Goal: Task Accomplishment & Management: Use online tool/utility

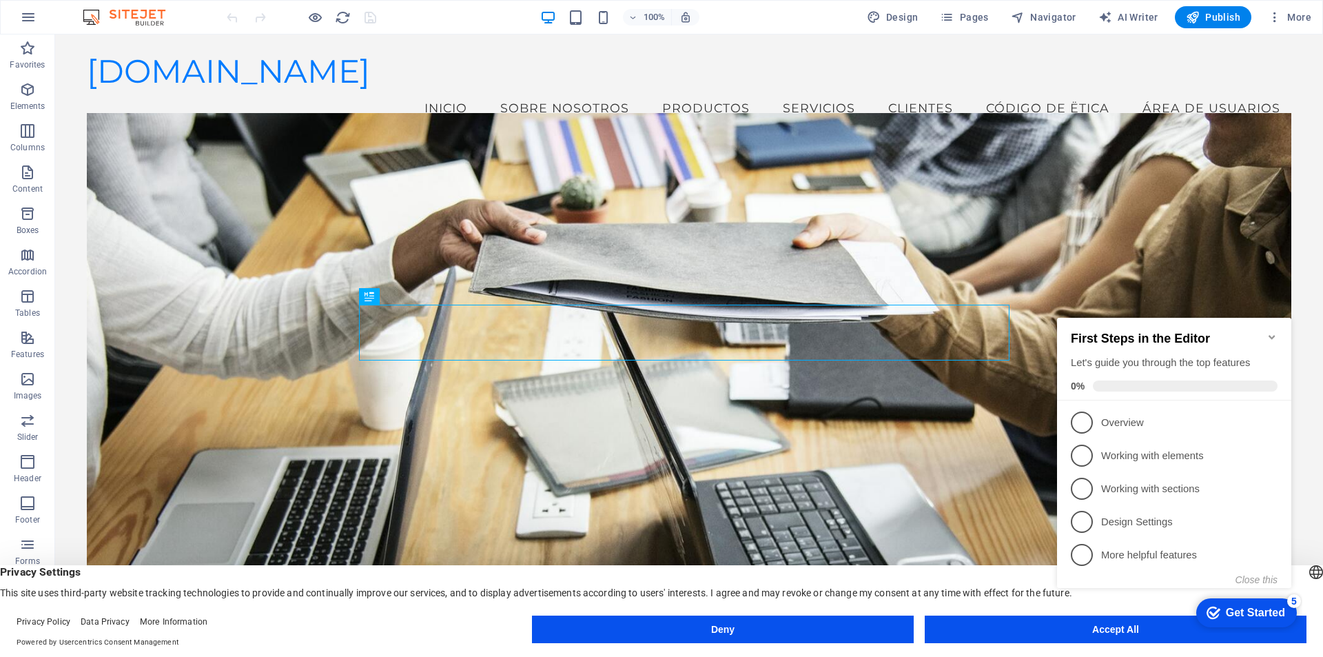
click at [1125, 633] on appcues-checklist "Contextual help checklist present on screen" at bounding box center [1177, 467] width 251 height 338
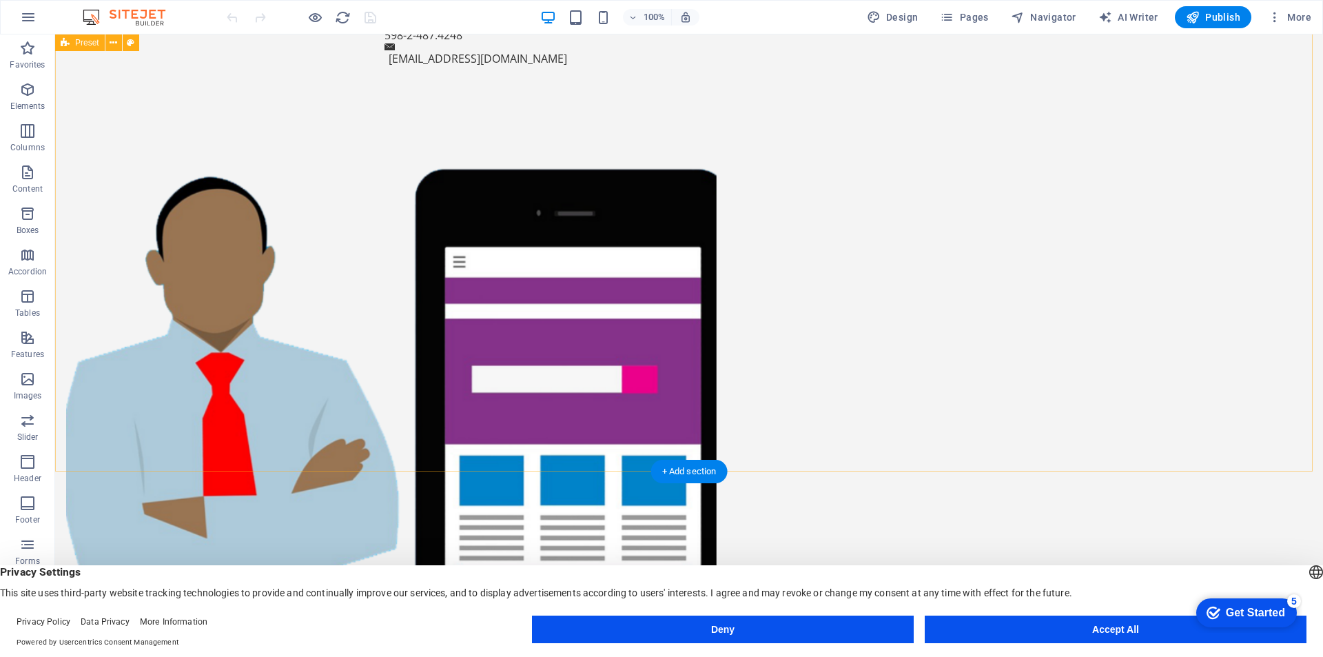
scroll to position [965, 0]
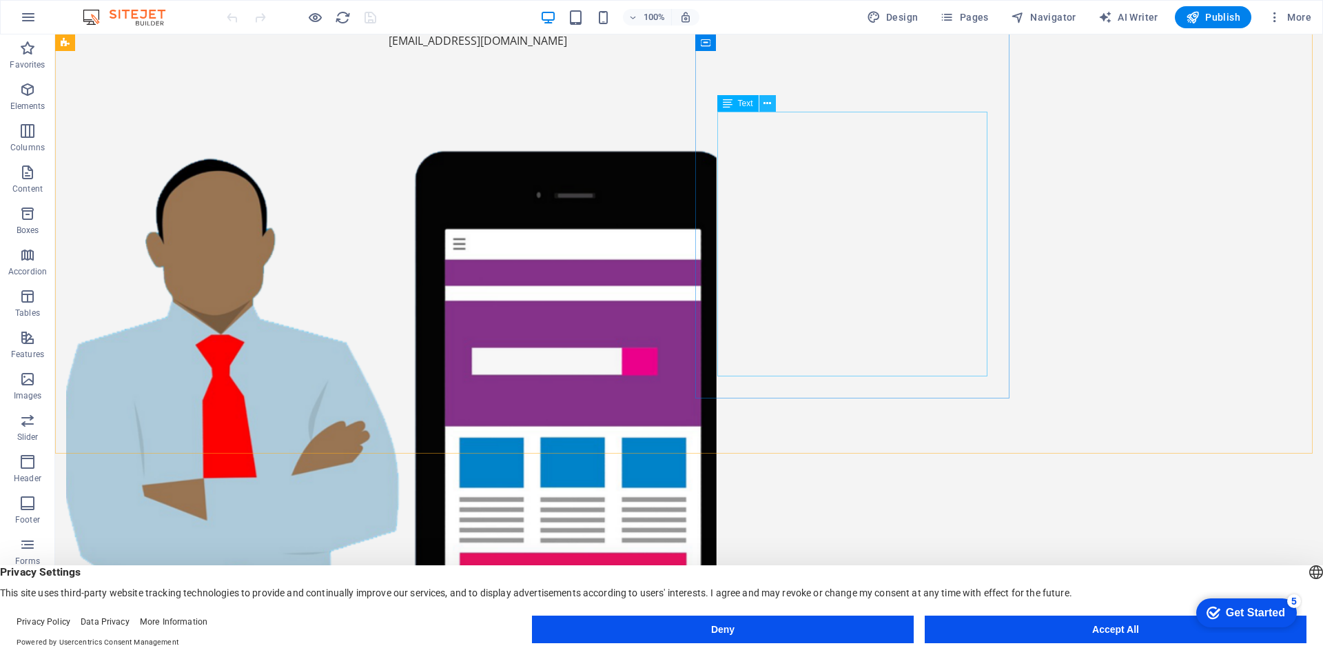
click at [768, 101] on icon at bounding box center [767, 103] width 8 height 14
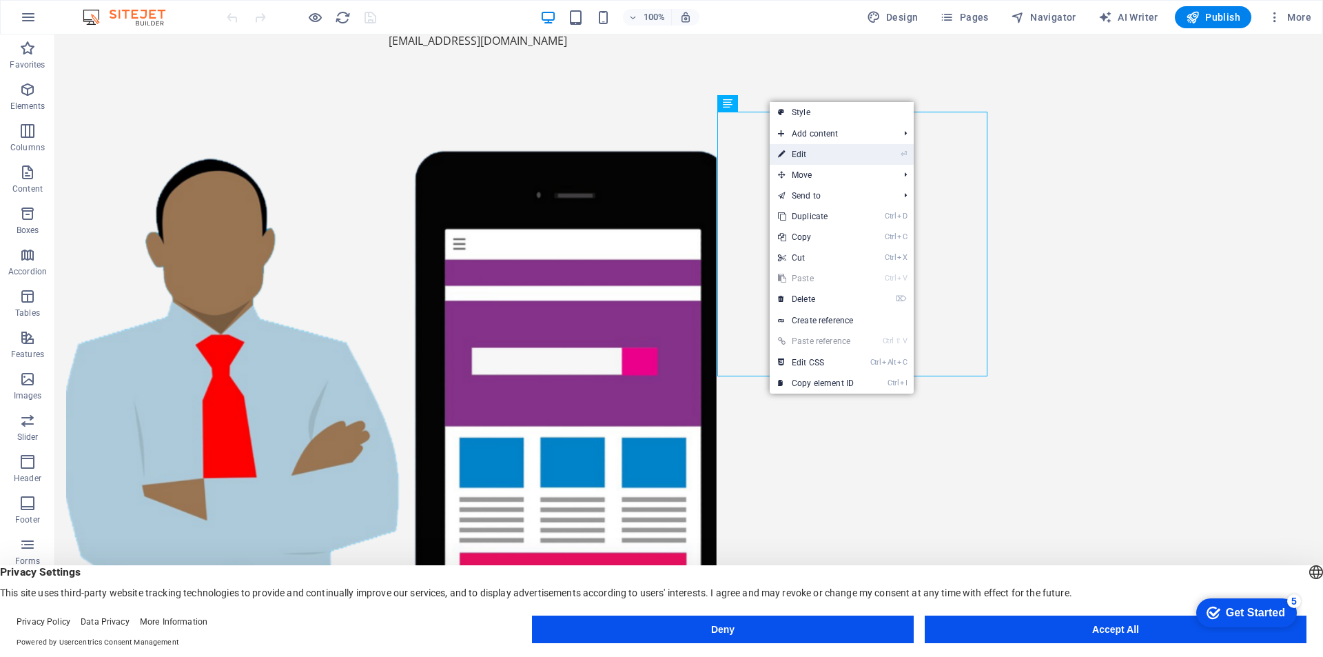
click at [799, 155] on link "⏎ Edit" at bounding box center [816, 154] width 92 height 21
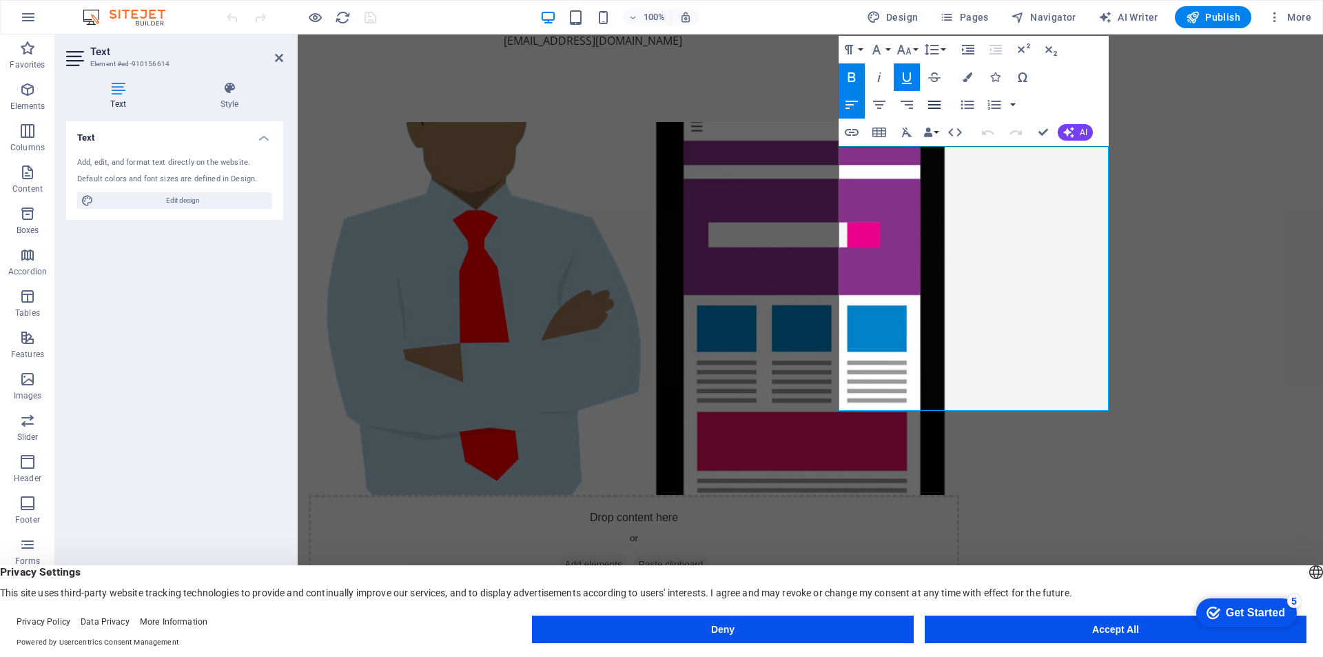
click at [934, 105] on icon "button" at bounding box center [934, 105] width 12 height 8
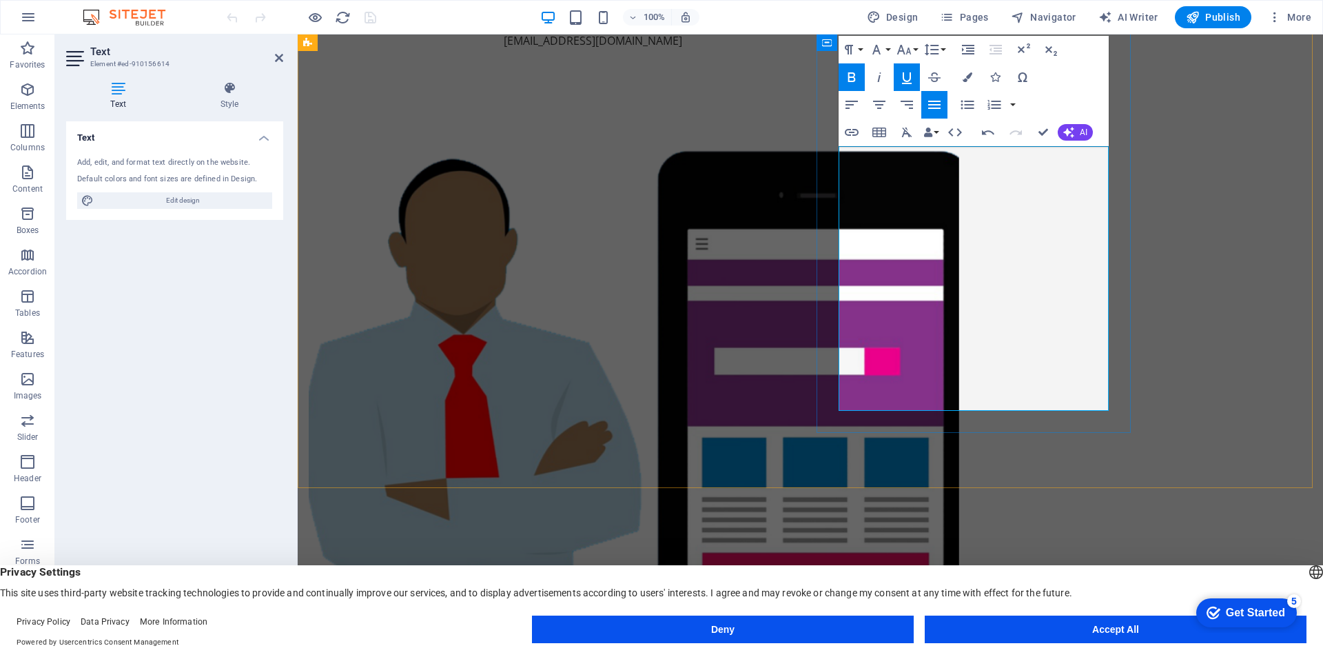
drag, startPoint x: 839, startPoint y: 155, endPoint x: 994, endPoint y: 402, distance: 291.9
click at [934, 99] on icon "button" at bounding box center [934, 104] width 17 height 17
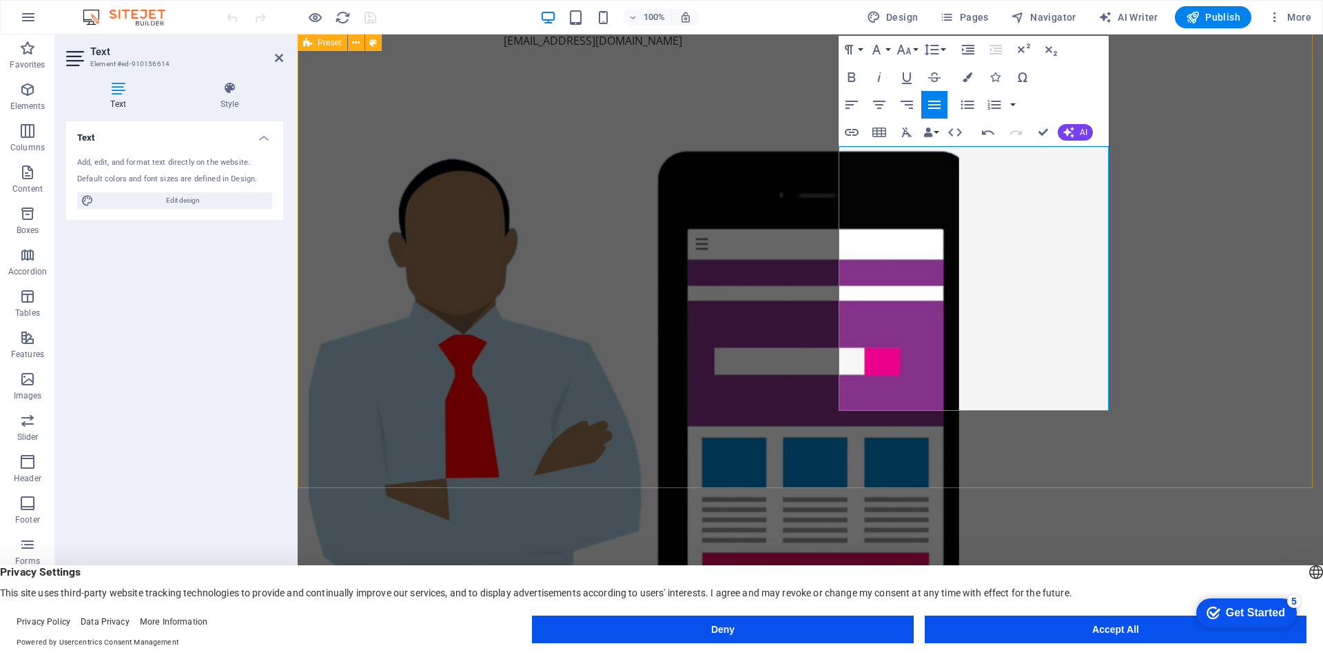
drag, startPoint x: 1200, startPoint y: 270, endPoint x: 1445, endPoint y: 270, distance: 245.3
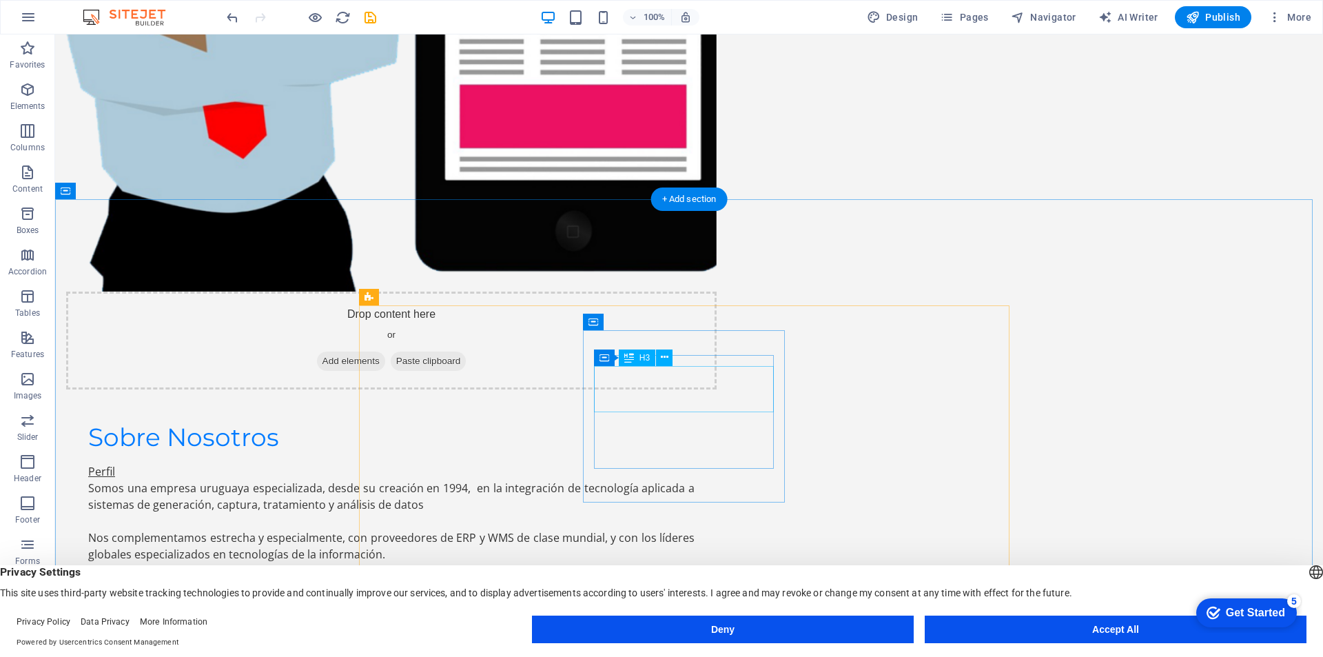
scroll to position [1460, 0]
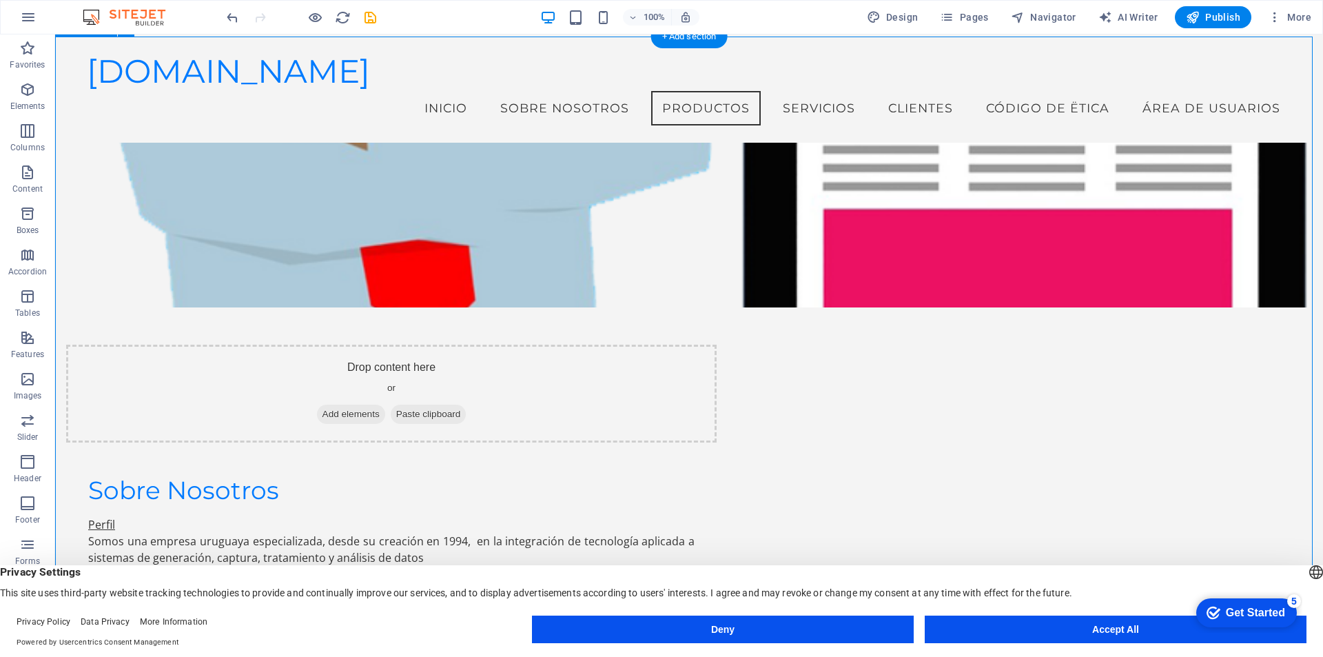
scroll to position [1225, 0]
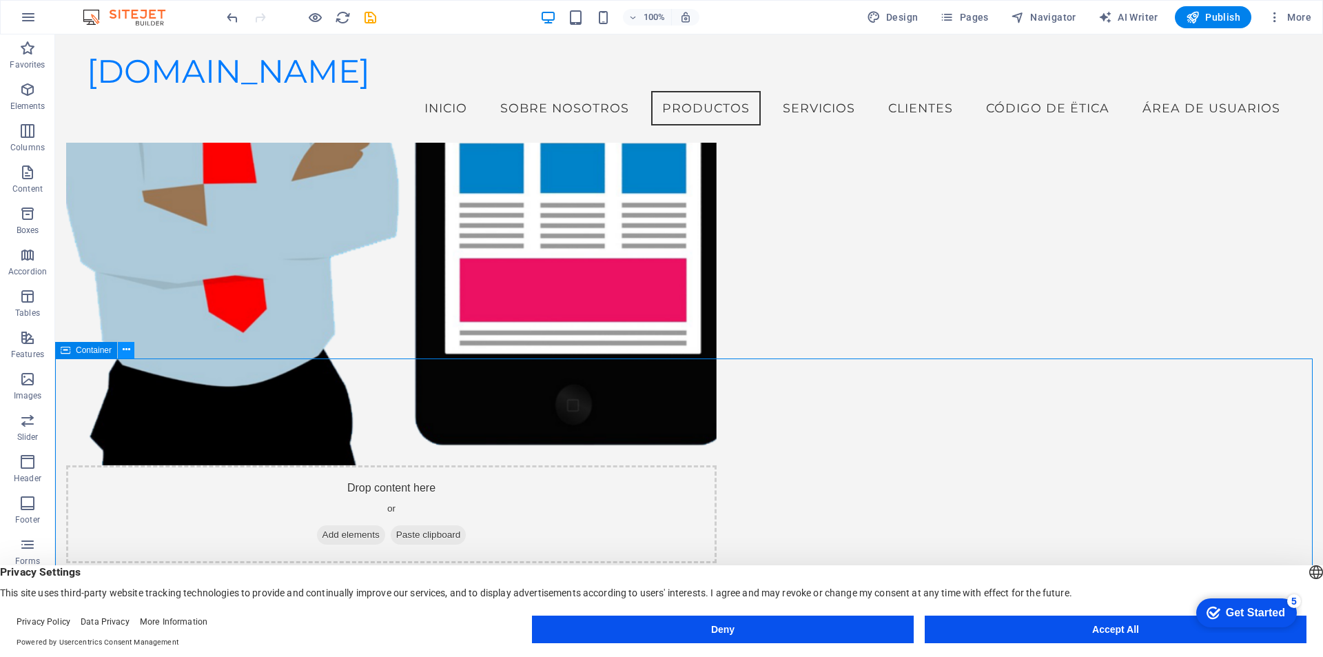
click at [126, 349] on icon at bounding box center [127, 349] width 8 height 14
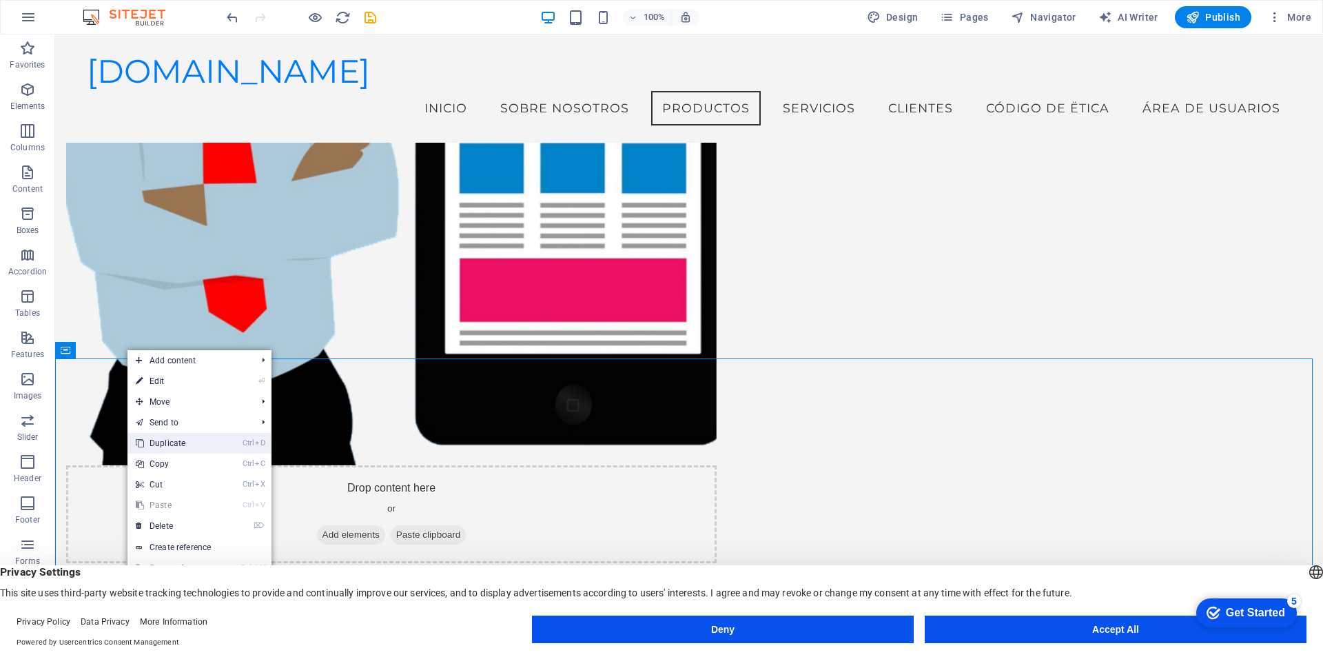
click at [178, 442] on link "Ctrl D Duplicate" at bounding box center [173, 443] width 92 height 21
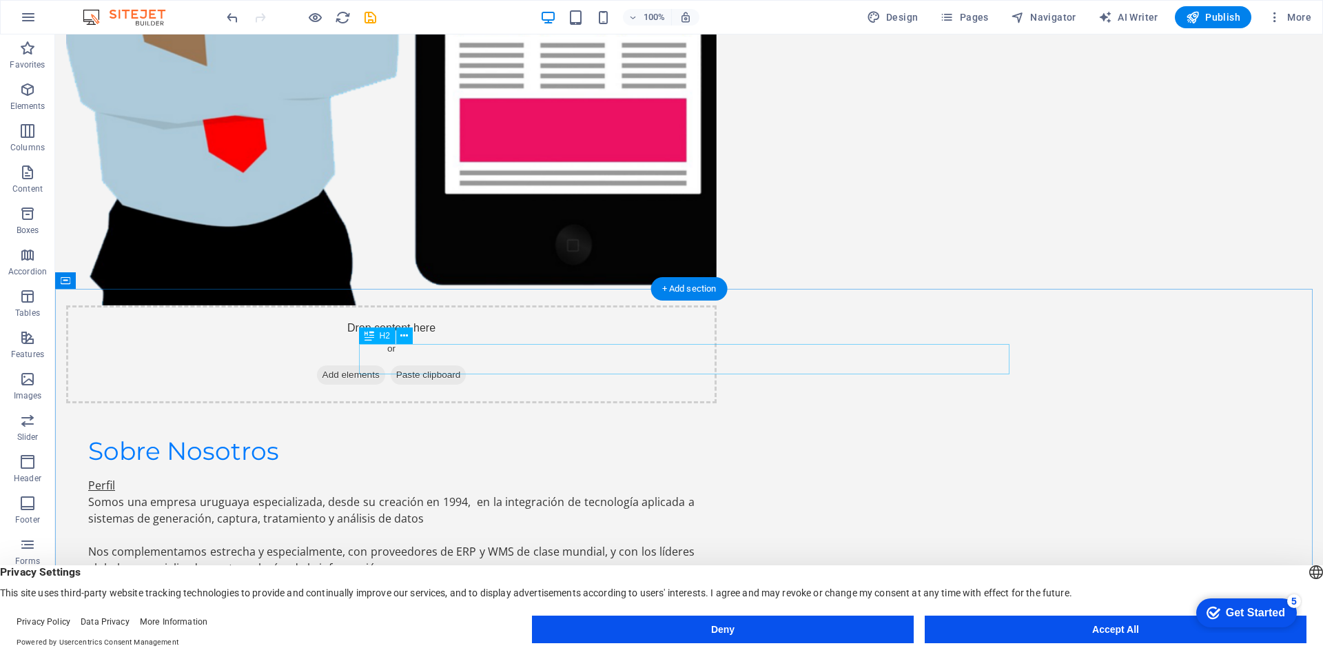
scroll to position [1444, 0]
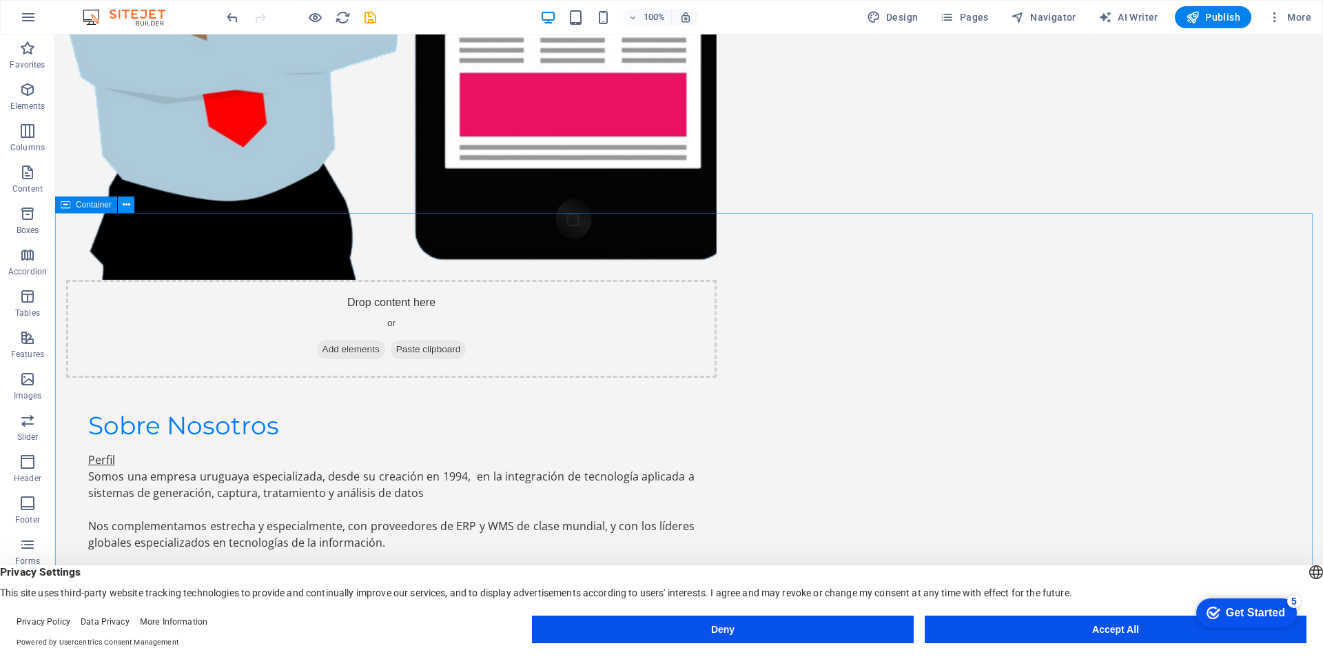
click at [127, 204] on icon at bounding box center [127, 205] width 8 height 14
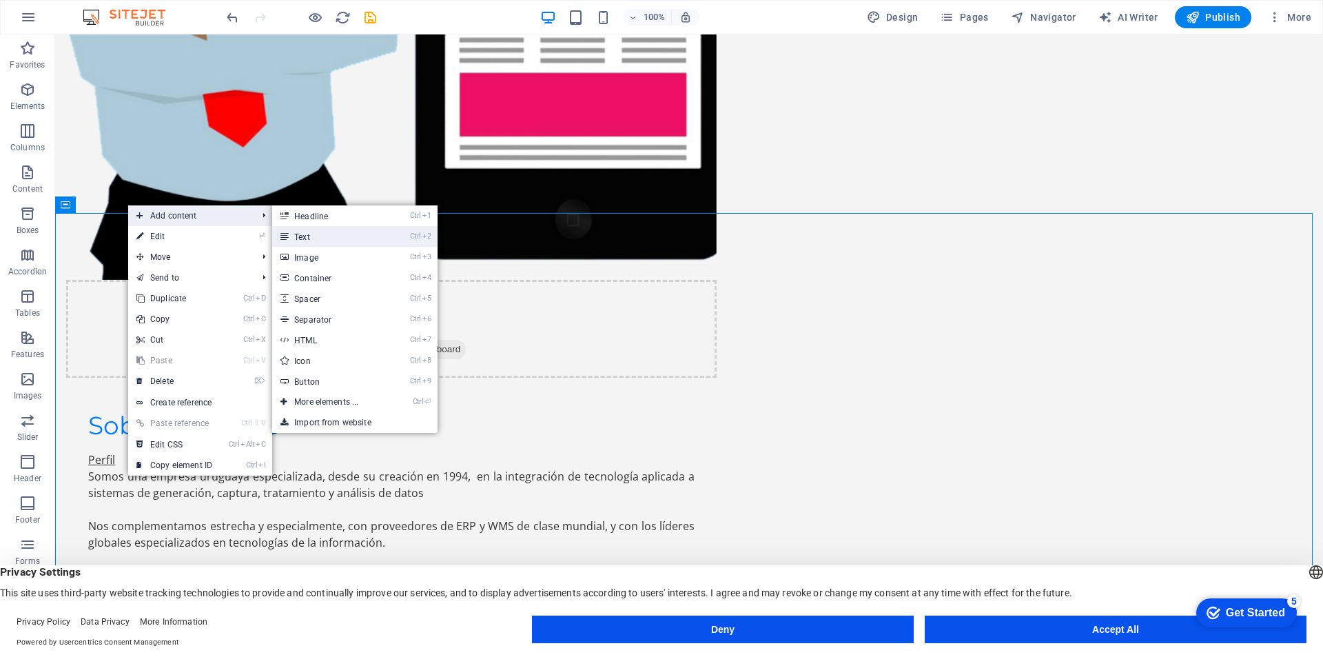
click at [309, 230] on link "Ctrl 2 Text" at bounding box center [329, 236] width 114 height 21
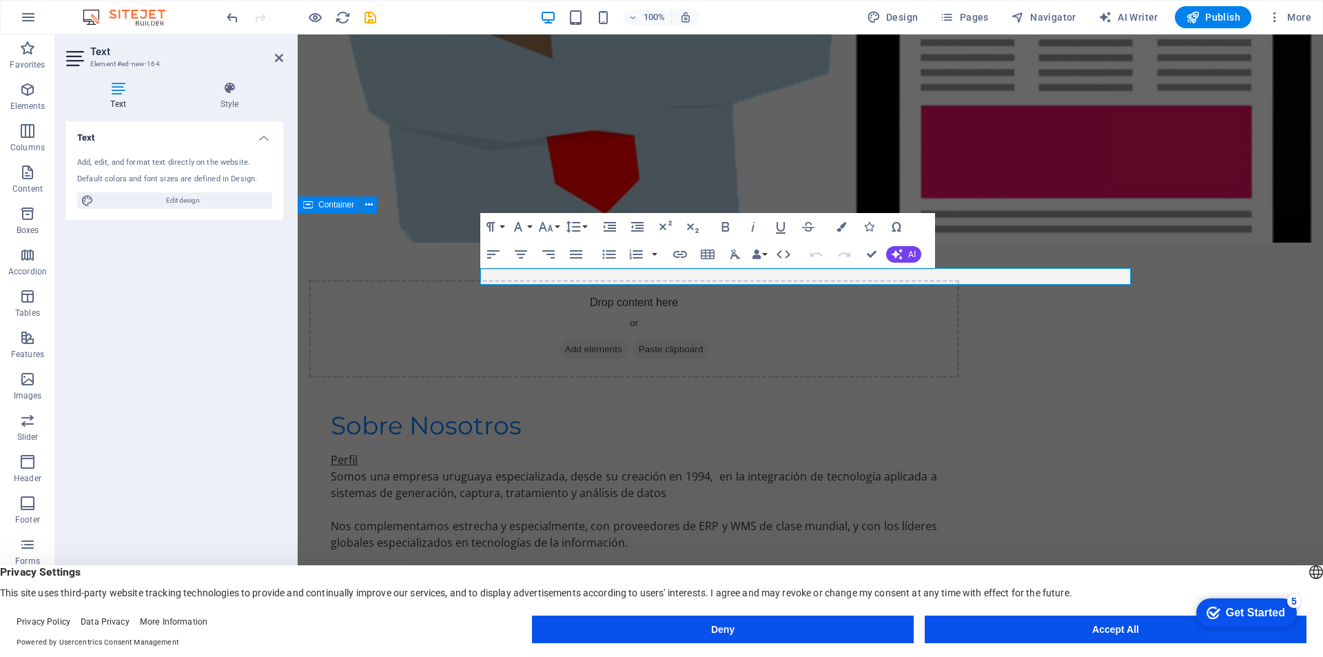
scroll to position [1479, 0]
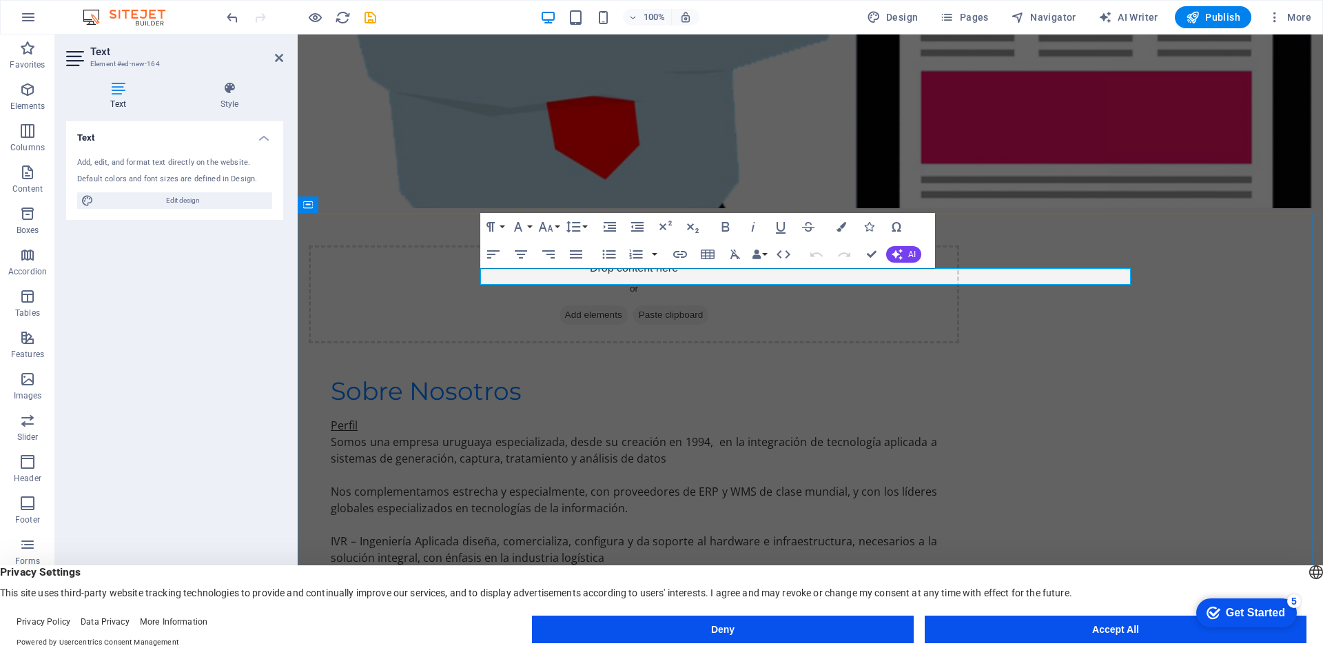
click at [555, 225] on button "Font Size" at bounding box center [548, 227] width 26 height 28
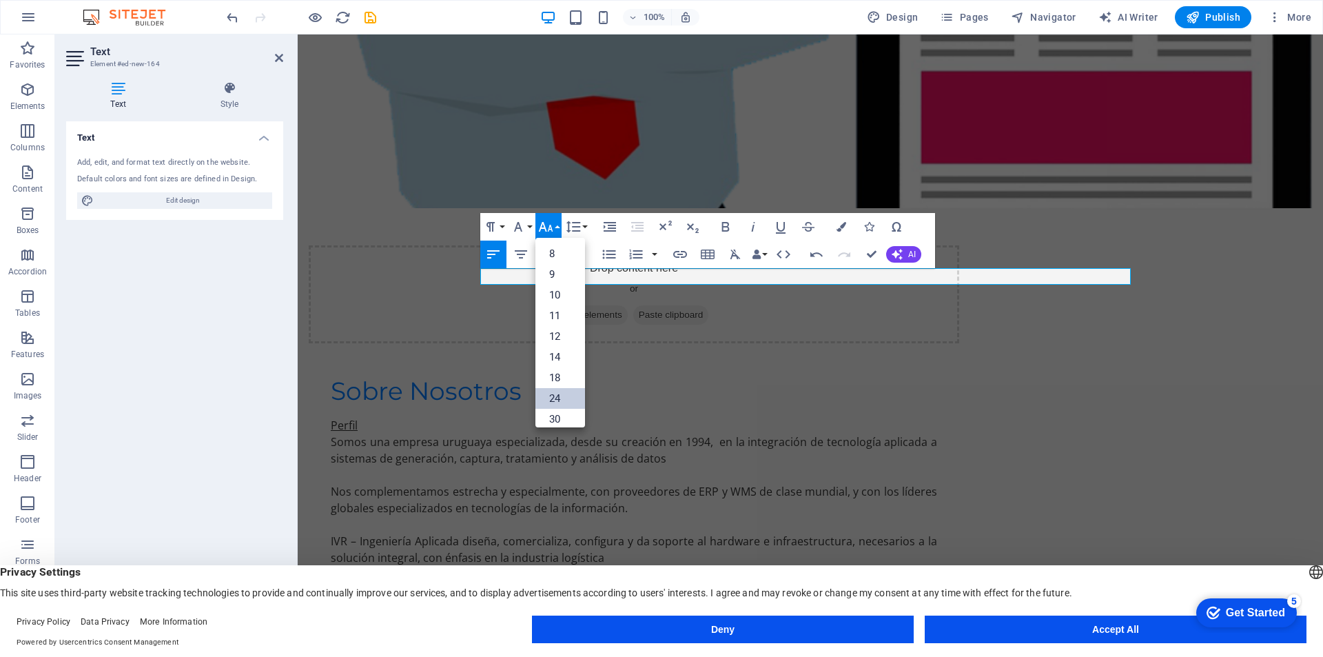
click at [558, 398] on link "24" at bounding box center [560, 398] width 50 height 21
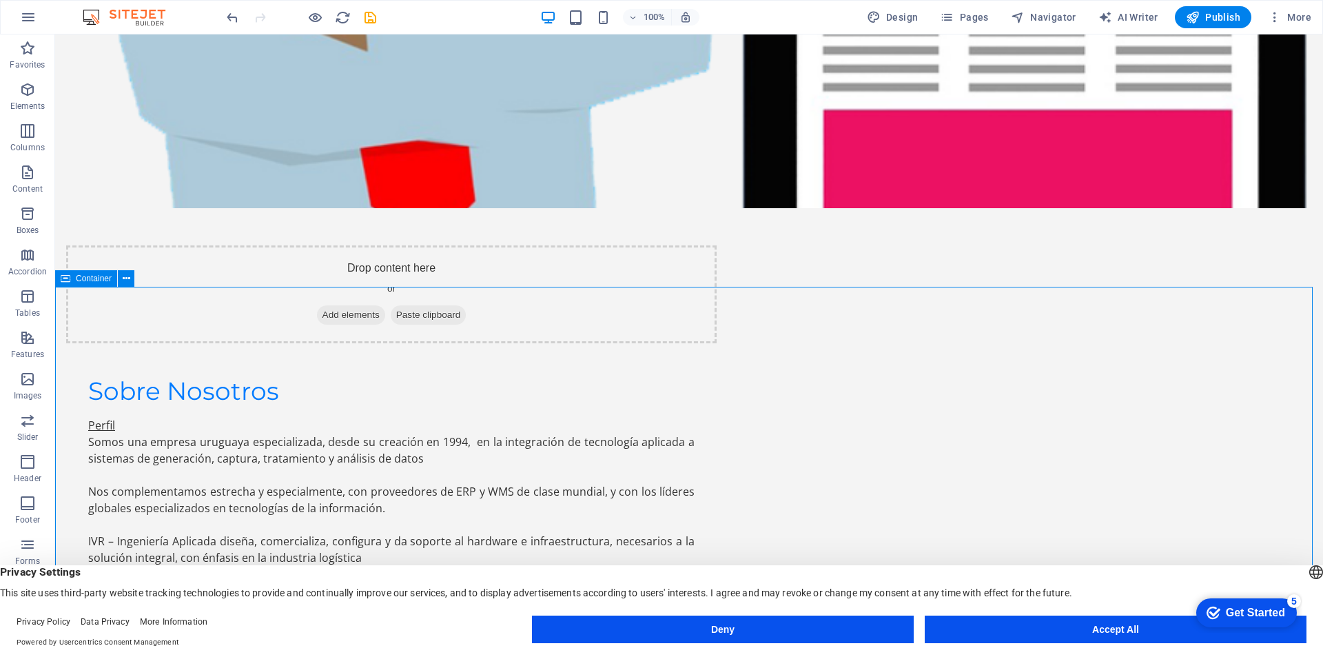
scroll to position [1444, 0]
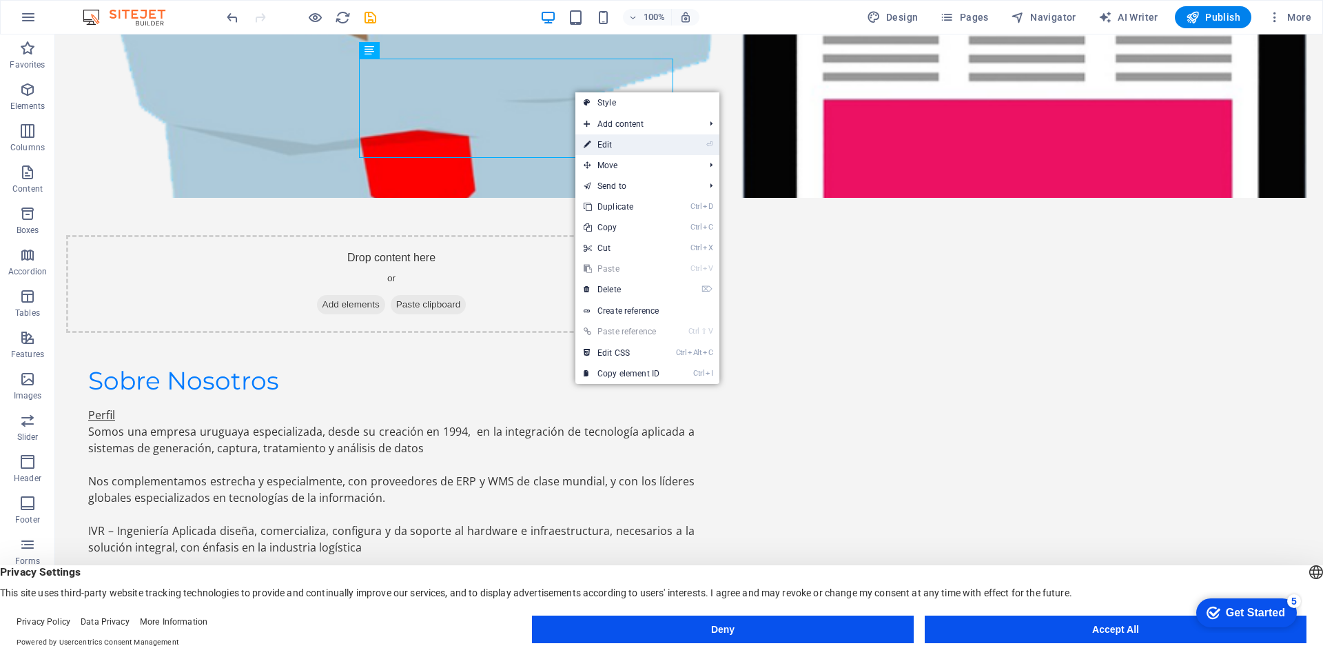
click at [604, 146] on link "⏎ Edit" at bounding box center [621, 144] width 92 height 21
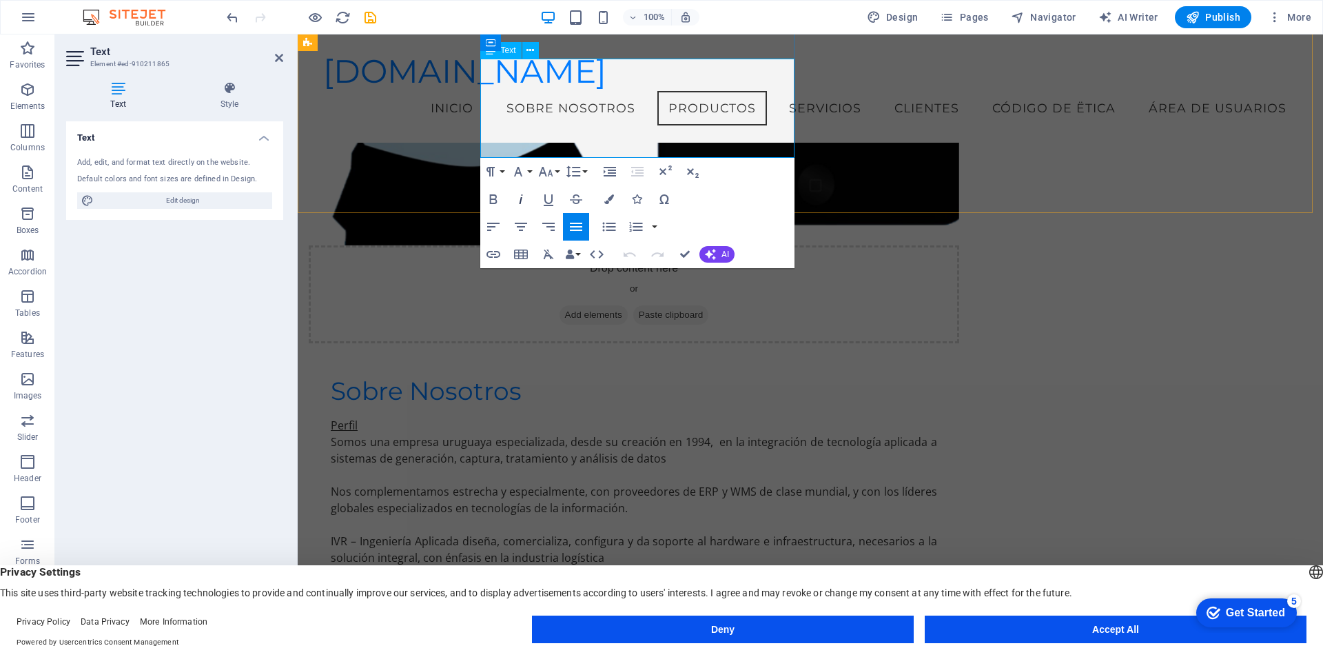
scroll to position [1049, 0]
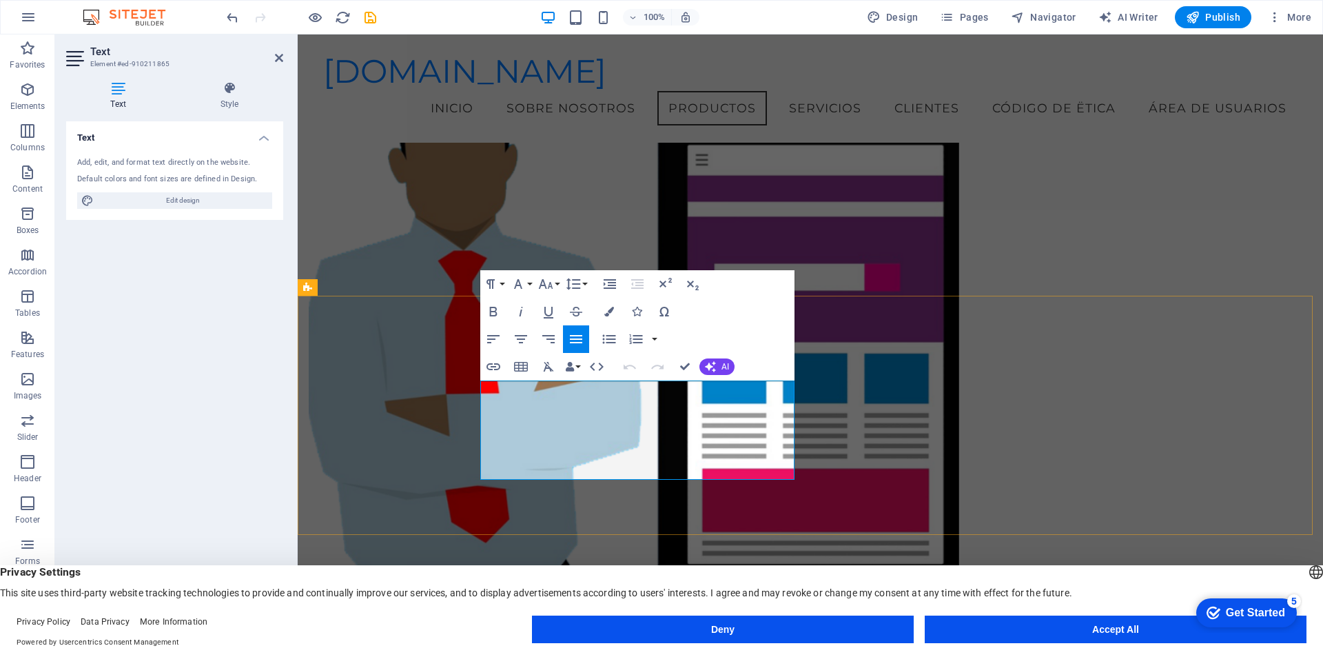
drag, startPoint x: 484, startPoint y: 387, endPoint x: 770, endPoint y: 462, distance: 295.7
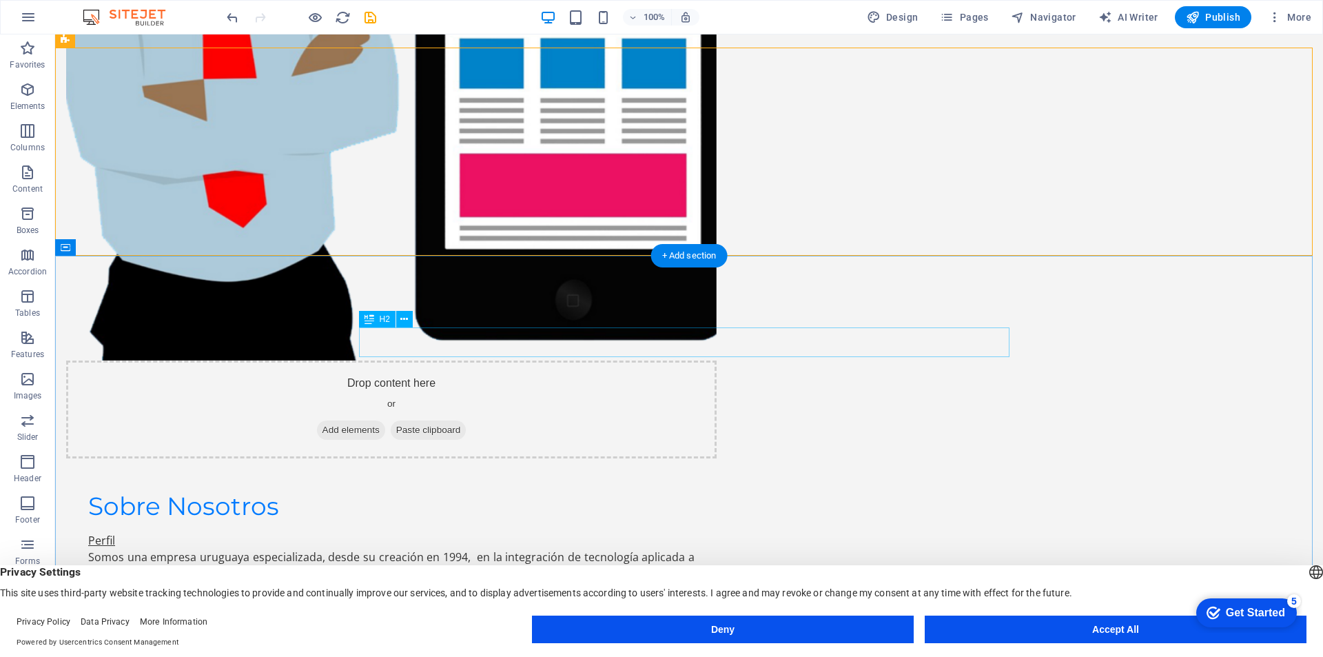
scroll to position [1371, 0]
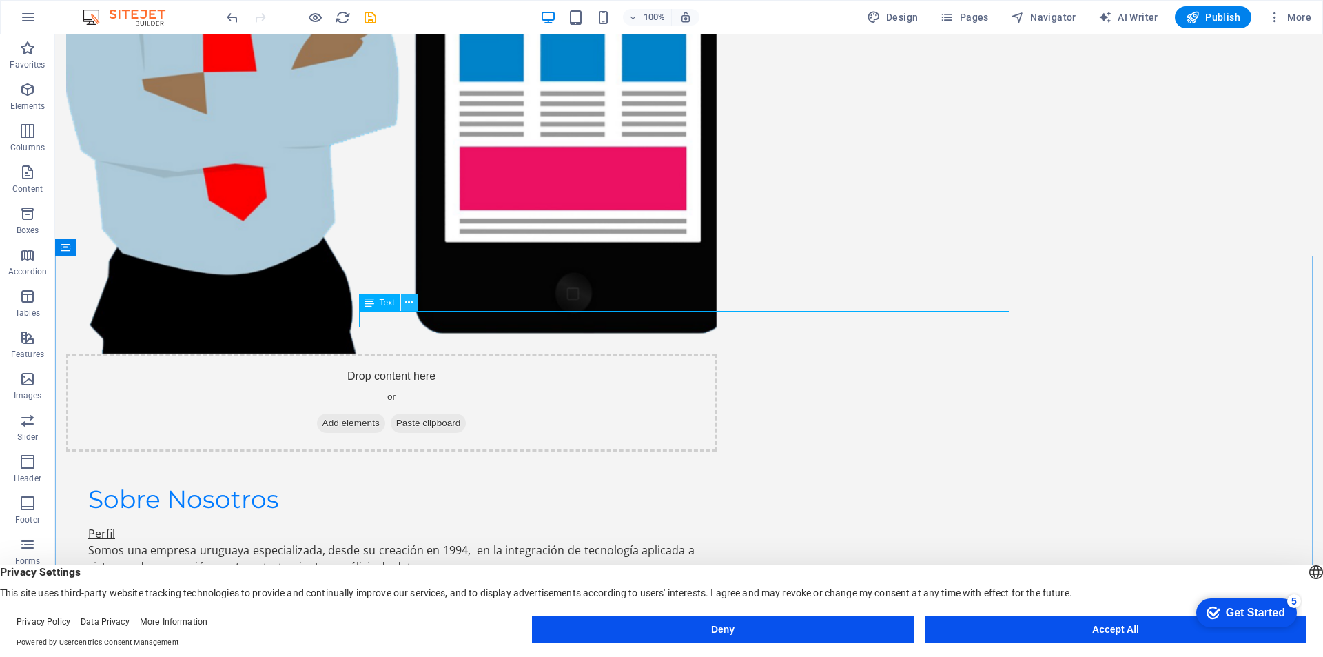
click at [409, 306] on icon at bounding box center [409, 303] width 8 height 14
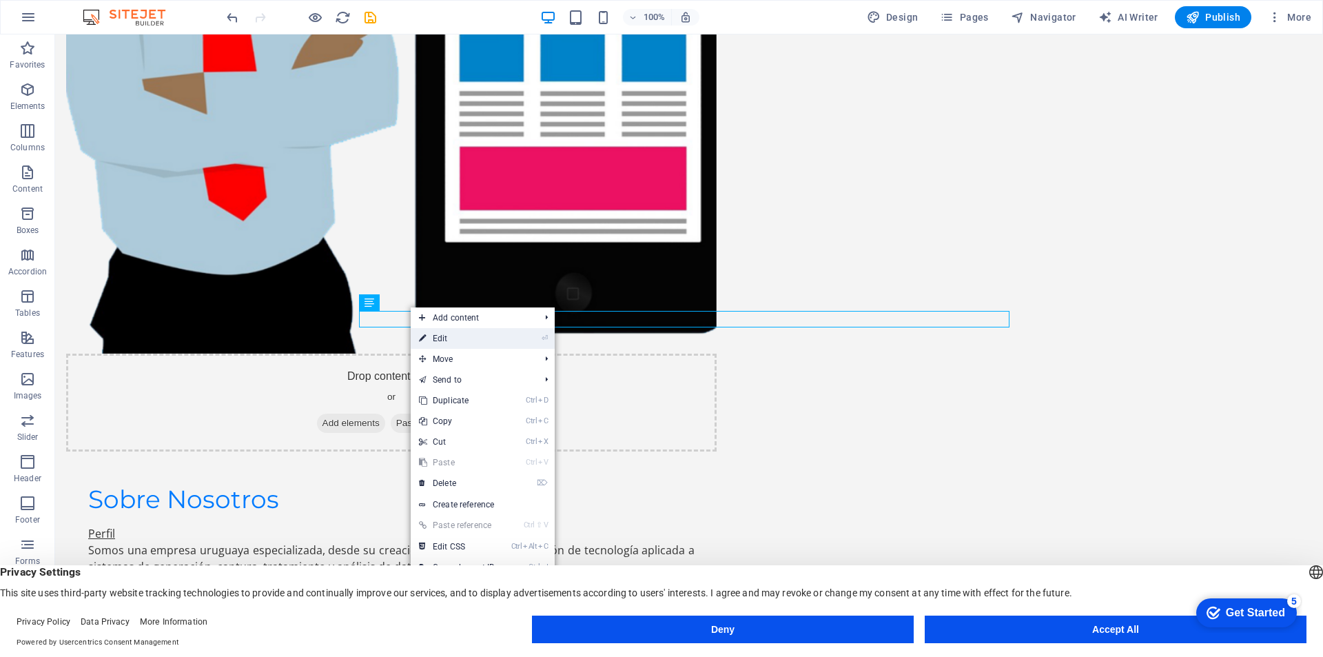
click at [444, 340] on link "⏎ Edit" at bounding box center [457, 338] width 92 height 21
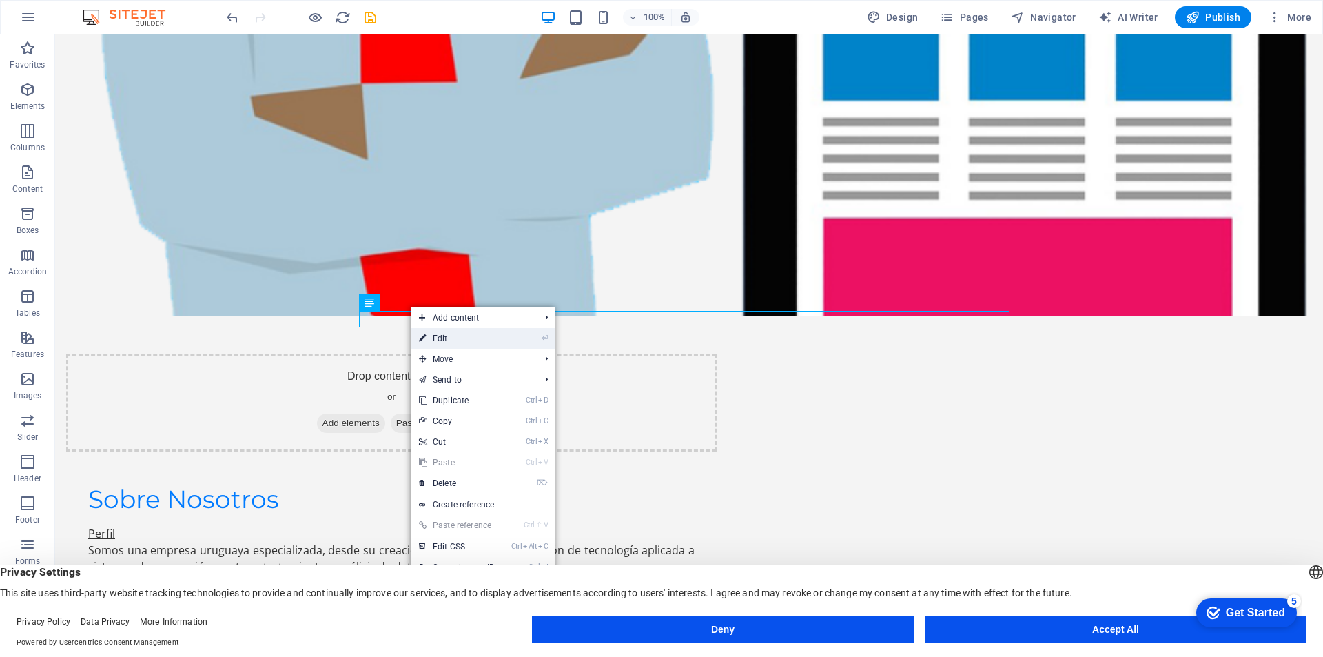
scroll to position [1405, 0]
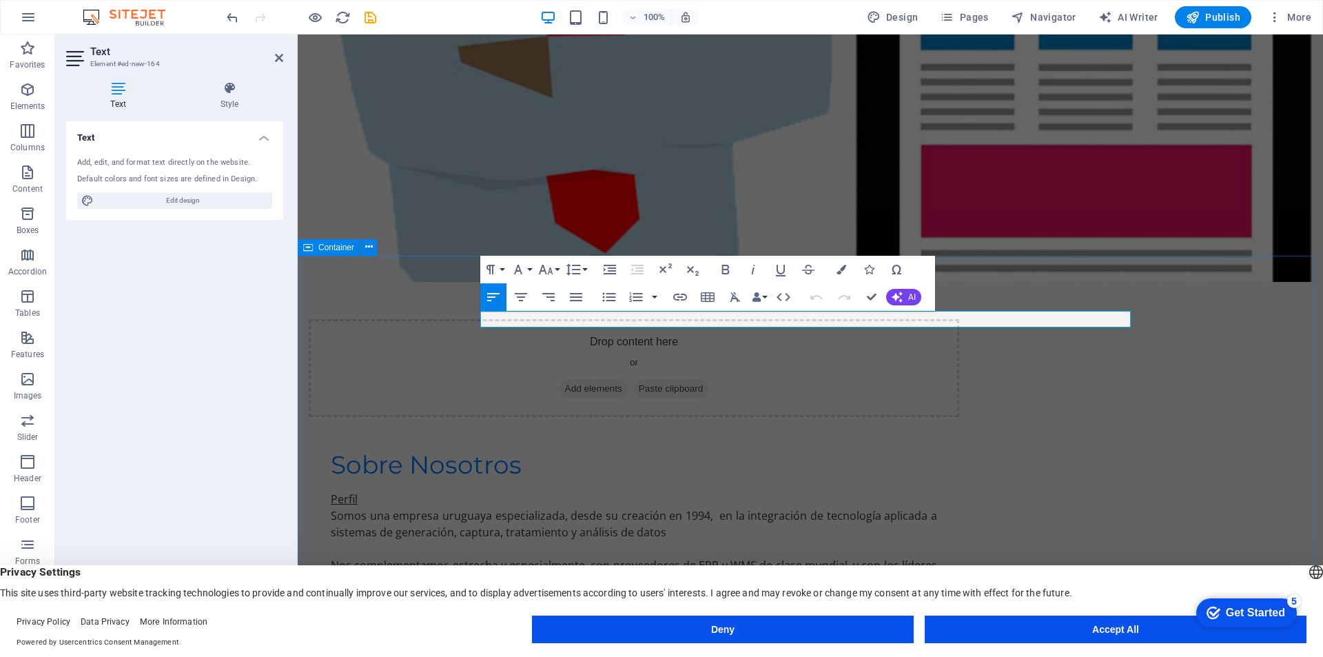
drag, startPoint x: 590, startPoint y: 322, endPoint x: 449, endPoint y: 334, distance: 141.7
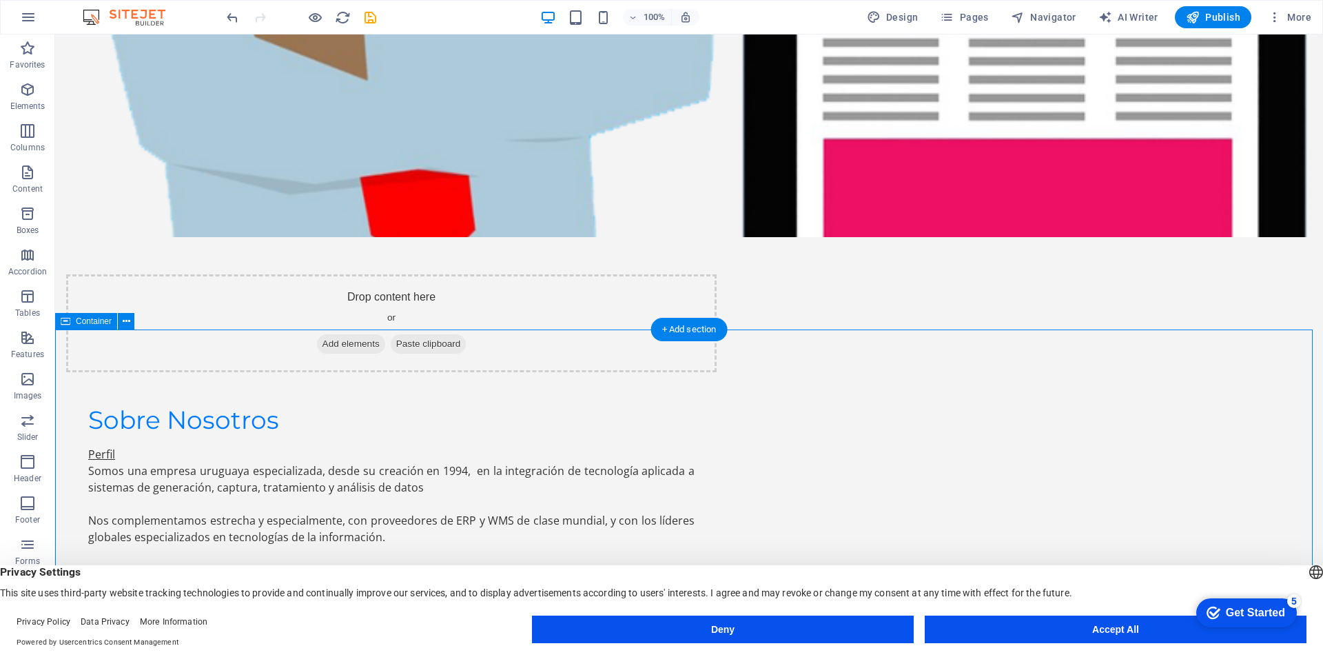
scroll to position [1371, 0]
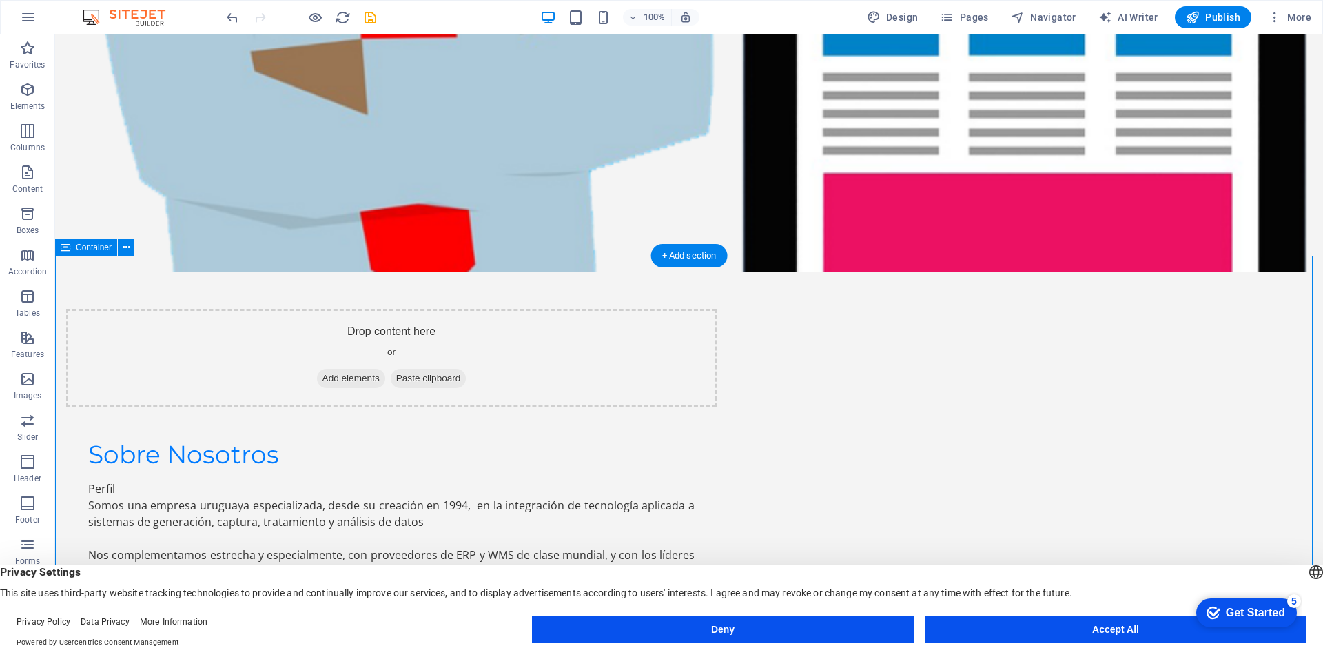
drag, startPoint x: 480, startPoint y: 321, endPoint x: 473, endPoint y: 320, distance: 6.9
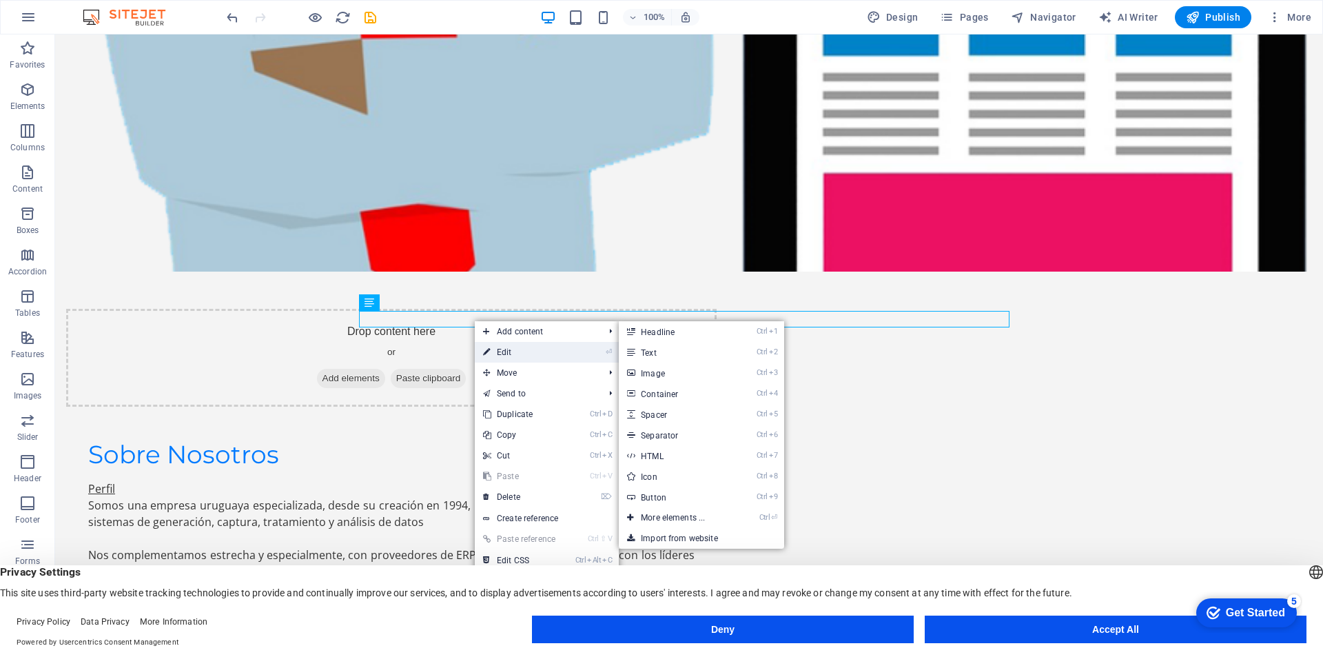
click at [501, 347] on link "⏎ Edit" at bounding box center [521, 352] width 92 height 21
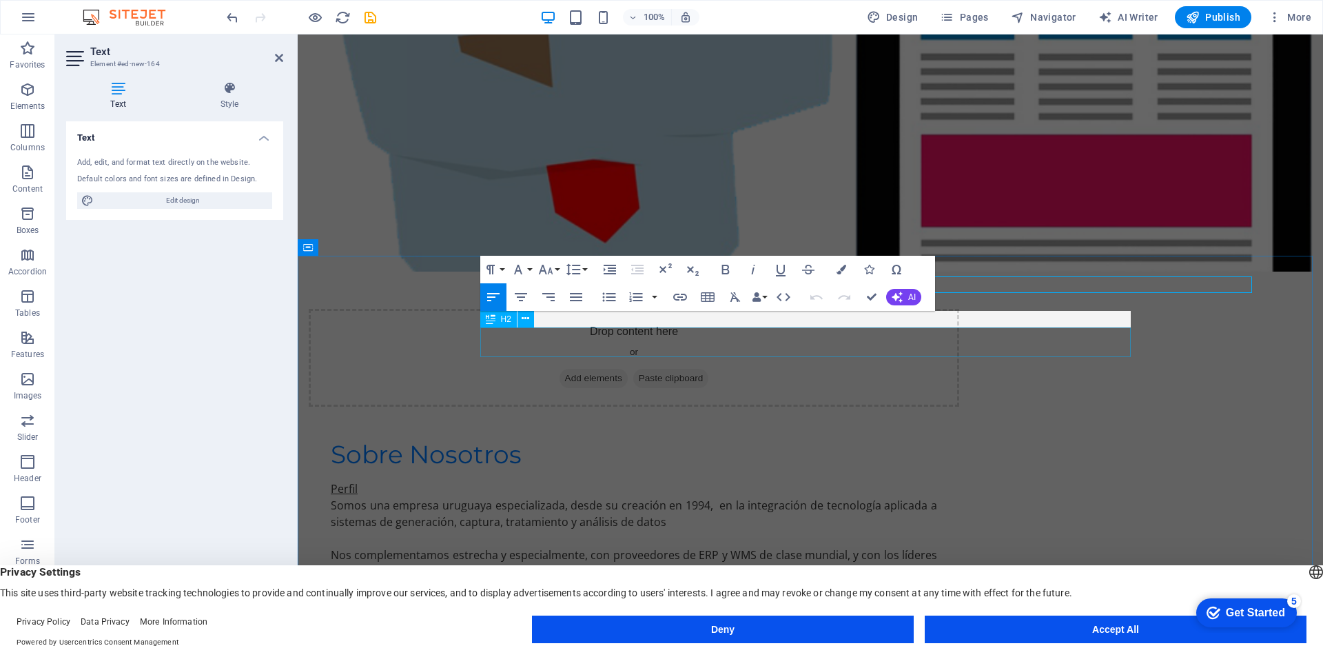
scroll to position [1405, 0]
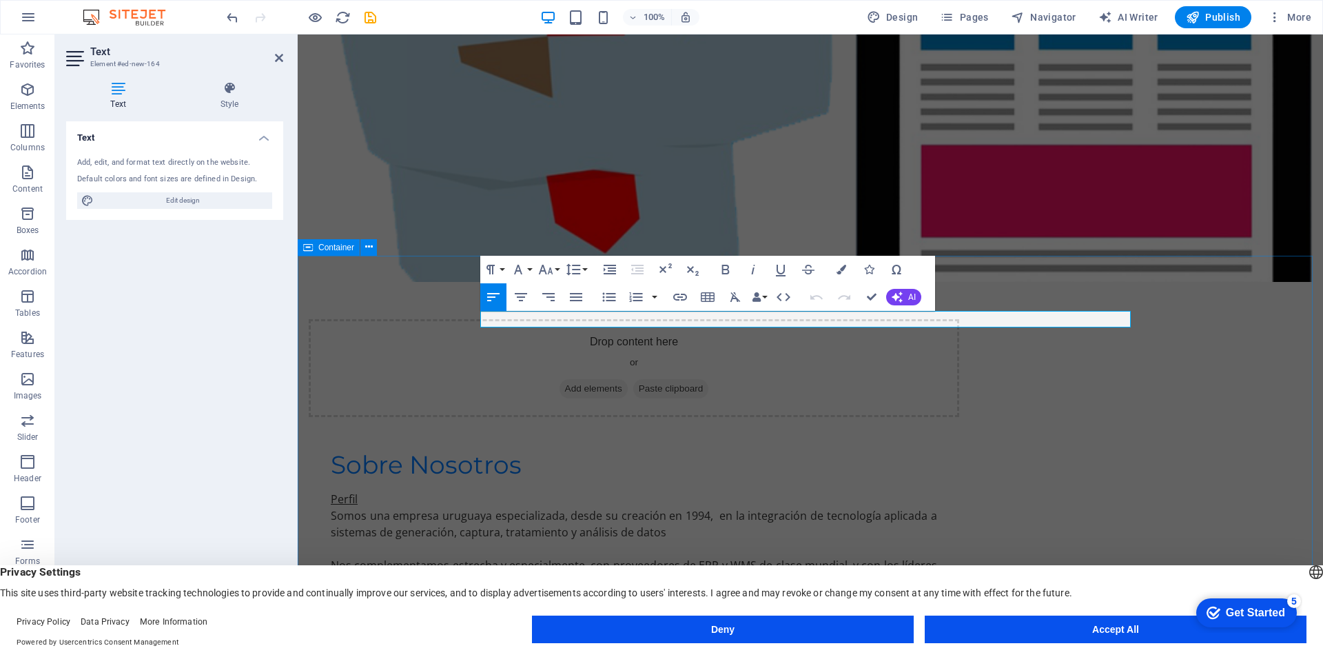
drag, startPoint x: 592, startPoint y: 316, endPoint x: 475, endPoint y: 314, distance: 116.5
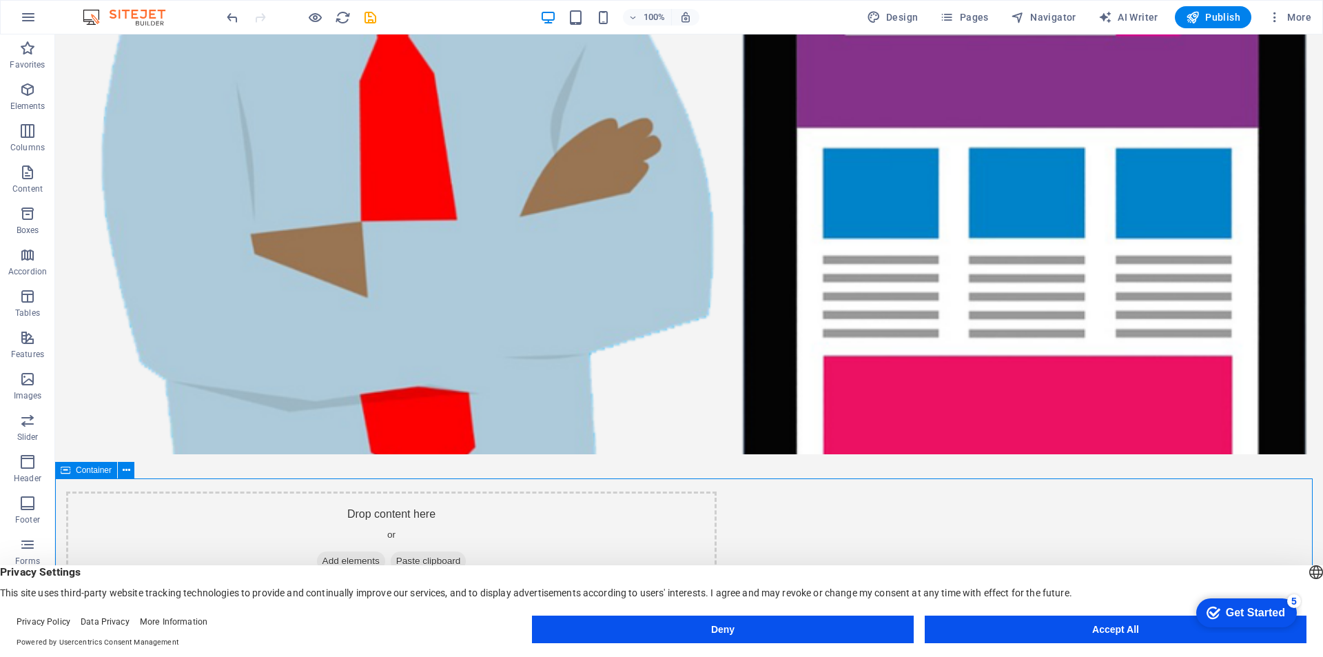
scroll to position [1136, 0]
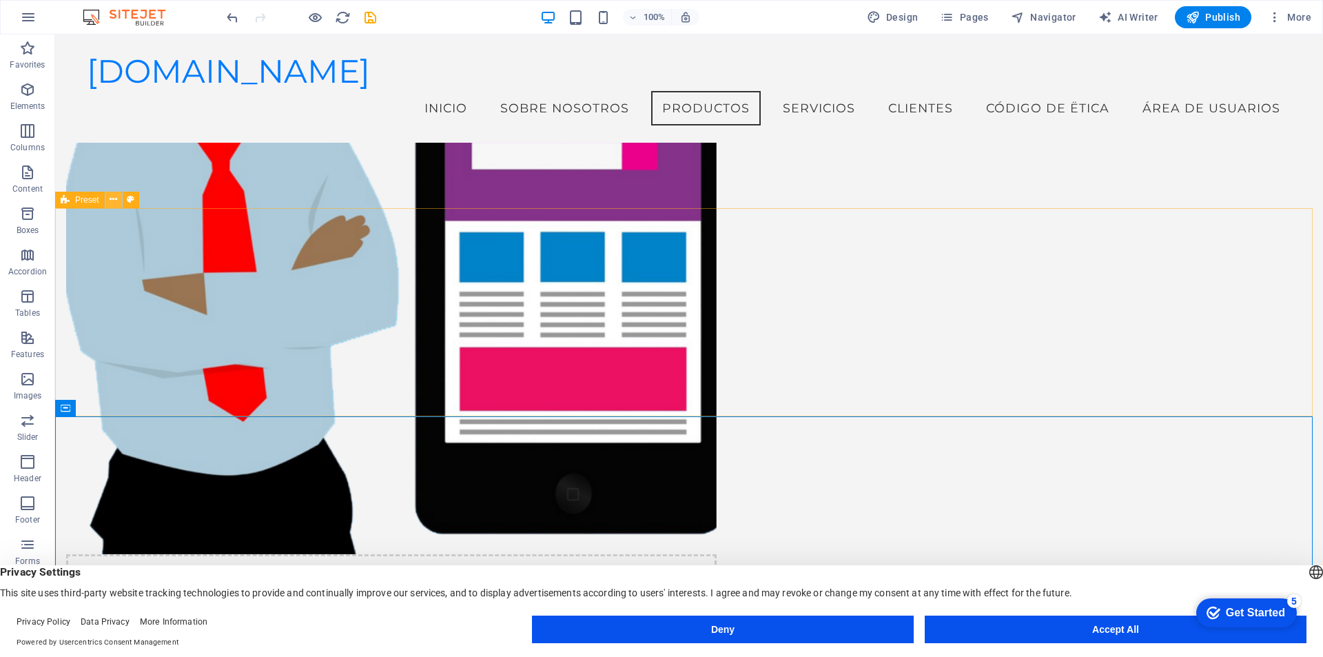
click at [118, 199] on button at bounding box center [113, 200] width 17 height 17
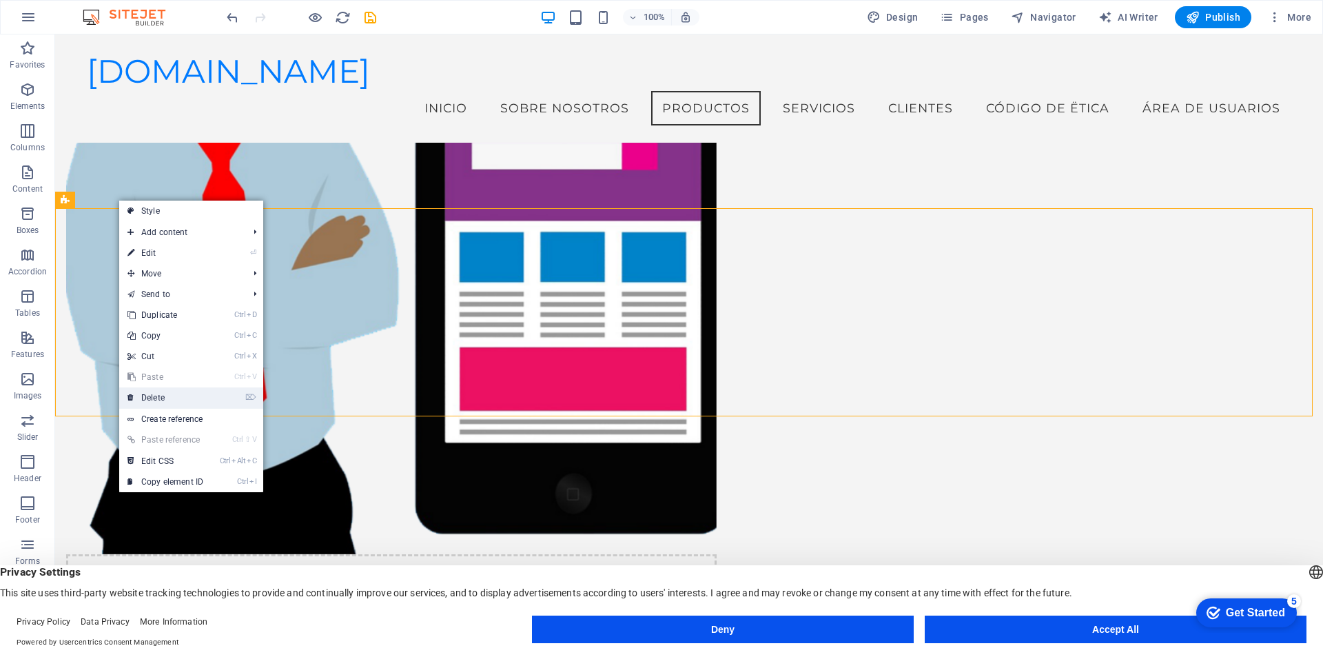
click at [162, 397] on link "⌦ Delete" at bounding box center [165, 397] width 92 height 21
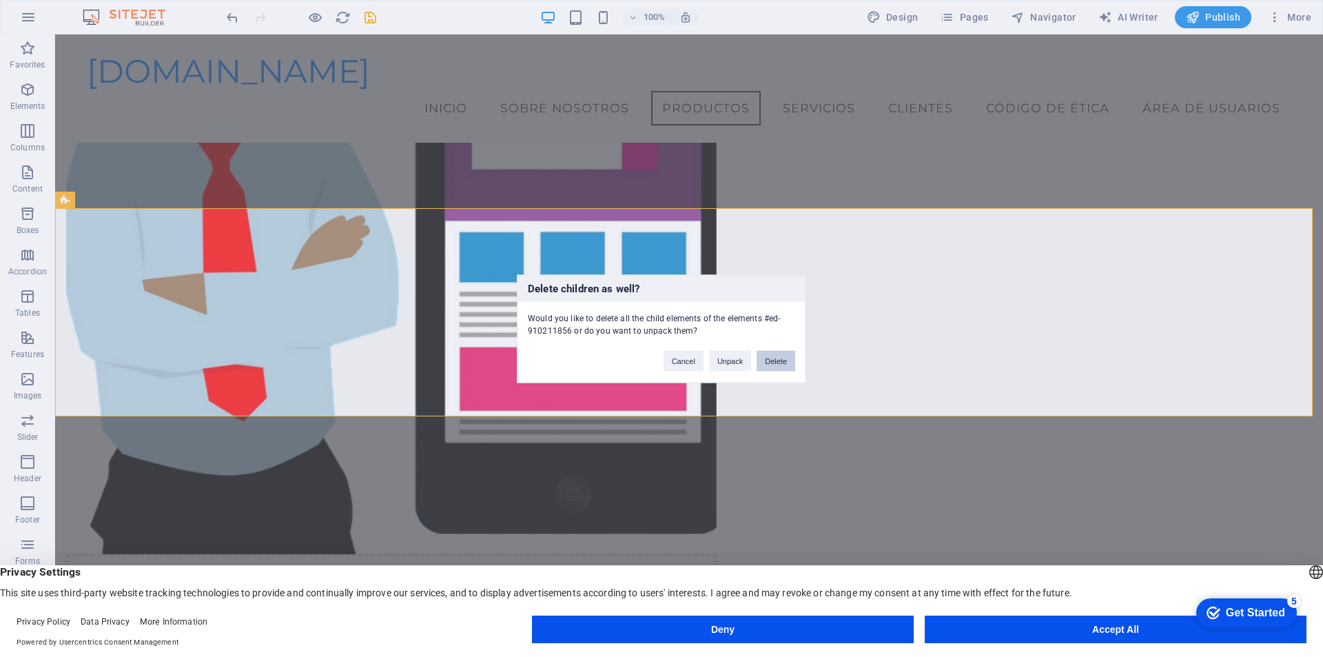
click at [772, 359] on button "Delete" at bounding box center [776, 360] width 39 height 21
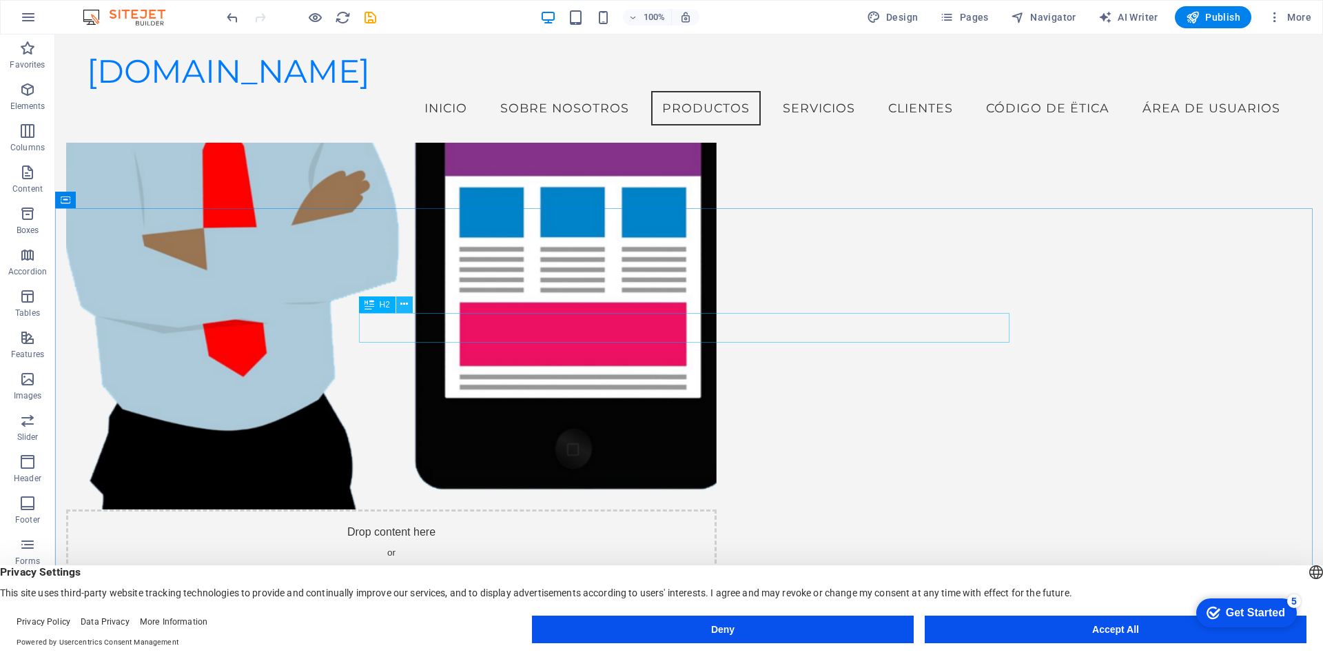
click at [405, 305] on icon at bounding box center [404, 304] width 8 height 14
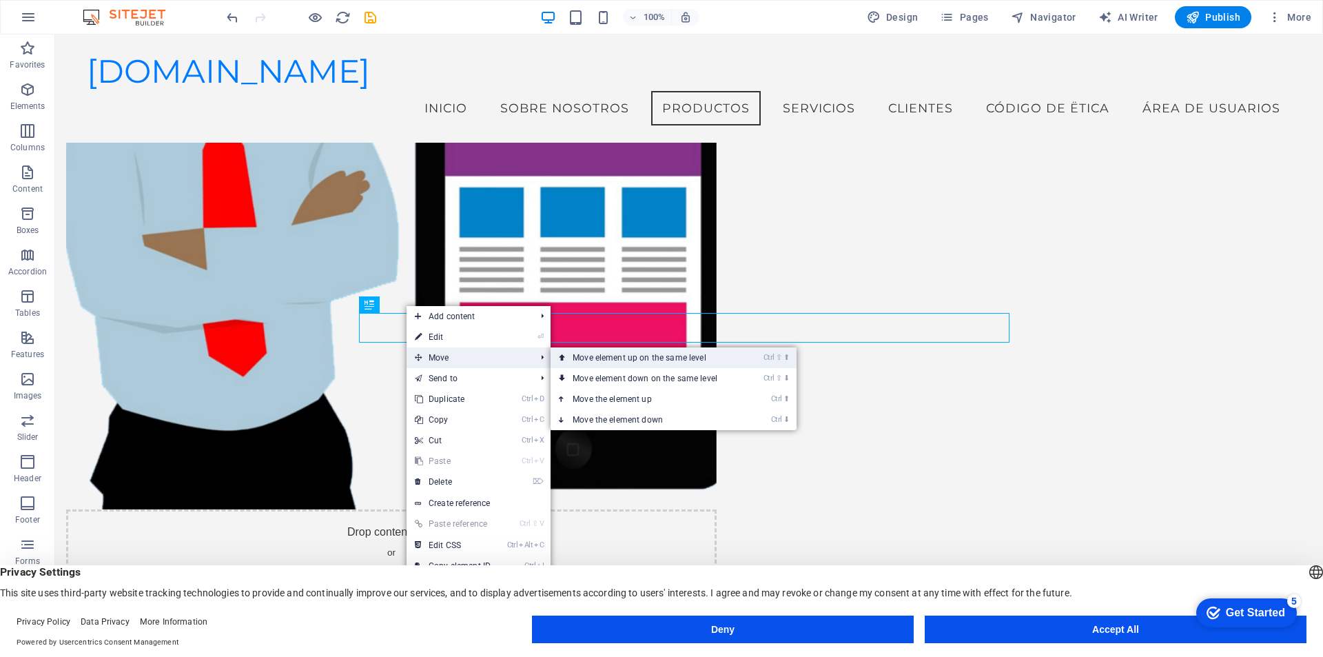
click at [624, 358] on link "Ctrl ⇧ ⬆ Move element up on the same level" at bounding box center [648, 357] width 194 height 21
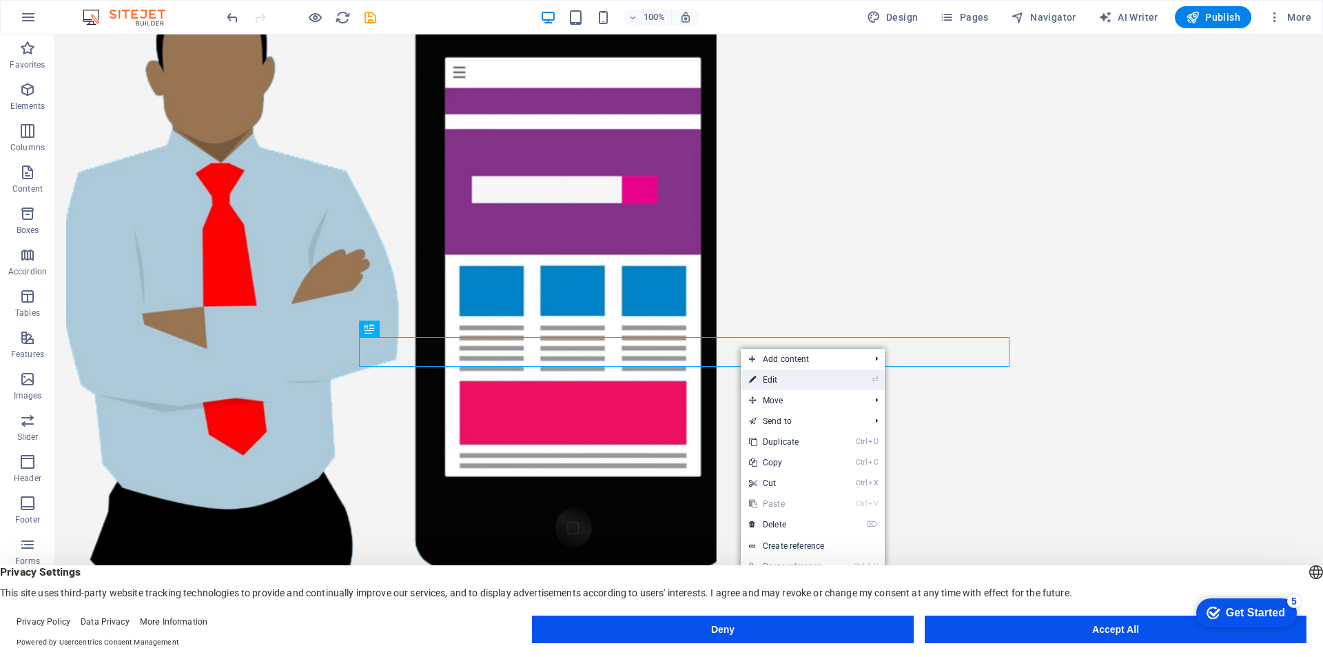
click at [758, 374] on link "⏎ Edit" at bounding box center [787, 379] width 92 height 21
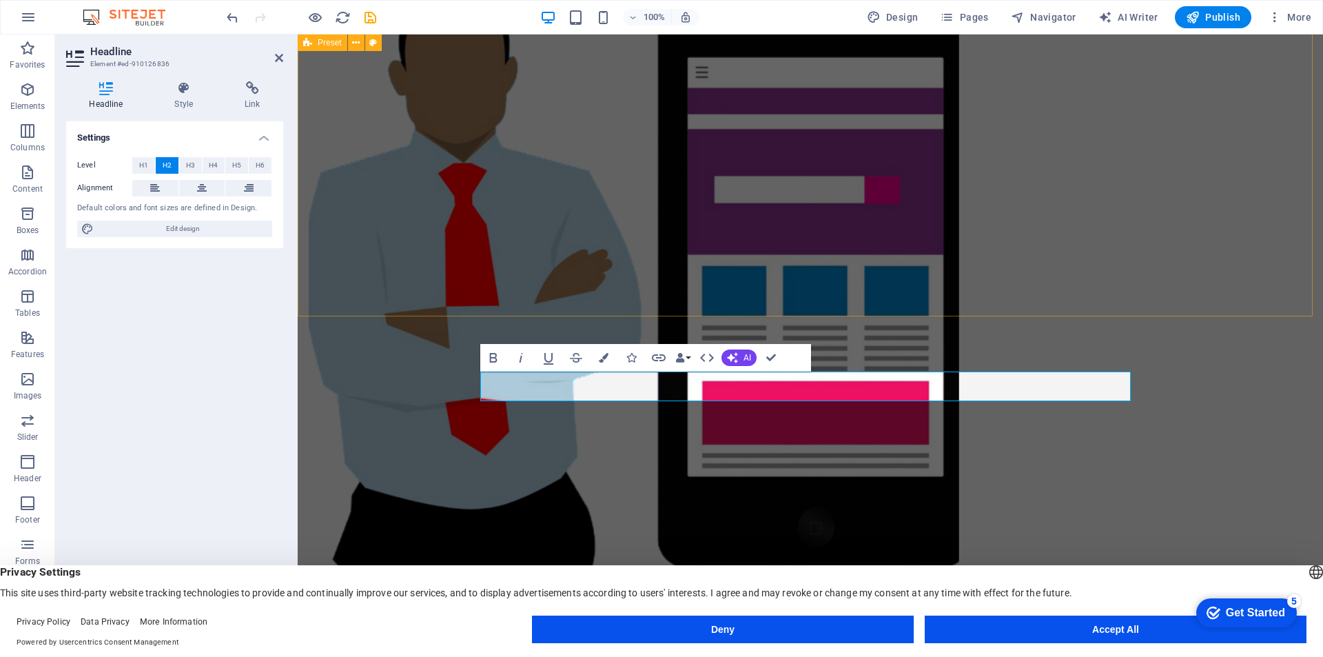
click at [1158, 252] on div "Drop content here or Add elements Paste clipboard Sobre Nosotros Perfil Somos u…" at bounding box center [810, 559] width 1025 height 1329
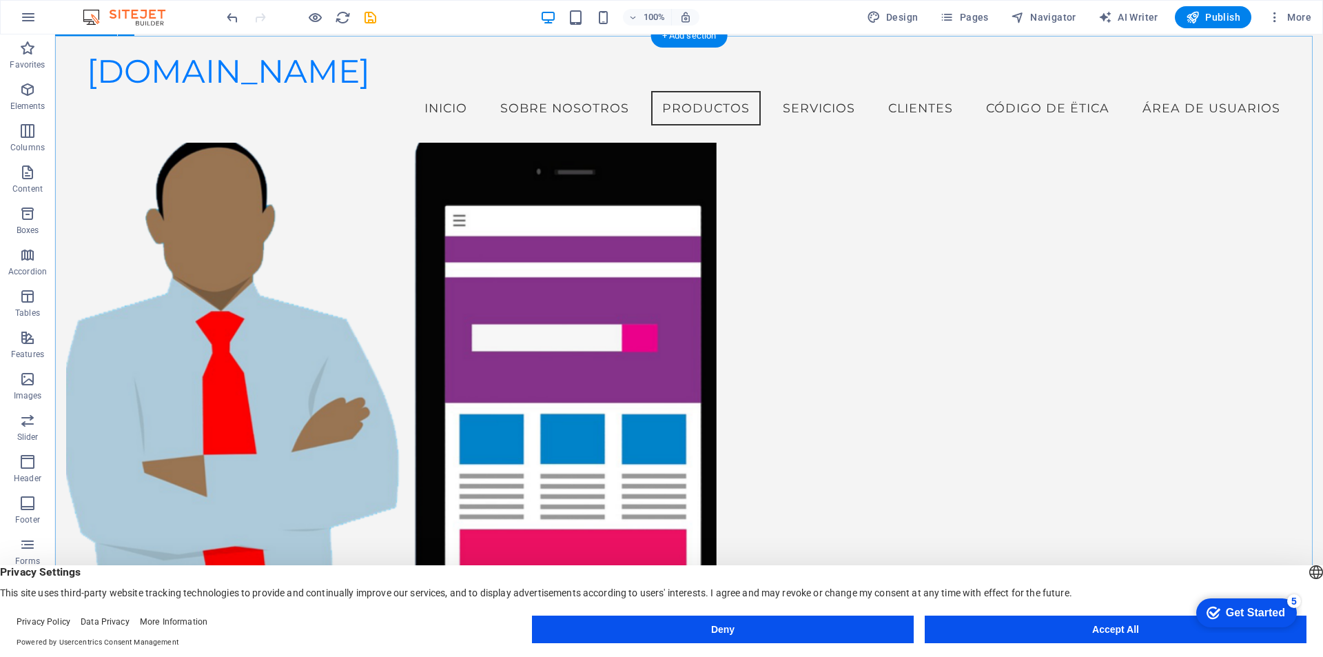
scroll to position [505, 0]
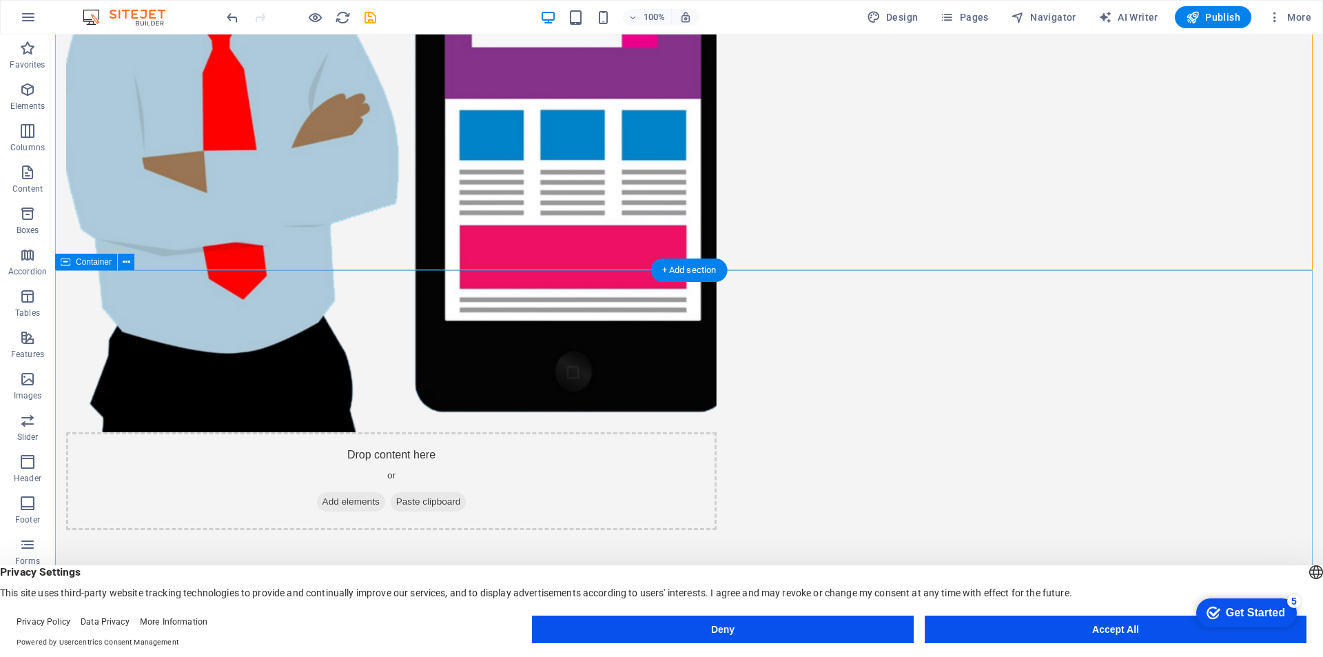
scroll to position [1309, 0]
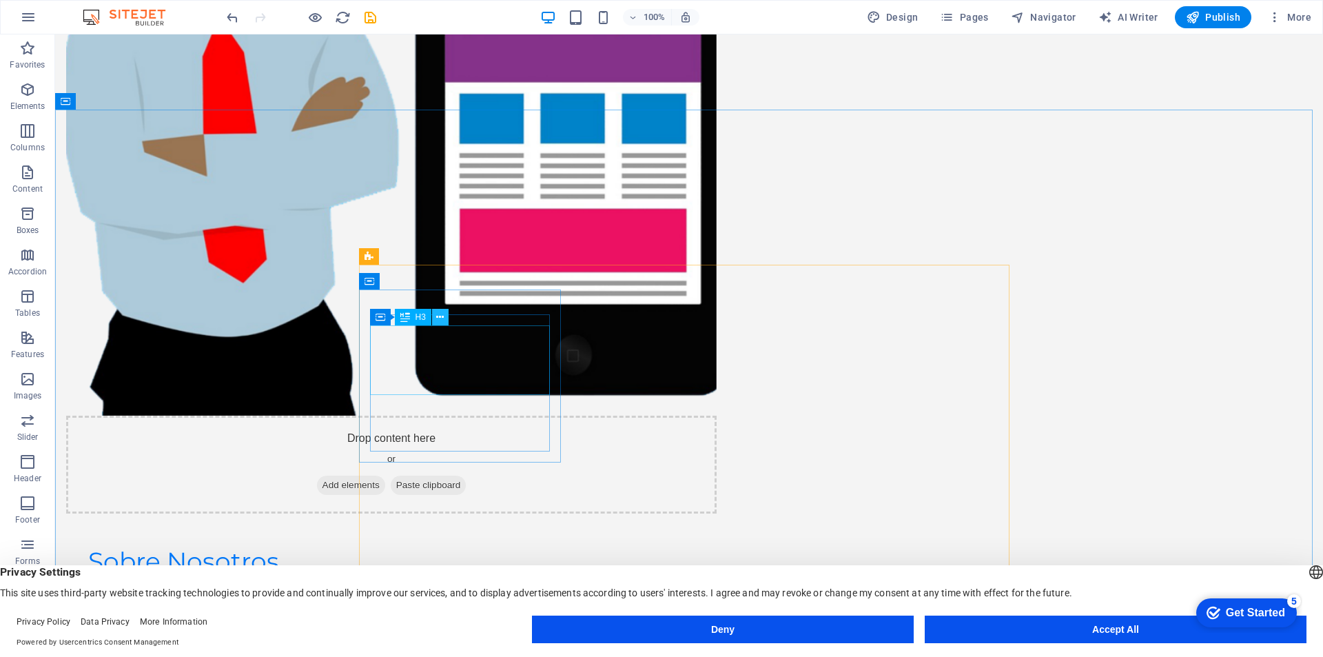
click at [439, 317] on icon at bounding box center [440, 317] width 8 height 14
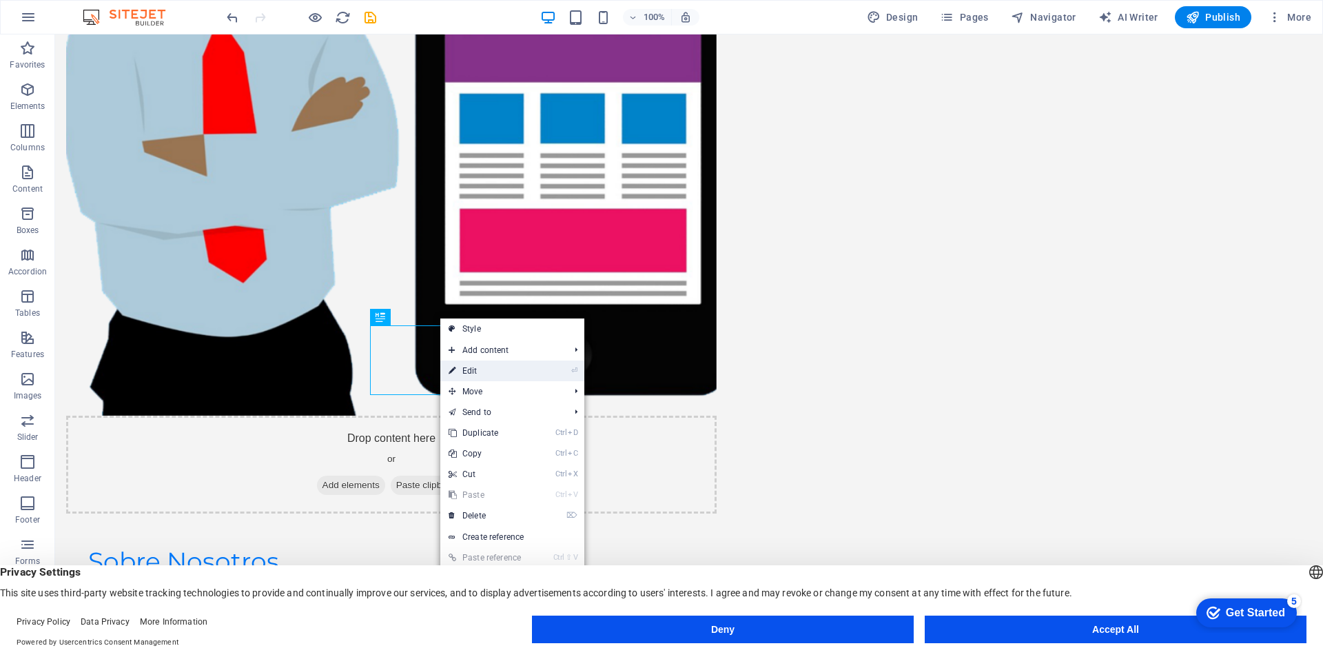
click at [469, 372] on link "⏎ Edit" at bounding box center [486, 370] width 92 height 21
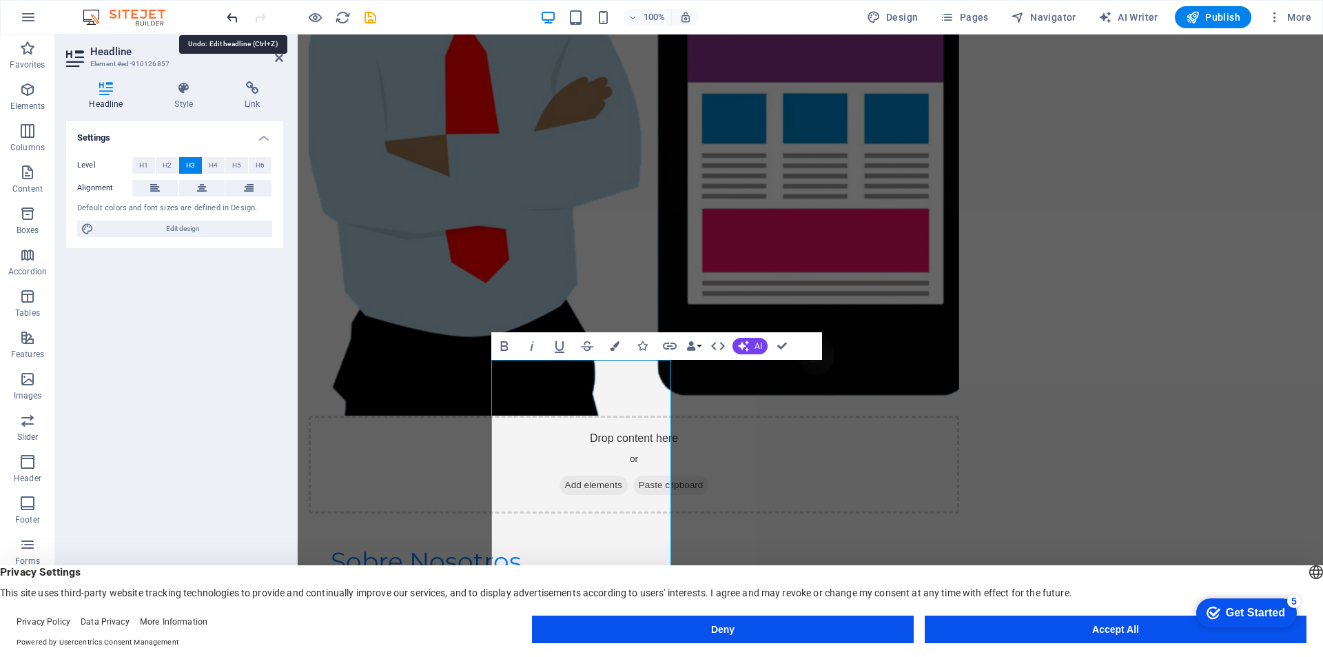
click at [233, 16] on icon "undo" at bounding box center [233, 18] width 16 height 16
click at [233, 19] on icon "undo" at bounding box center [233, 18] width 16 height 16
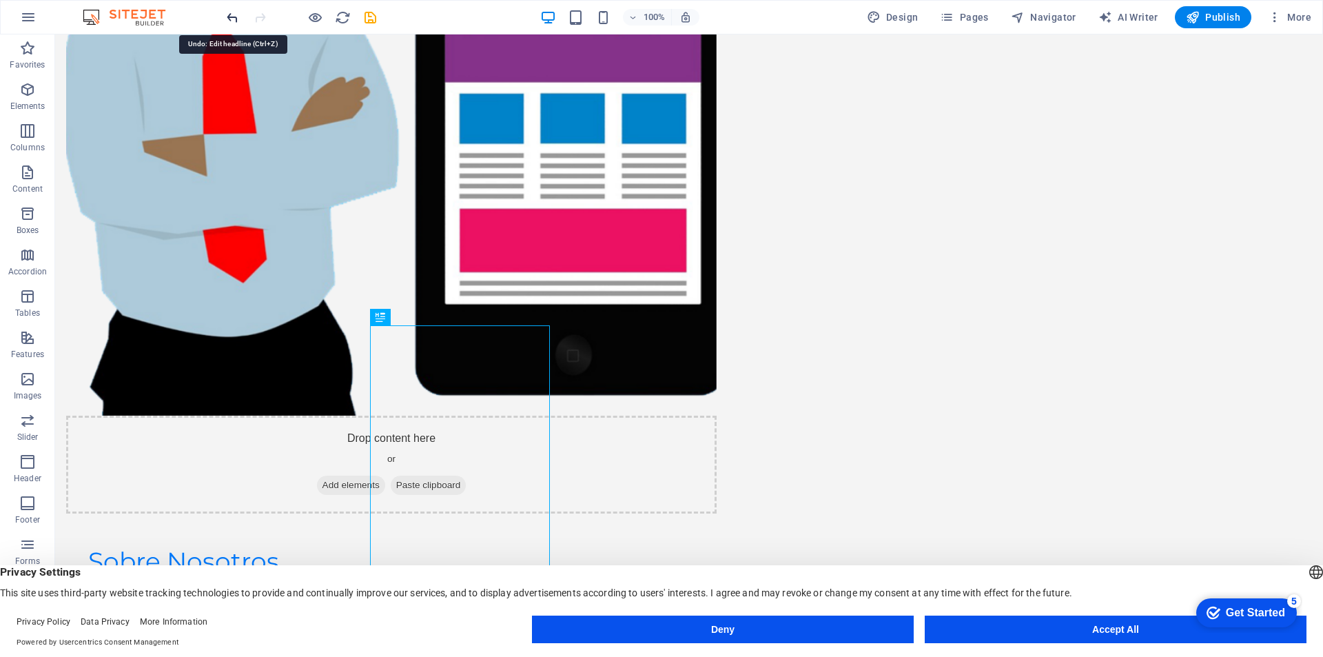
click at [233, 12] on icon "undo" at bounding box center [233, 18] width 16 height 16
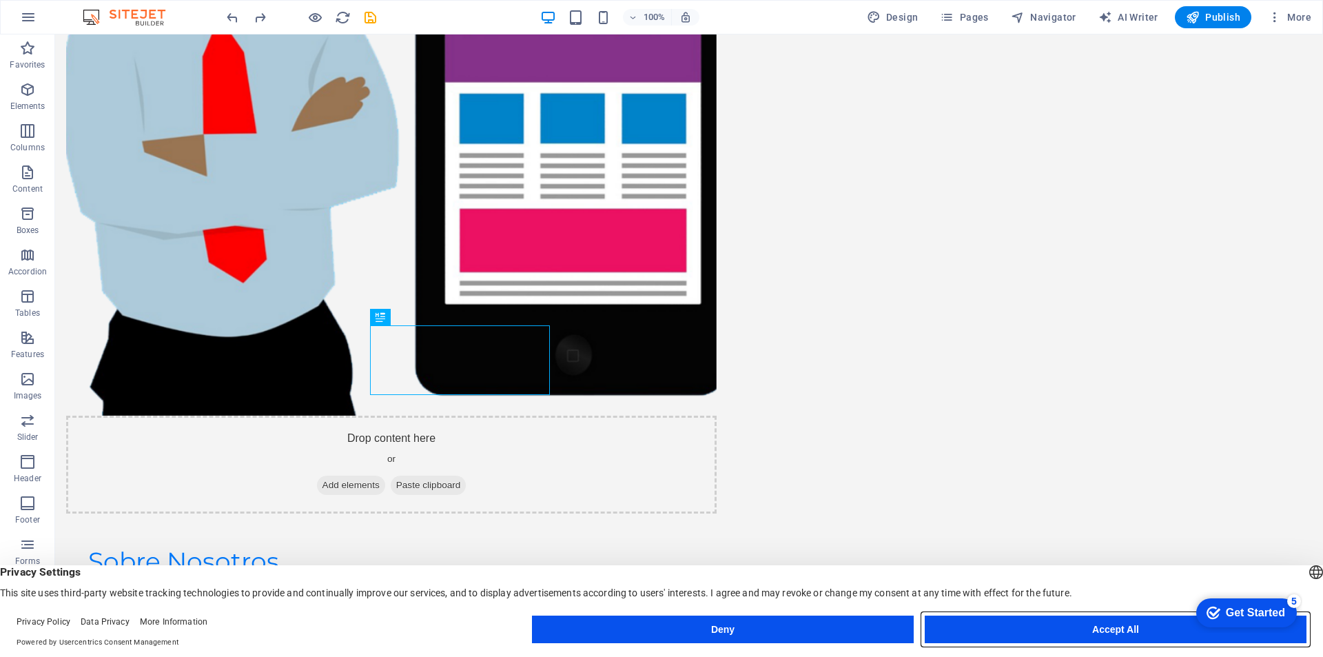
click at [1105, 633] on button "Accept All" at bounding box center [1116, 629] width 382 height 28
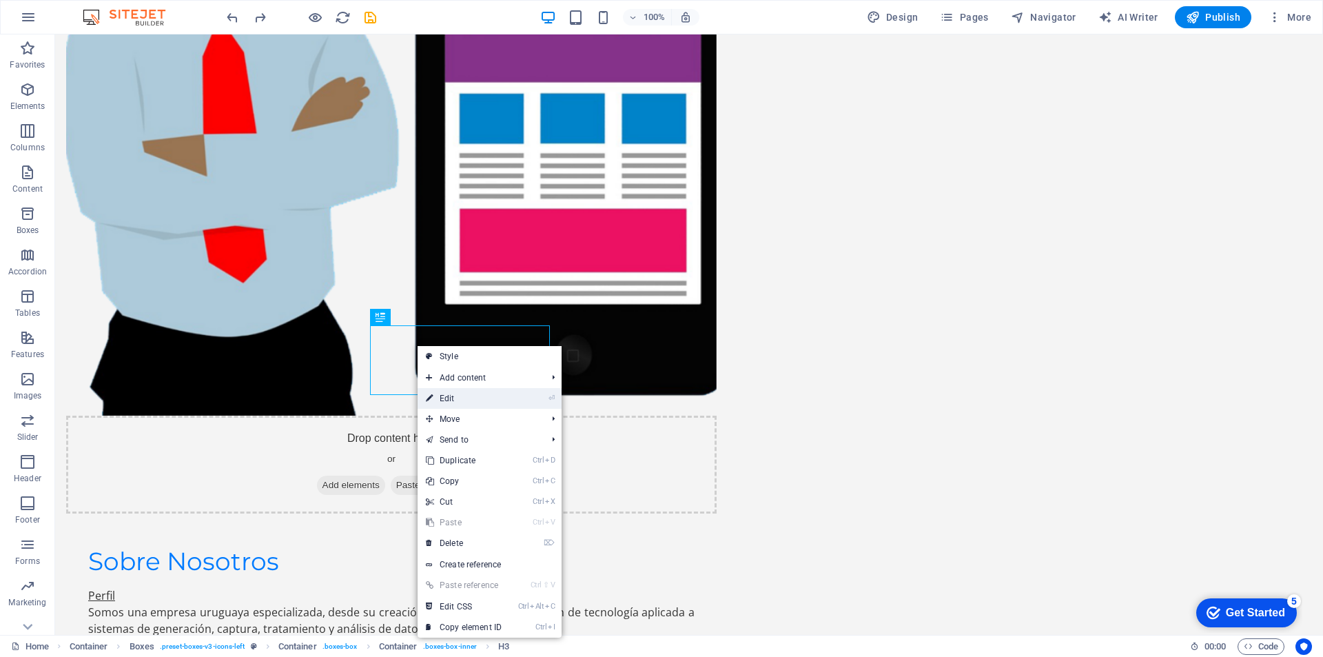
click at [447, 396] on link "⏎ Edit" at bounding box center [464, 398] width 92 height 21
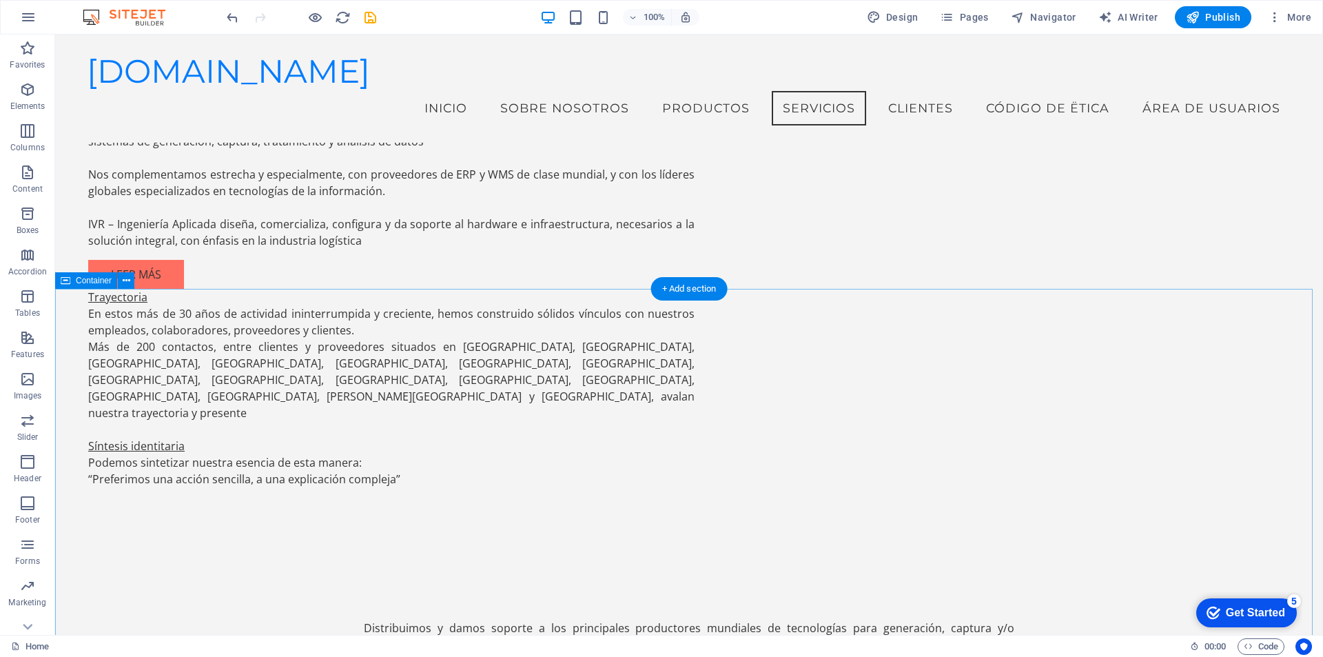
scroll to position [1160, 0]
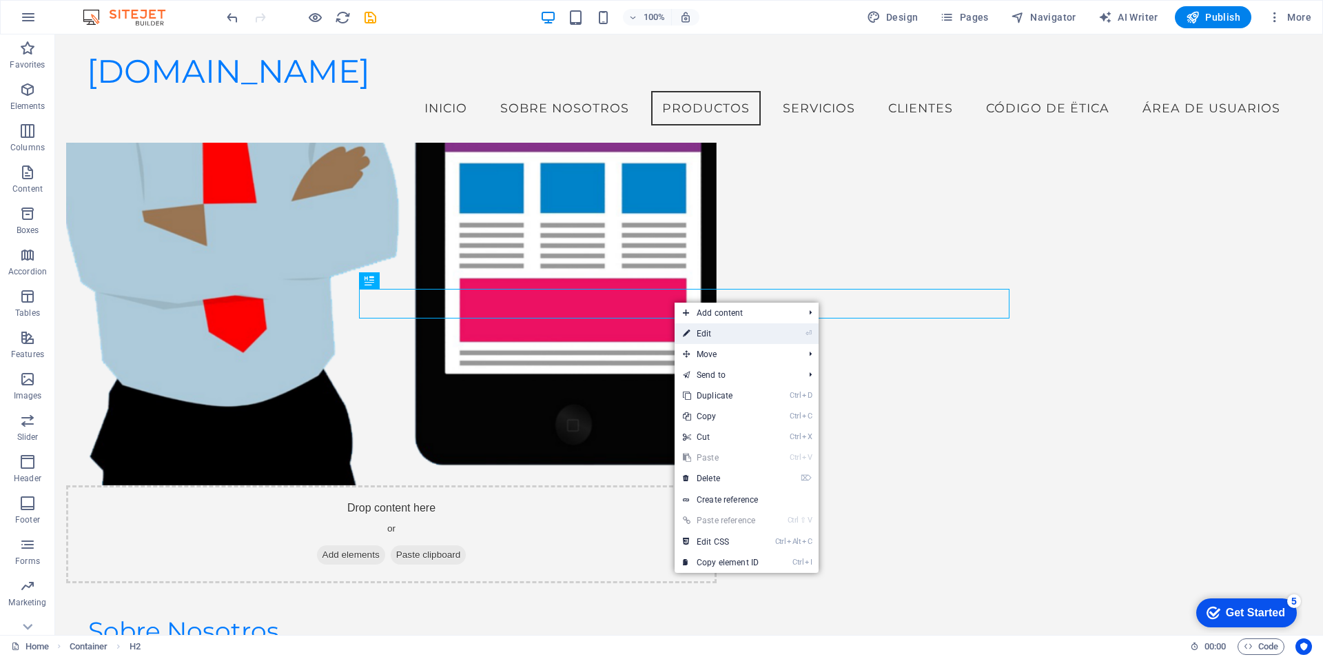
click at [702, 327] on link "⏎ Edit" at bounding box center [721, 333] width 92 height 21
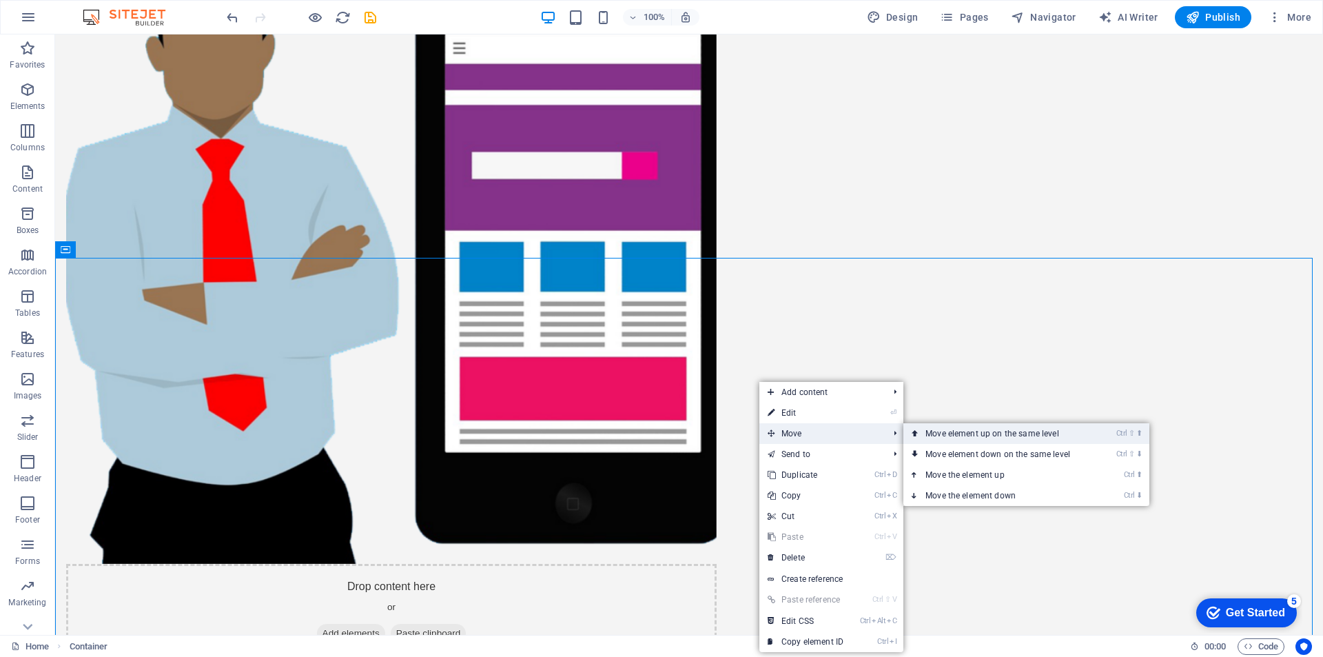
click at [957, 435] on link "Ctrl ⇧ ⬆ Move element up on the same level" at bounding box center [1000, 433] width 194 height 21
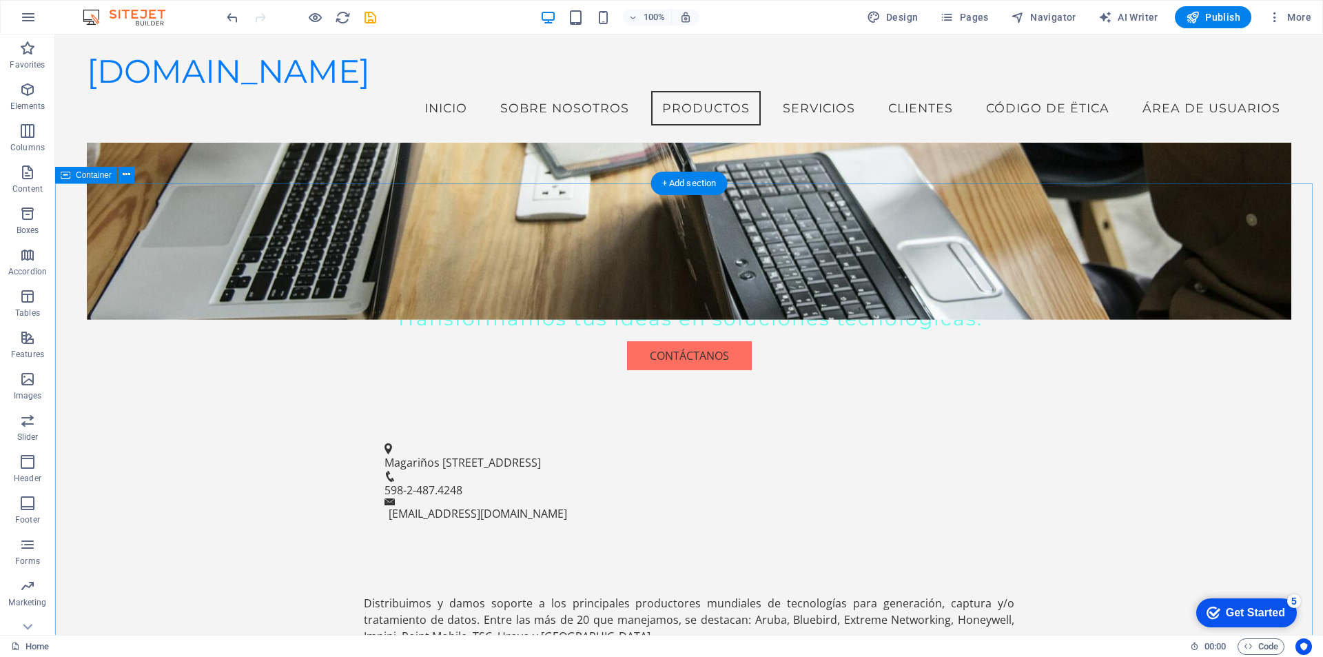
scroll to position [92, 0]
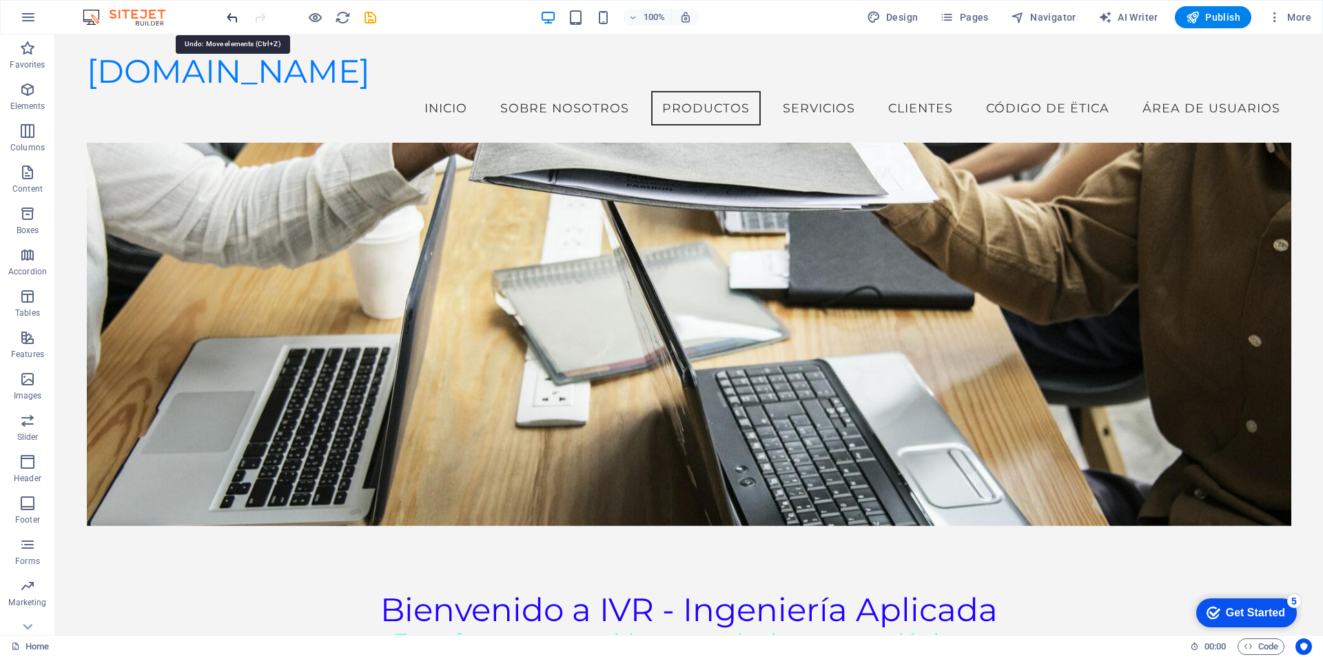
click at [231, 23] on icon "undo" at bounding box center [233, 18] width 16 height 16
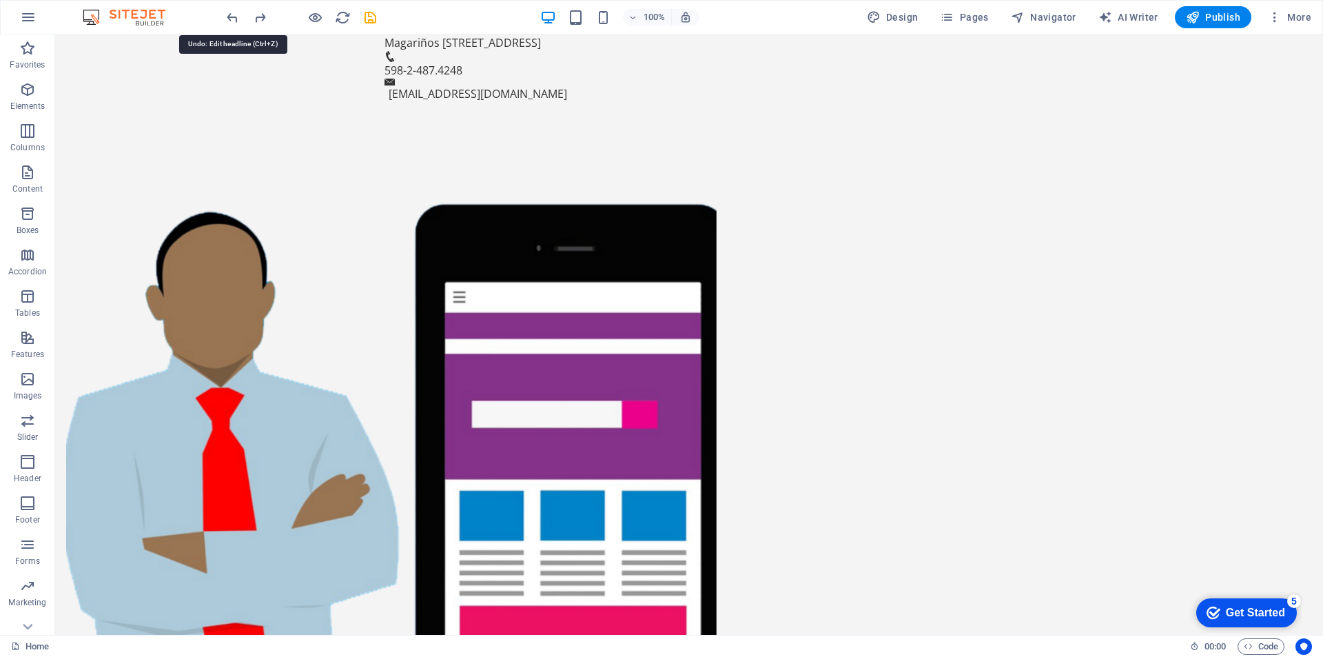
scroll to position [1377, 0]
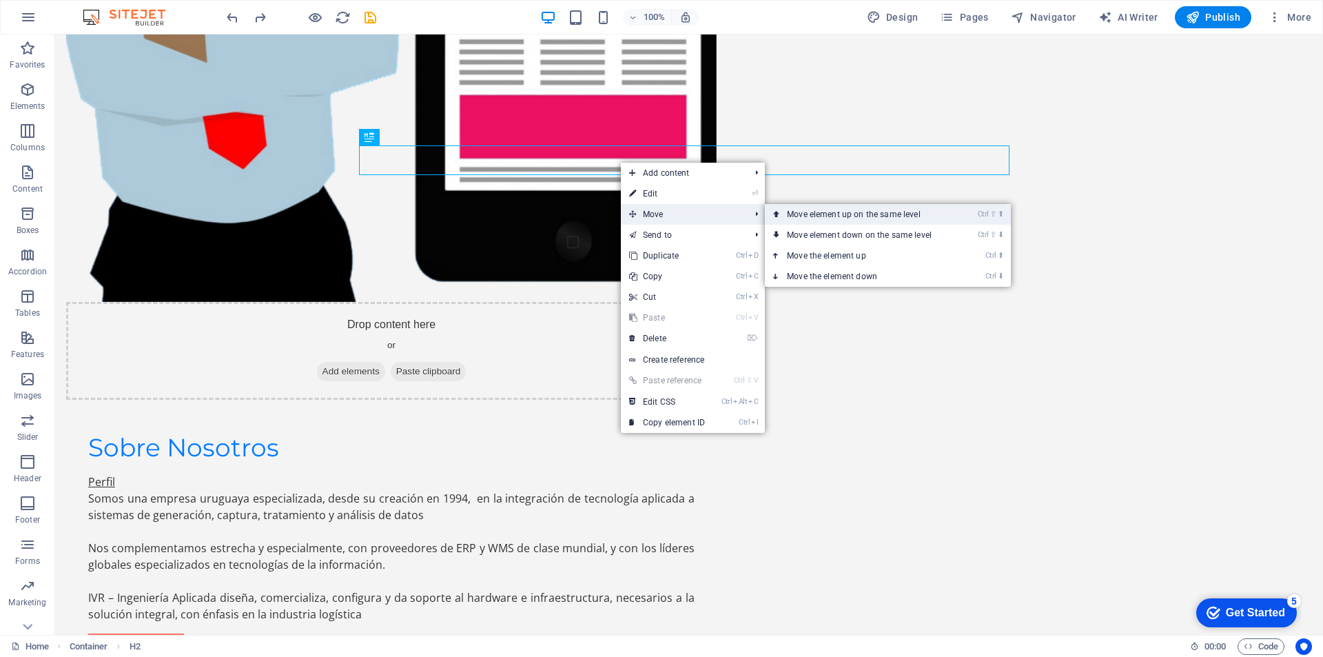
click at [835, 218] on link "Ctrl ⇧ ⬆ Move element up on the same level" at bounding box center [862, 214] width 194 height 21
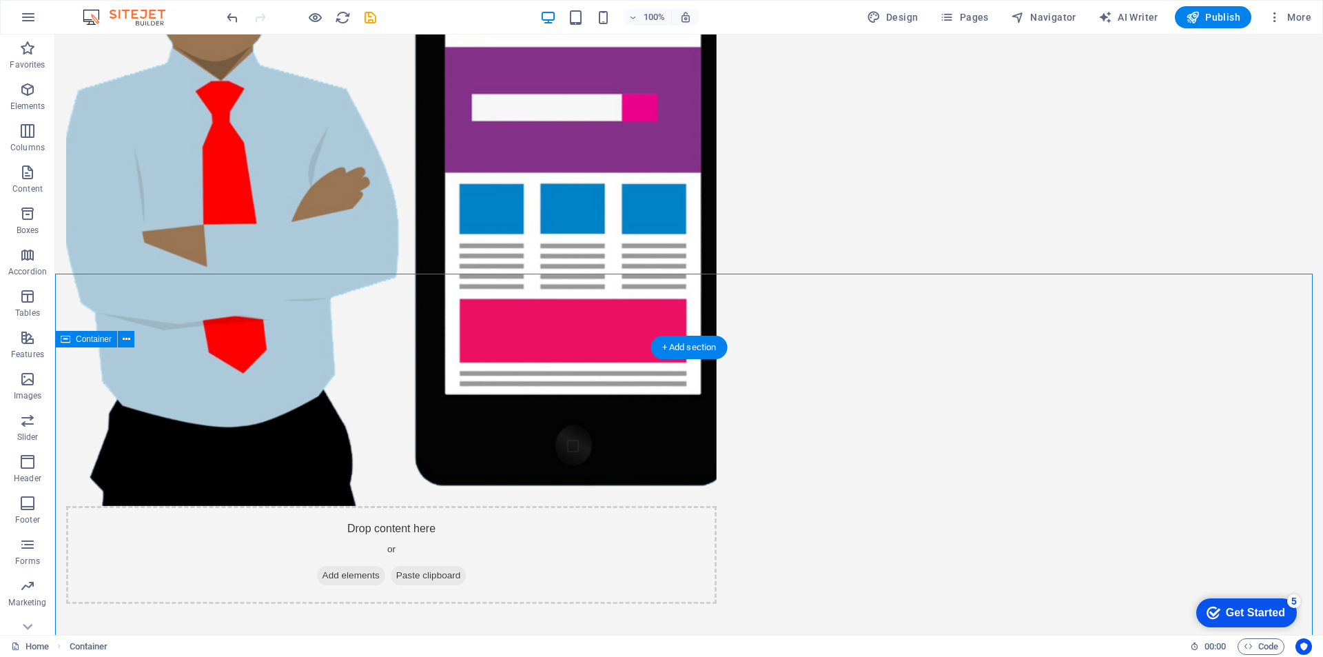
scroll to position [1217, 0]
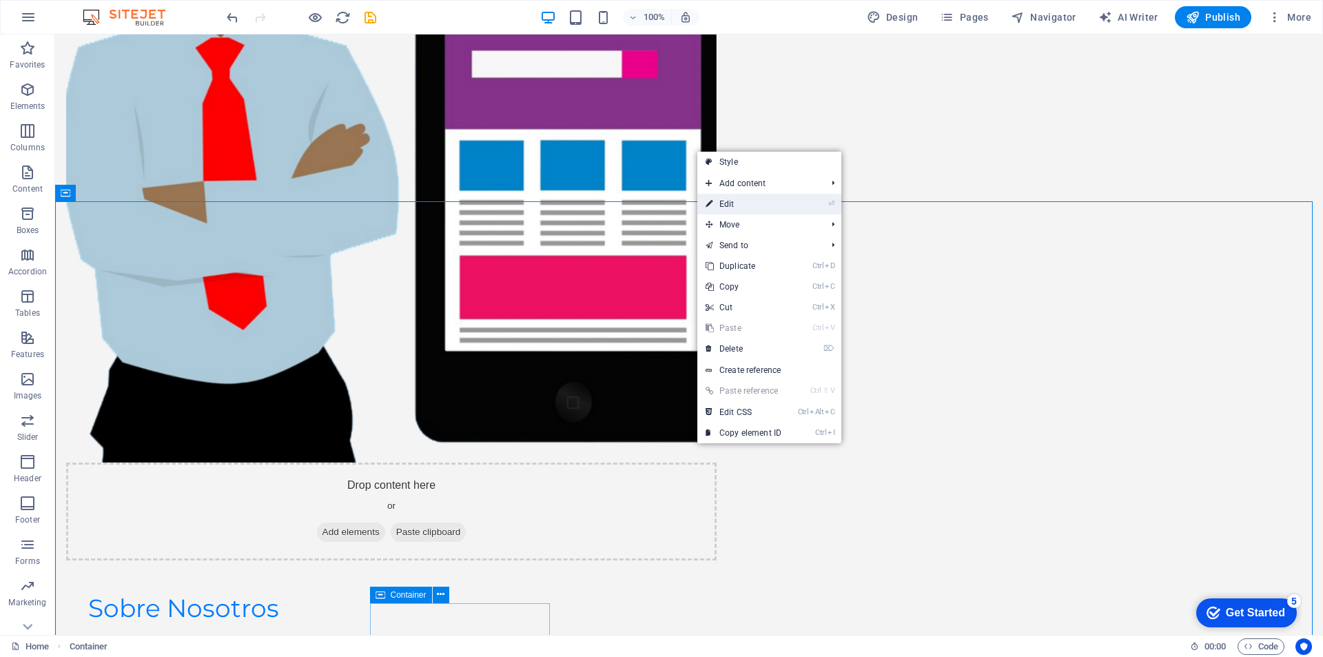
click at [744, 201] on link "⏎ Edit" at bounding box center [743, 204] width 92 height 21
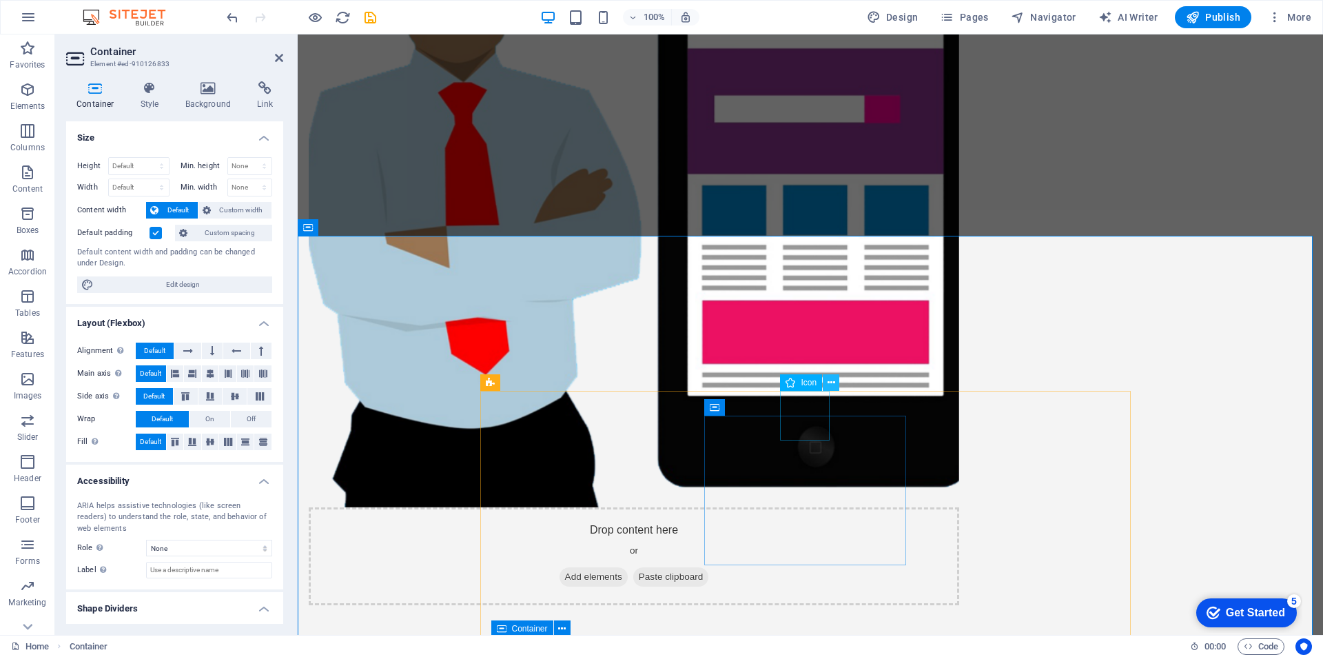
click at [830, 384] on icon at bounding box center [832, 383] width 8 height 14
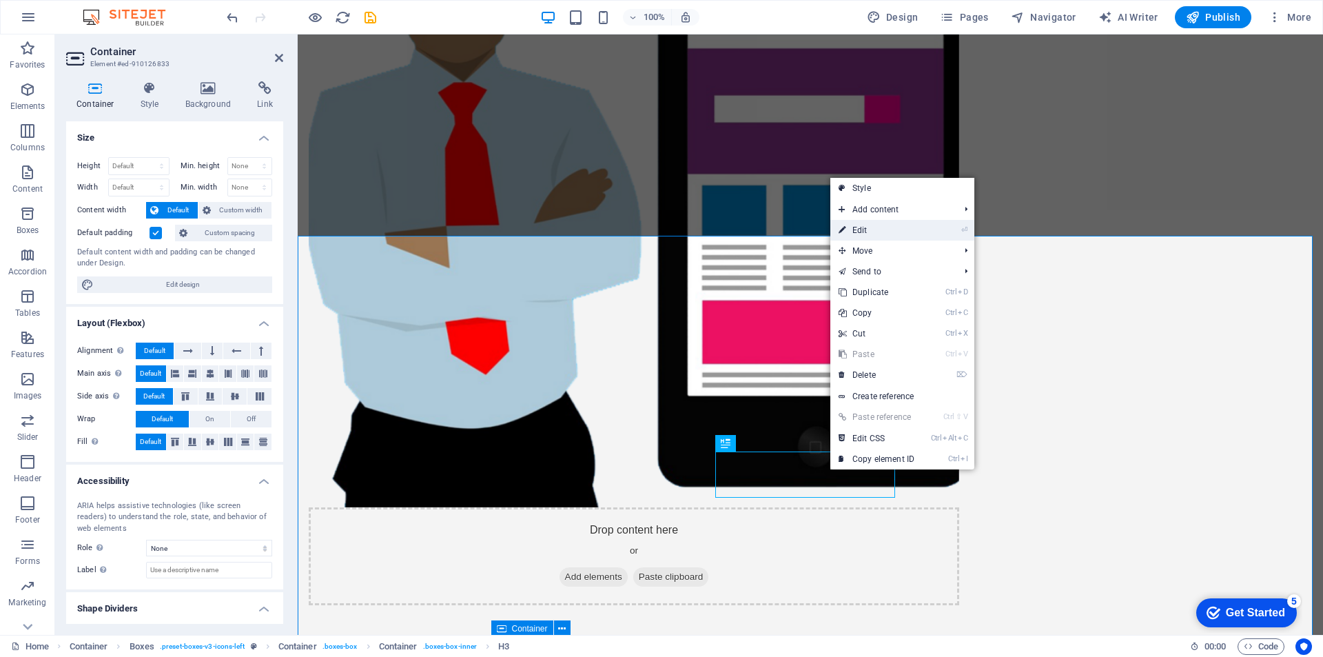
click at [888, 235] on link "⏎ Edit" at bounding box center [876, 230] width 92 height 21
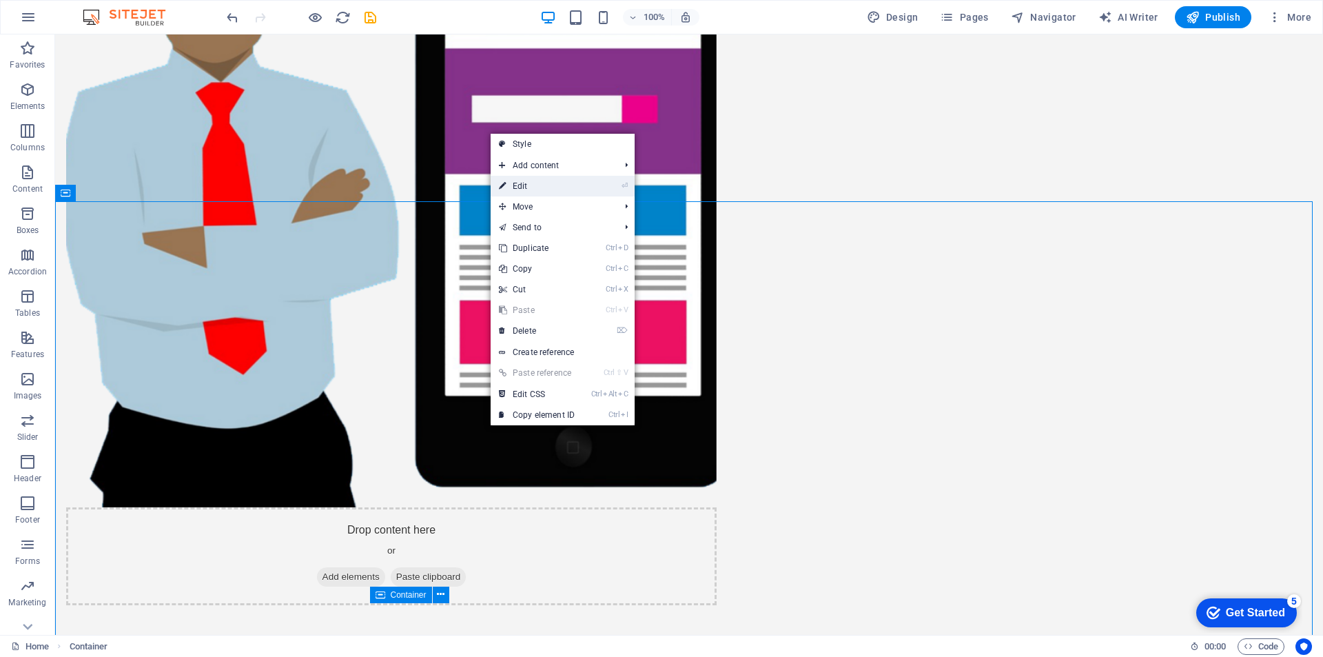
click at [562, 191] on link "⏎ Edit" at bounding box center [537, 186] width 92 height 21
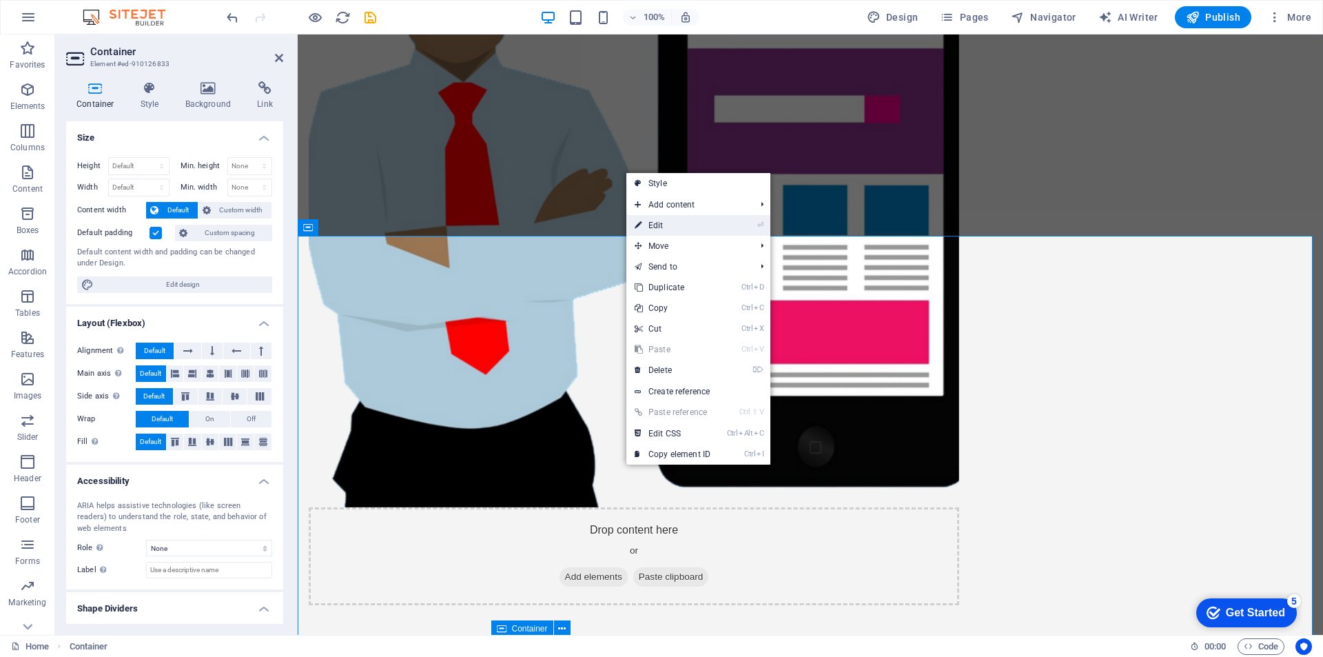
click at [675, 232] on link "⏎ Edit" at bounding box center [672, 225] width 92 height 21
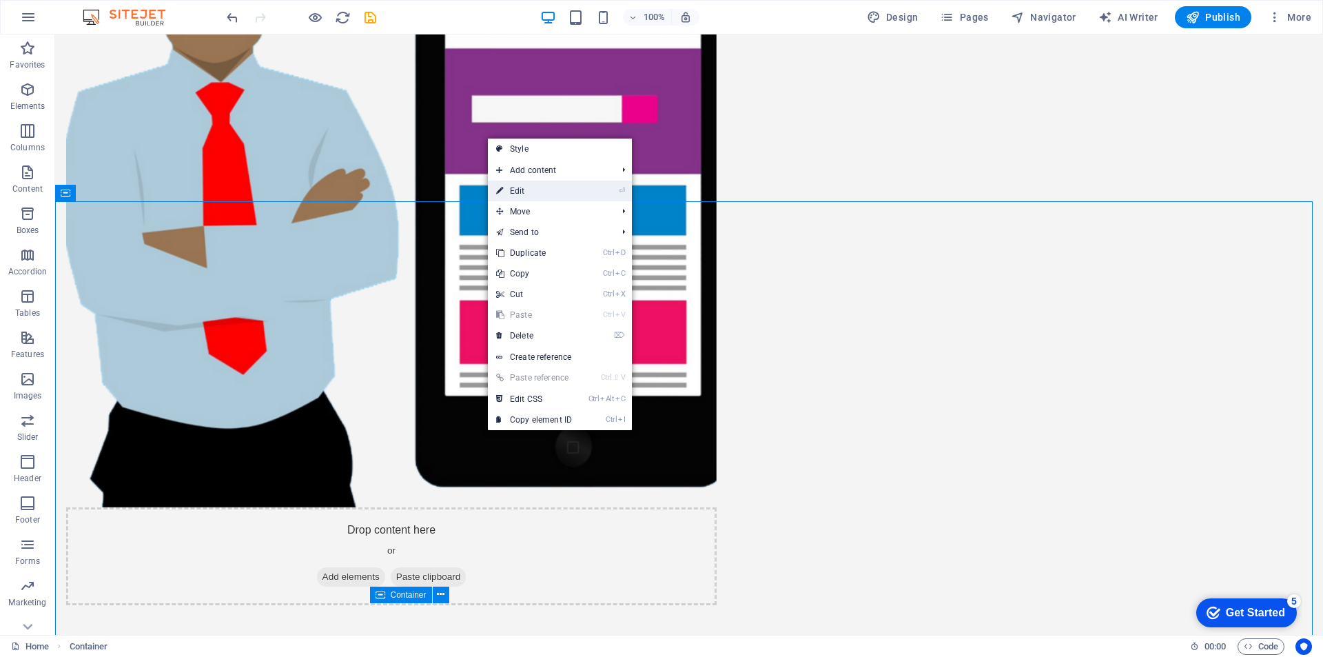
click at [560, 195] on link "⏎ Edit" at bounding box center [534, 191] width 92 height 21
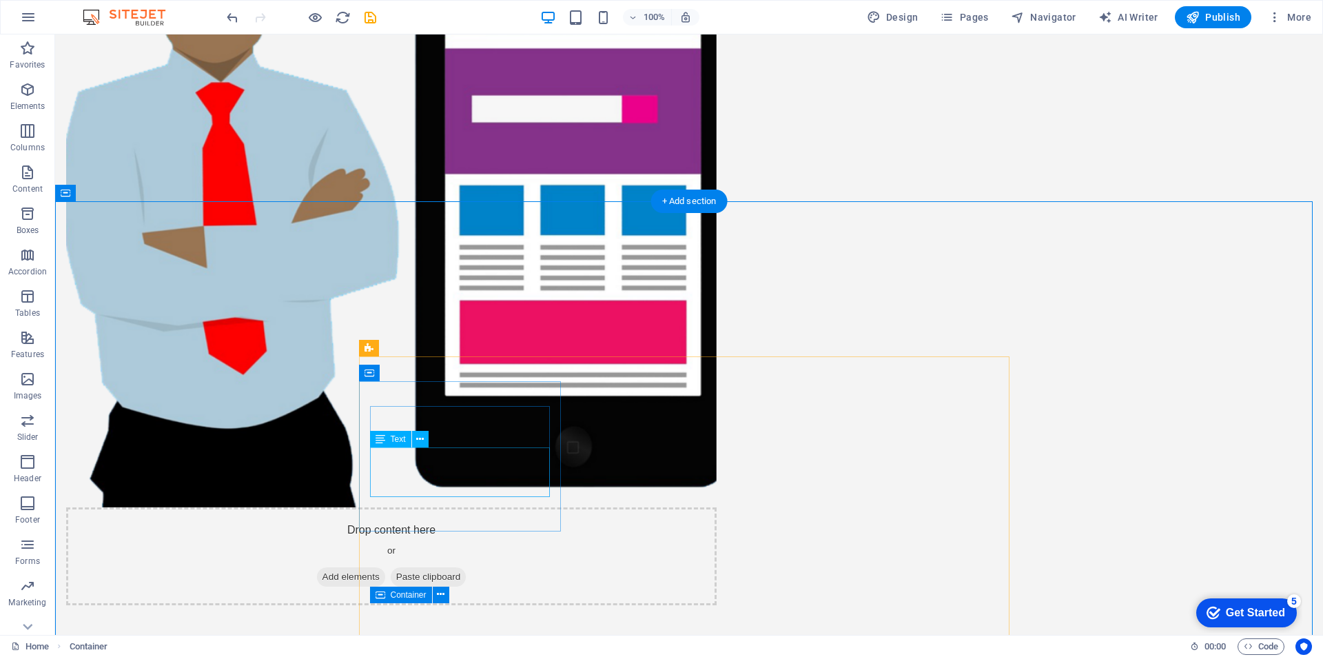
click at [433, 432] on div "Text" at bounding box center [404, 439] width 68 height 17
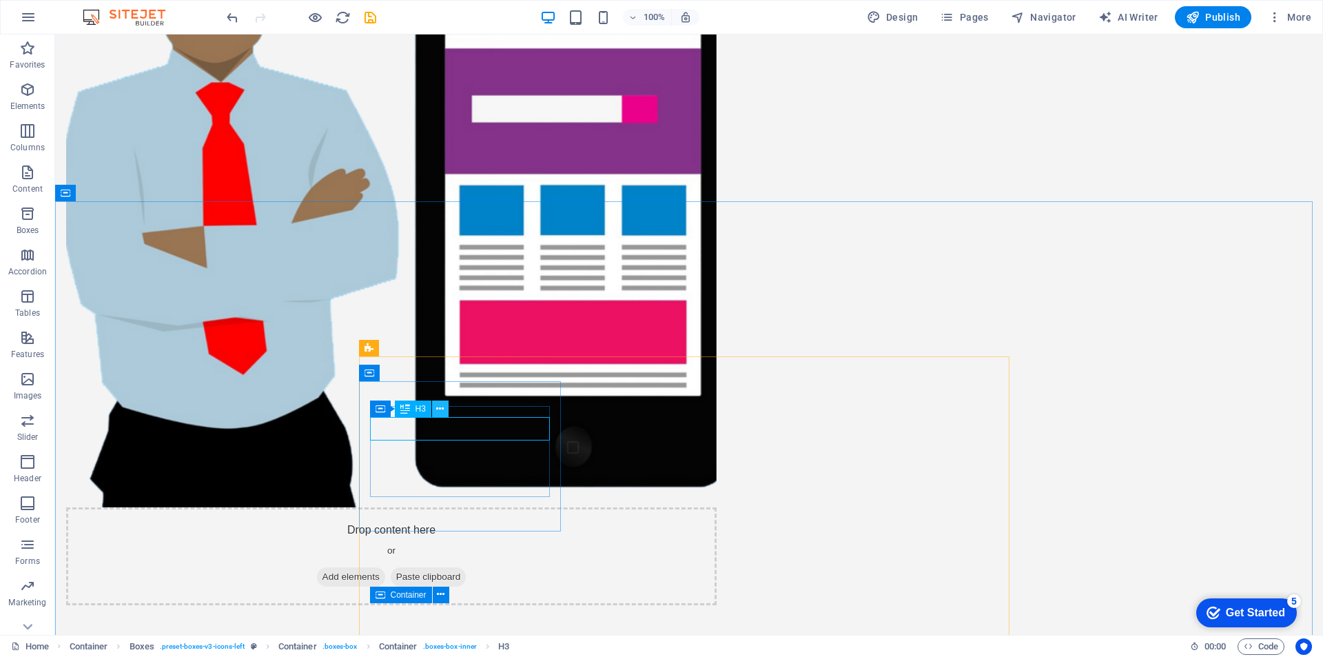
click at [440, 409] on icon at bounding box center [440, 409] width 8 height 14
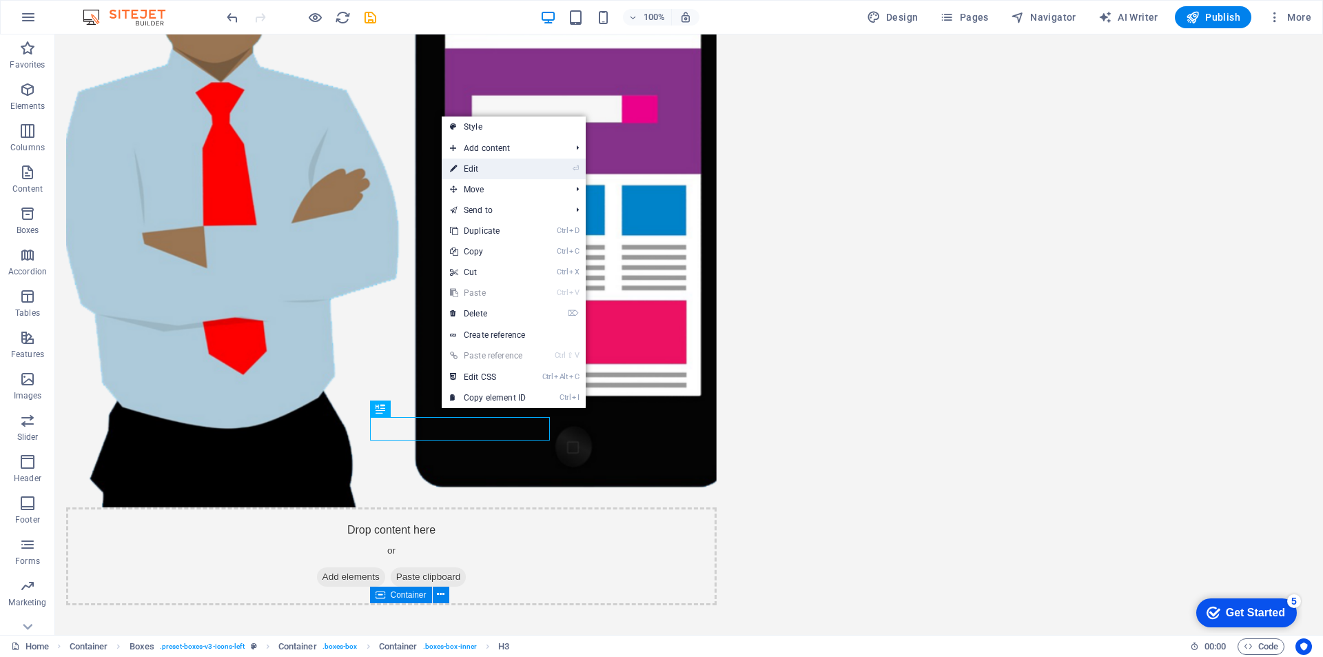
click at [484, 173] on link "⏎ Edit" at bounding box center [488, 168] width 92 height 21
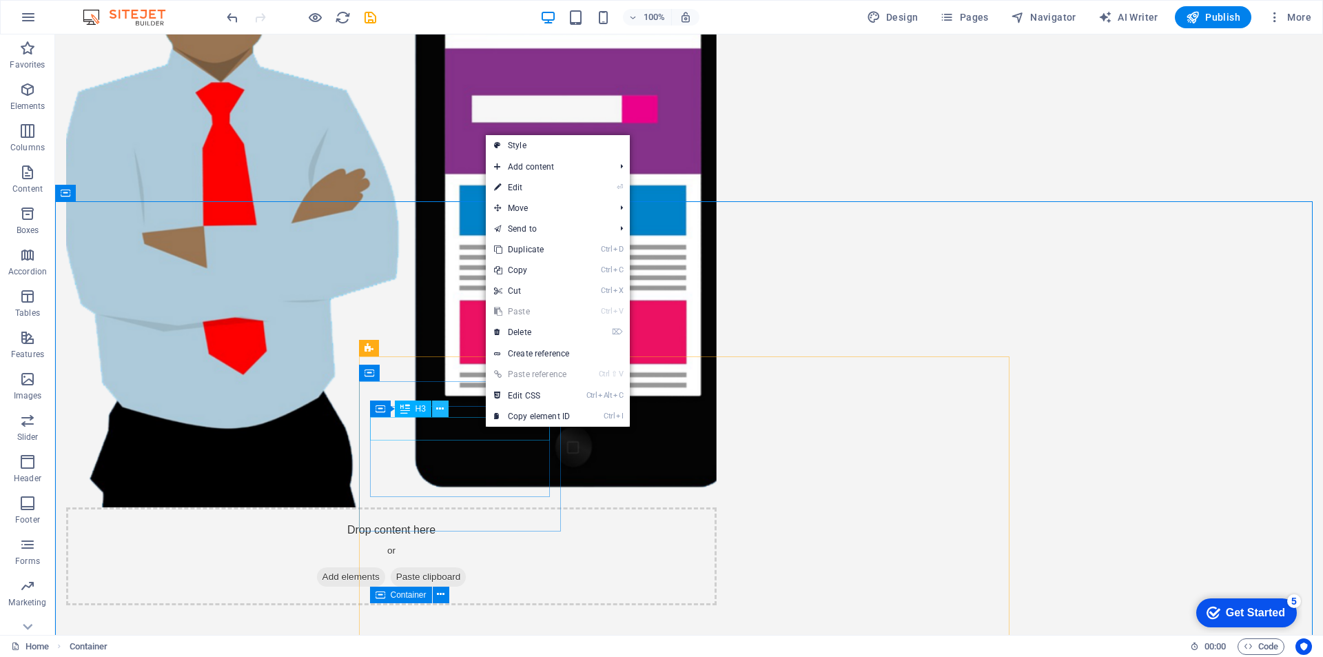
click at [438, 411] on icon at bounding box center [440, 409] width 8 height 14
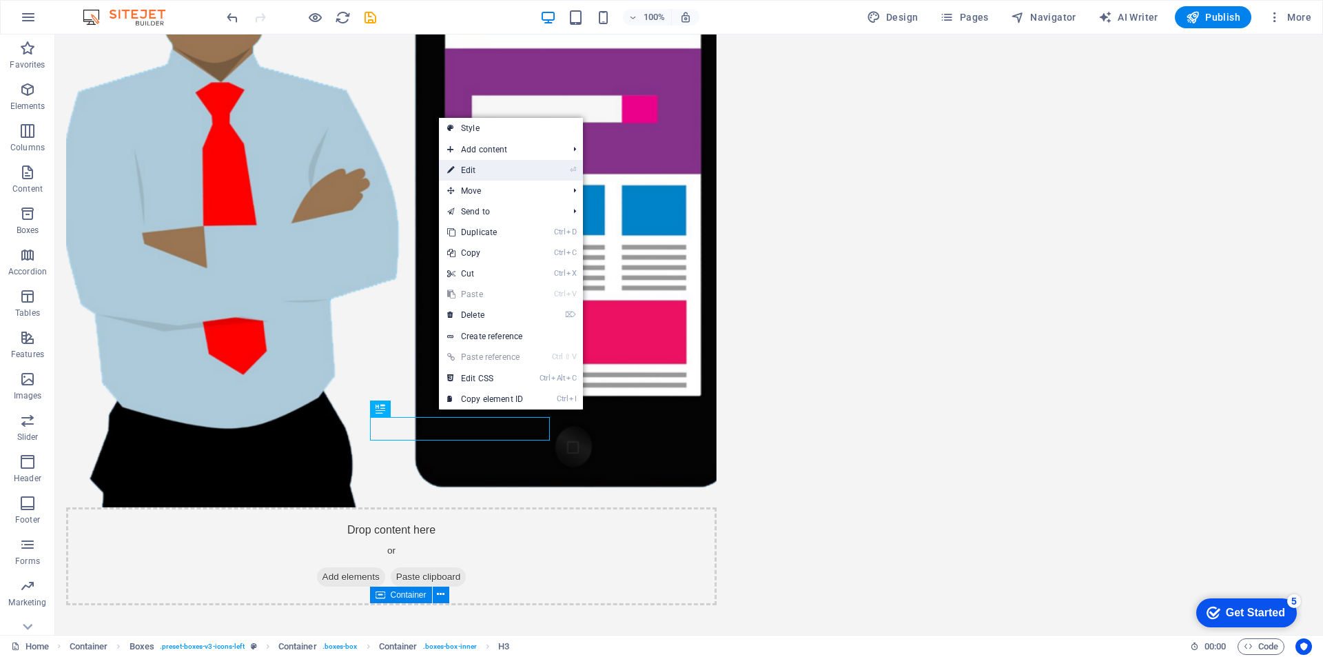
click at [493, 170] on link "⏎ Edit" at bounding box center [485, 170] width 92 height 21
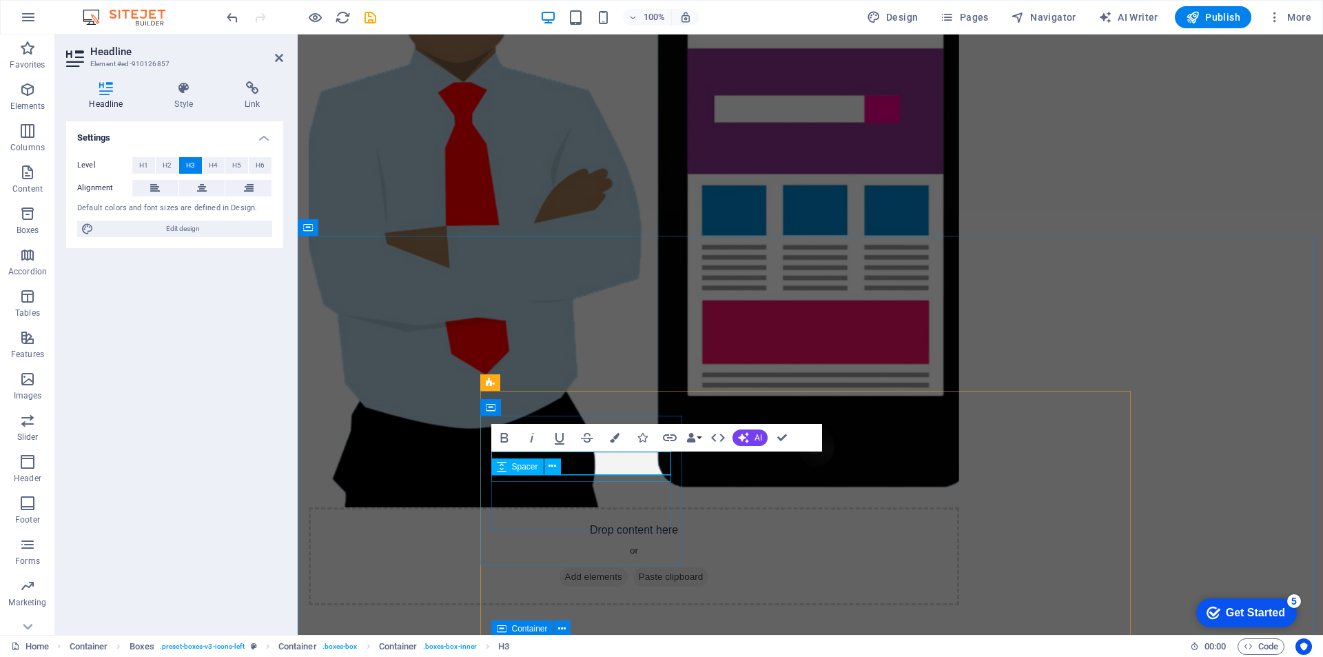
click at [525, 464] on span "Spacer" at bounding box center [525, 466] width 26 height 8
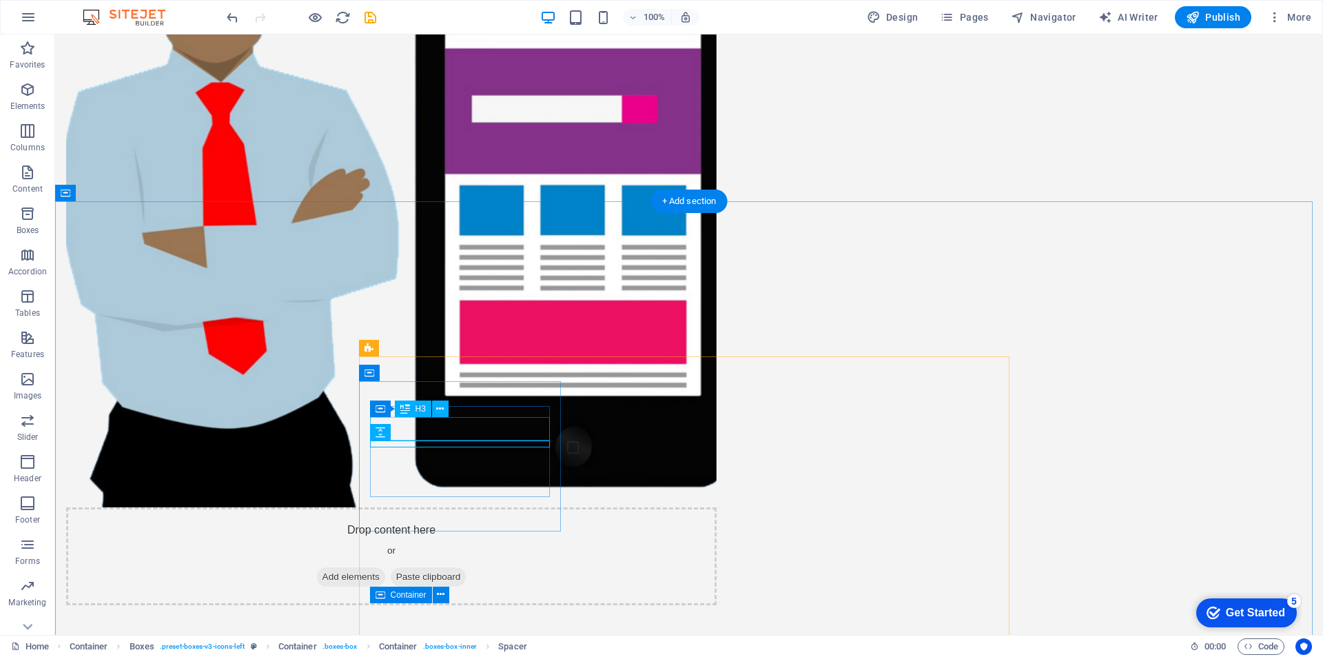
click at [442, 409] on icon at bounding box center [440, 409] width 8 height 14
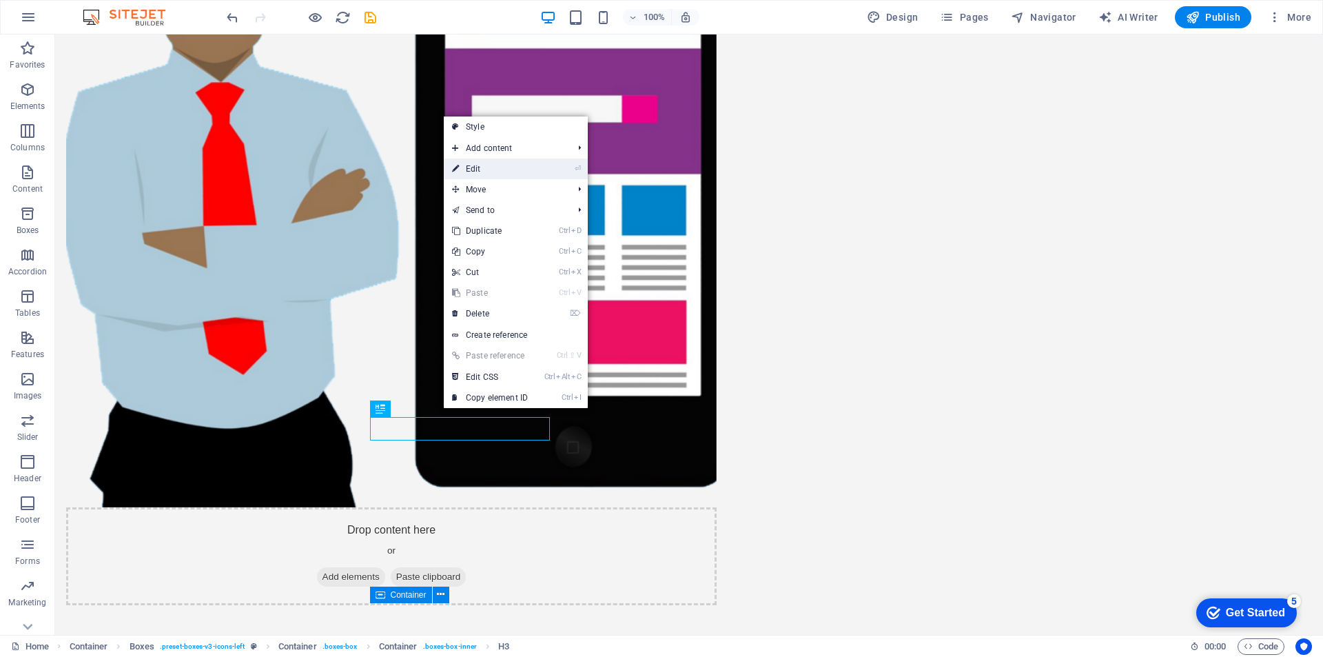
click at [511, 164] on link "⏎ Edit" at bounding box center [490, 168] width 92 height 21
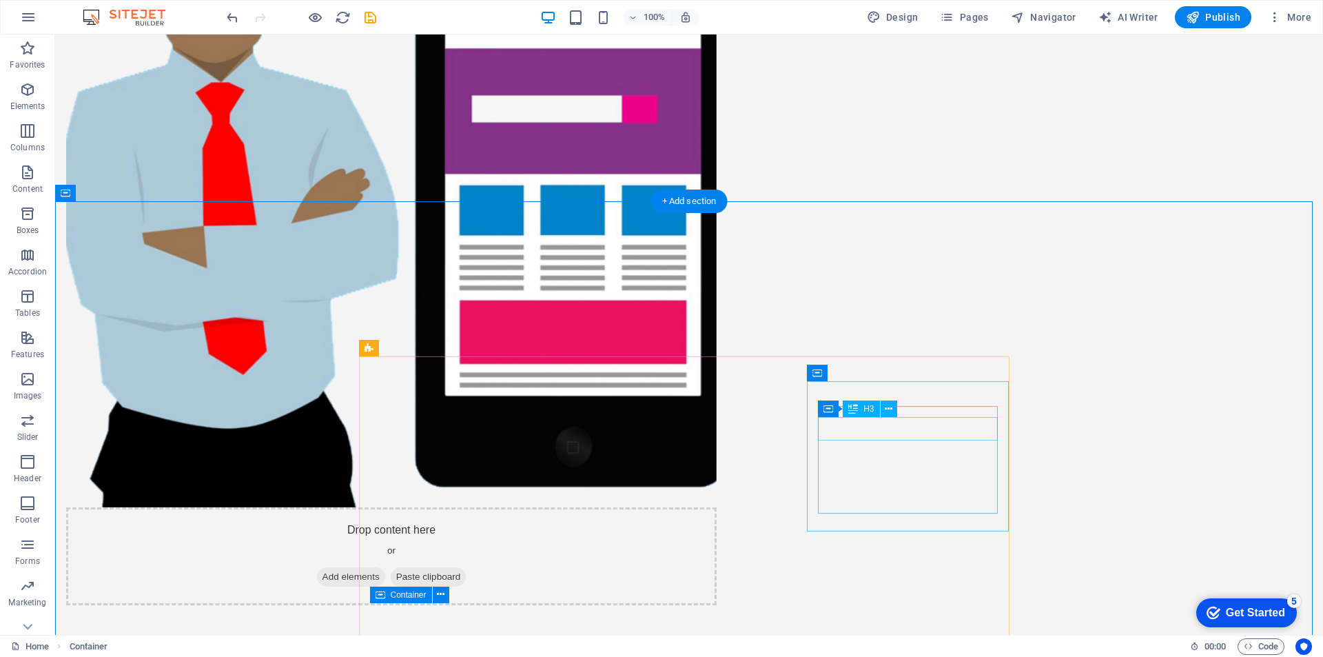
click at [889, 409] on icon at bounding box center [889, 409] width 8 height 14
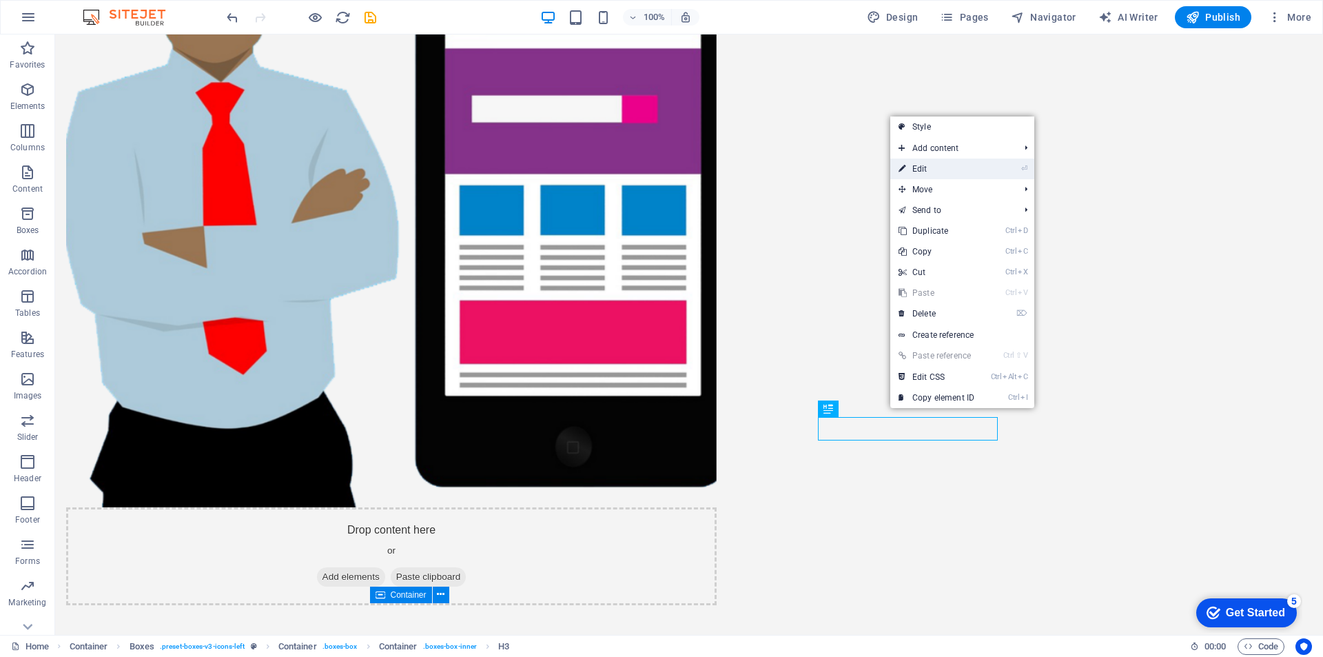
click at [941, 172] on link "⏎ Edit" at bounding box center [936, 168] width 92 height 21
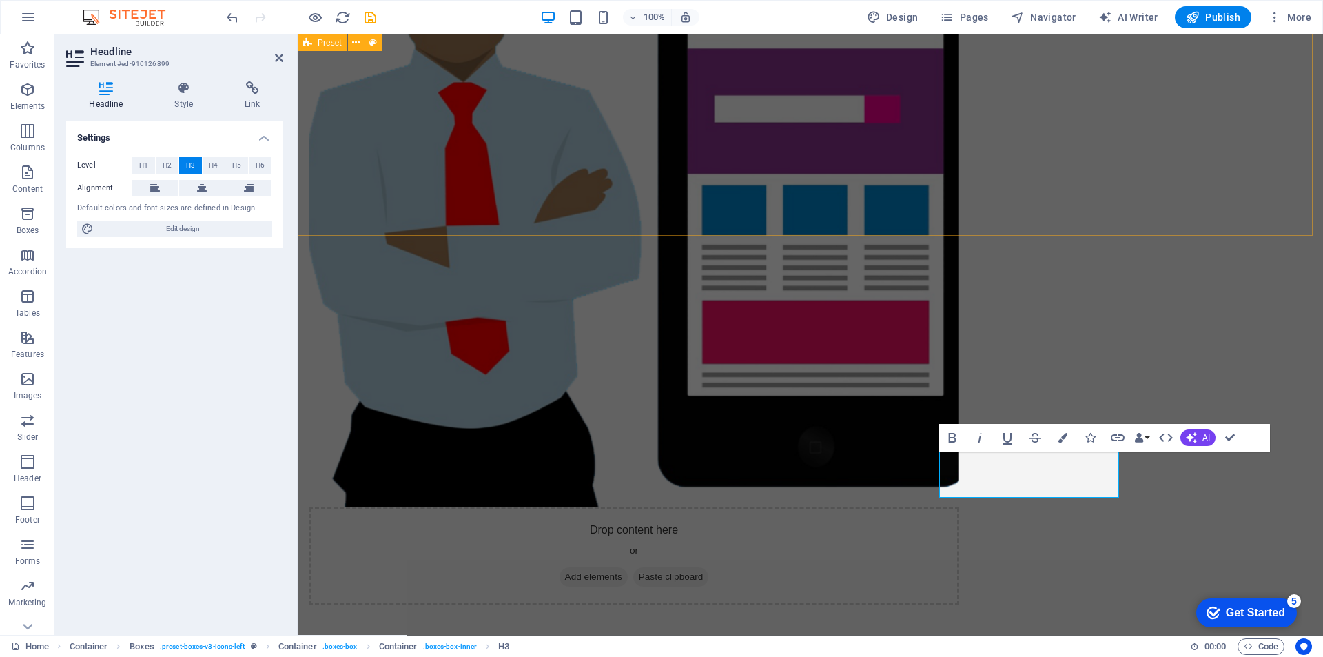
click at [942, 214] on div "Drop content here or Add elements Paste clipboard Sobre Nosotros Perfil Somos u…" at bounding box center [810, 479] width 1025 height 1329
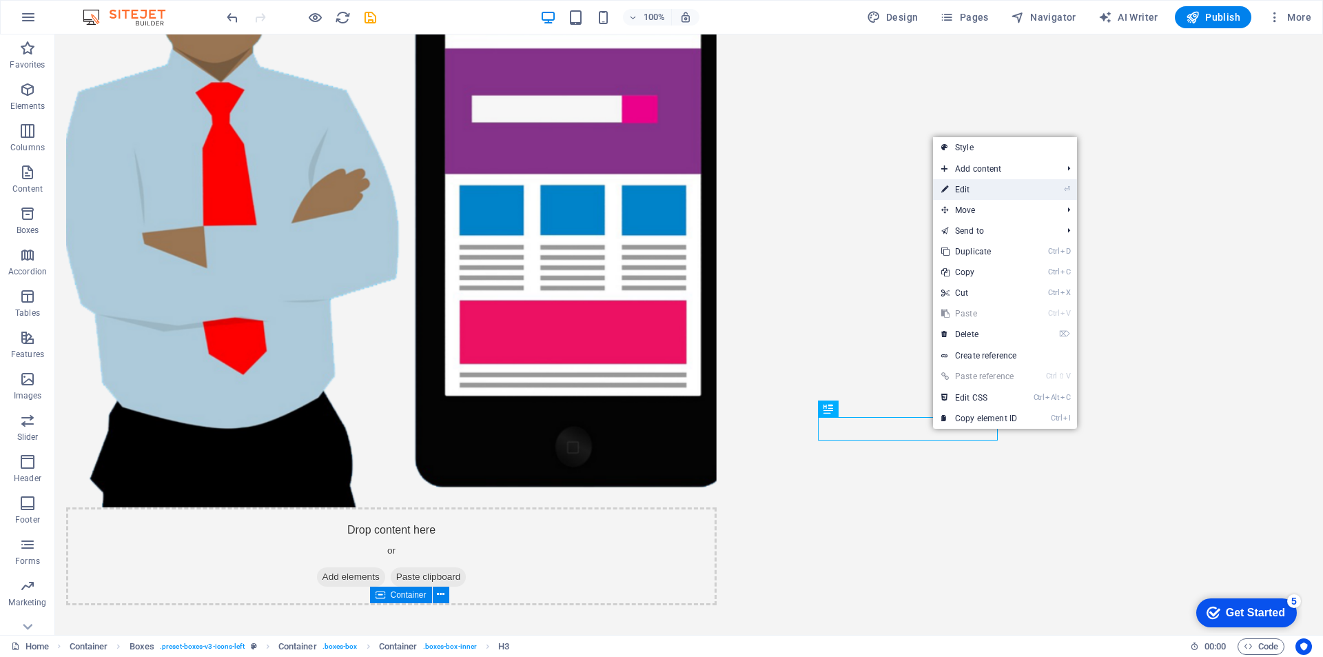
click at [985, 197] on link "⏎ Edit" at bounding box center [979, 189] width 92 height 21
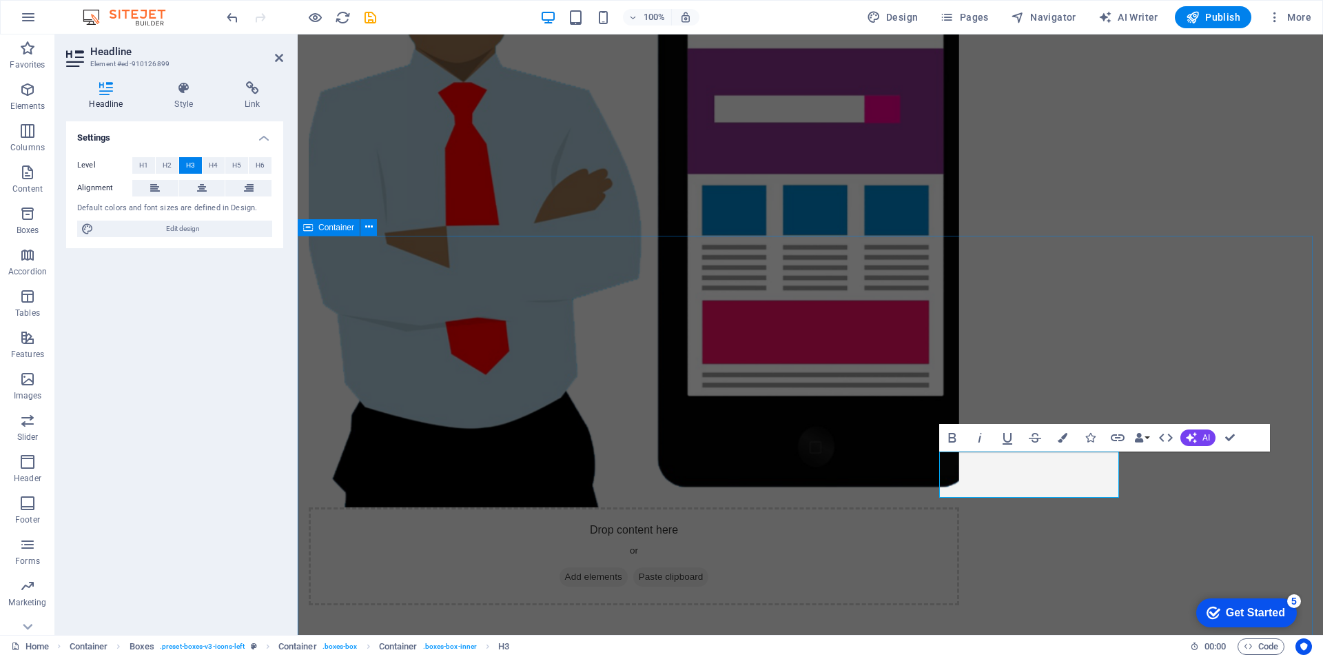
drag, startPoint x: 1232, startPoint y: 515, endPoint x: 1477, endPoint y: 515, distance: 244.6
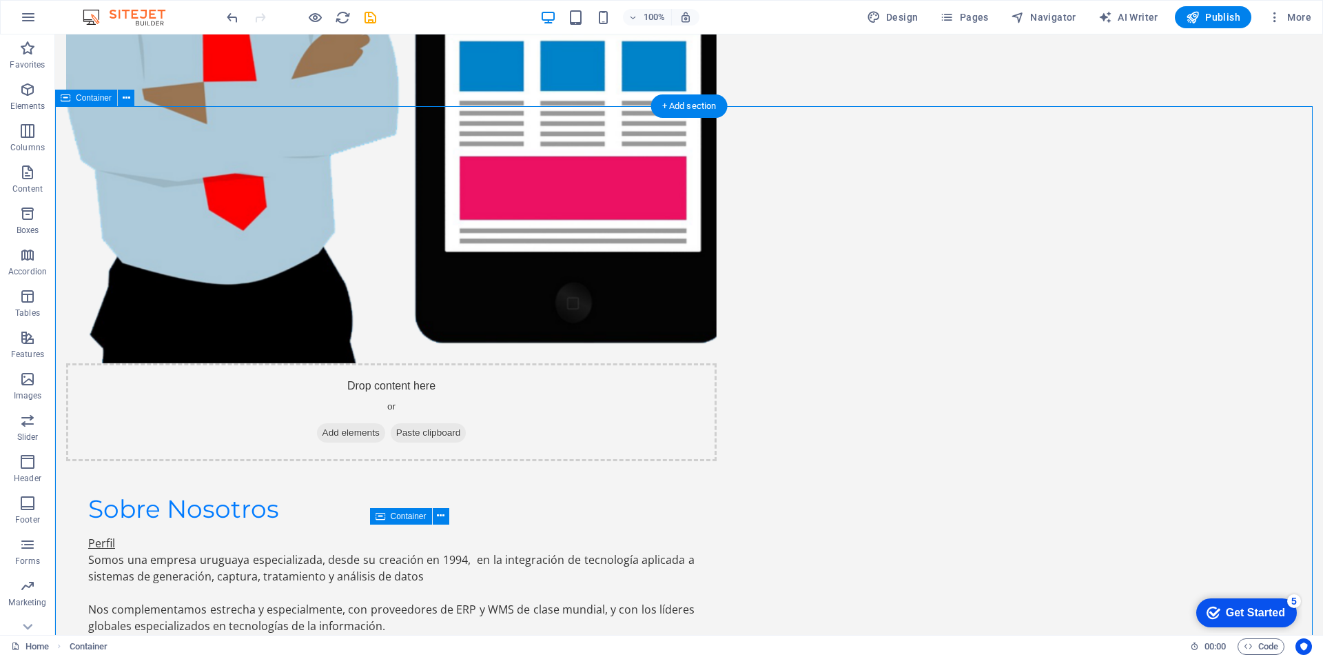
scroll to position [1377, 0]
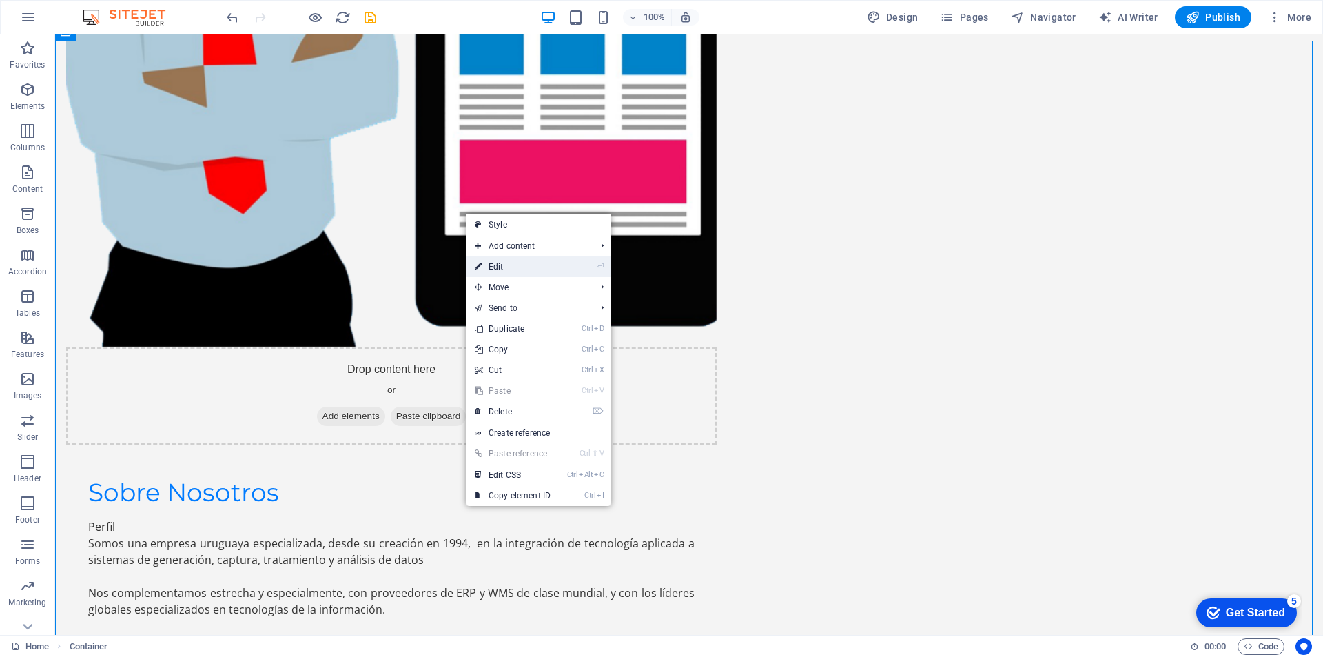
click at [562, 263] on li "⏎ Edit" at bounding box center [539, 266] width 144 height 21
click at [599, 270] on icon "⏎" at bounding box center [600, 266] width 6 height 9
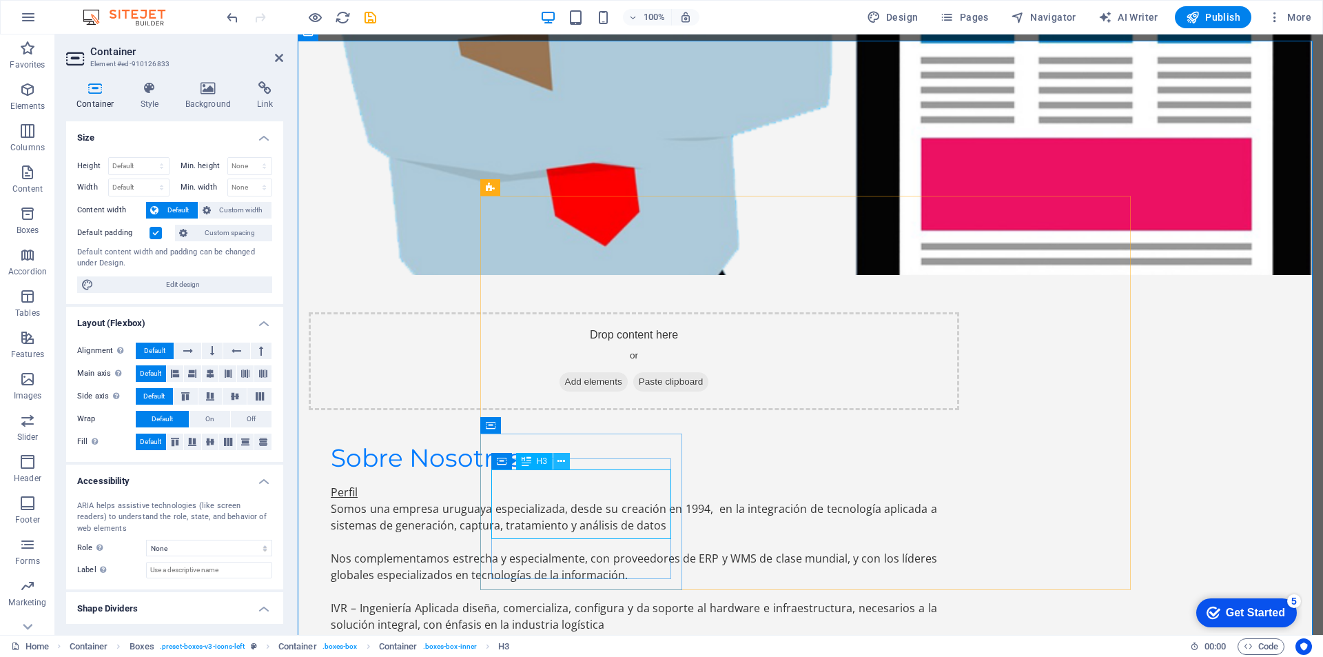
click at [562, 464] on icon at bounding box center [561, 461] width 8 height 14
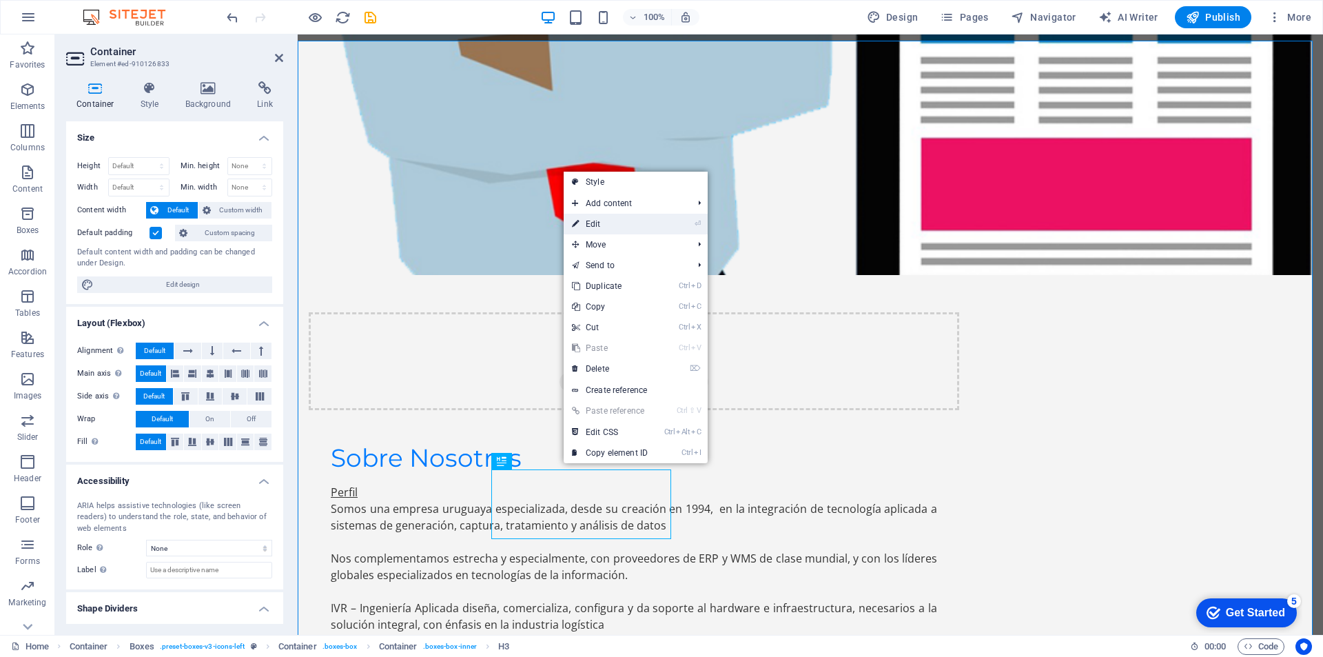
click at [624, 227] on link "⏎ Edit" at bounding box center [610, 224] width 92 height 21
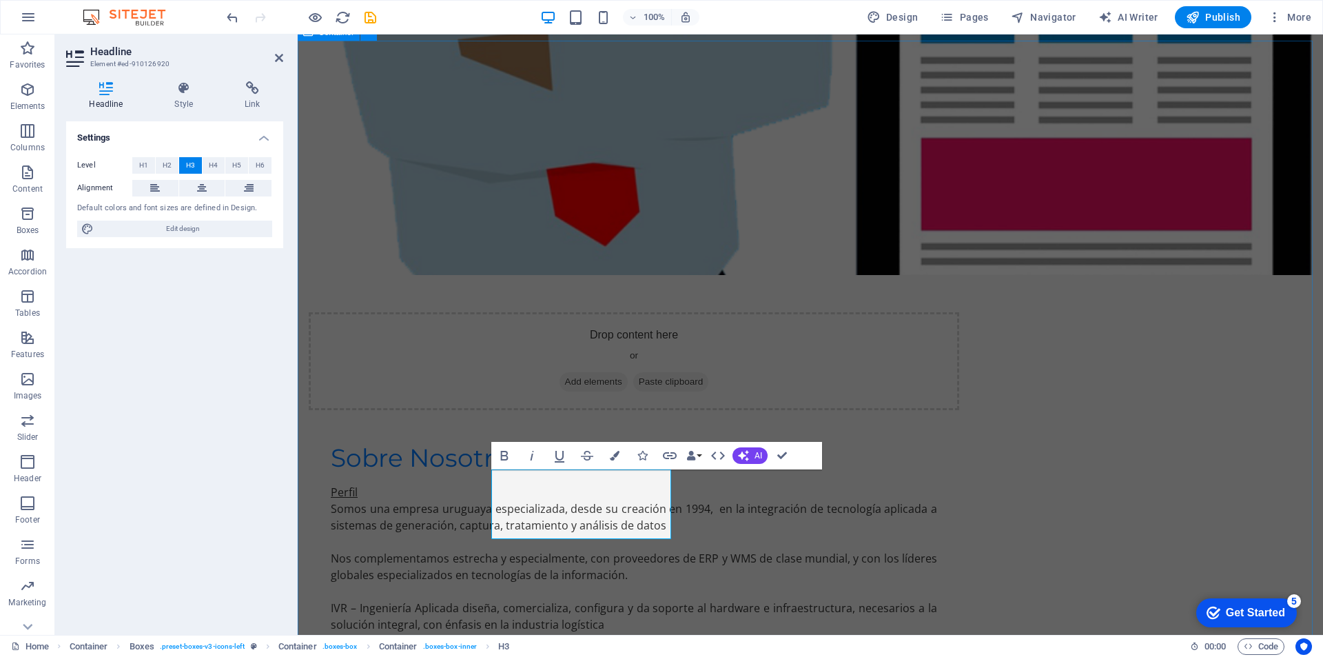
drag, startPoint x: 1271, startPoint y: 369, endPoint x: 1515, endPoint y: 371, distance: 243.3
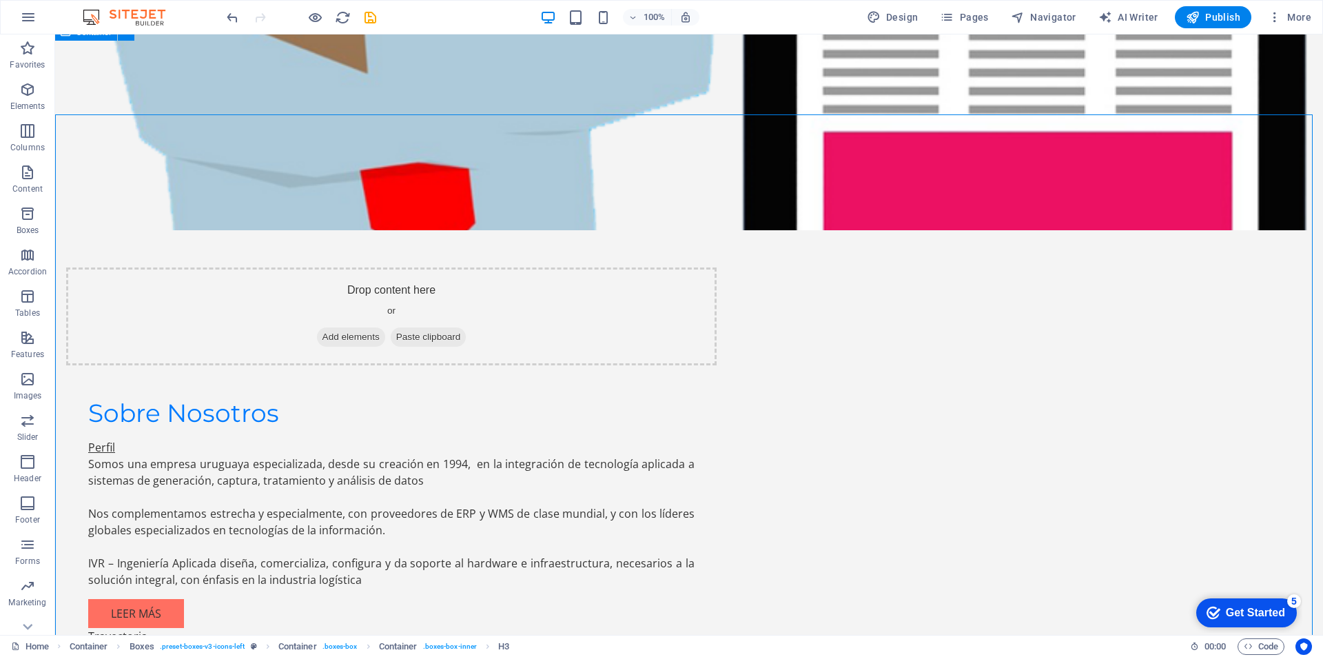
scroll to position [1377, 0]
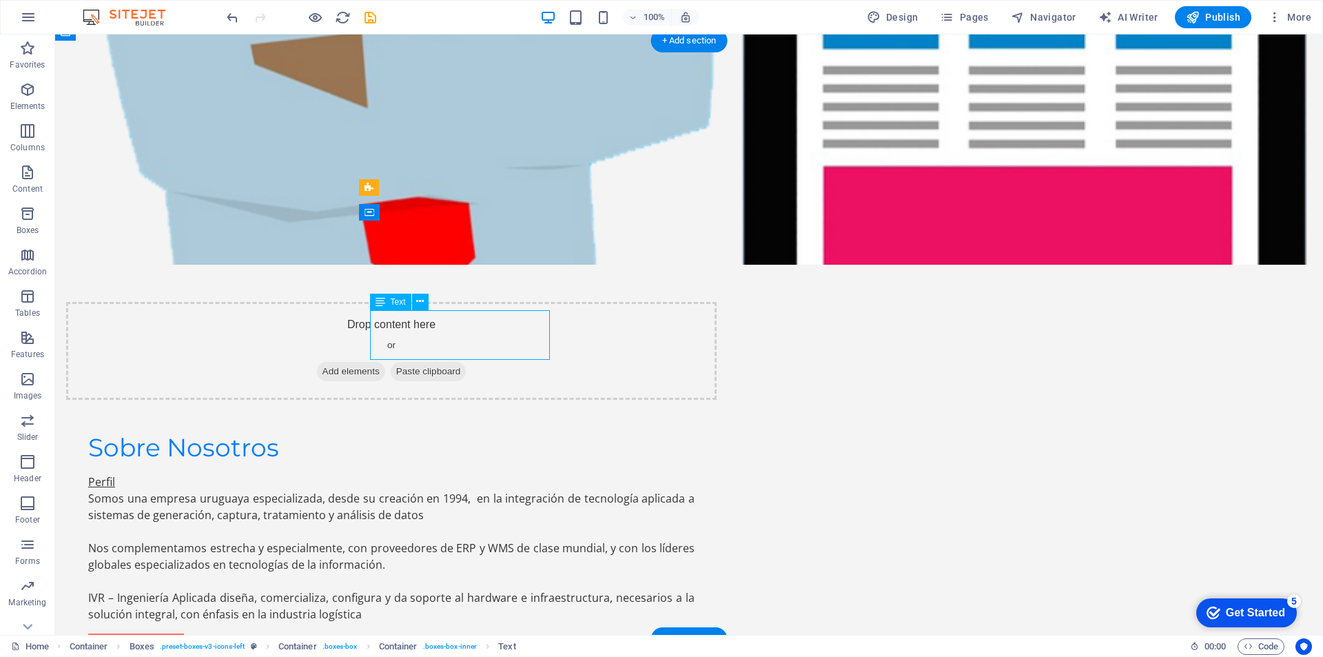
click at [423, 300] on icon at bounding box center [420, 301] width 8 height 14
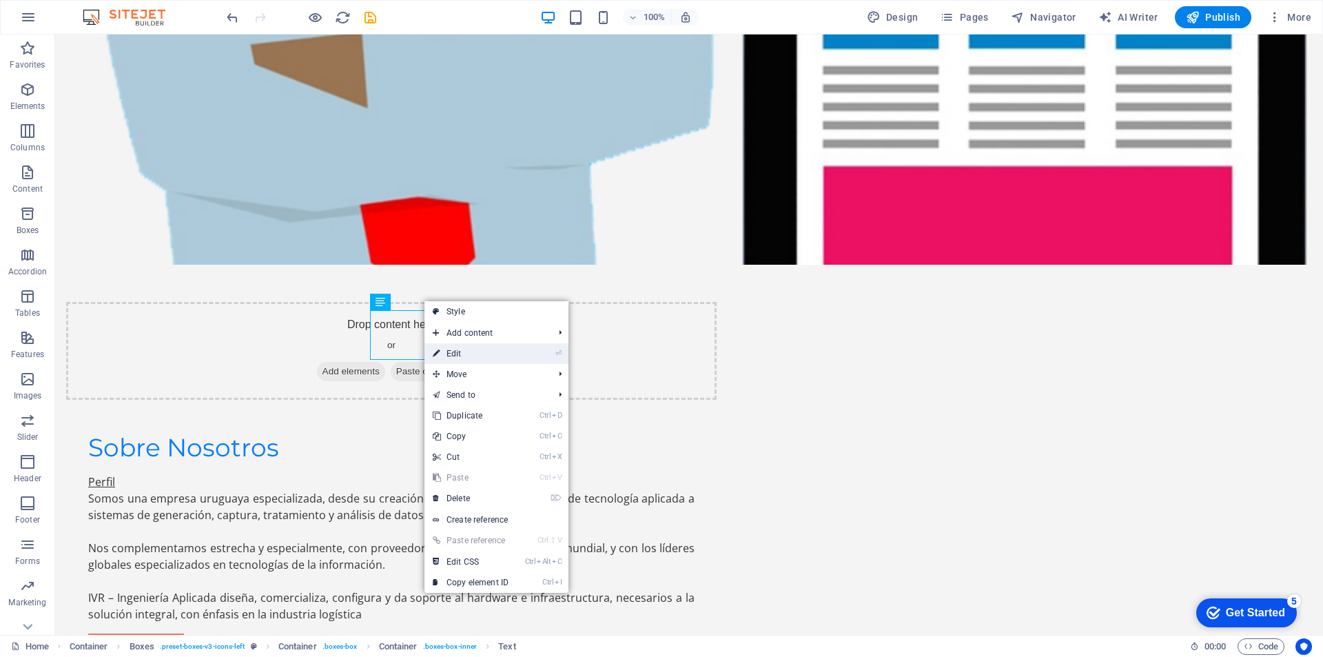
click at [532, 353] on li "⏎ Edit" at bounding box center [496, 353] width 144 height 21
click at [450, 351] on link "⏎ Edit" at bounding box center [470, 353] width 92 height 21
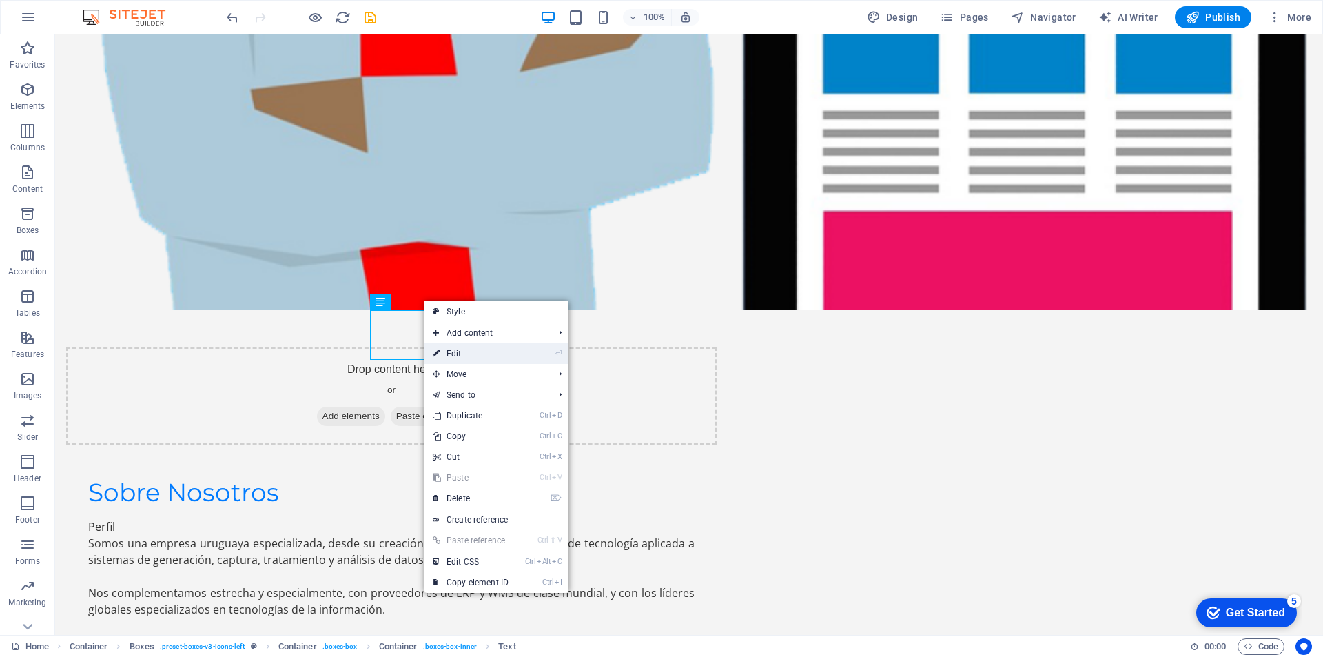
scroll to position [1412, 0]
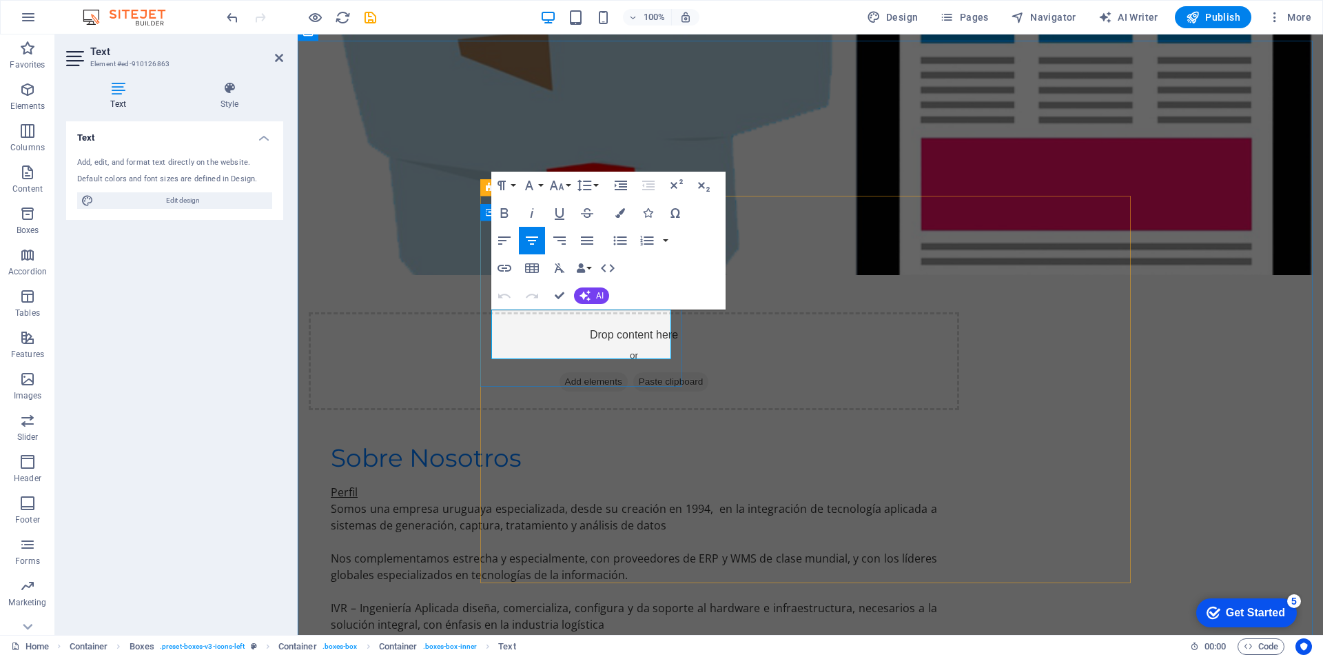
drag, startPoint x: 499, startPoint y: 316, endPoint x: 675, endPoint y: 363, distance: 181.9
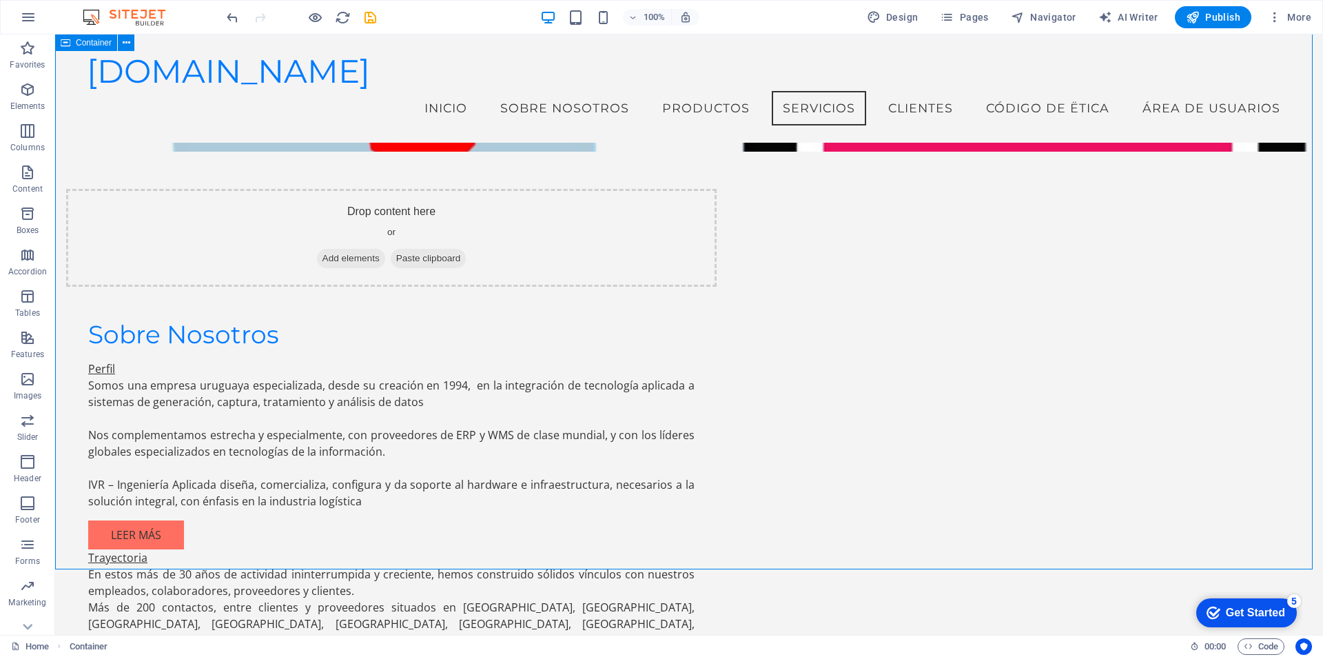
scroll to position [1464, 0]
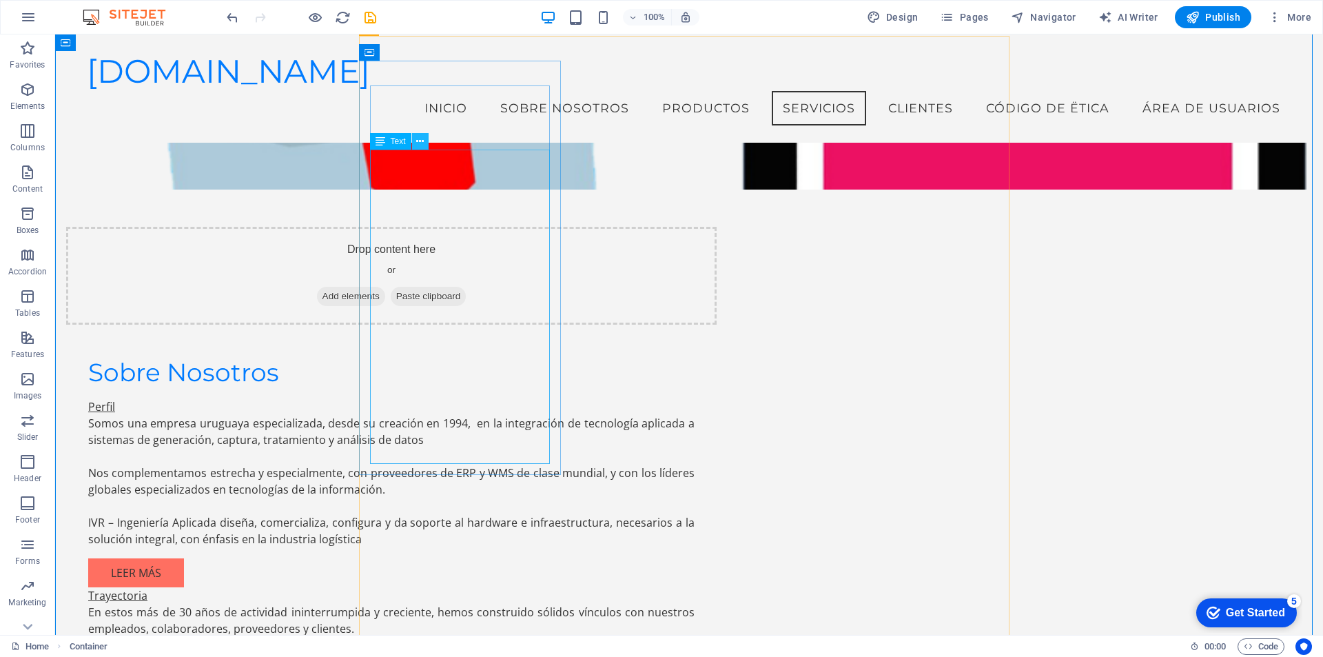
click at [420, 139] on icon at bounding box center [420, 141] width 8 height 14
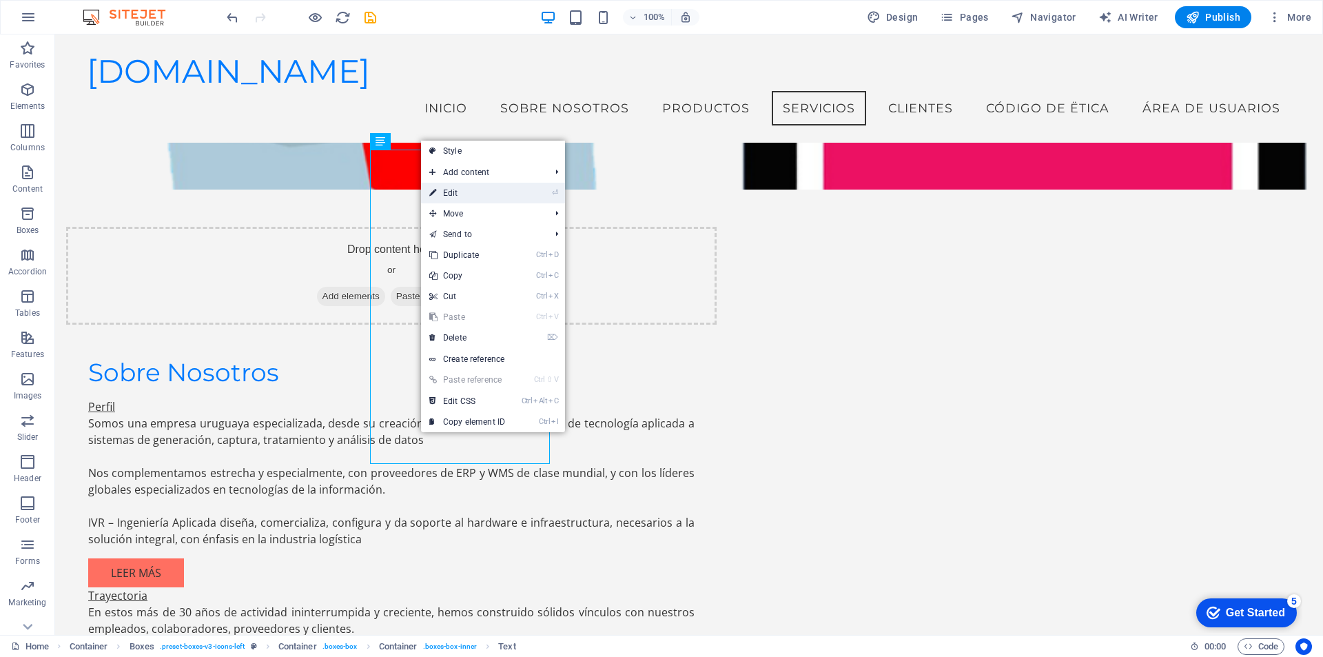
click at [470, 192] on link "⏎ Edit" at bounding box center [467, 193] width 92 height 21
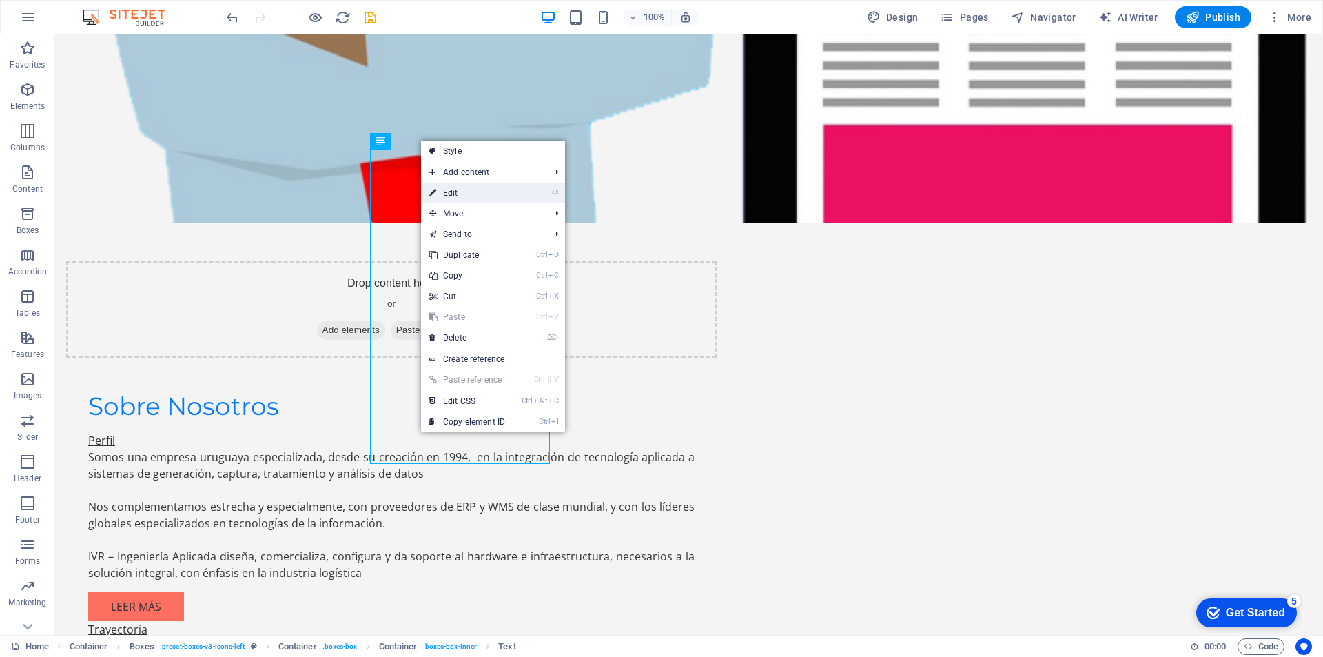
scroll to position [1572, 0]
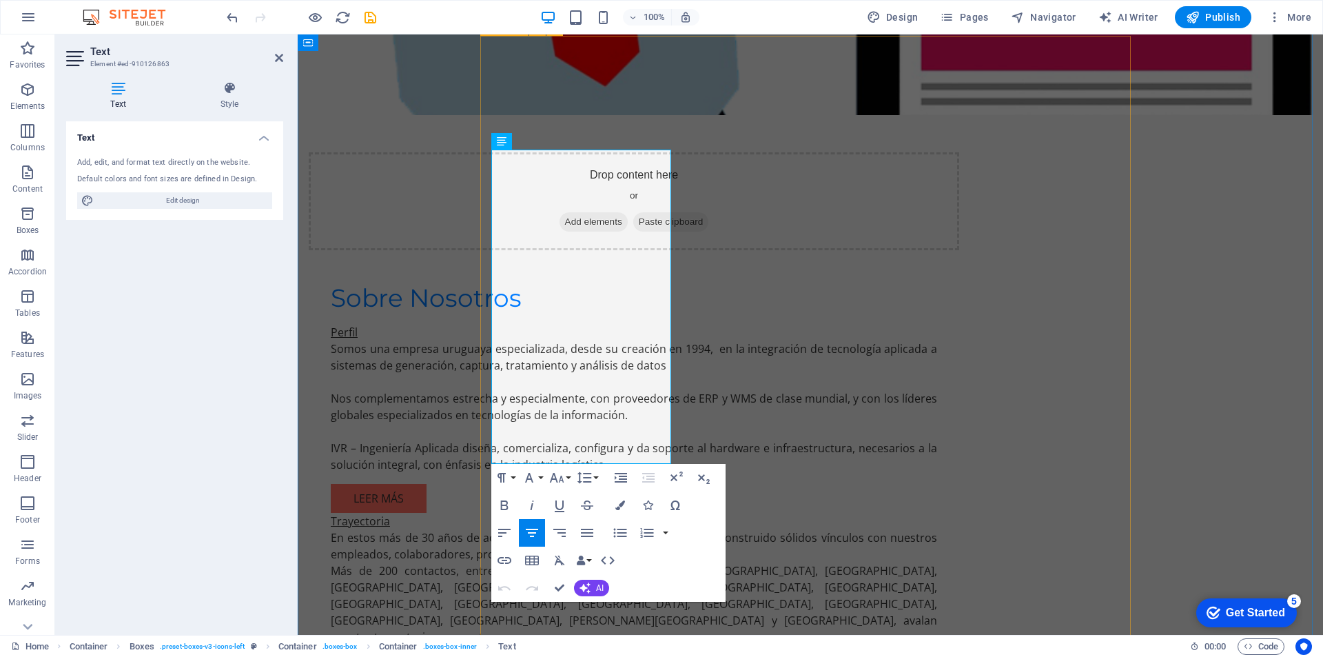
drag, startPoint x: 494, startPoint y: 162, endPoint x: 684, endPoint y: 469, distance: 360.8
click at [504, 531] on icon "button" at bounding box center [504, 532] width 17 height 17
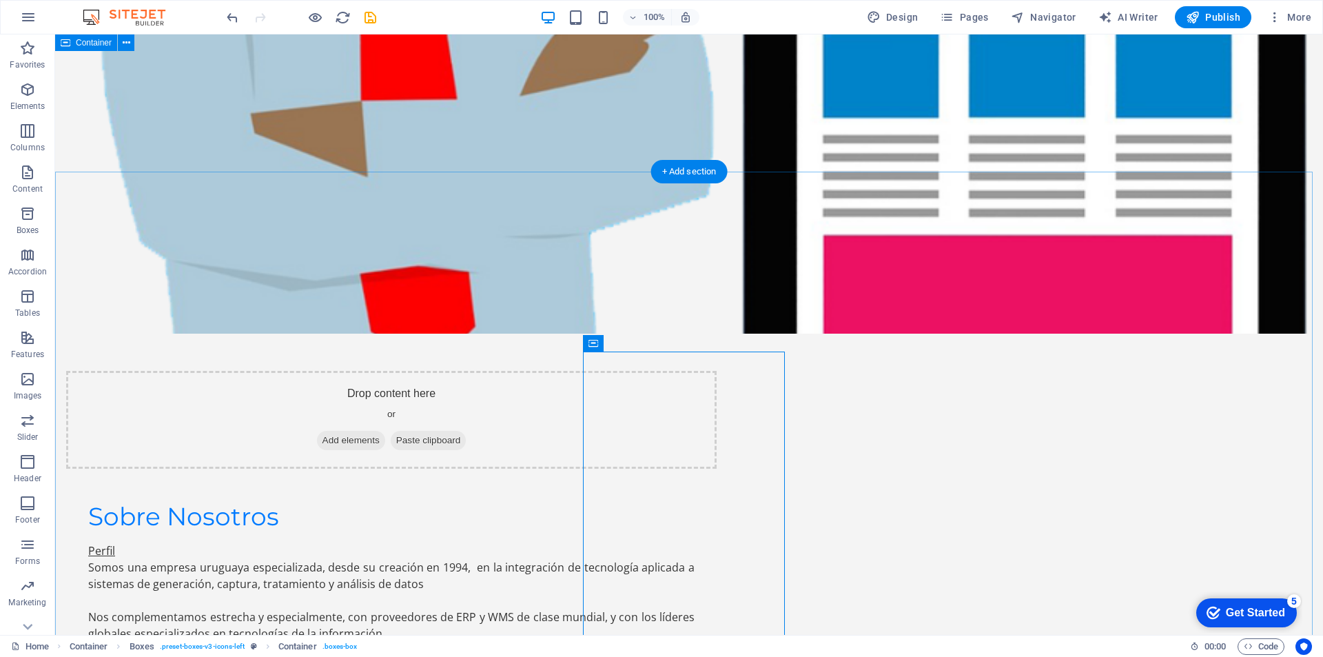
scroll to position [1142, 0]
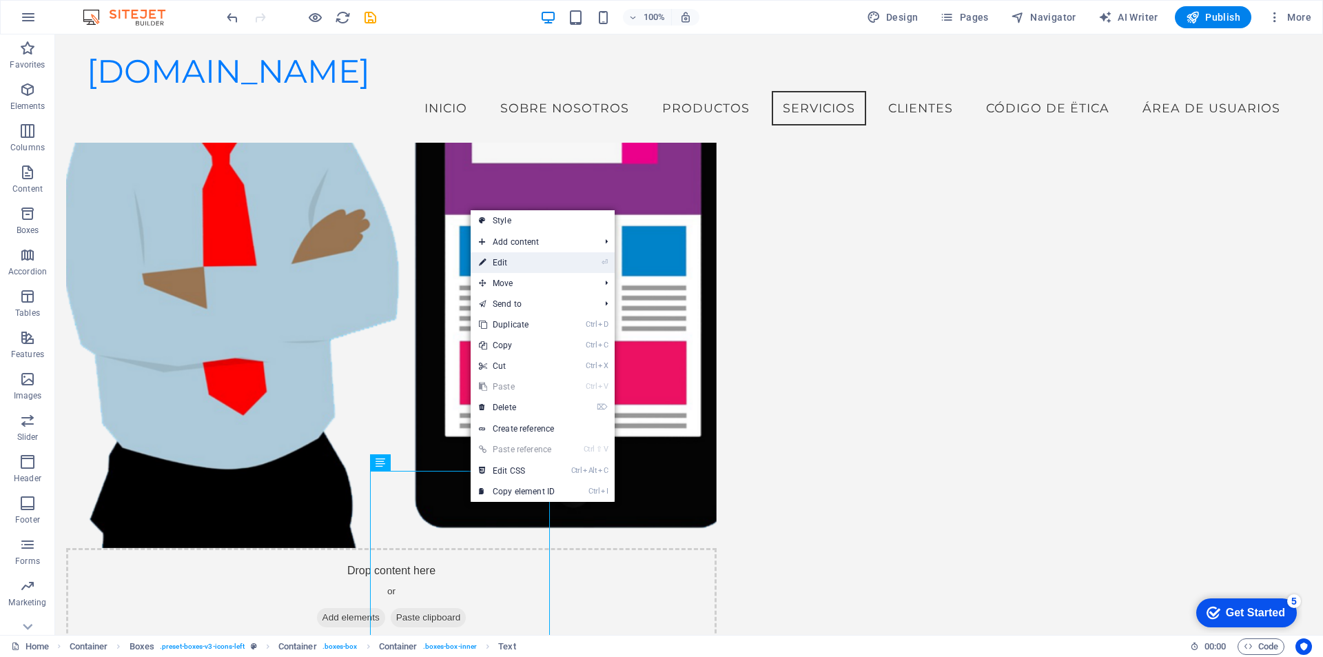
click at [563, 259] on link "⏎ Edit" at bounding box center [517, 262] width 92 height 21
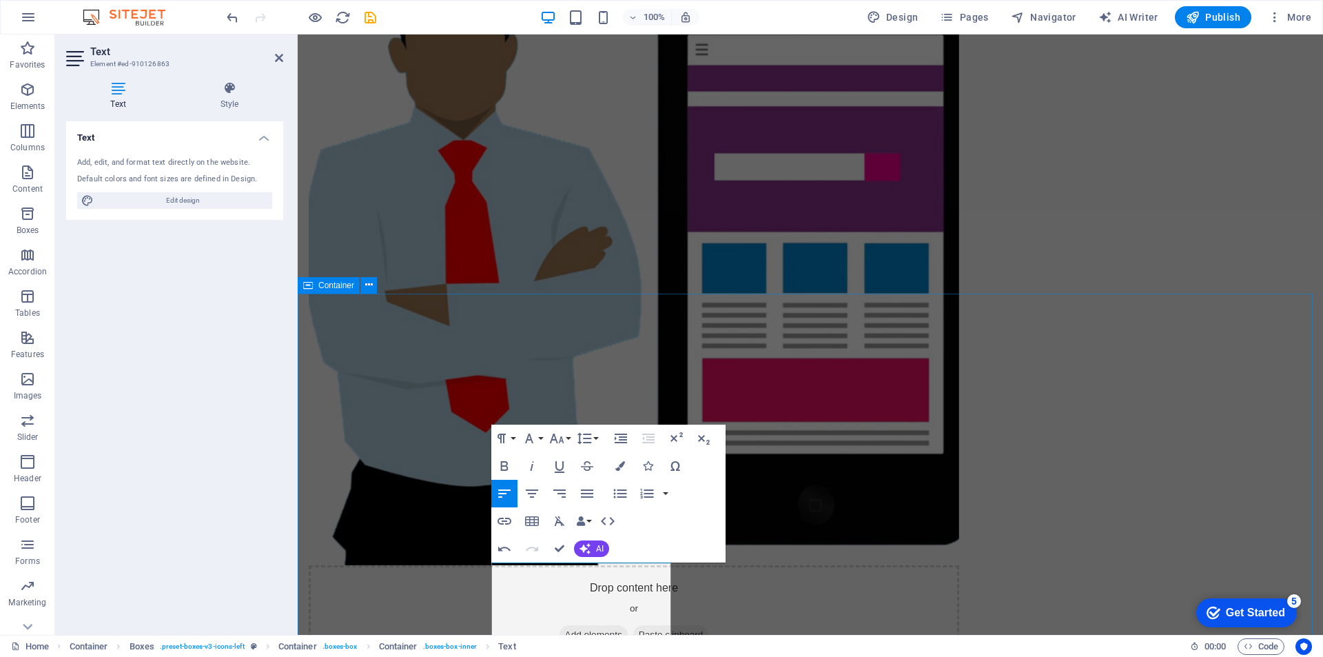
drag, startPoint x: 1231, startPoint y: 449, endPoint x: 1475, endPoint y: 450, distance: 243.9
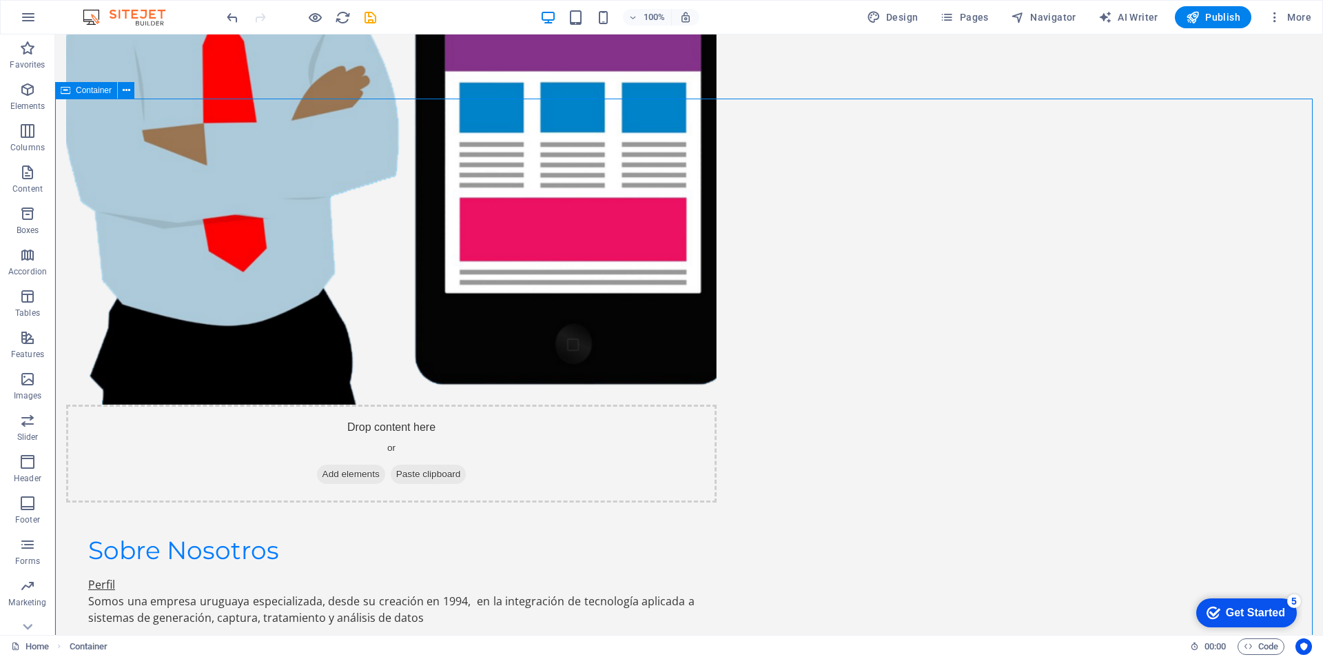
scroll to position [1480, 0]
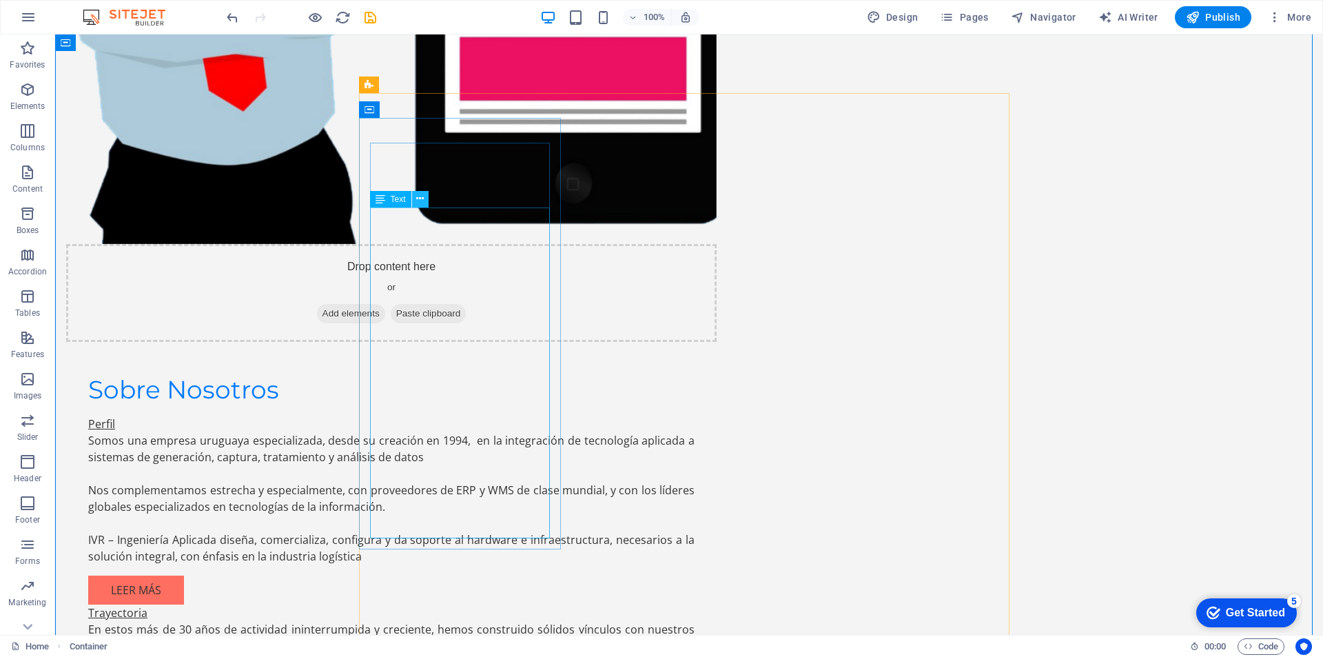
click at [424, 200] on icon at bounding box center [420, 199] width 8 height 14
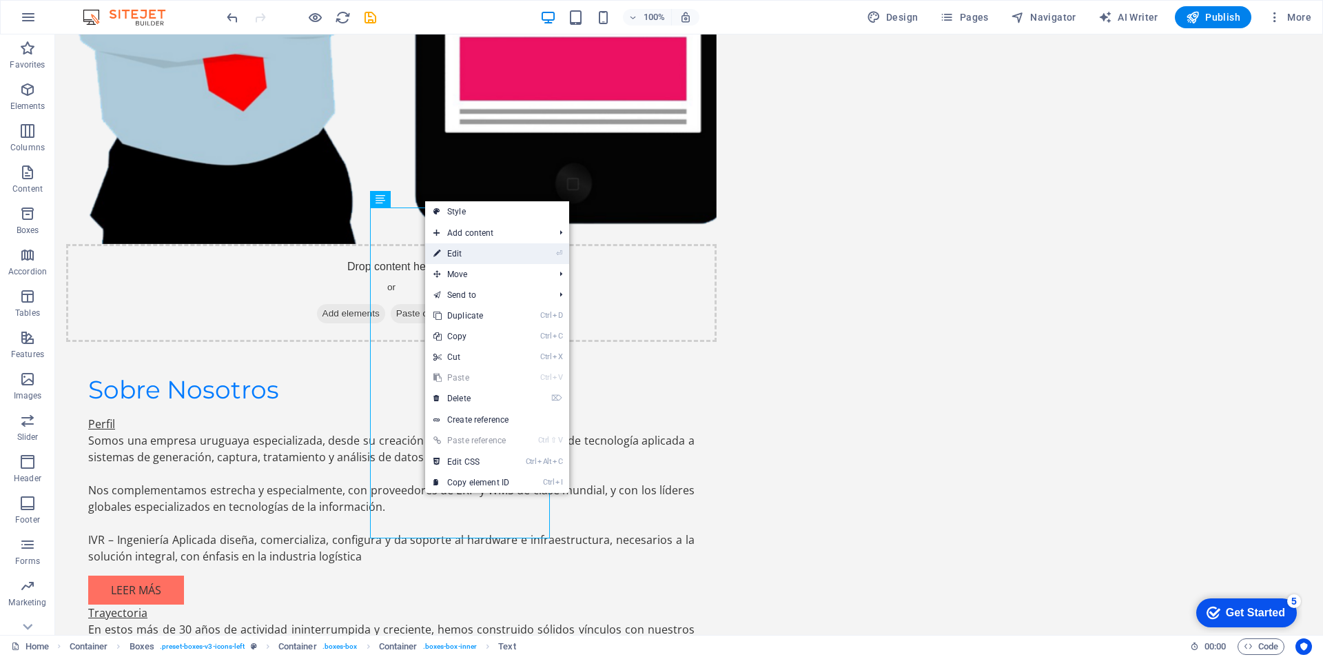
click at [471, 252] on link "⏎ Edit" at bounding box center [471, 253] width 92 height 21
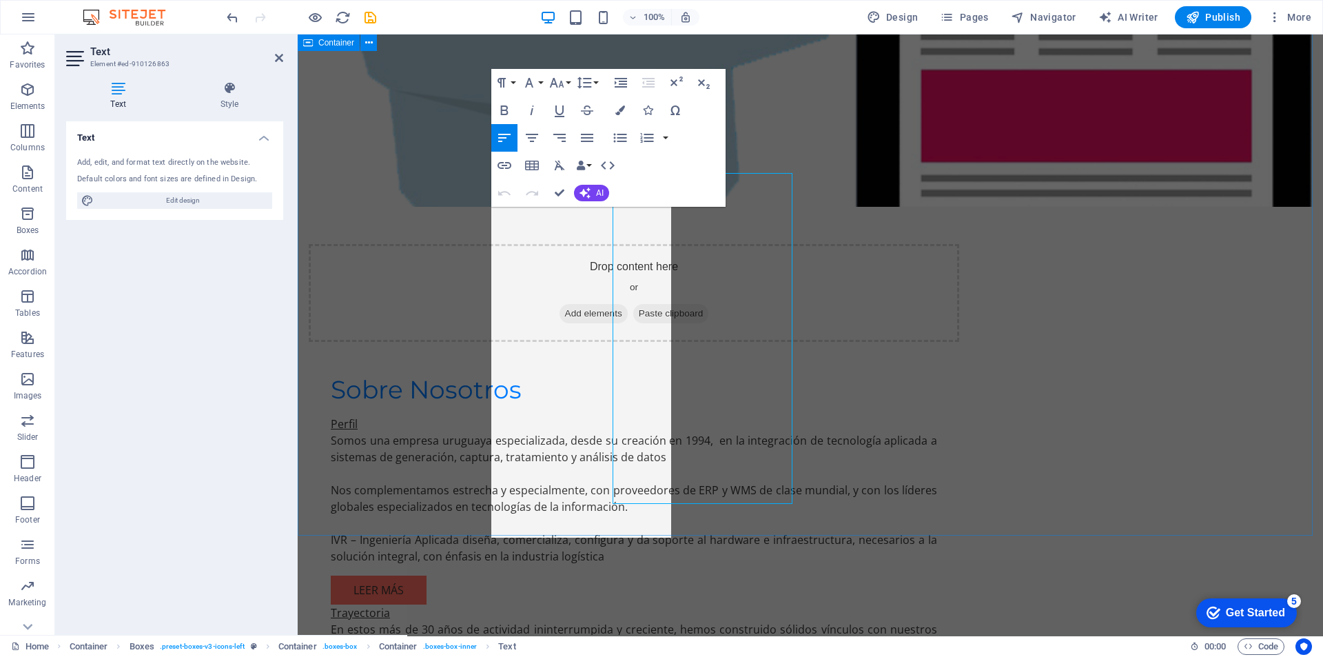
scroll to position [1515, 0]
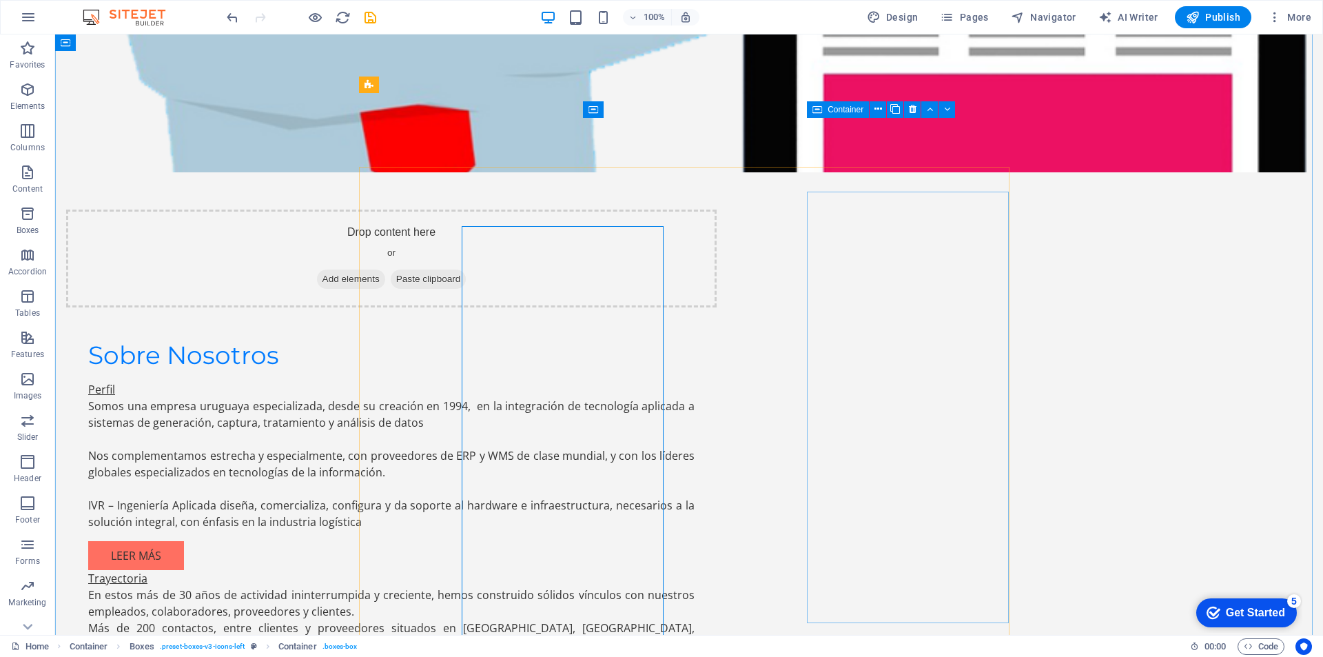
scroll to position [1480, 0]
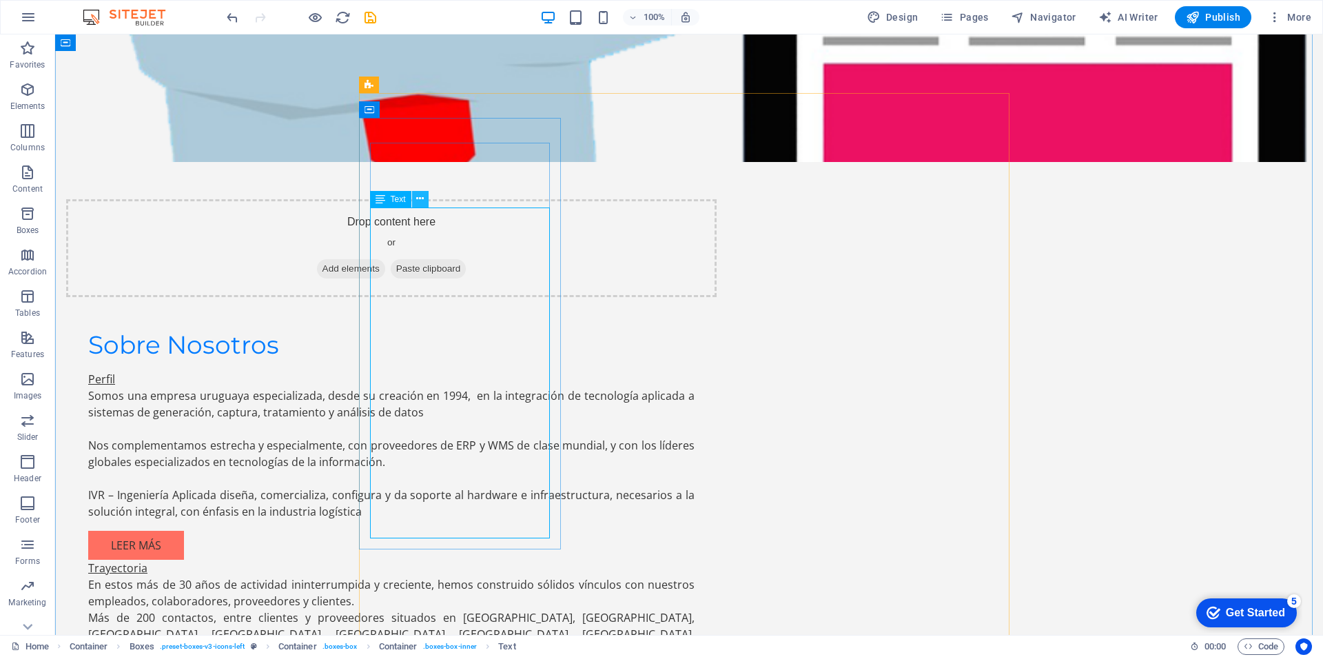
click at [419, 198] on icon at bounding box center [420, 199] width 8 height 14
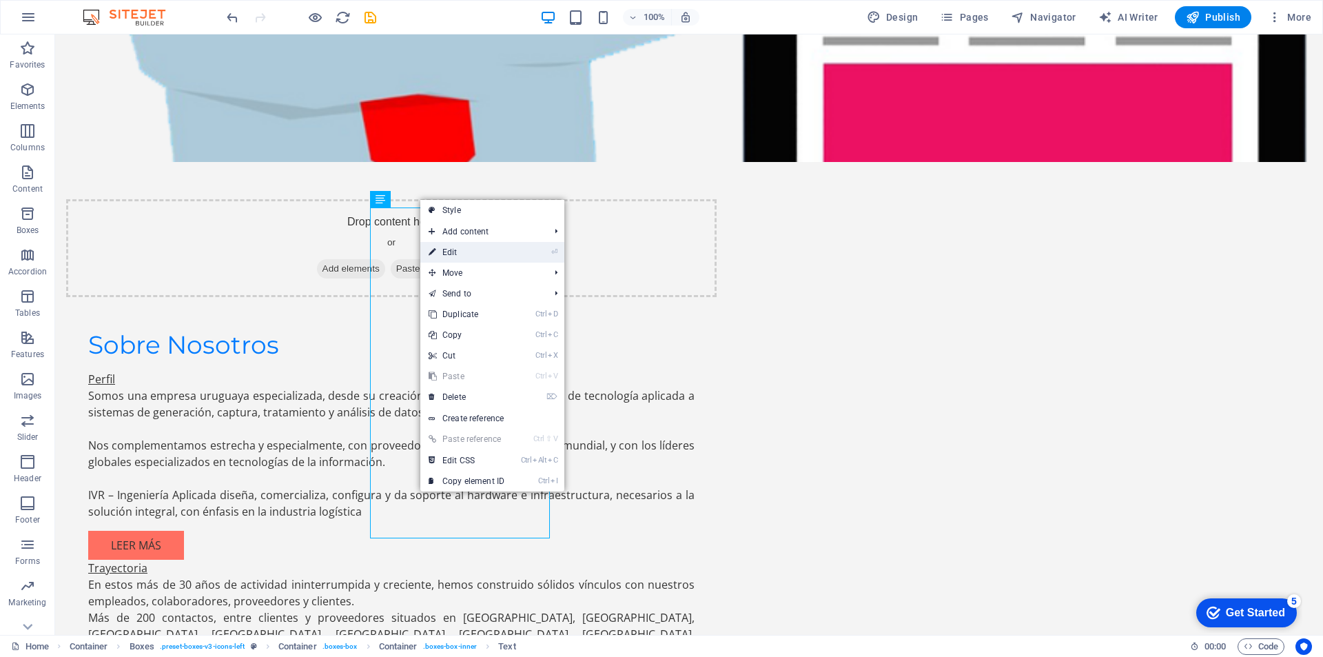
click at [455, 245] on link "⏎ Edit" at bounding box center [466, 252] width 92 height 21
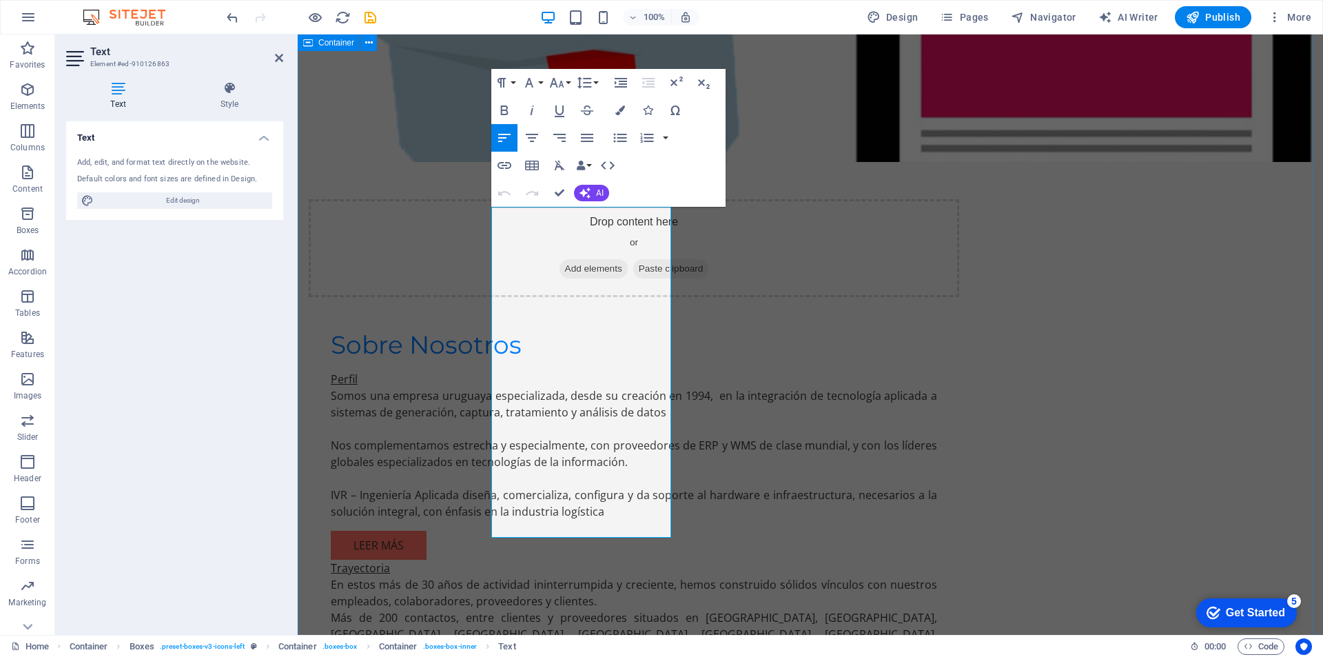
scroll to position [1515, 0]
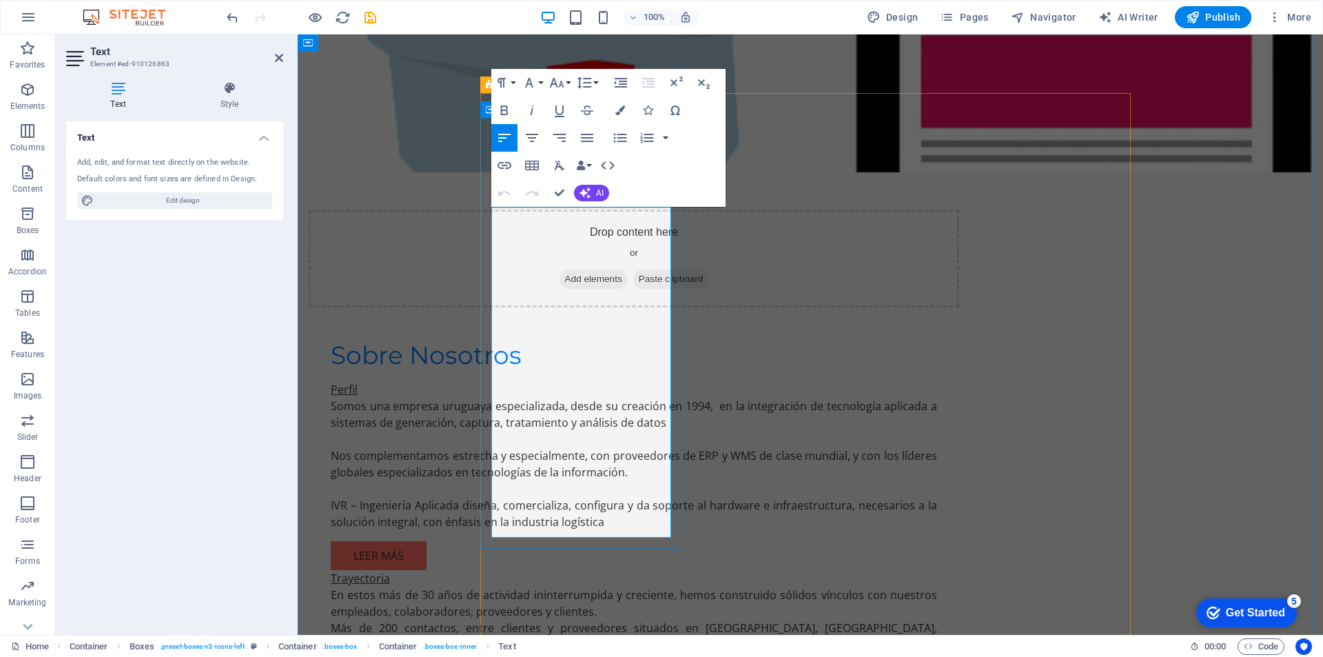
drag, startPoint x: 495, startPoint y: 211, endPoint x: 657, endPoint y: 210, distance: 161.2
click at [588, 140] on icon "button" at bounding box center [587, 138] width 17 height 17
click at [531, 137] on icon "button" at bounding box center [532, 138] width 17 height 17
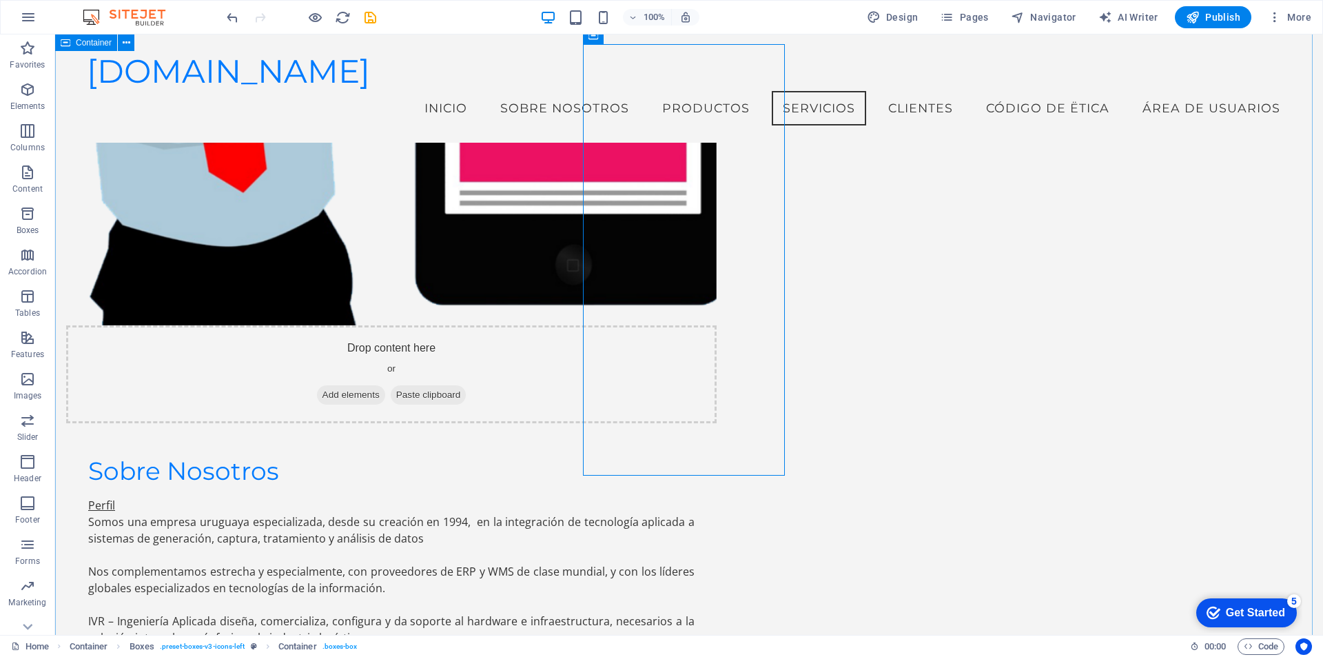
scroll to position [1246, 0]
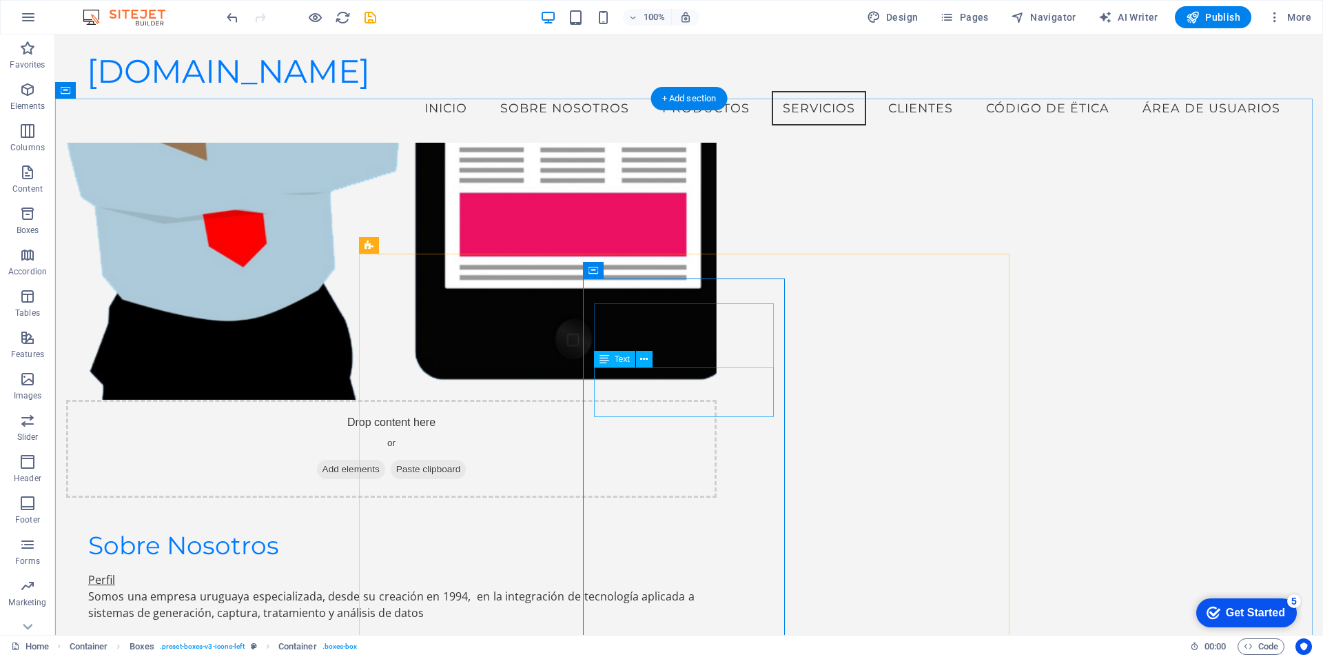
click at [643, 360] on icon at bounding box center [644, 359] width 8 height 14
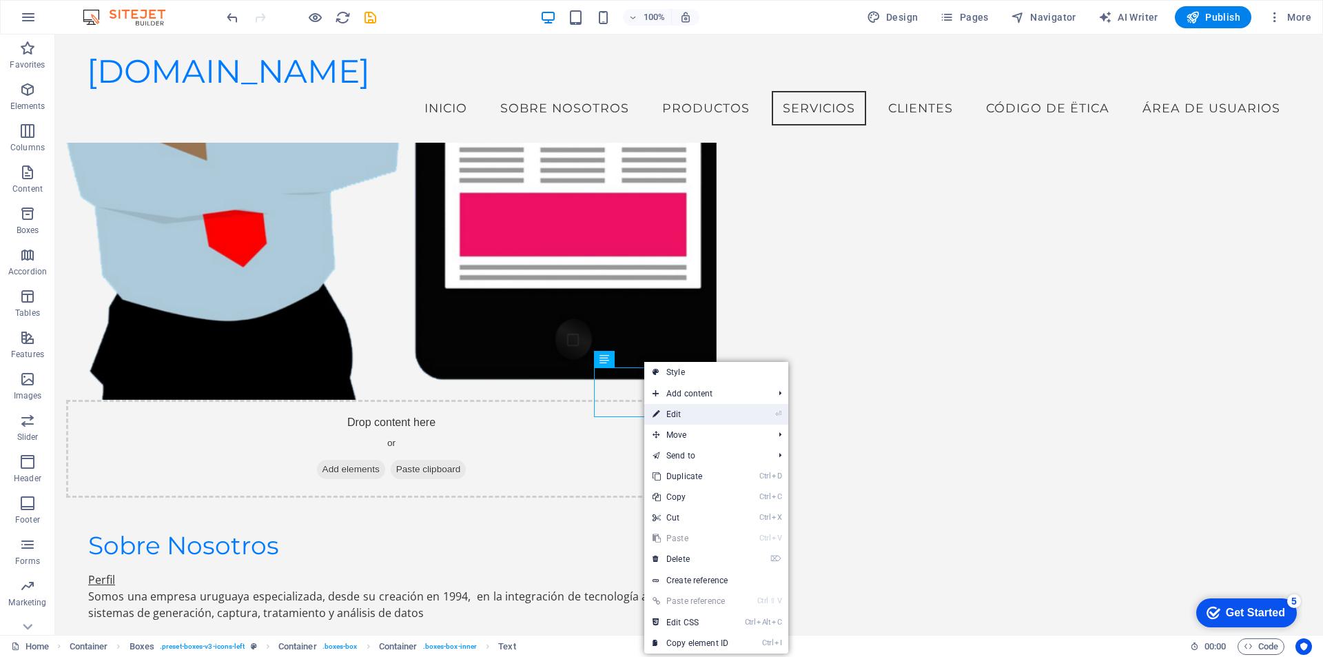
click at [681, 411] on link "⏎ Edit" at bounding box center [690, 414] width 92 height 21
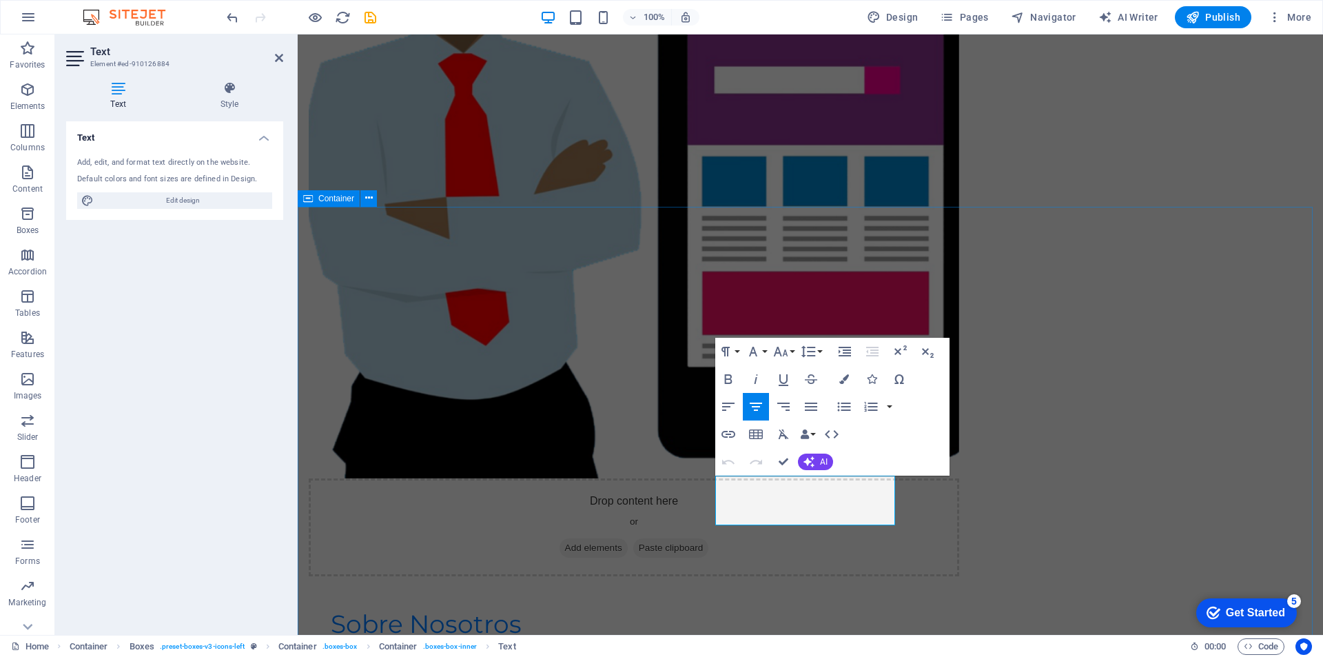
drag, startPoint x: 1251, startPoint y: 310, endPoint x: 1489, endPoint y: 310, distance: 238.4
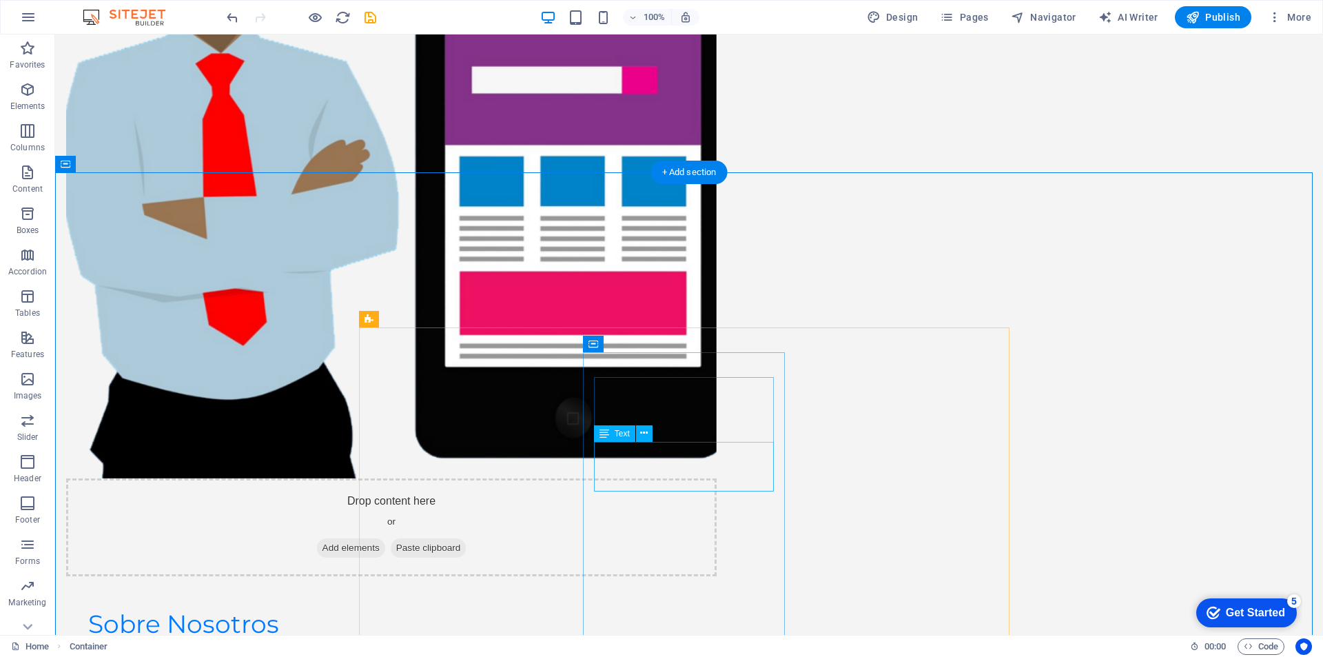
click at [642, 435] on icon at bounding box center [644, 433] width 8 height 14
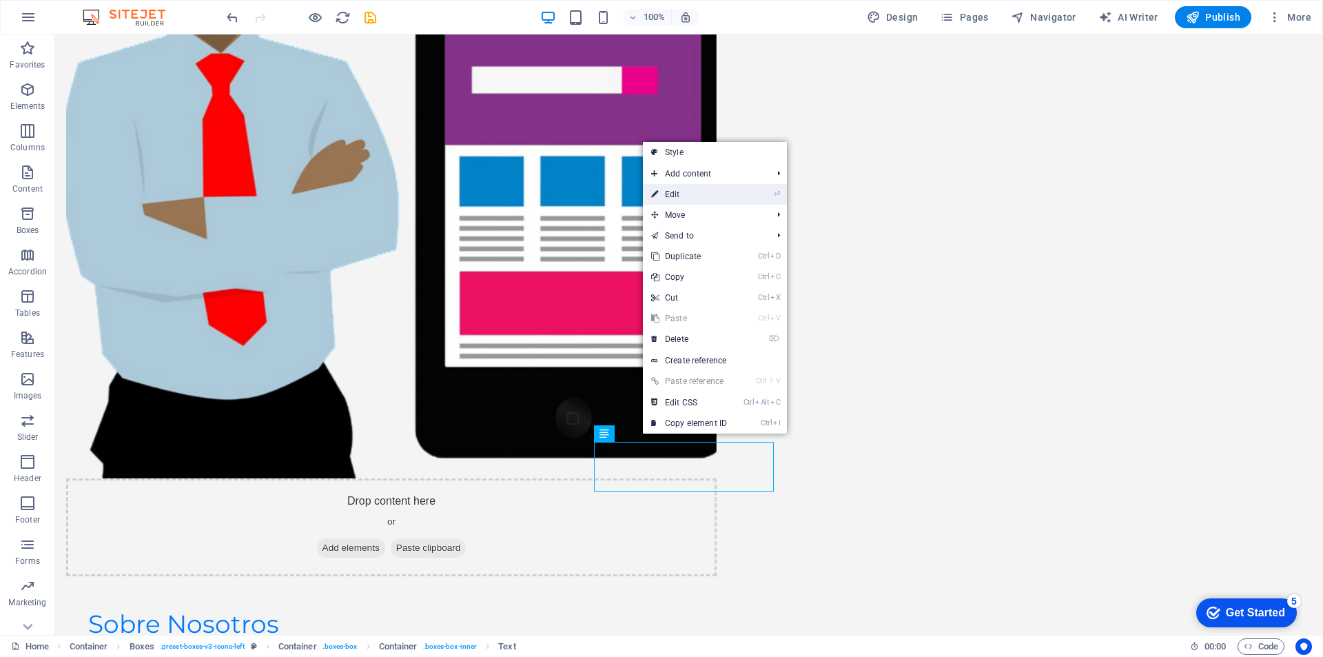
click at [695, 198] on link "⏎ Edit" at bounding box center [689, 194] width 92 height 21
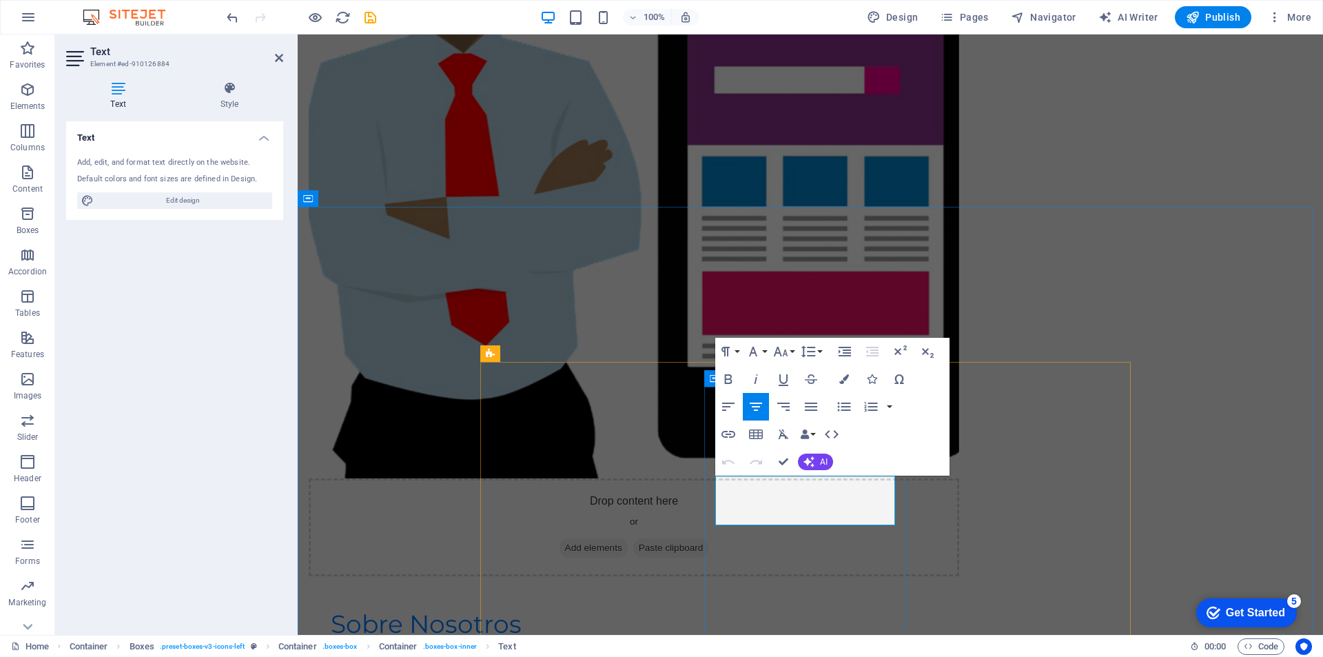
drag, startPoint x: 729, startPoint y: 482, endPoint x: 870, endPoint y: 518, distance: 145.1
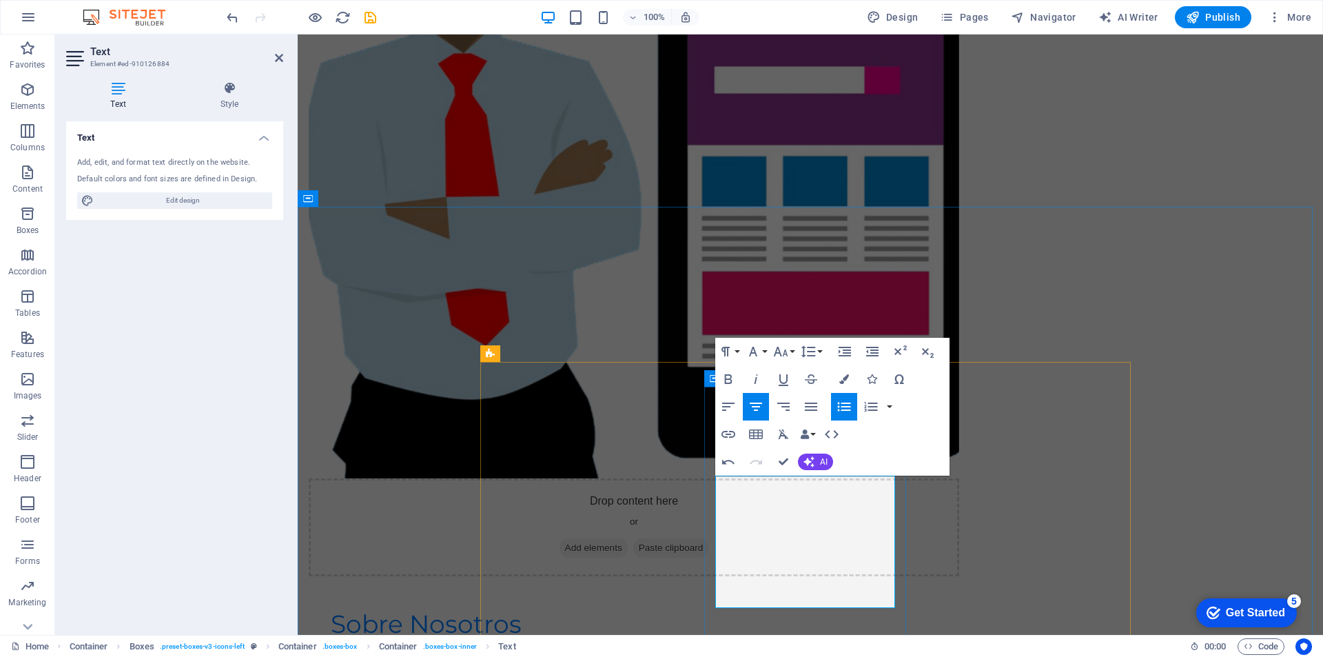
drag, startPoint x: 770, startPoint y: 482, endPoint x: 885, endPoint y: 618, distance: 177.5
click at [727, 396] on button "Align Left" at bounding box center [728, 407] width 26 height 28
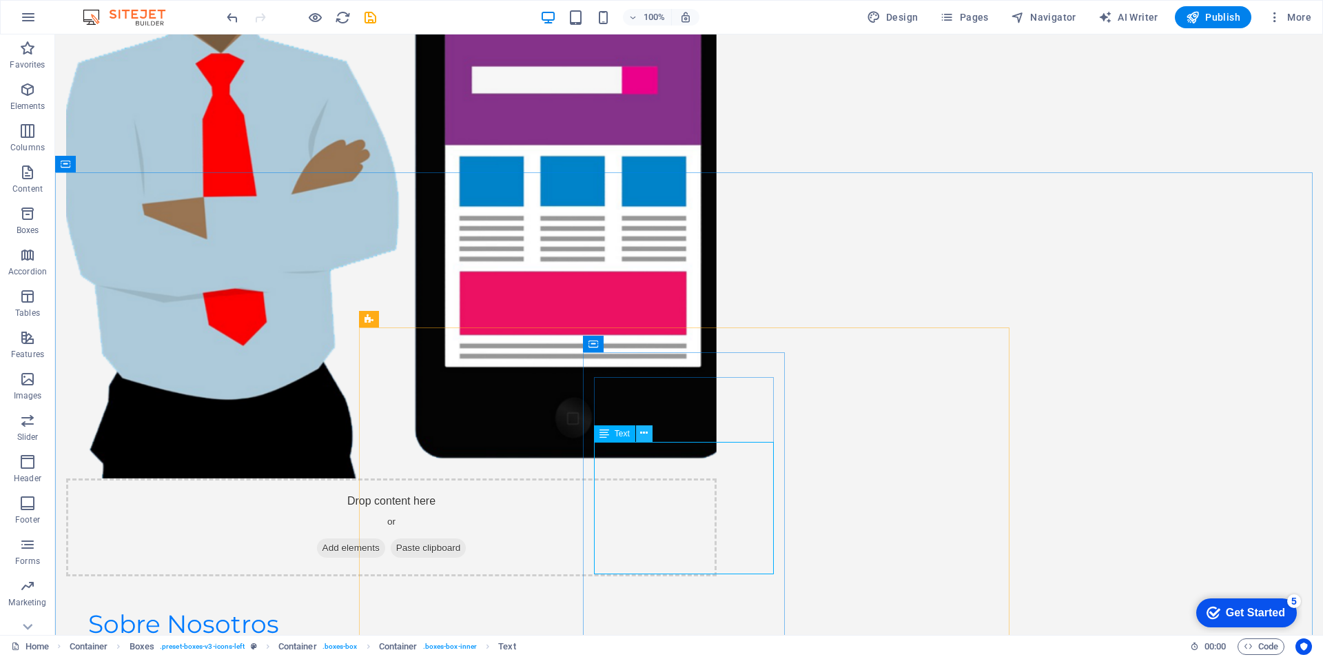
click at [644, 431] on icon at bounding box center [644, 433] width 8 height 14
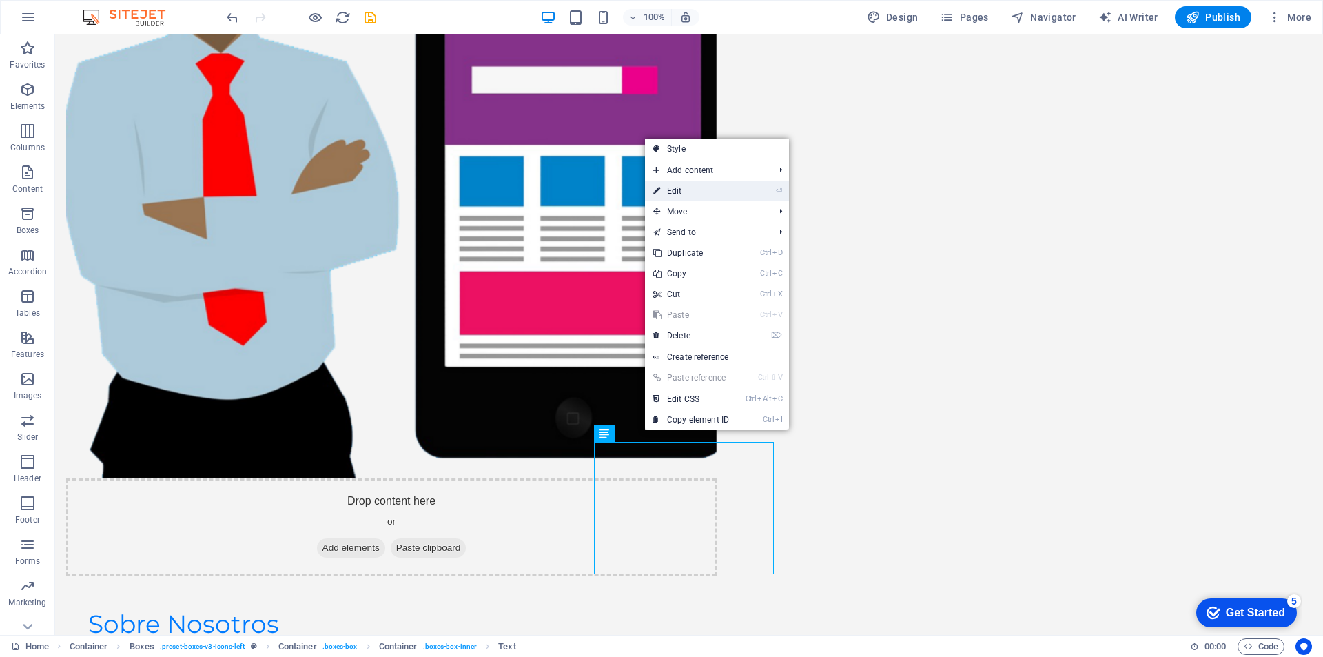
click at [684, 193] on link "⏎ Edit" at bounding box center [691, 191] width 92 height 21
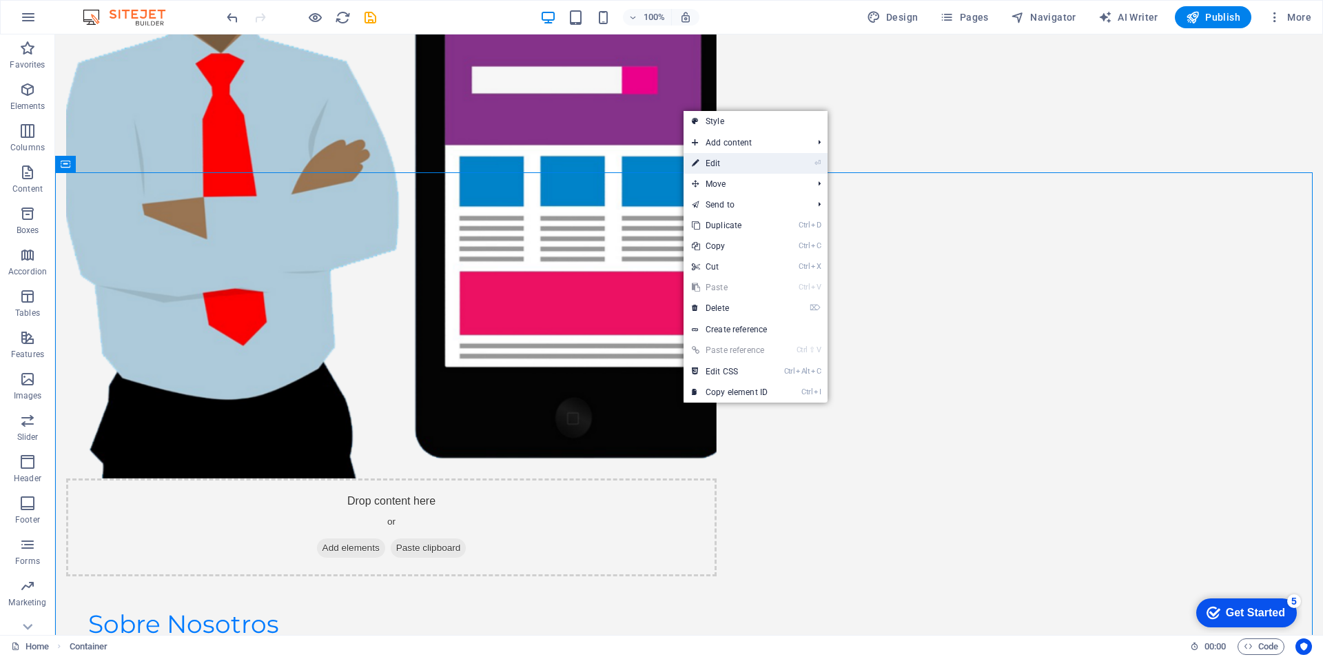
click at [726, 172] on link "⏎ Edit" at bounding box center [730, 163] width 92 height 21
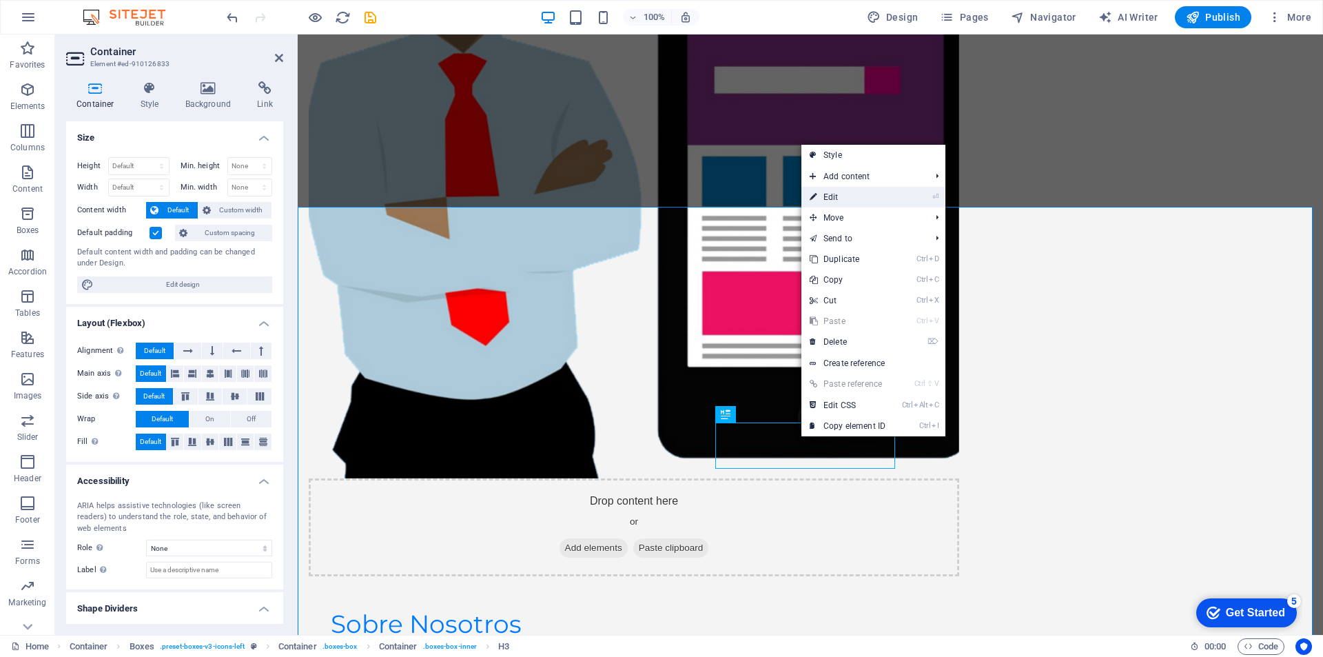
click at [865, 202] on link "⏎ Edit" at bounding box center [847, 197] width 92 height 21
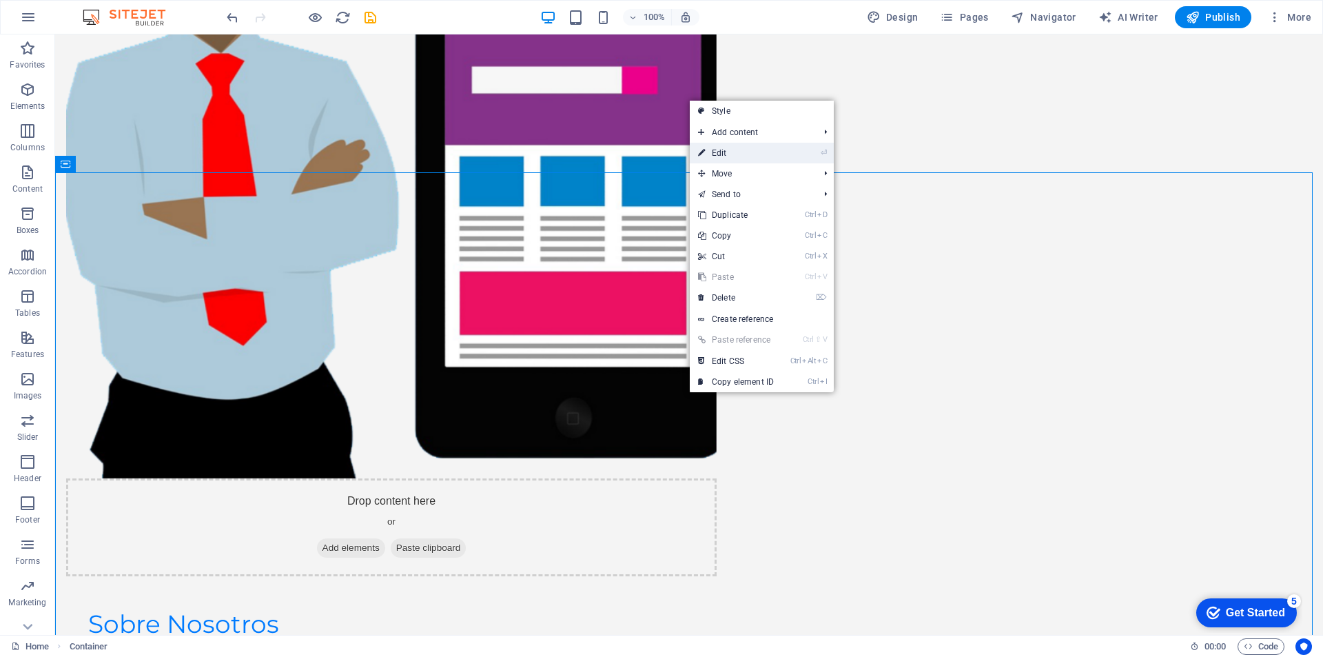
click at [756, 152] on link "⏎ Edit" at bounding box center [736, 153] width 92 height 21
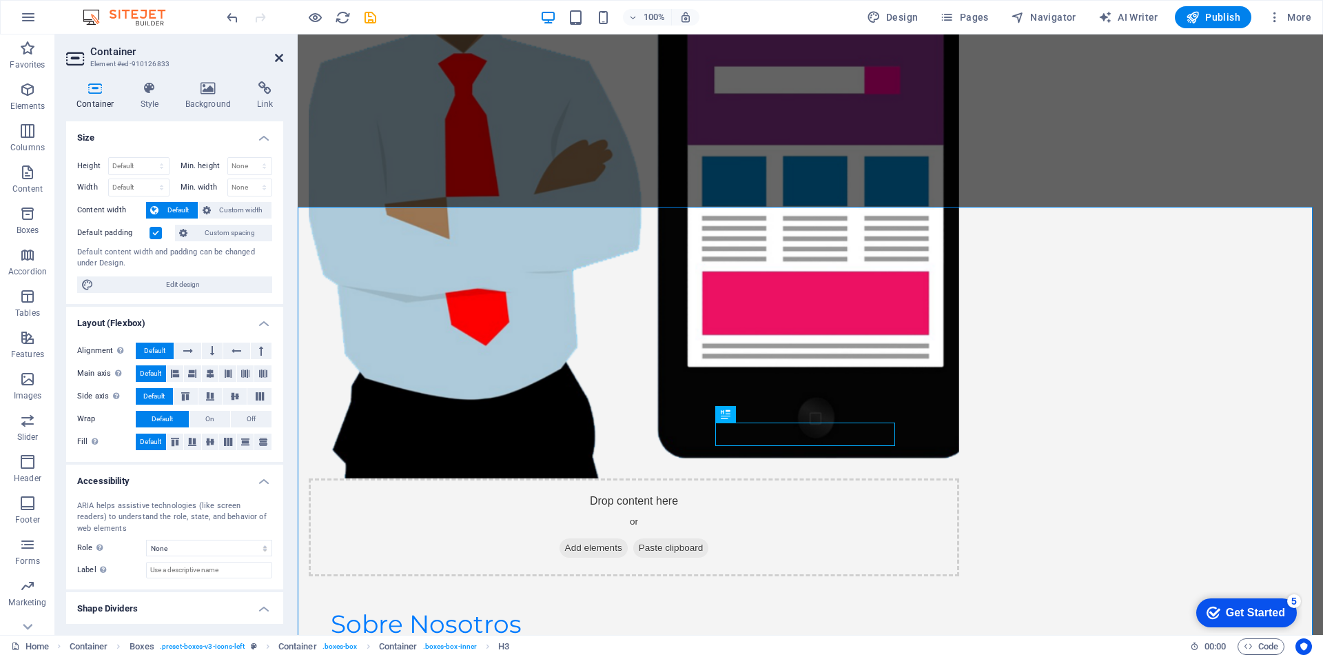
click at [280, 55] on icon at bounding box center [279, 57] width 8 height 11
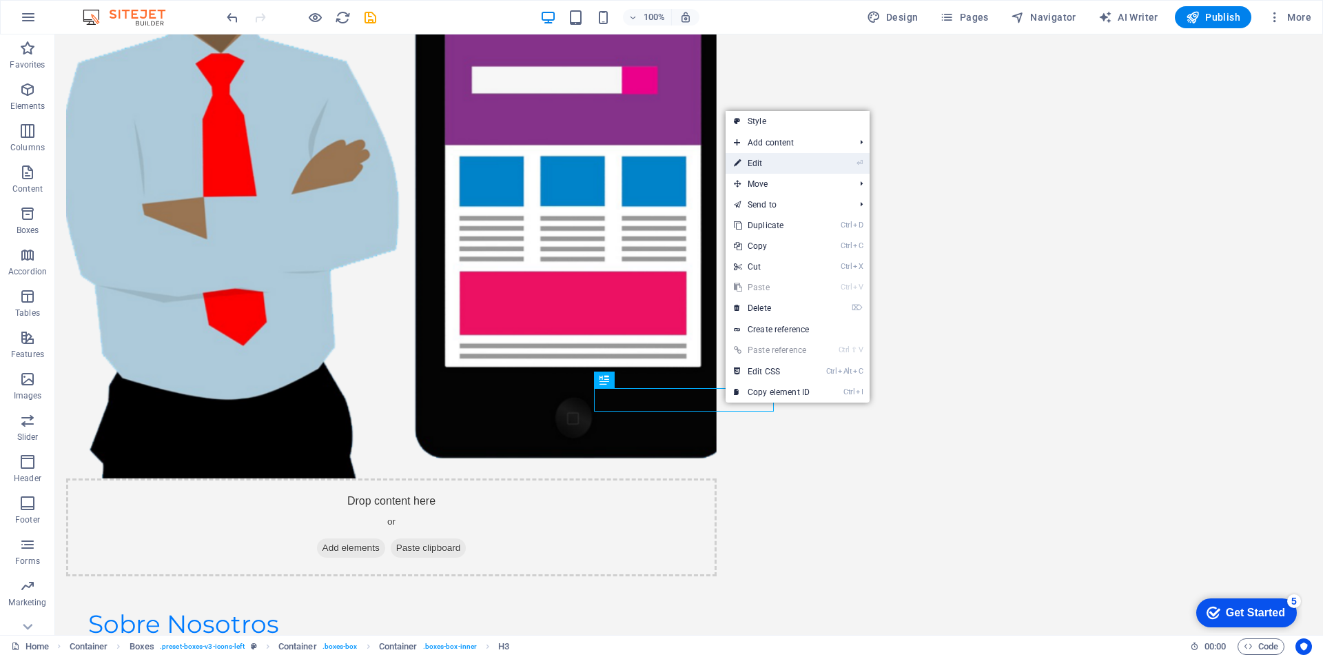
click at [779, 169] on link "⏎ Edit" at bounding box center [772, 163] width 92 height 21
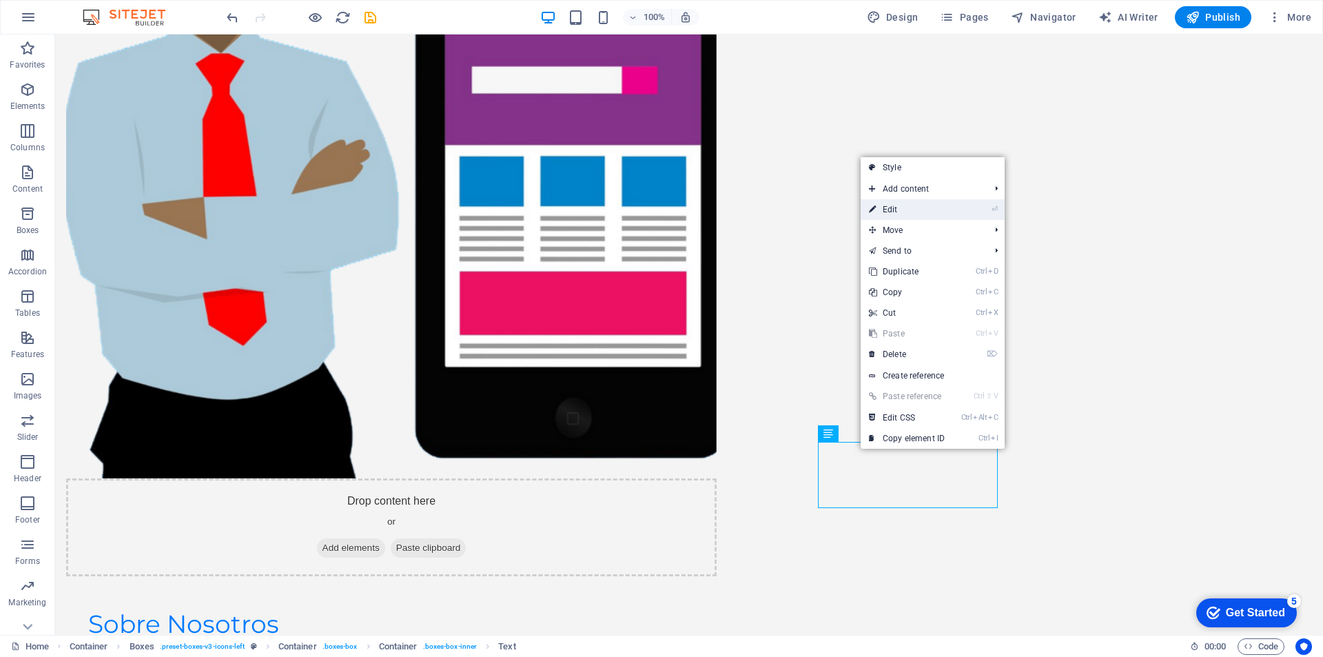
click at [923, 212] on link "⏎ Edit" at bounding box center [907, 209] width 92 height 21
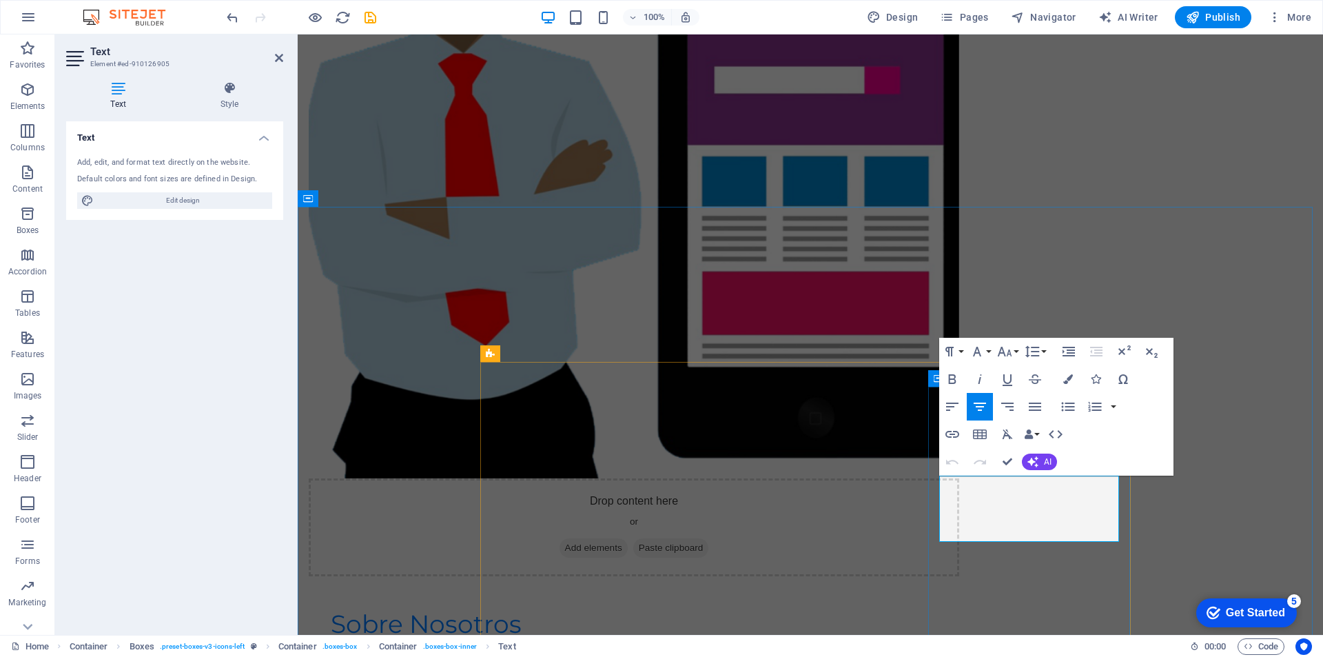
drag, startPoint x: 952, startPoint y: 483, endPoint x: 1096, endPoint y: 548, distance: 157.9
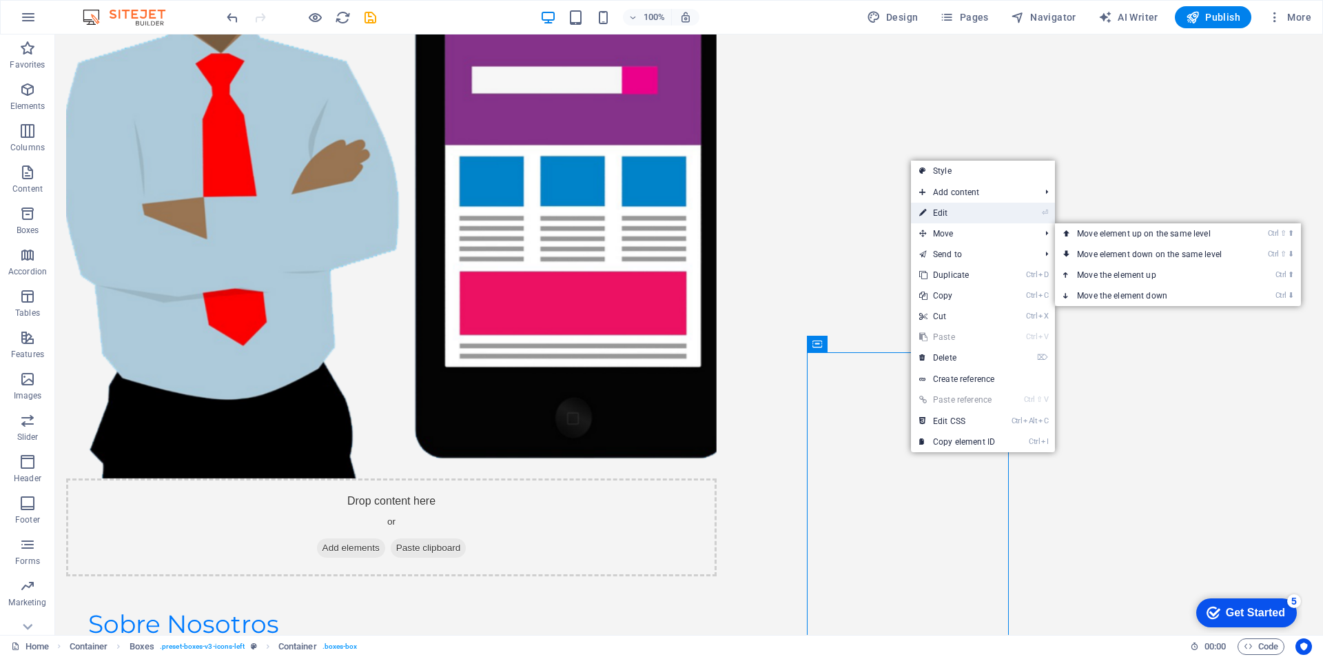
click at [949, 209] on link "⏎ Edit" at bounding box center [957, 213] width 92 height 21
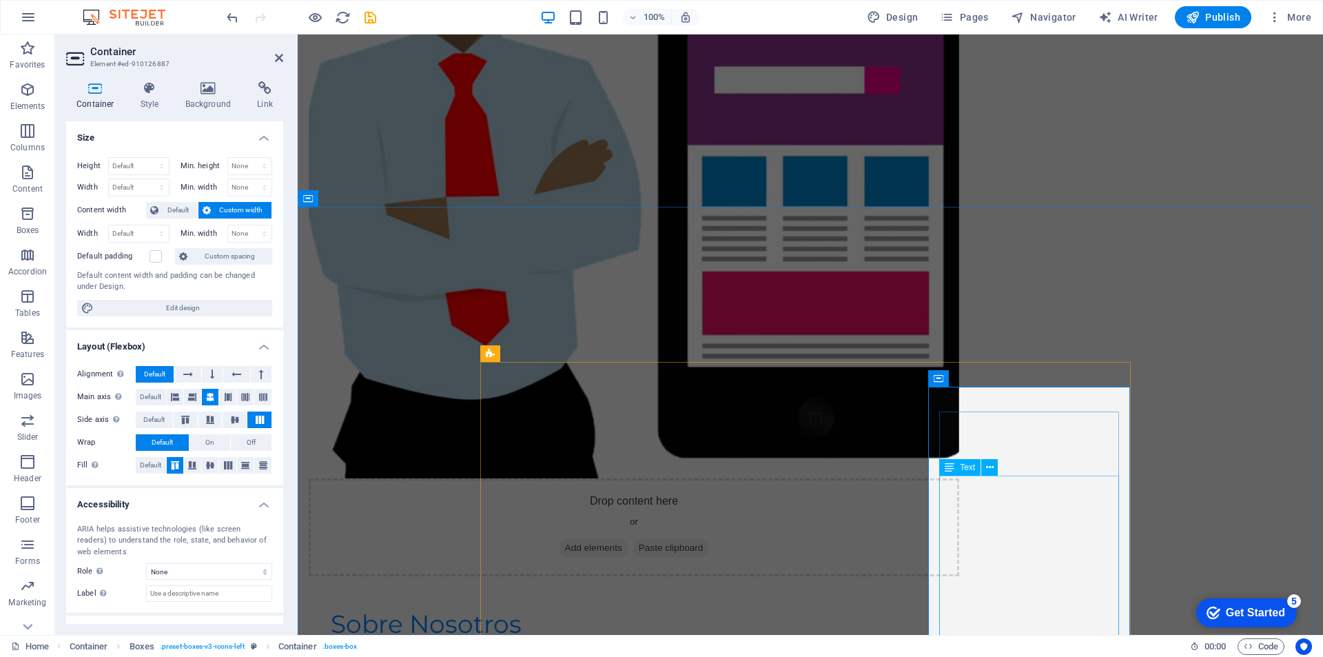
drag, startPoint x: 998, startPoint y: 486, endPoint x: 1242, endPoint y: 487, distance: 243.9
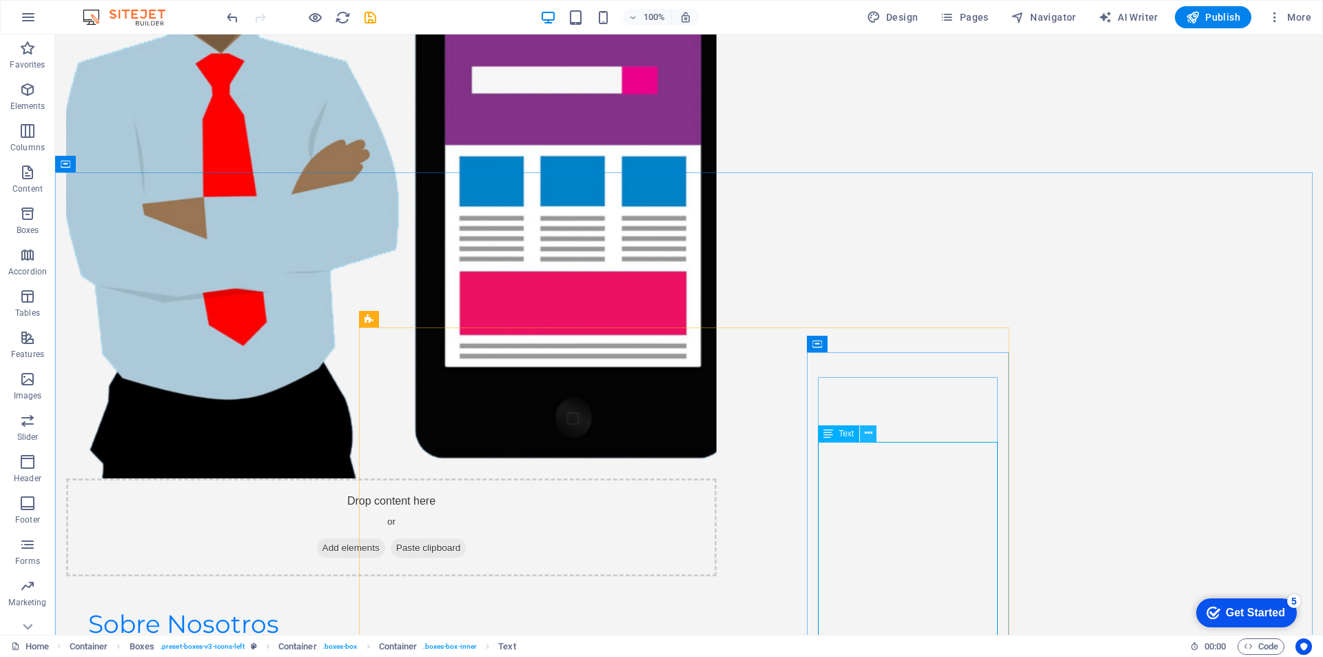
click at [865, 436] on icon at bounding box center [869, 433] width 8 height 14
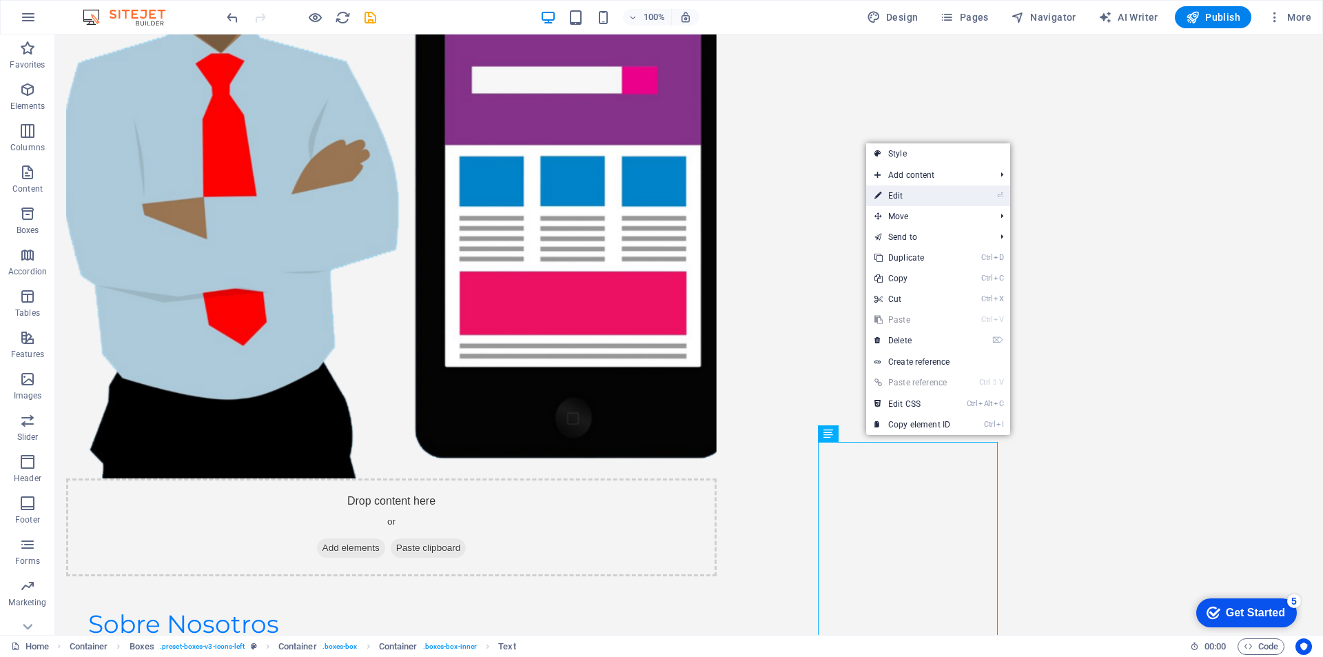
click at [910, 202] on link "⏎ Edit" at bounding box center [912, 195] width 92 height 21
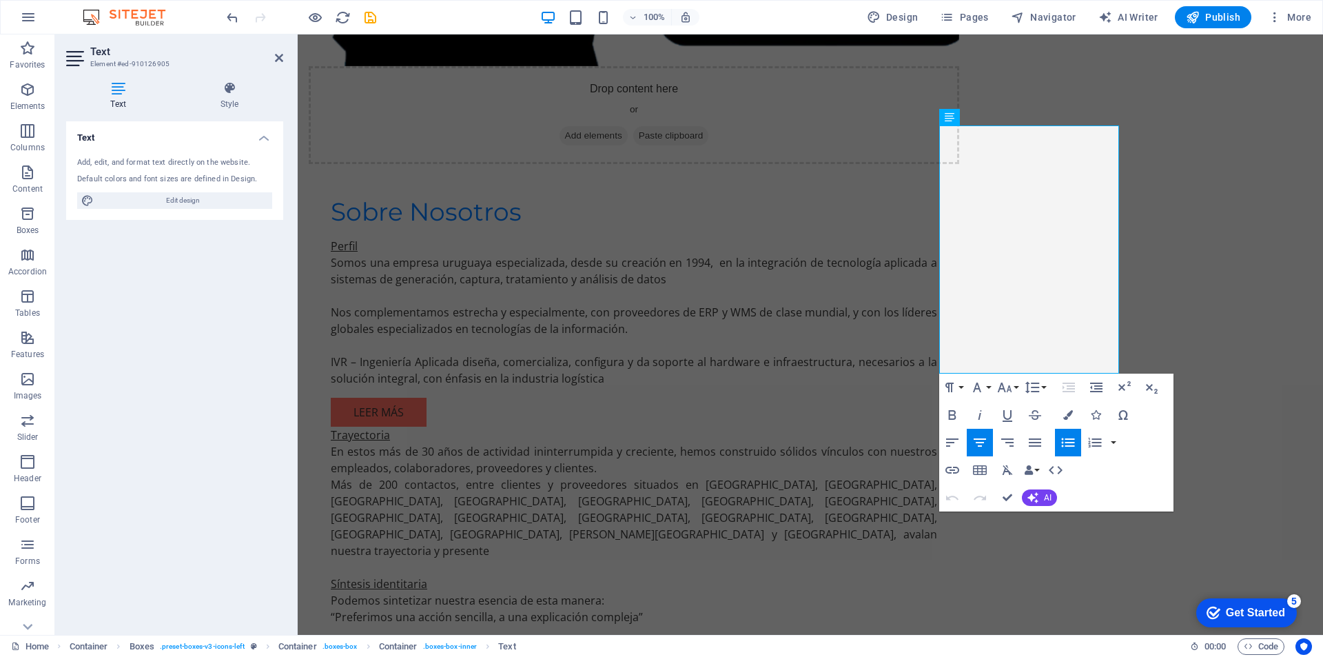
scroll to position [1812, 0]
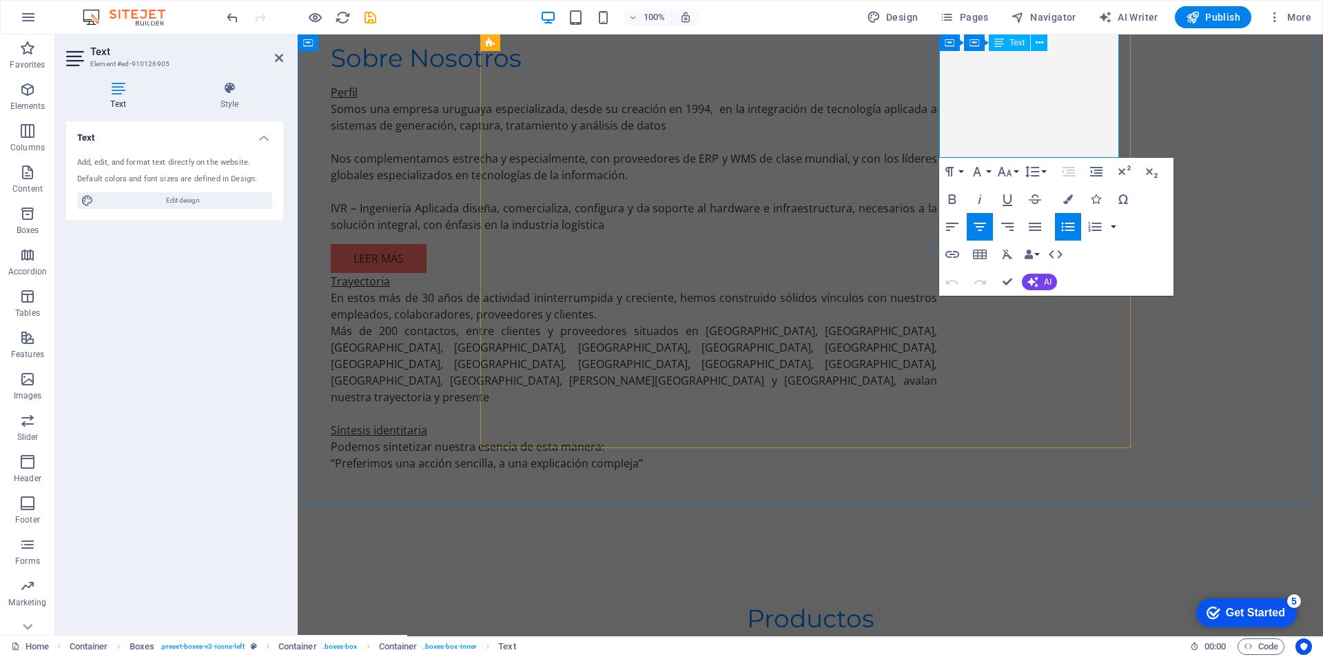
drag, startPoint x: 998, startPoint y: 480, endPoint x: 1096, endPoint y: 148, distance: 346.4
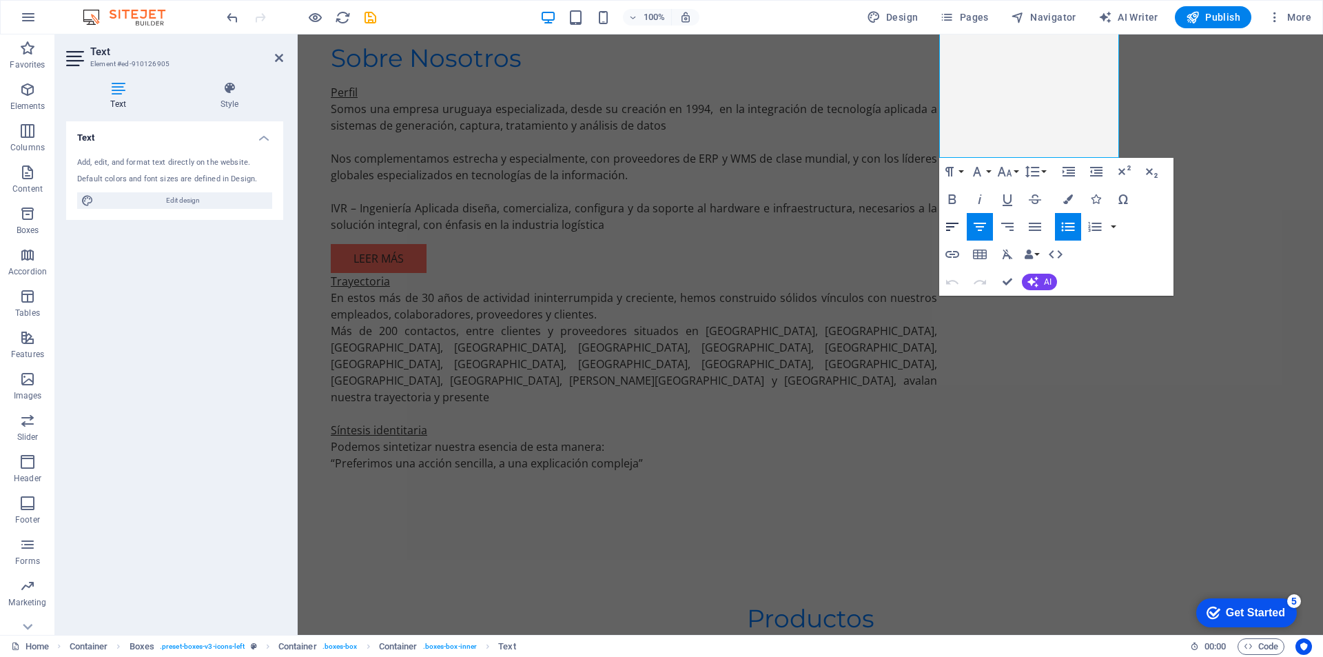
click at [950, 223] on icon "button" at bounding box center [952, 227] width 12 height 8
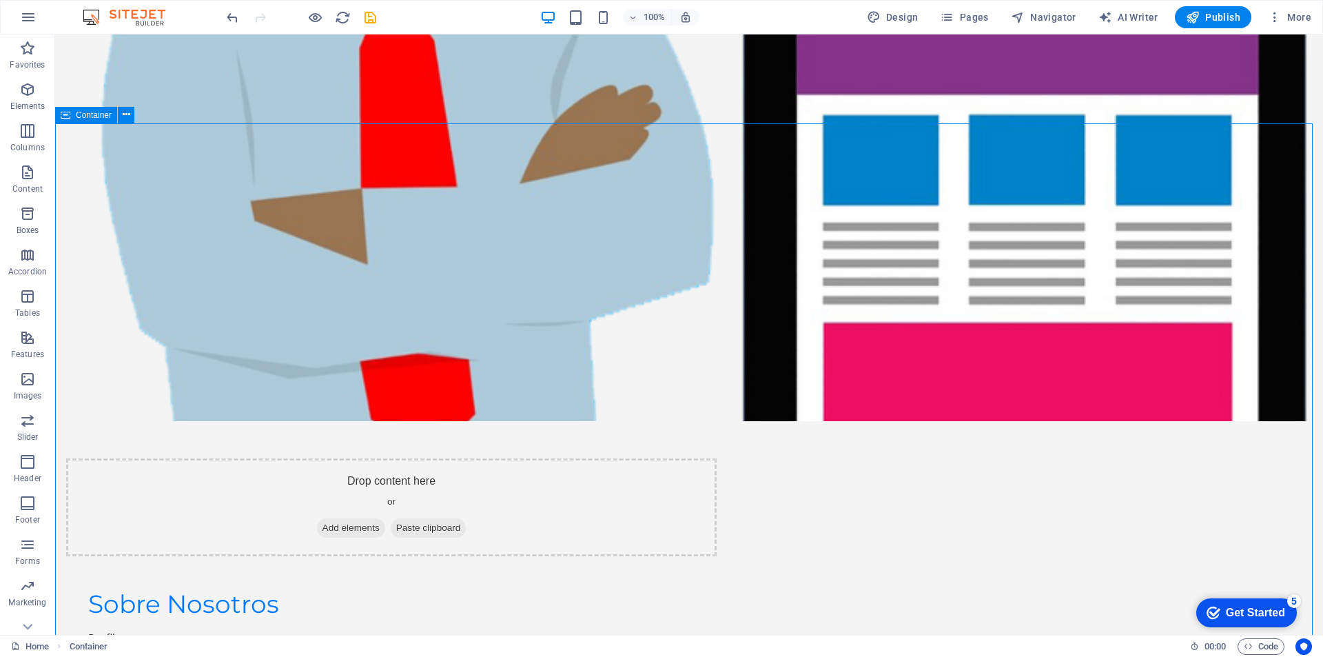
scroll to position [1455, 0]
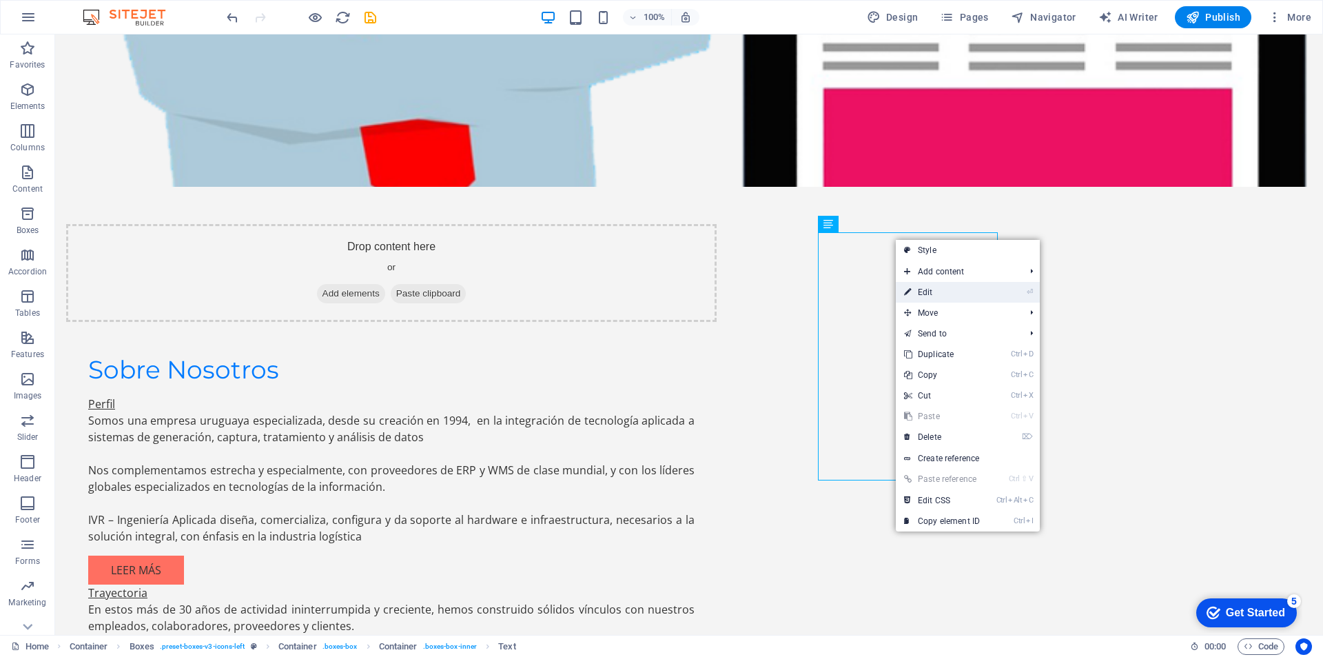
click at [925, 288] on link "⏎ Edit" at bounding box center [942, 292] width 92 height 21
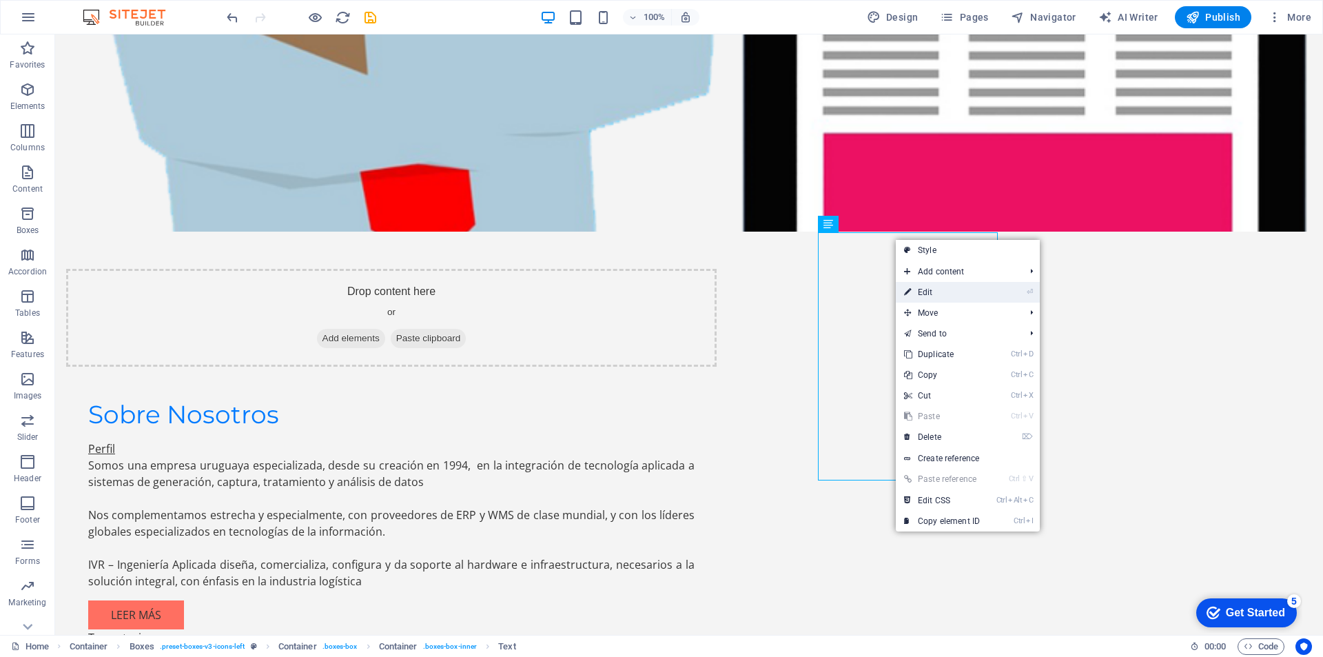
scroll to position [1490, 0]
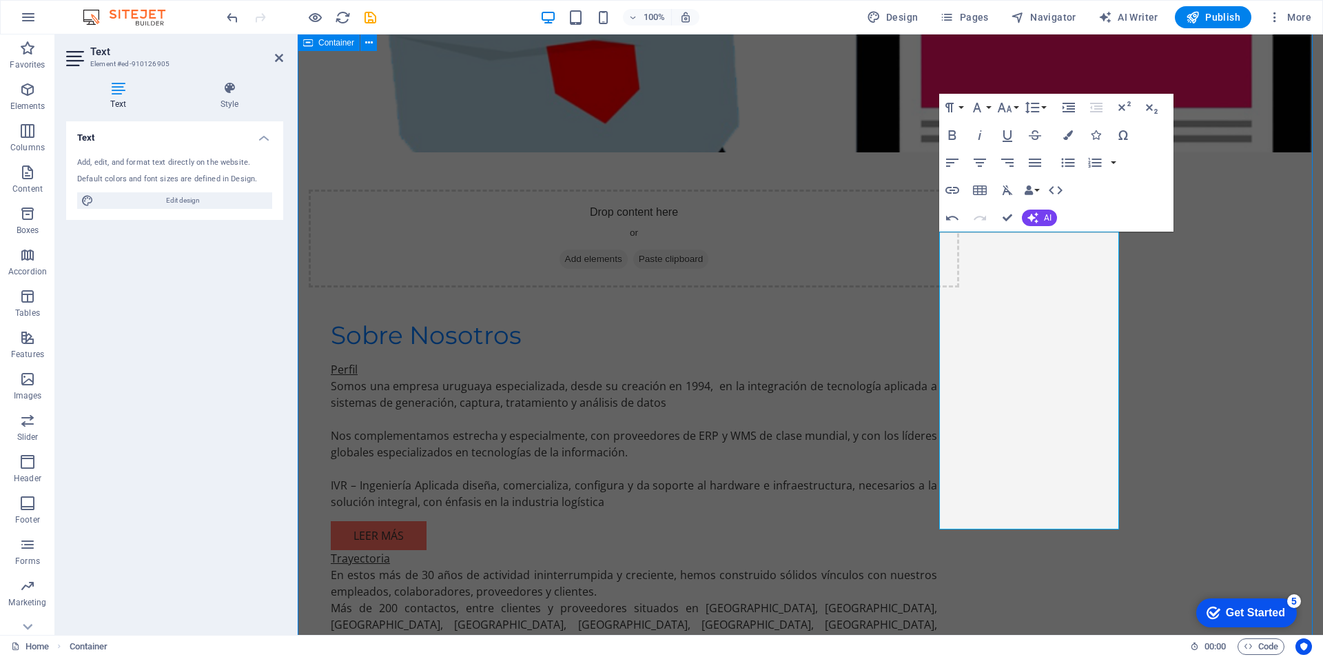
scroll to position [1455, 0]
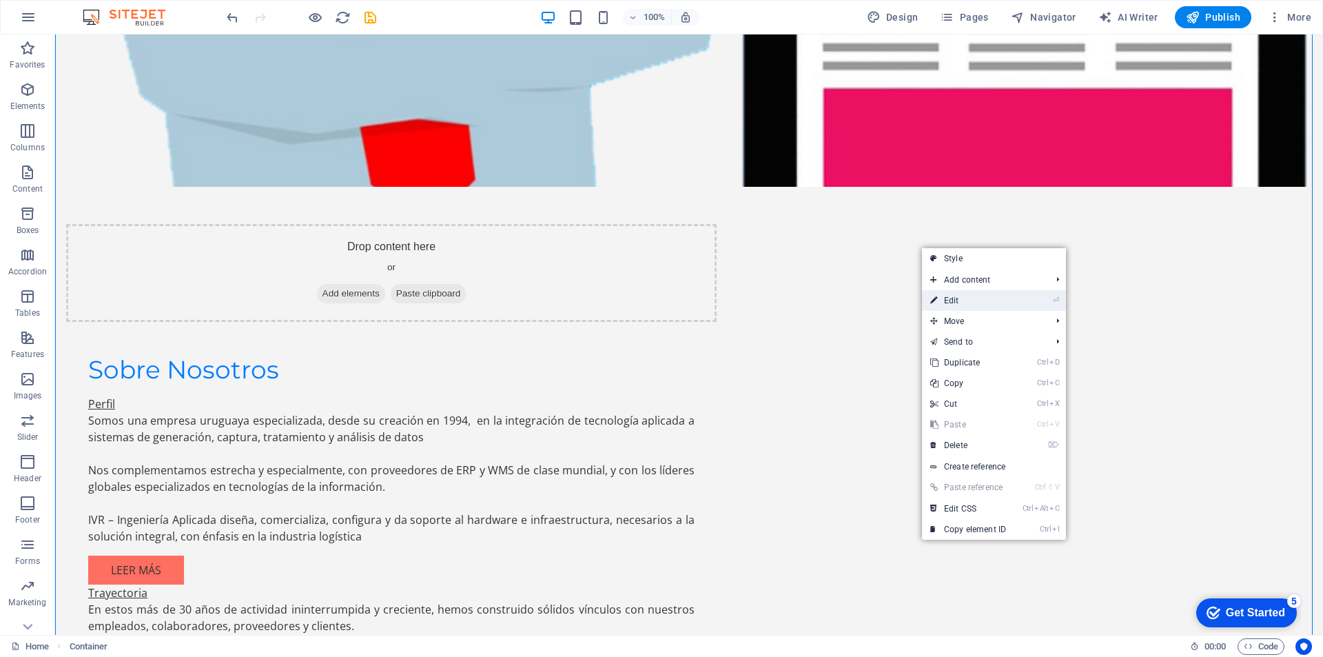
click at [942, 302] on link "⏎ Edit" at bounding box center [968, 300] width 92 height 21
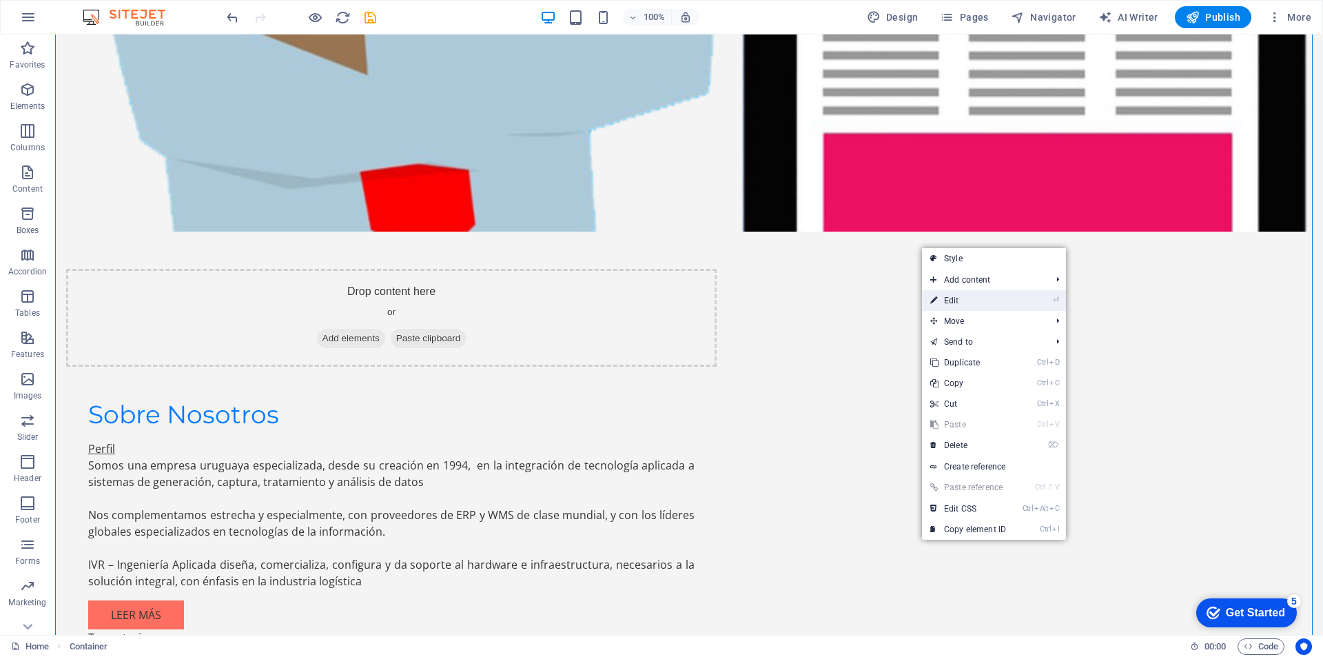
scroll to position [1490, 0]
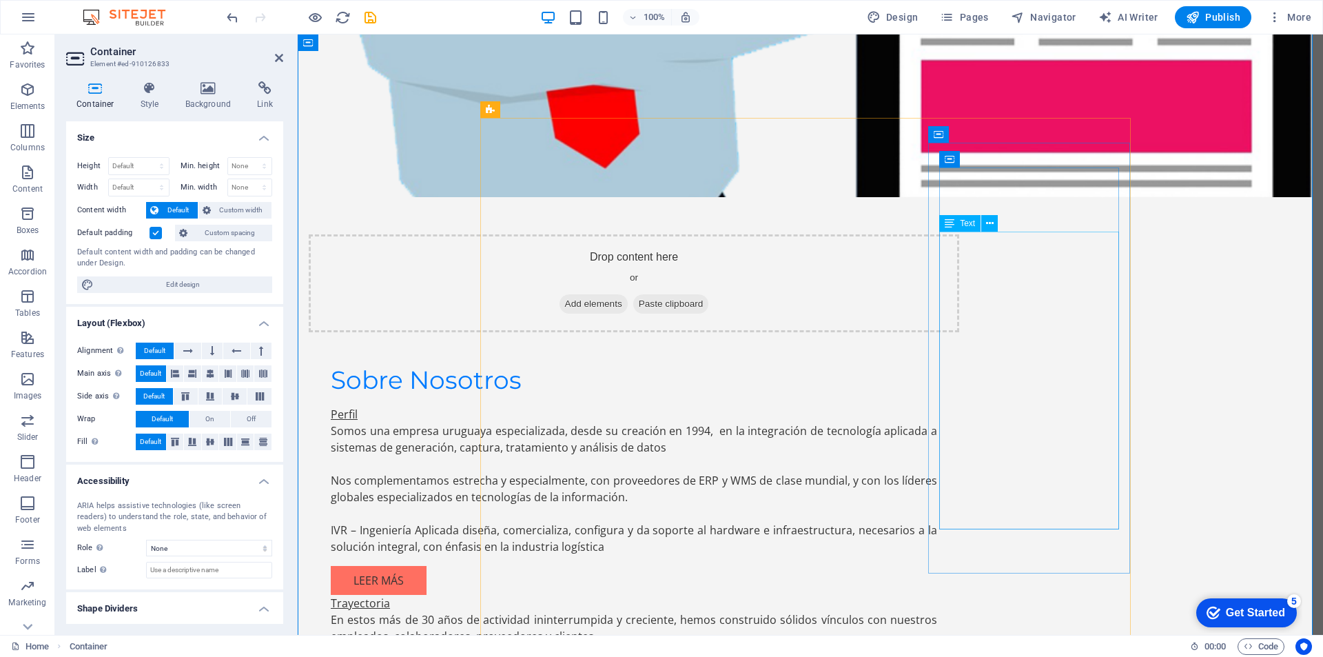
click at [986, 221] on icon at bounding box center [990, 223] width 8 height 14
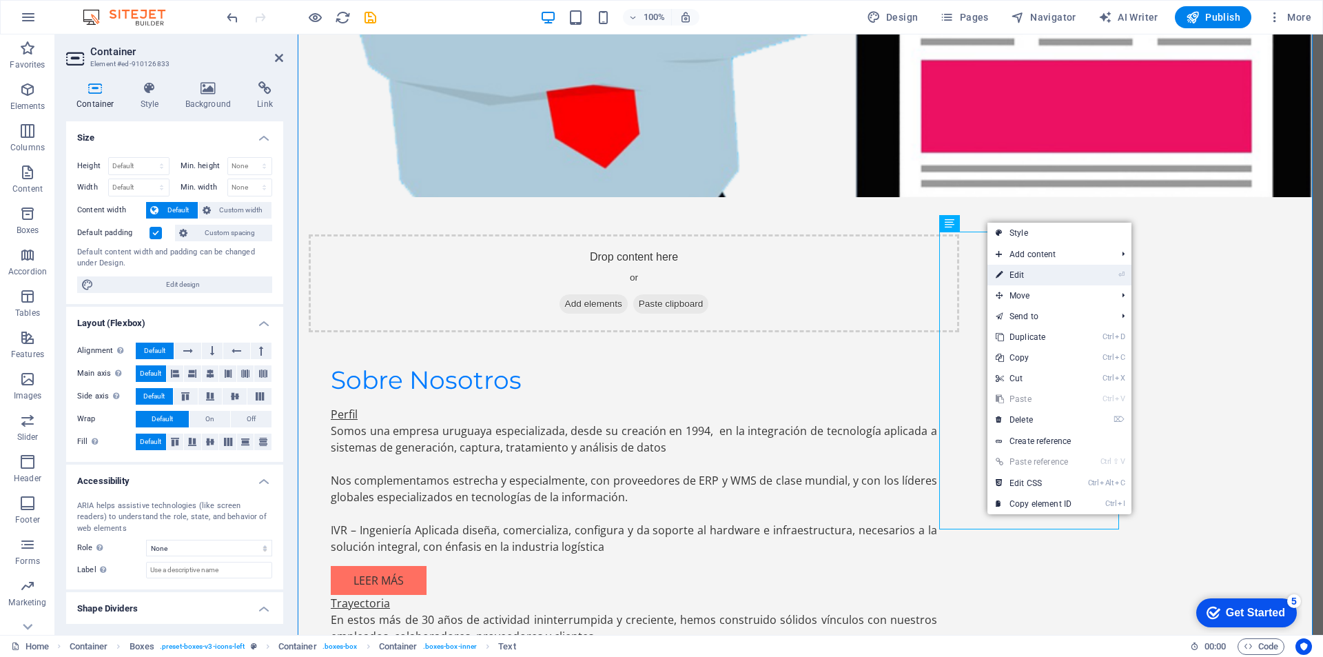
click at [1034, 278] on link "⏎ Edit" at bounding box center [1033, 275] width 92 height 21
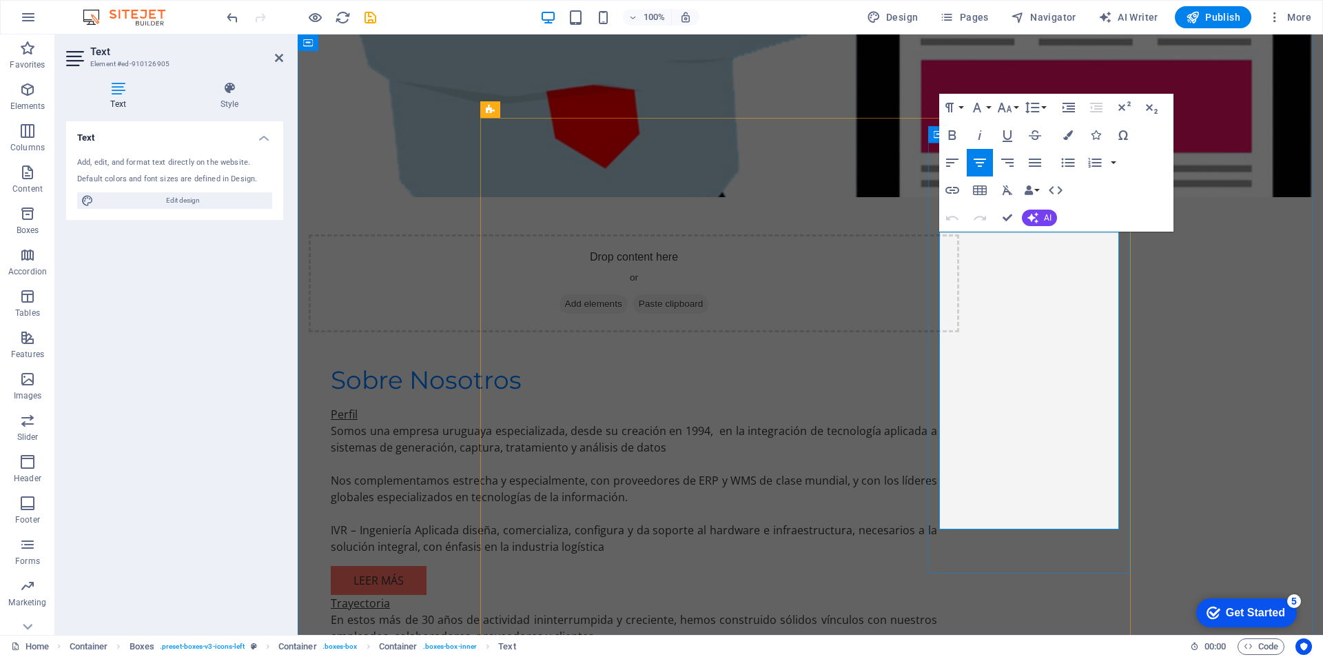
drag, startPoint x: 975, startPoint y: 252, endPoint x: 972, endPoint y: 285, distance: 33.9
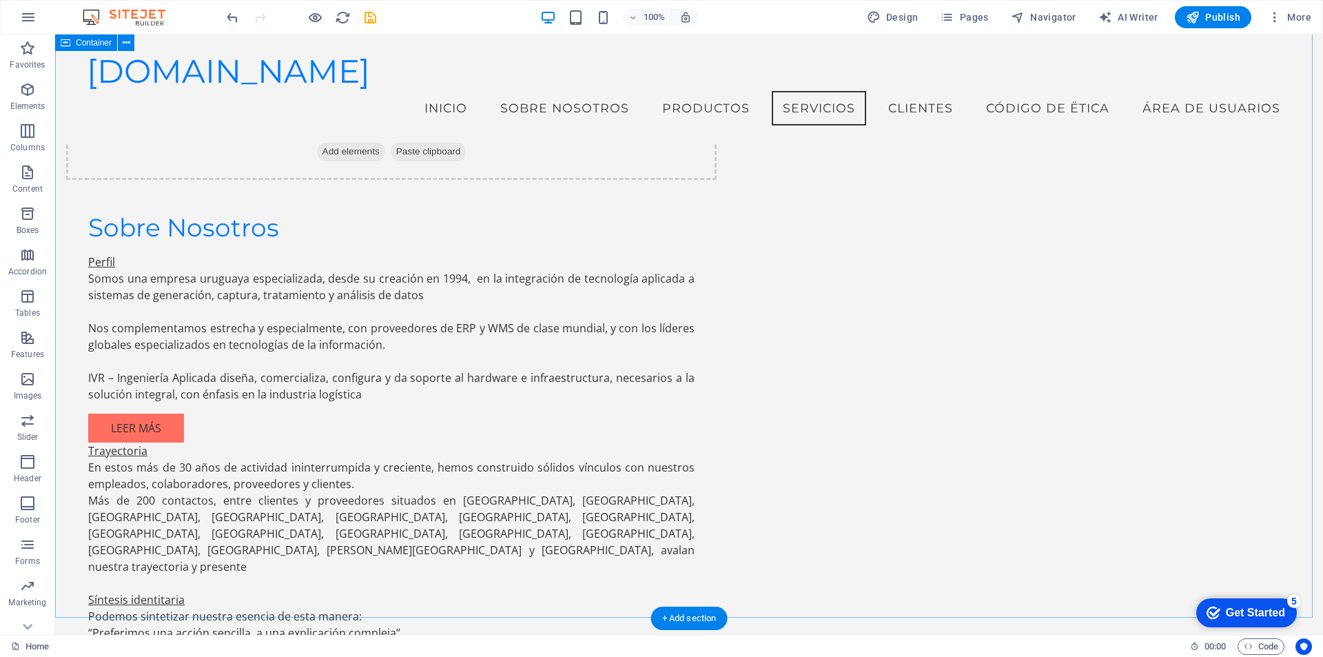
scroll to position [1533, 0]
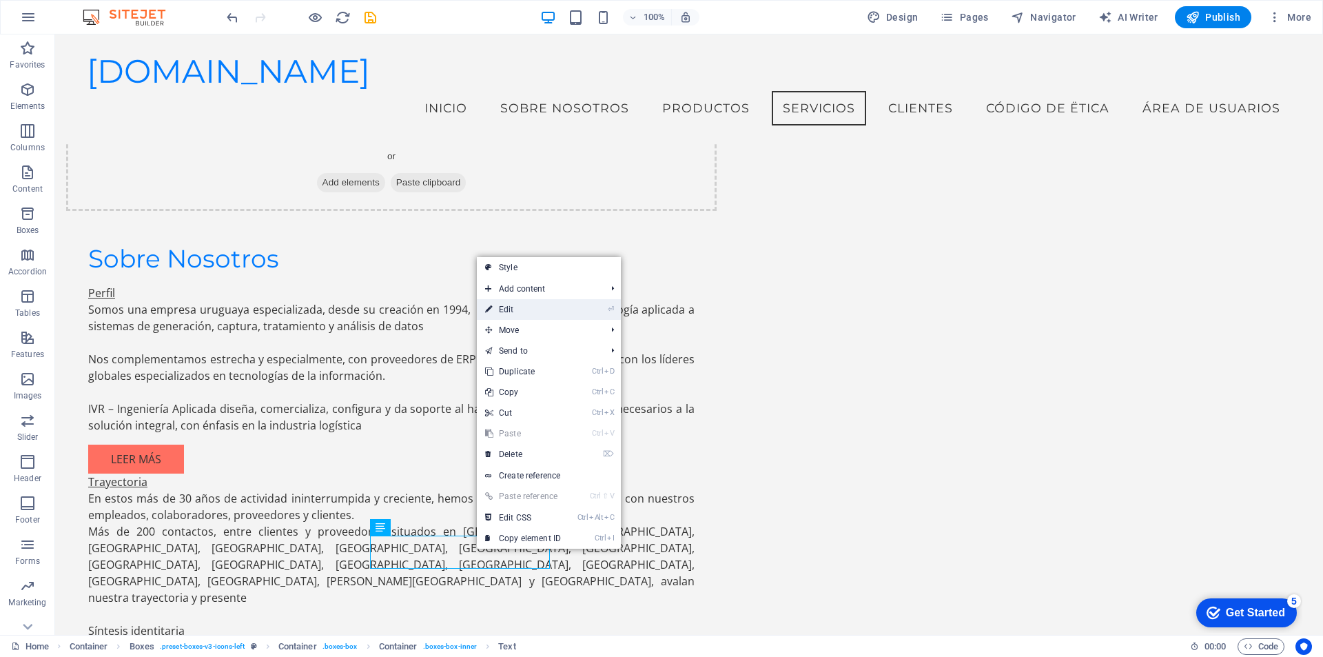
click at [535, 314] on link "⏎ Edit" at bounding box center [523, 309] width 92 height 21
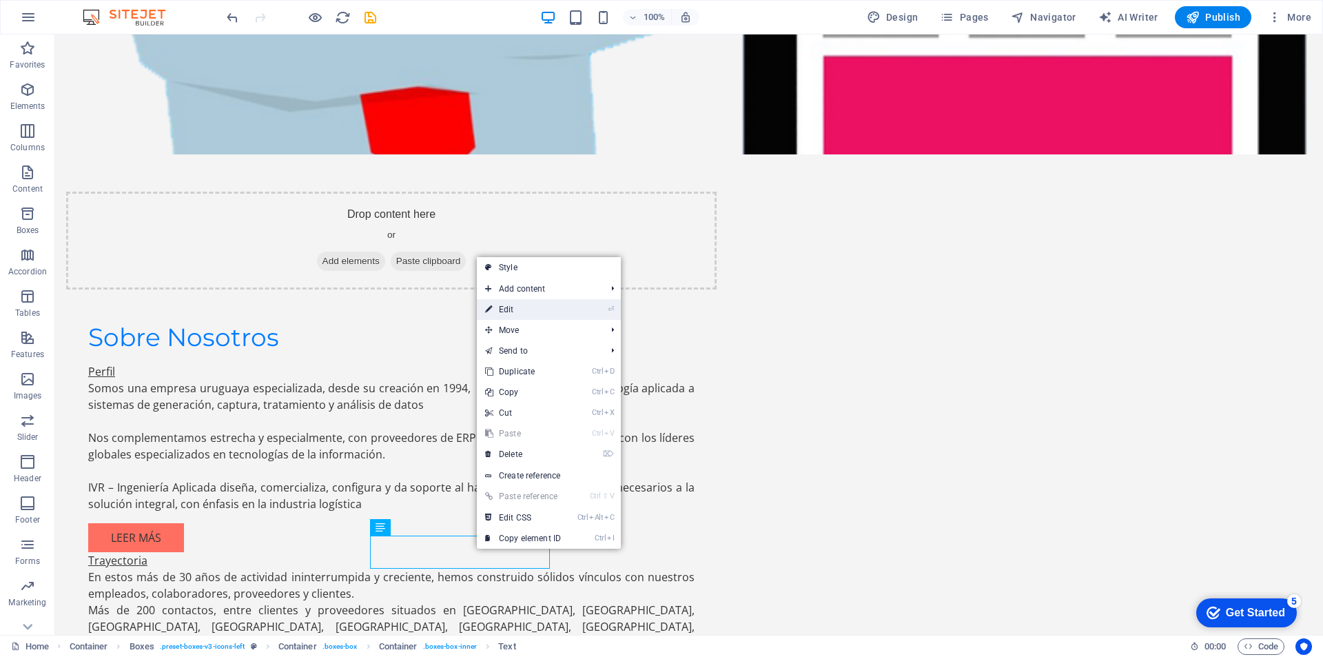
scroll to position [1641, 0]
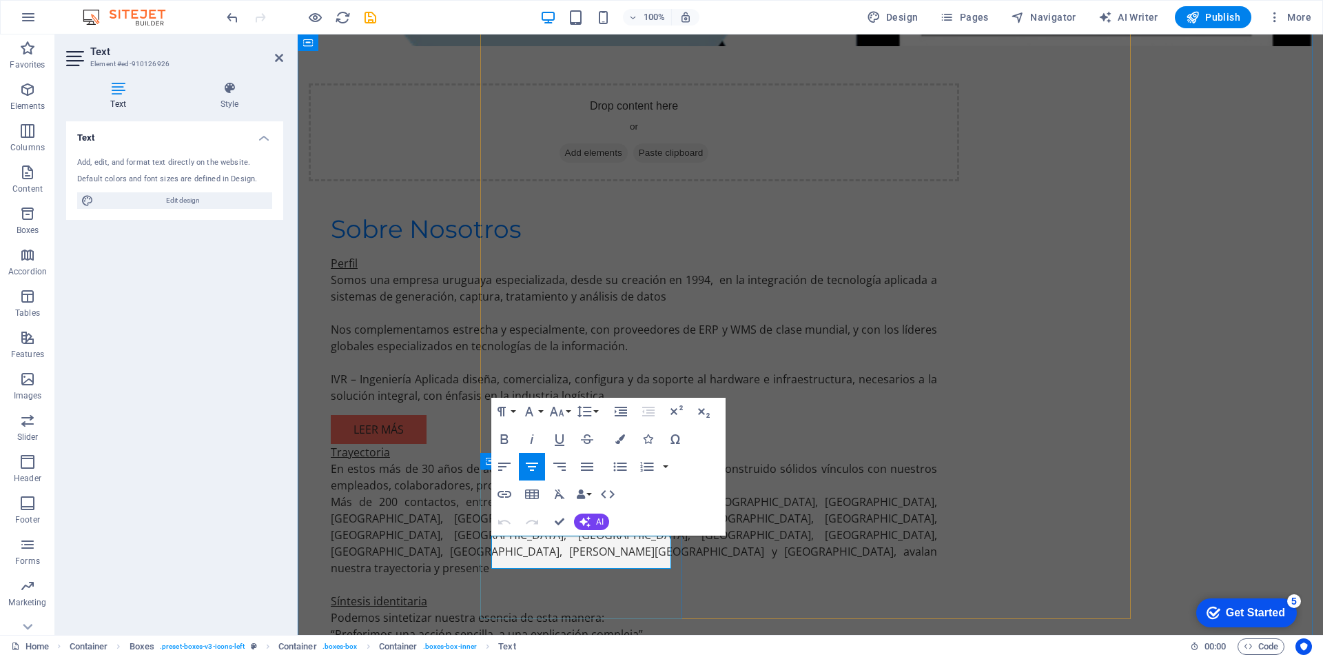
drag, startPoint x: 499, startPoint y: 544, endPoint x: 669, endPoint y: 568, distance: 171.9
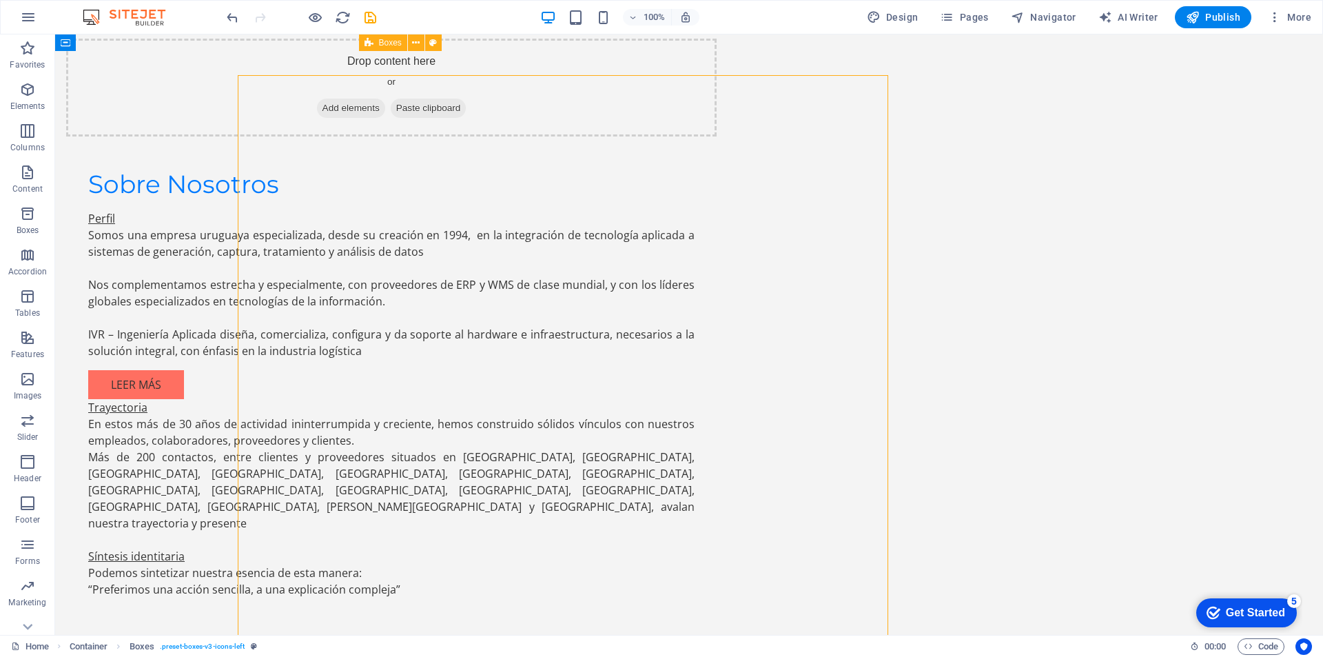
scroll to position [1606, 0]
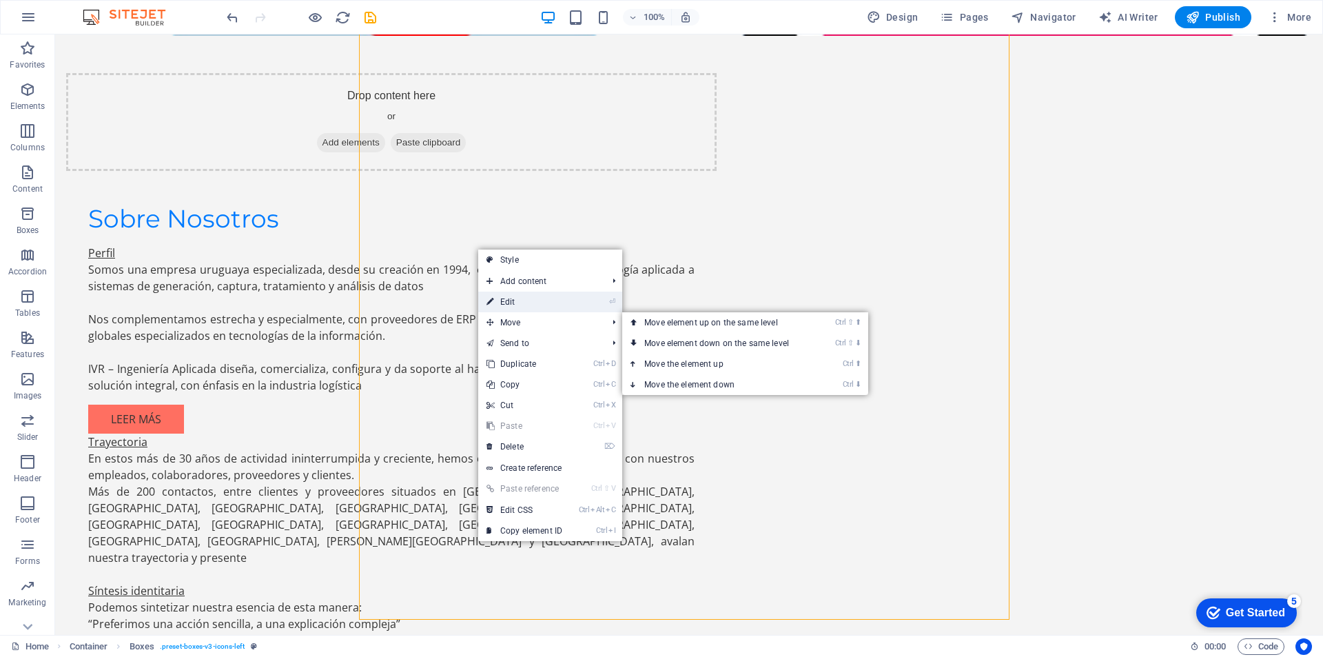
click at [530, 305] on link "⏎ Edit" at bounding box center [524, 301] width 92 height 21
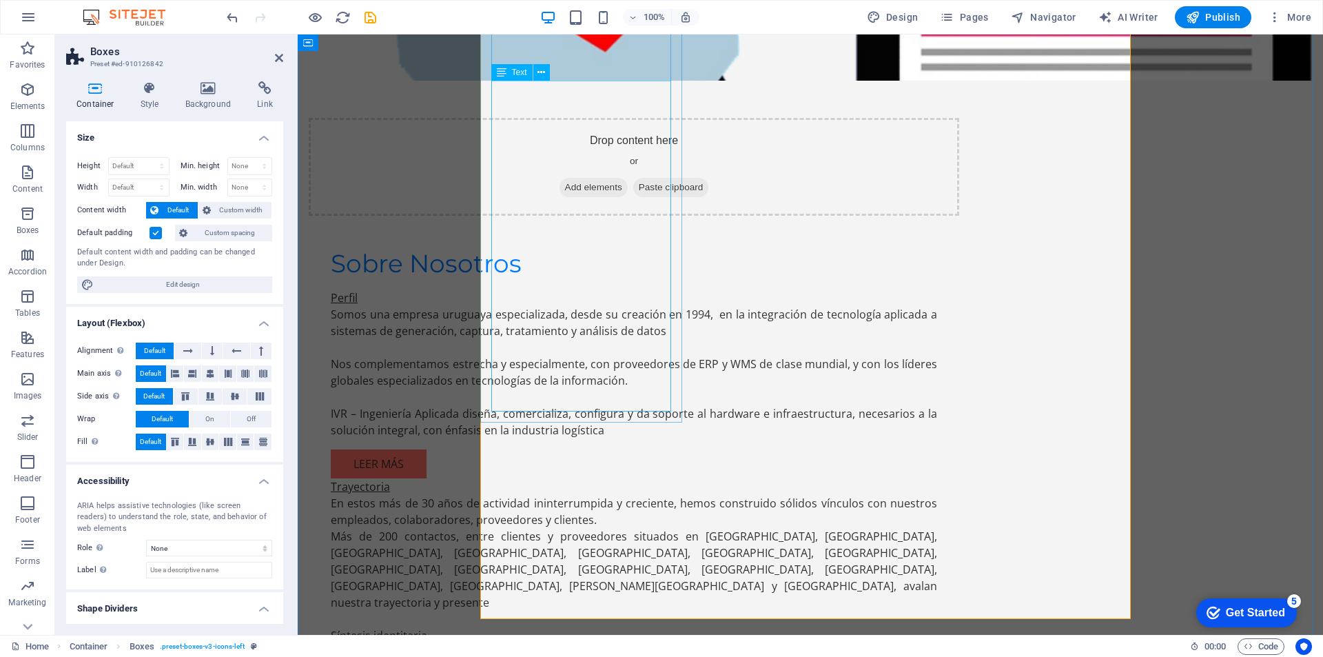
scroll to position [1641, 0]
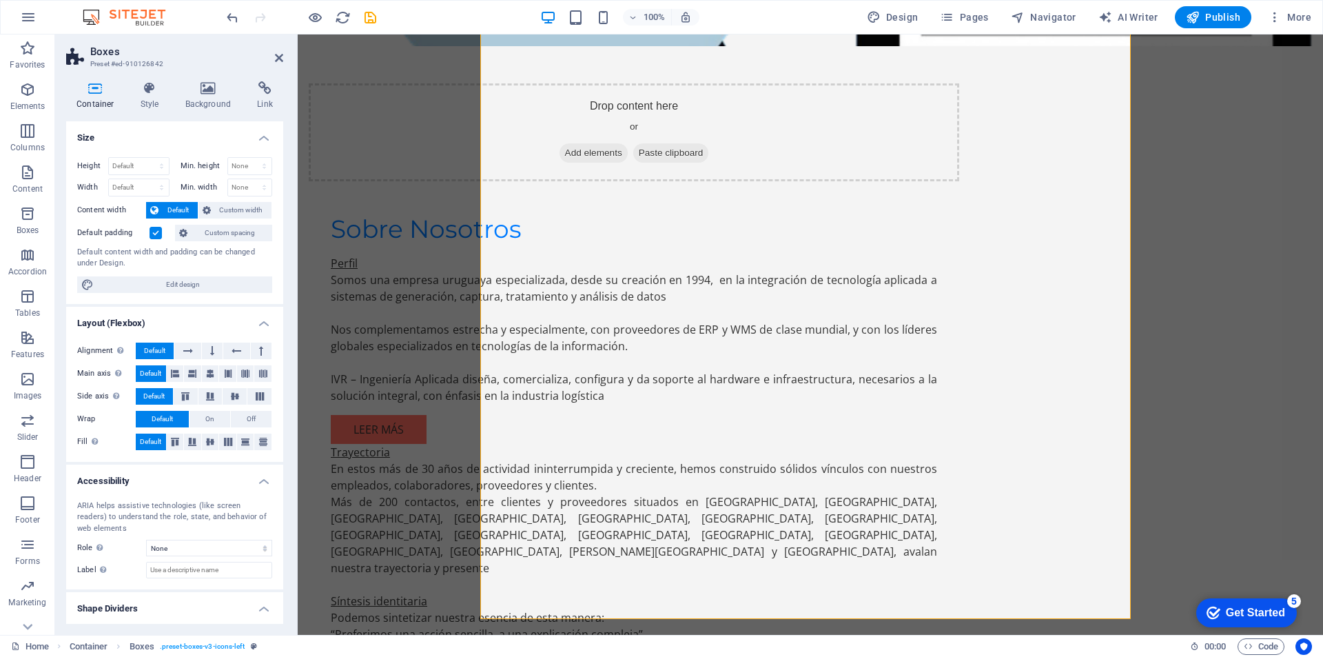
click at [280, 51] on h2 "Boxes" at bounding box center [186, 51] width 193 height 12
click at [280, 58] on icon at bounding box center [279, 57] width 8 height 11
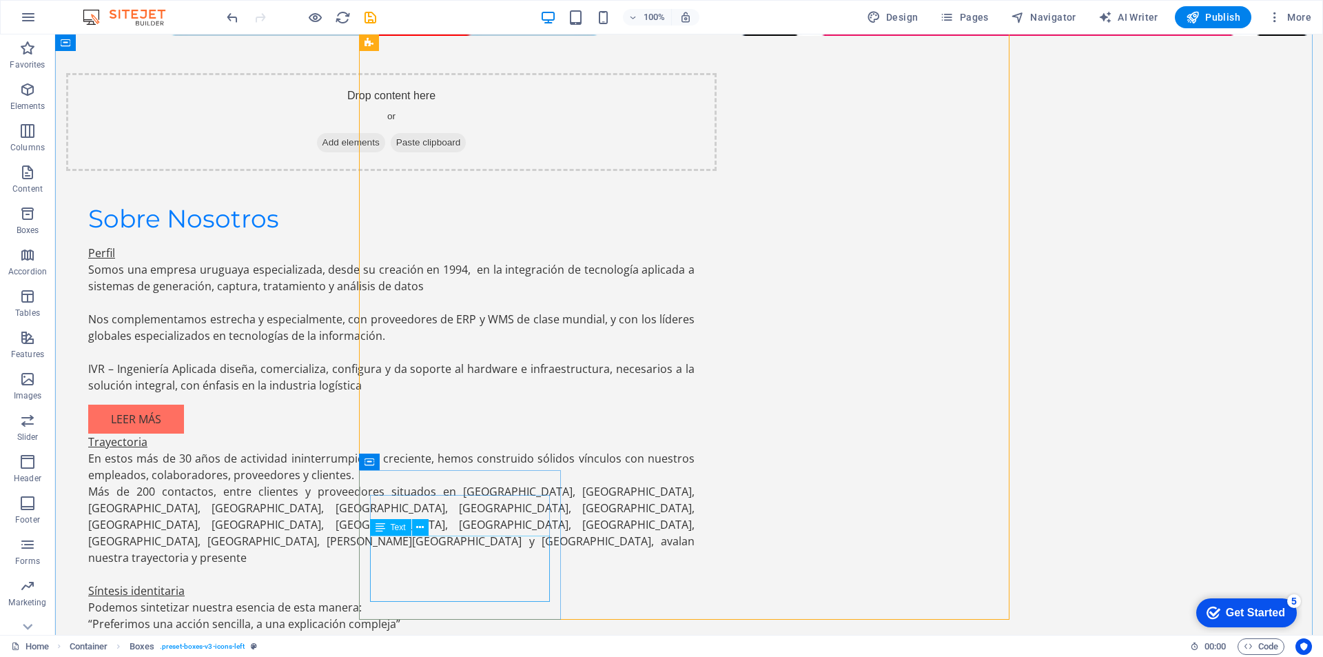
click at [416, 527] on button at bounding box center [420, 527] width 17 height 17
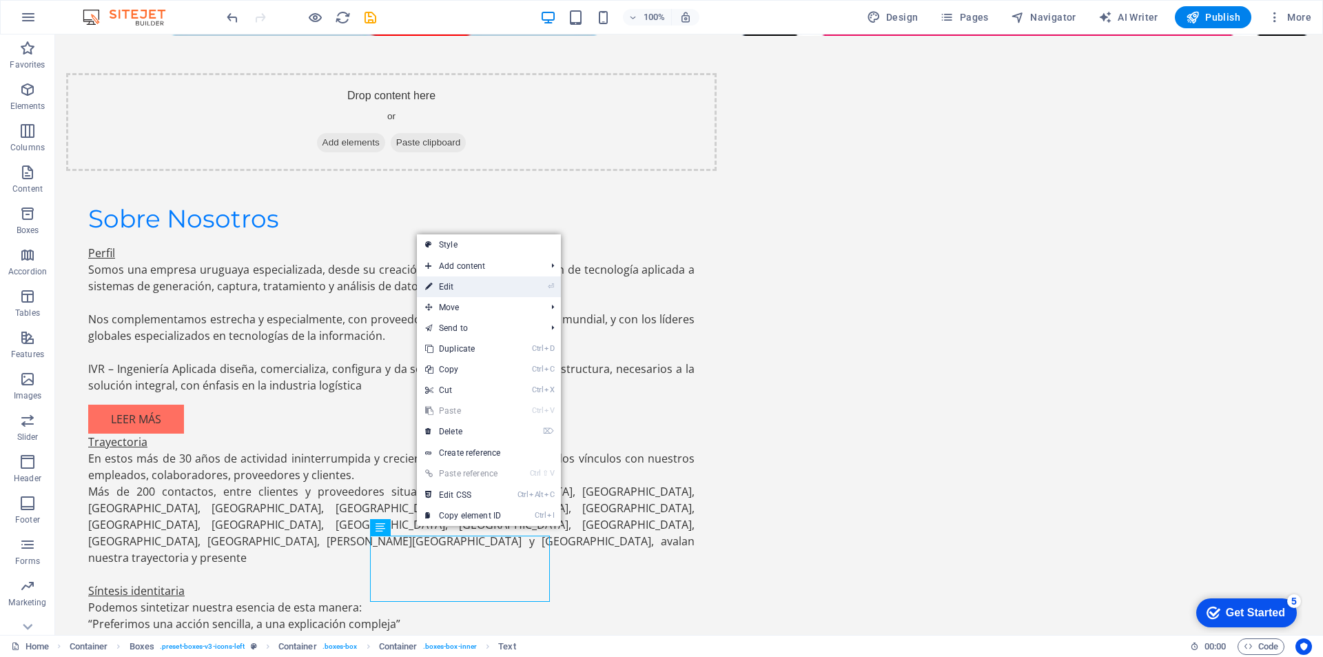
click at [460, 286] on link "⏎ Edit" at bounding box center [463, 286] width 92 height 21
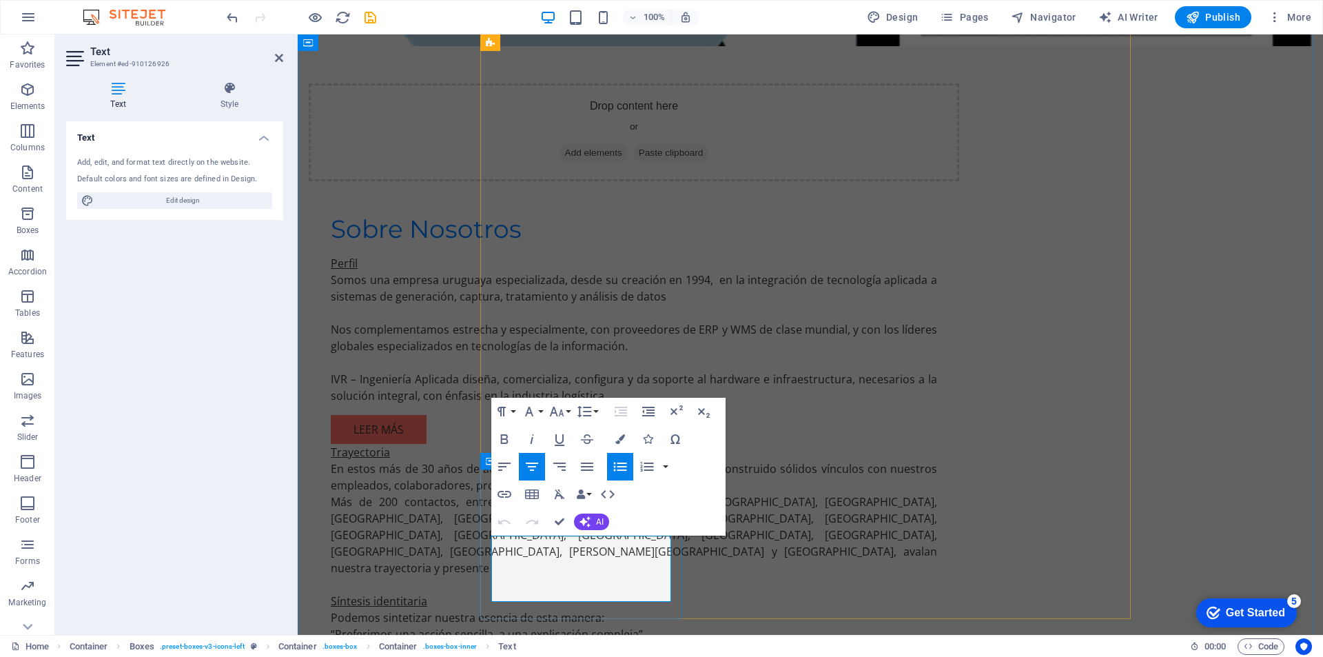
drag, startPoint x: 522, startPoint y: 546, endPoint x: 662, endPoint y: 580, distance: 144.1
click at [507, 461] on icon "button" at bounding box center [504, 466] width 17 height 17
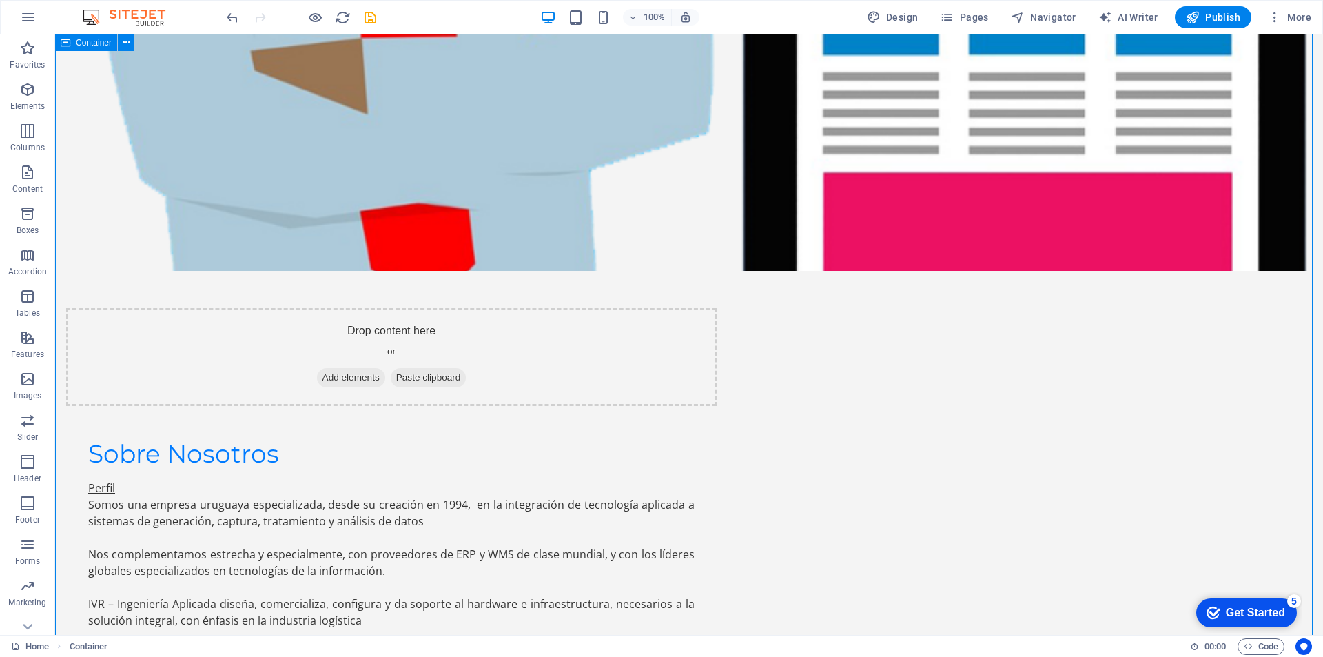
scroll to position [1767, 0]
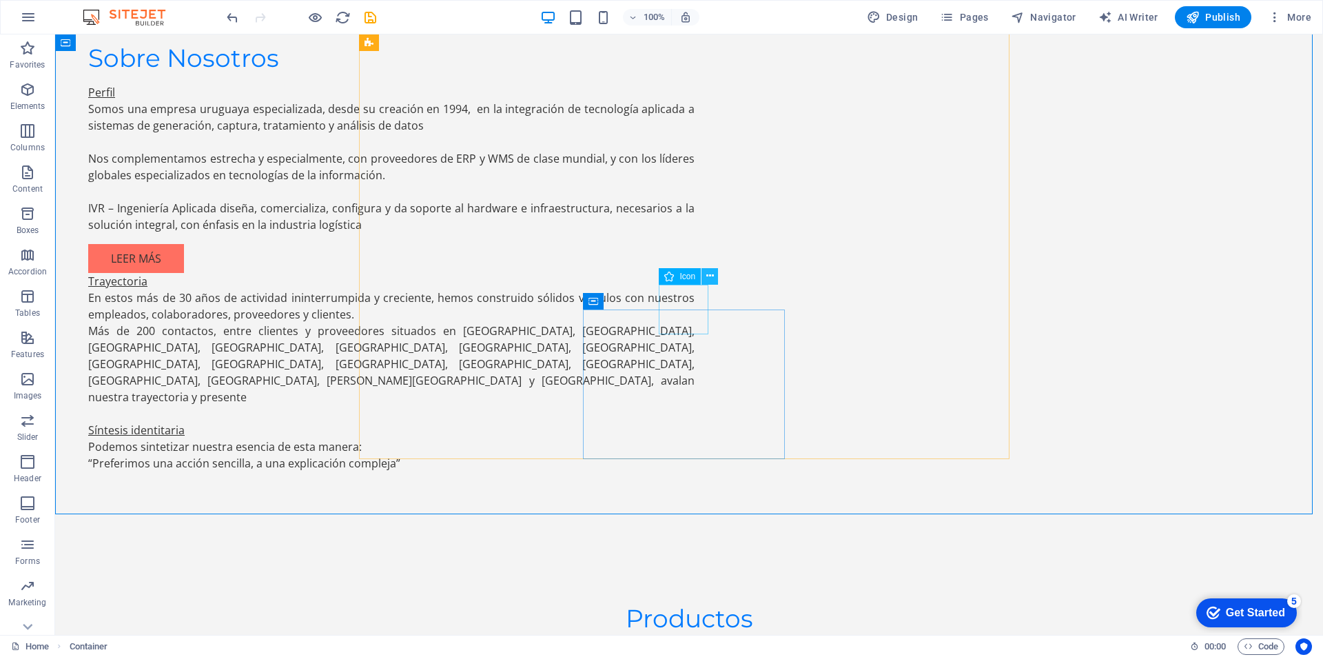
click at [715, 274] on button at bounding box center [709, 276] width 17 height 17
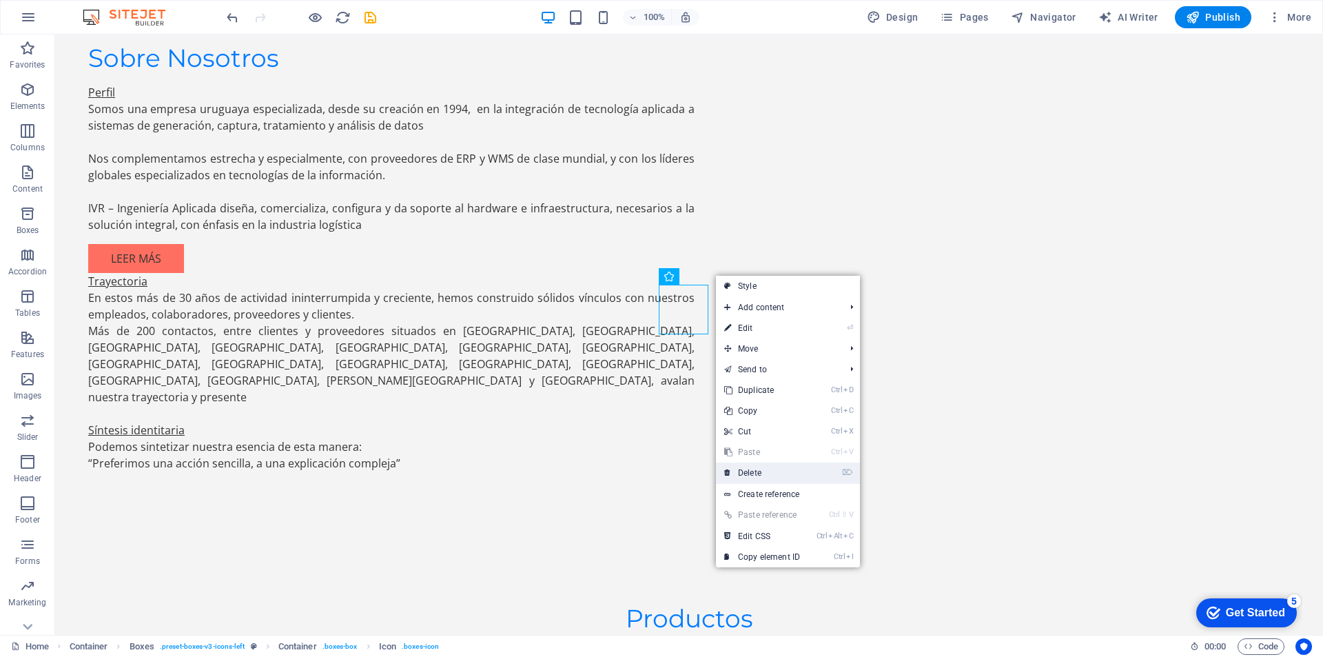
click at [764, 471] on link "⌦ Delete" at bounding box center [762, 472] width 92 height 21
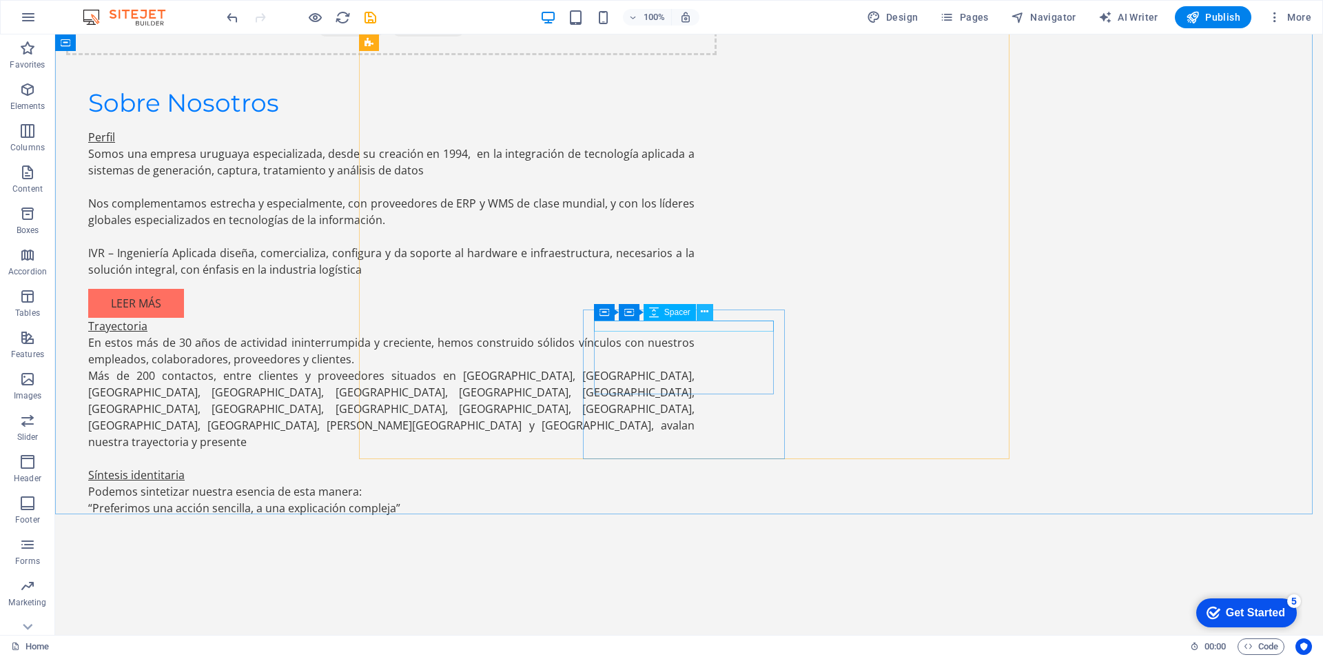
click at [707, 312] on icon at bounding box center [705, 312] width 8 height 14
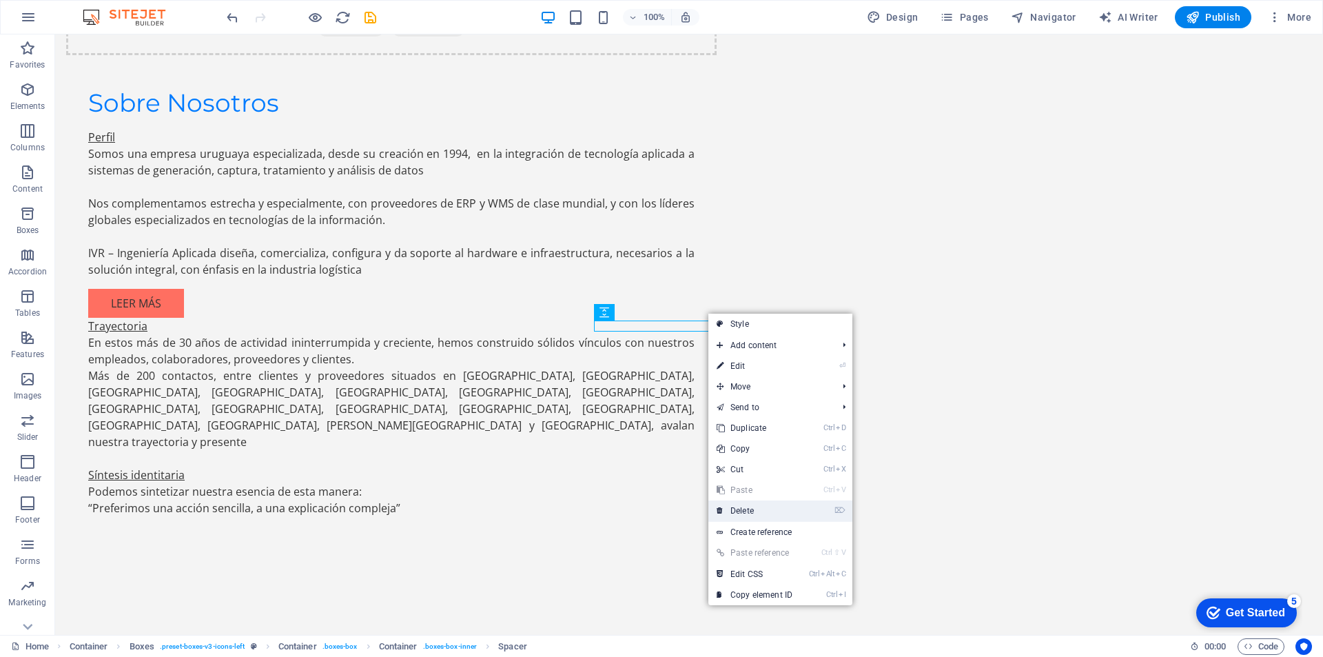
click at [753, 509] on link "⌦ Delete" at bounding box center [754, 510] width 92 height 21
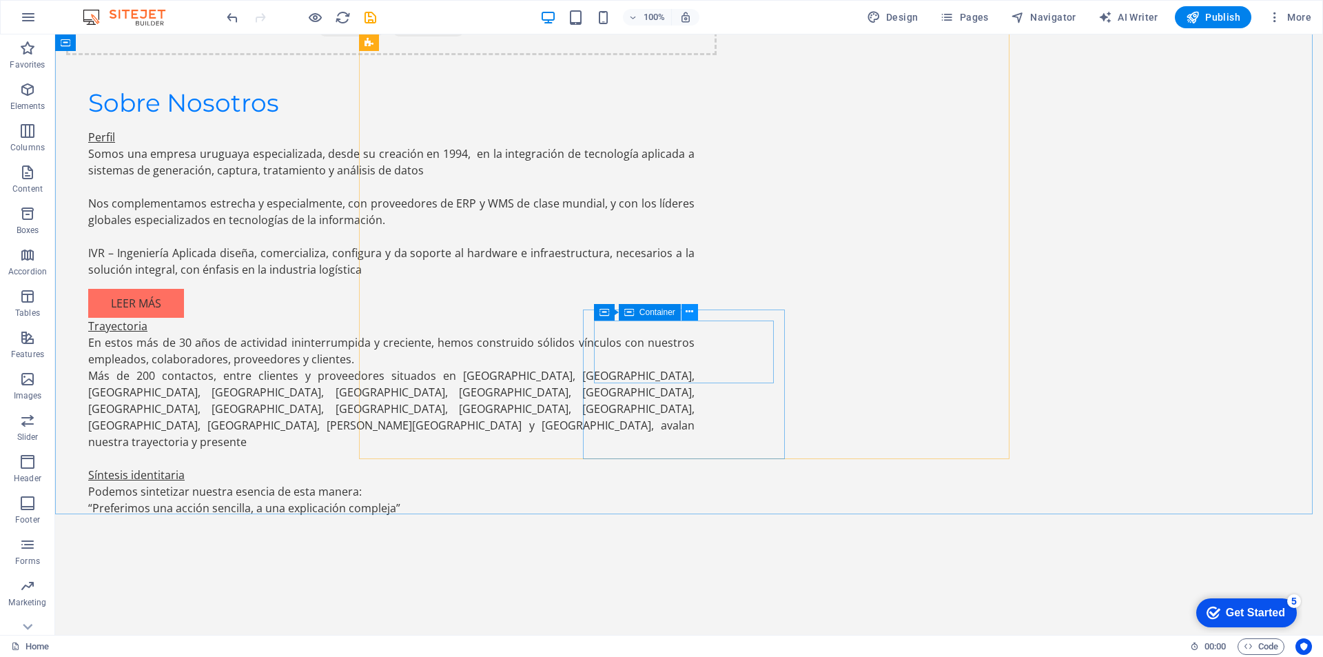
click at [688, 314] on icon at bounding box center [690, 312] width 8 height 14
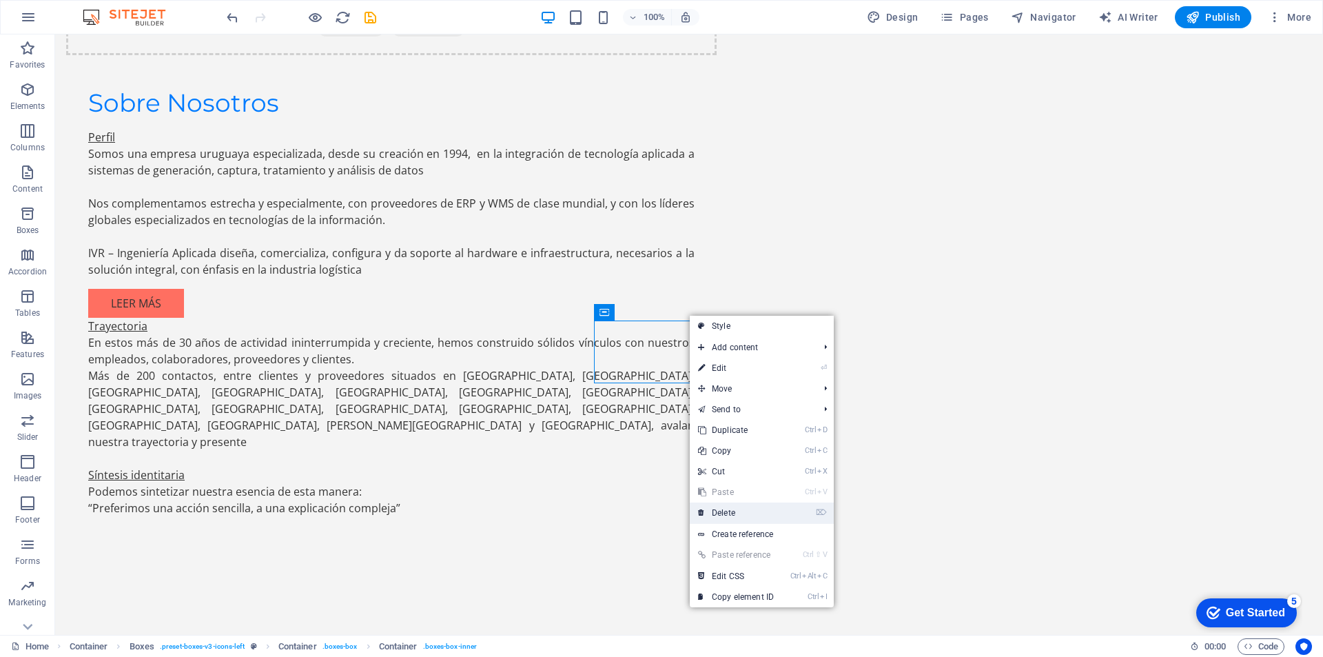
click at [739, 508] on link "⌦ Delete" at bounding box center [736, 512] width 92 height 21
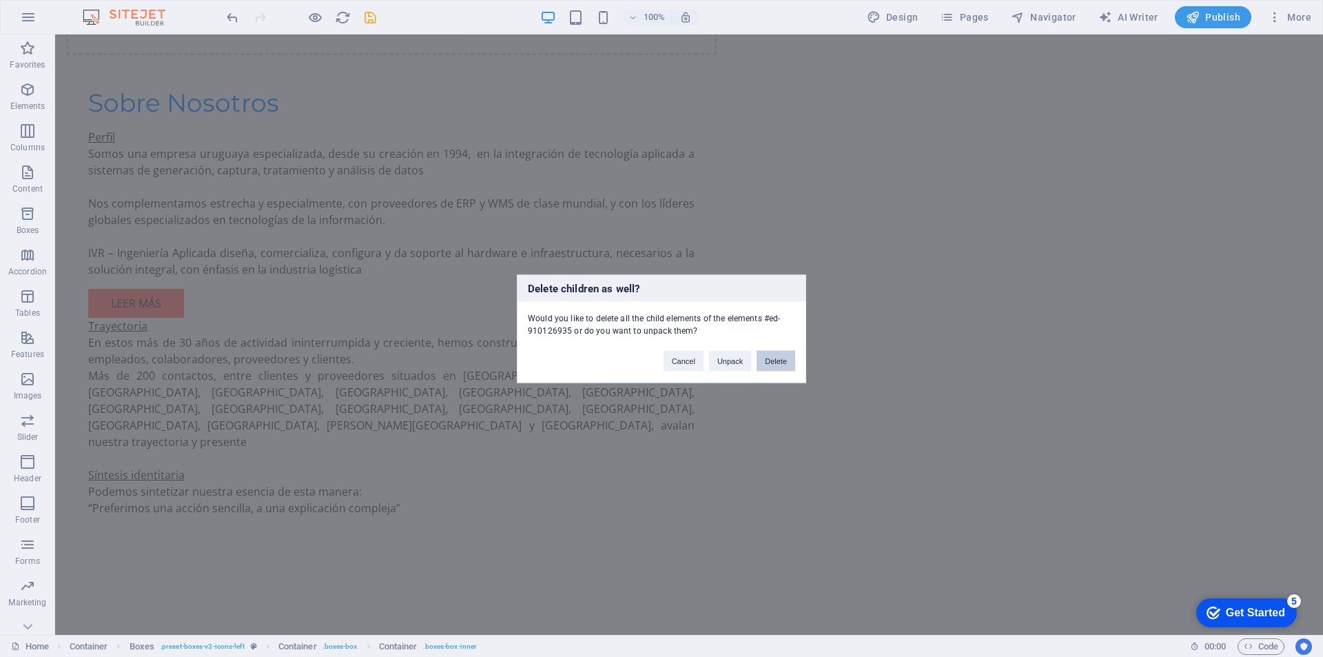
click at [771, 359] on button "Delete" at bounding box center [776, 360] width 39 height 21
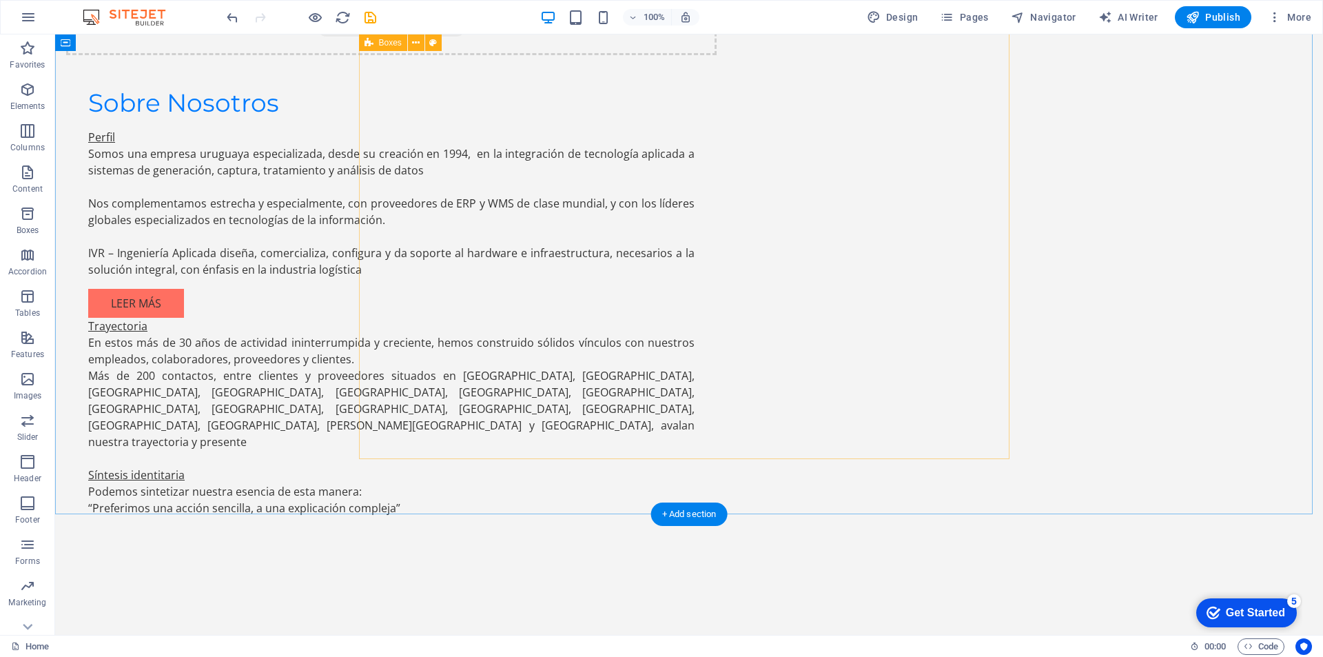
click at [653, 303] on icon at bounding box center [654, 301] width 8 height 14
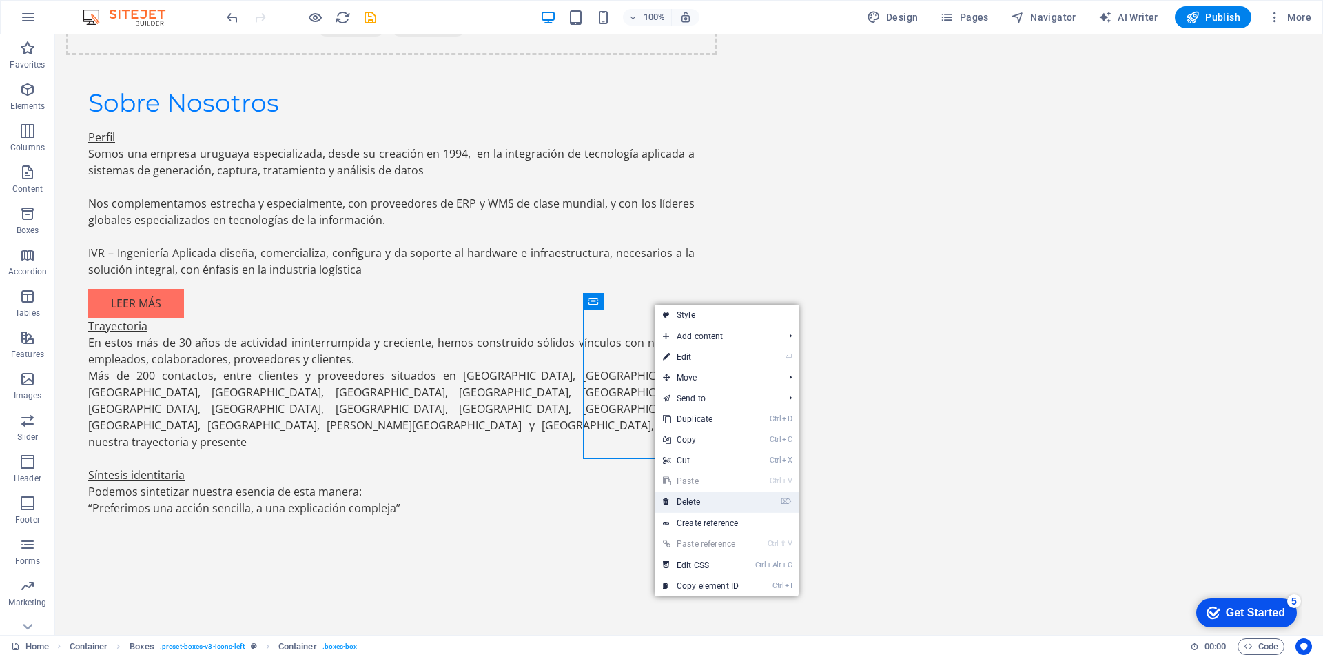
click at [687, 500] on link "⌦ Delete" at bounding box center [701, 501] width 92 height 21
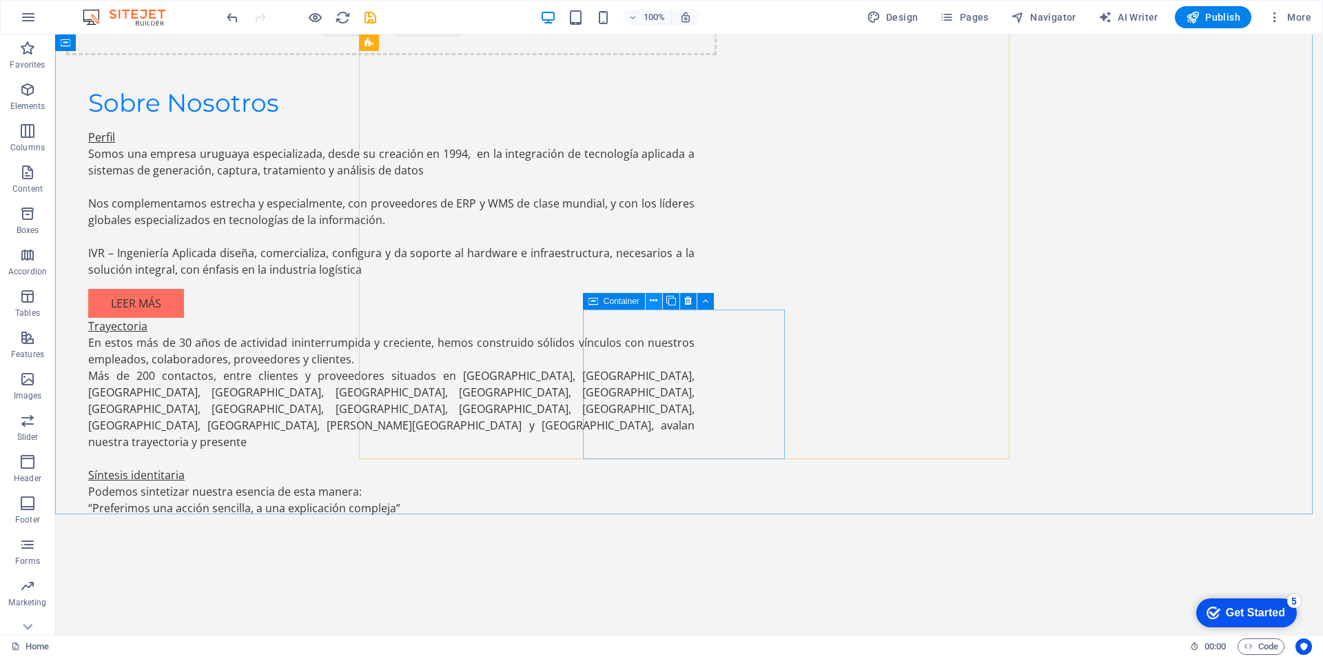
click at [653, 303] on icon at bounding box center [654, 301] width 8 height 14
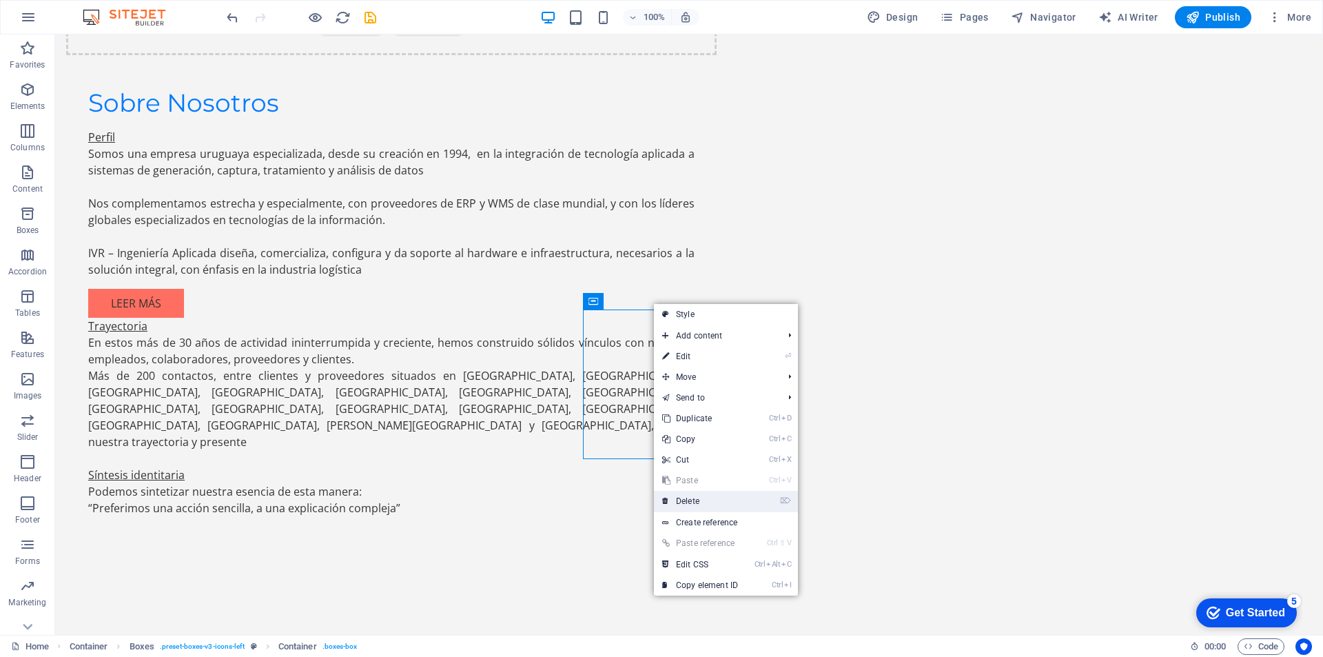
click at [693, 501] on link "⌦ Delete" at bounding box center [700, 501] width 92 height 21
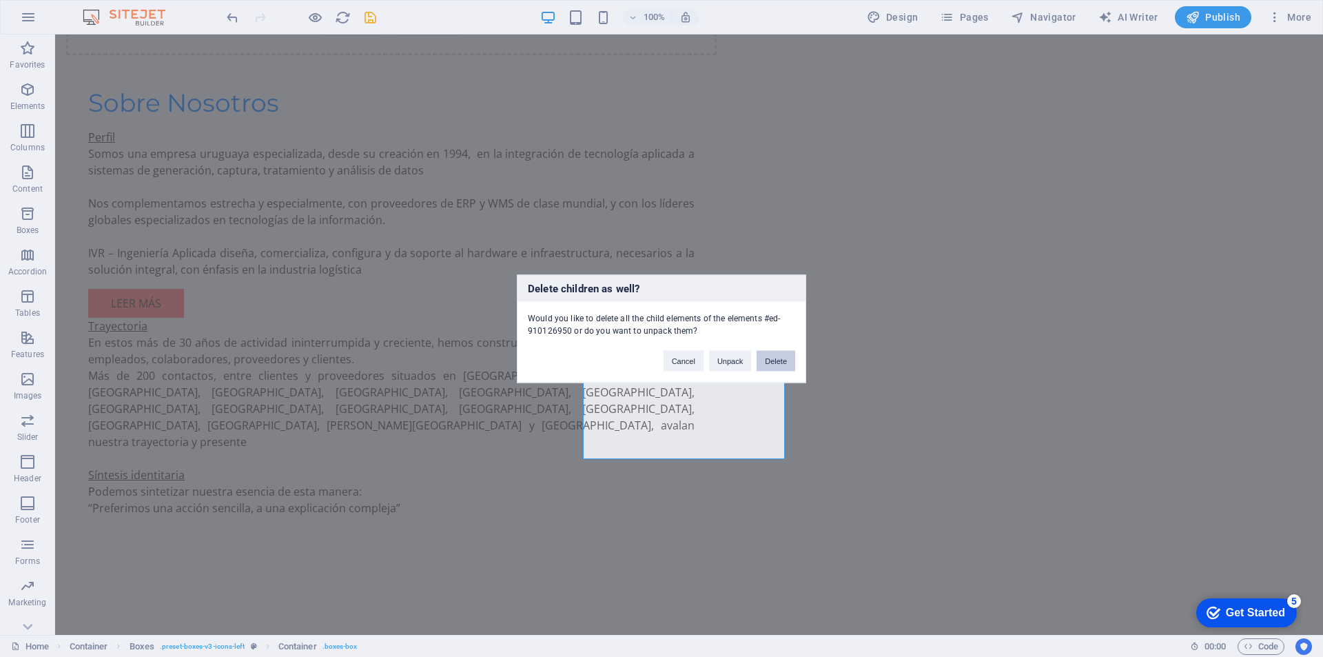
click at [775, 358] on button "Delete" at bounding box center [776, 360] width 39 height 21
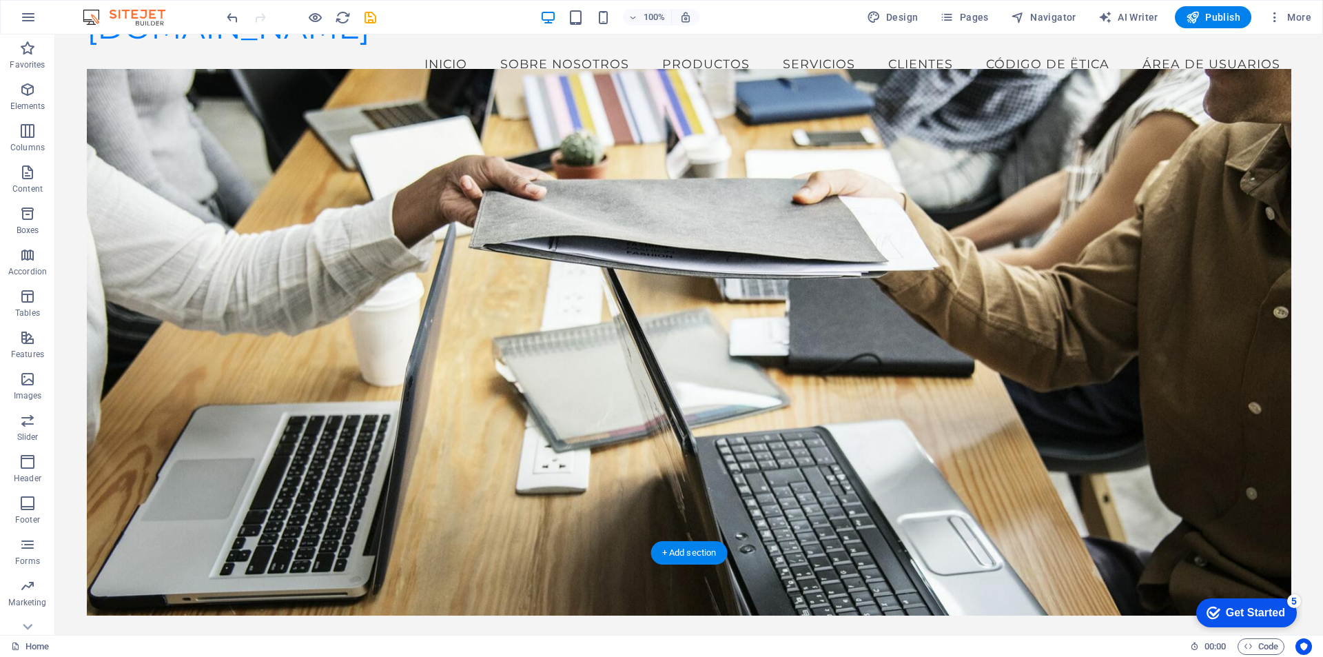
scroll to position [0, 0]
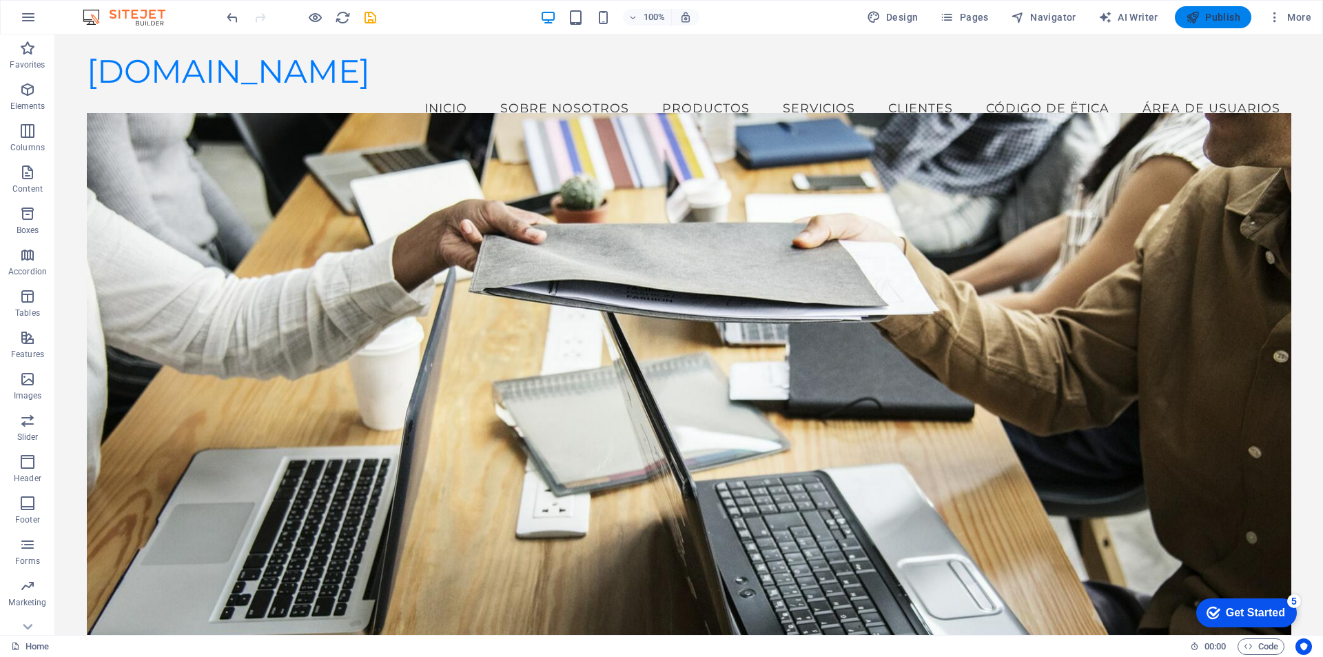
click at [1226, 14] on span "Publish" at bounding box center [1213, 17] width 54 height 14
